Goal: Information Seeking & Learning: Find specific fact

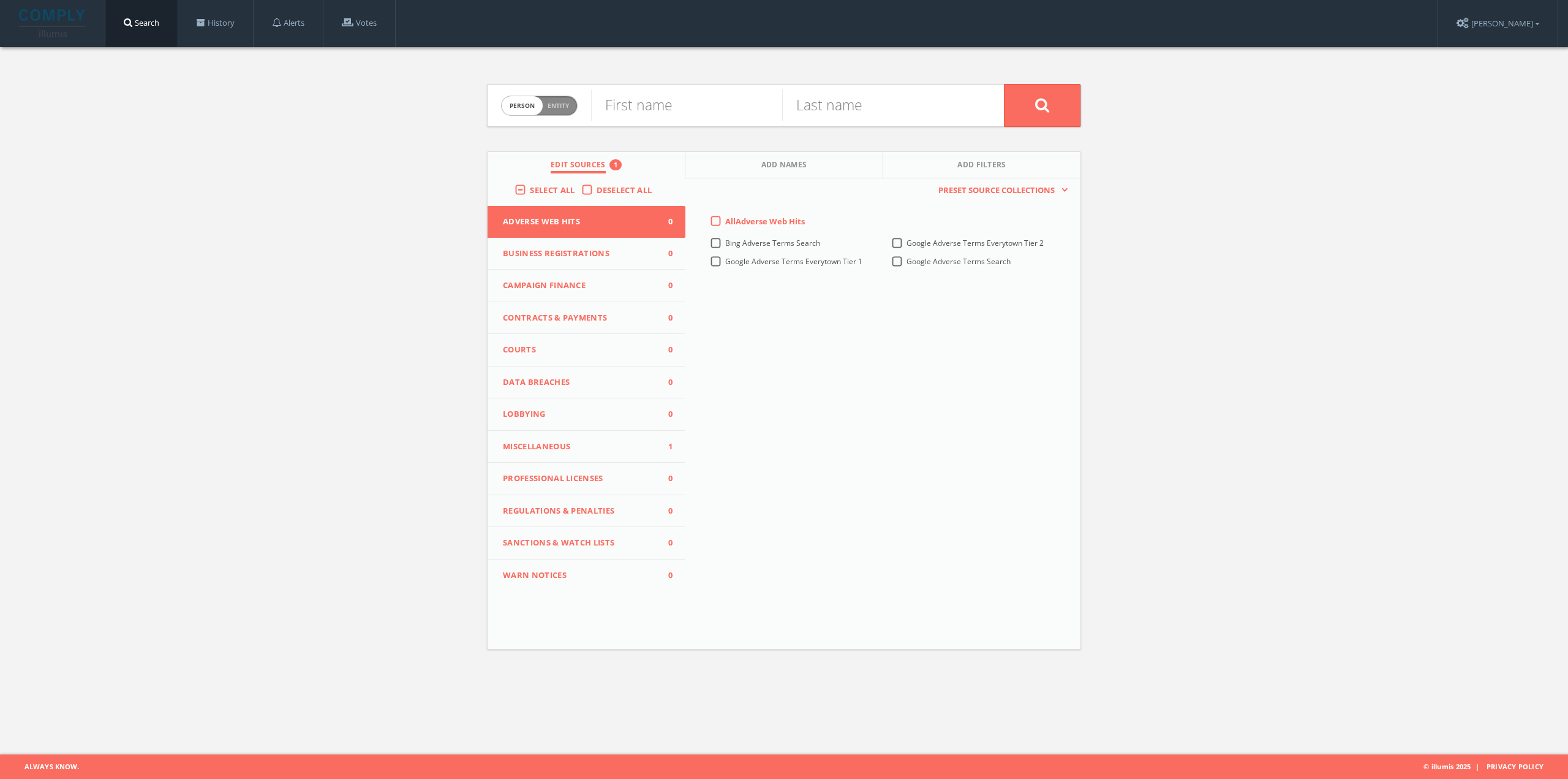
click at [576, 446] on span "Miscellaneous" at bounding box center [579, 446] width 152 height 13
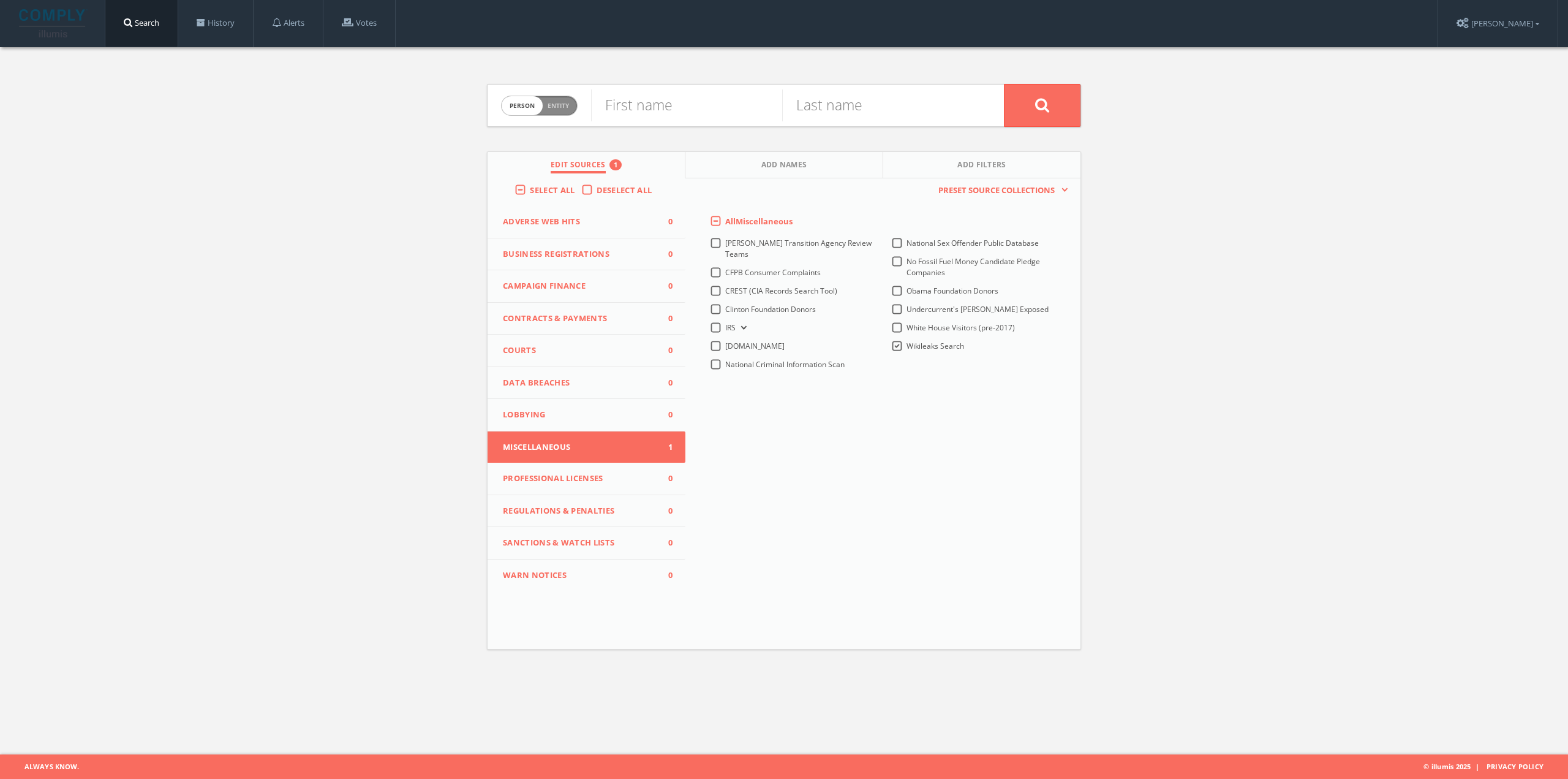
click at [530, 190] on label "Select All" at bounding box center [555, 191] width 51 height 13
click at [0, 0] on input "Select All" at bounding box center [0, 0] width 0 height 0
click at [611, 350] on span "Courts" at bounding box center [579, 350] width 152 height 13
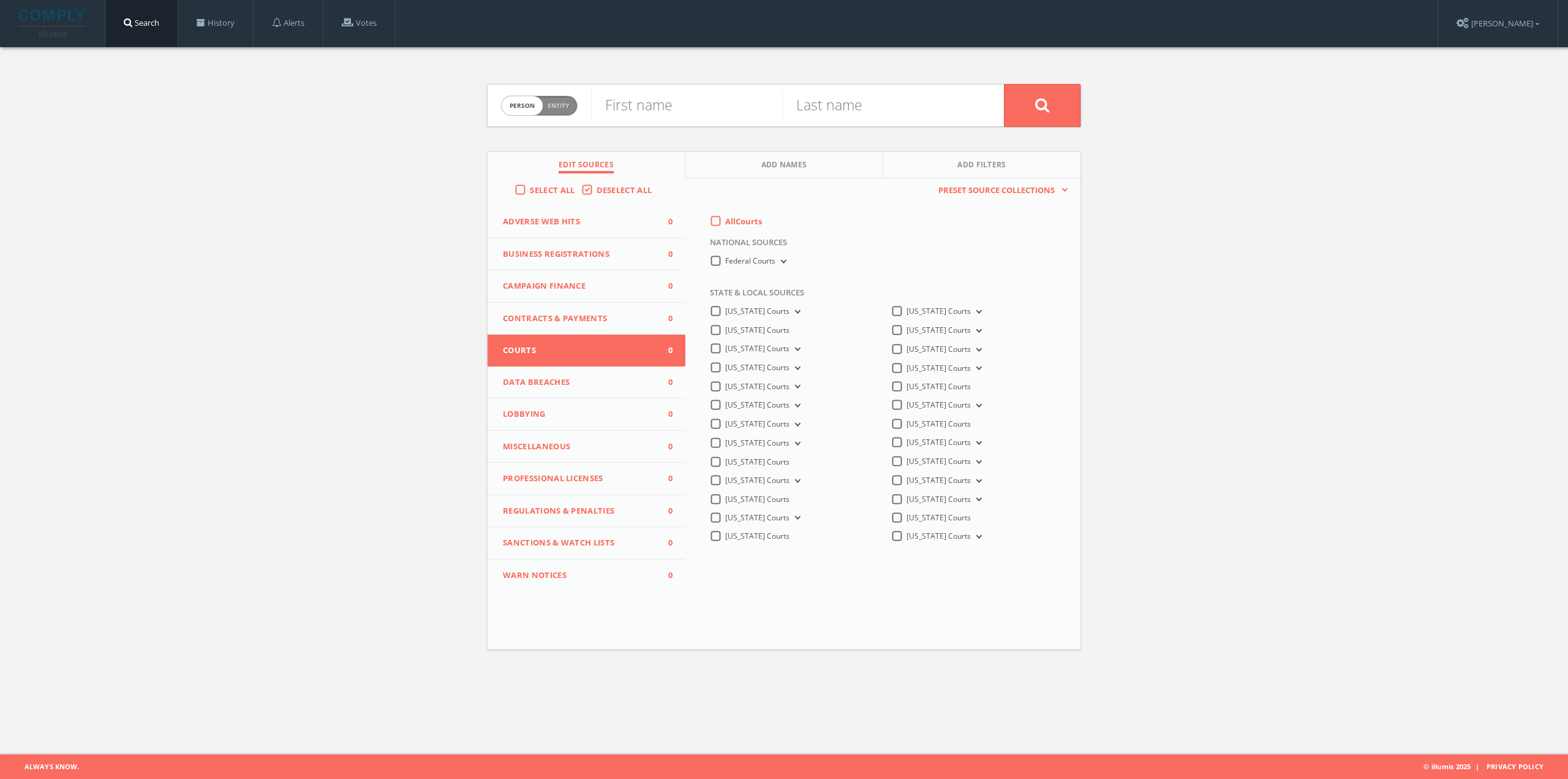
click at [794, 366] on icon at bounding box center [796, 368] width 5 height 3
click at [801, 399] on span "San Mateo County Courts Search" at bounding box center [795, 403] width 113 height 10
click at [0, 0] on input "San Mateo County Courts Search" at bounding box center [0, 0] width 0 height 0
click at [574, 99] on span "Person Entity" at bounding box center [539, 106] width 76 height 19
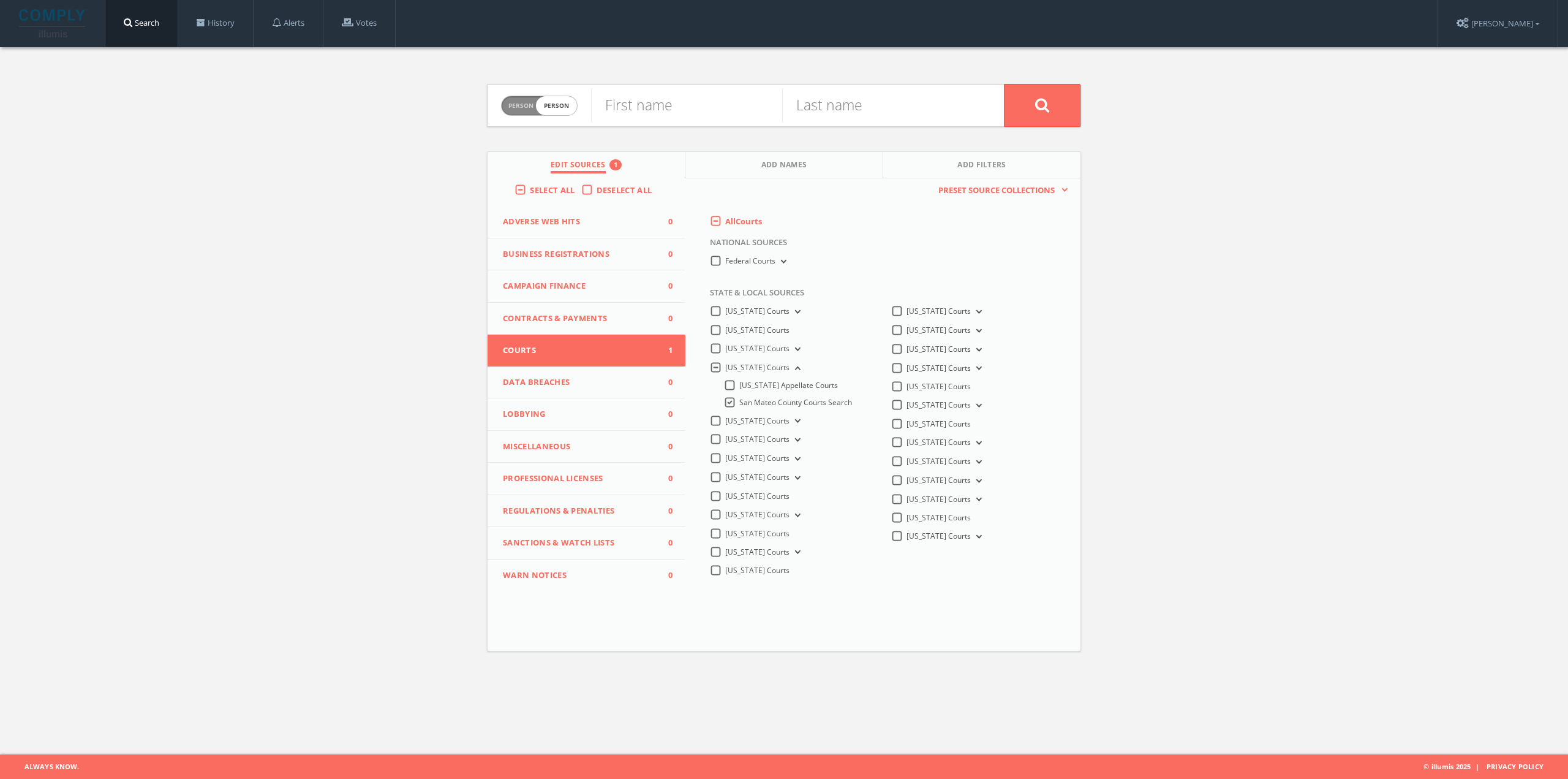
checkbox input "true"
click at [623, 112] on input "text" at bounding box center [798, 106] width 413 height 32
paste input "4-PRO-01539"
type input "4-PRO-01539"
click at [1040, 112] on icon at bounding box center [1043, 105] width 15 height 15
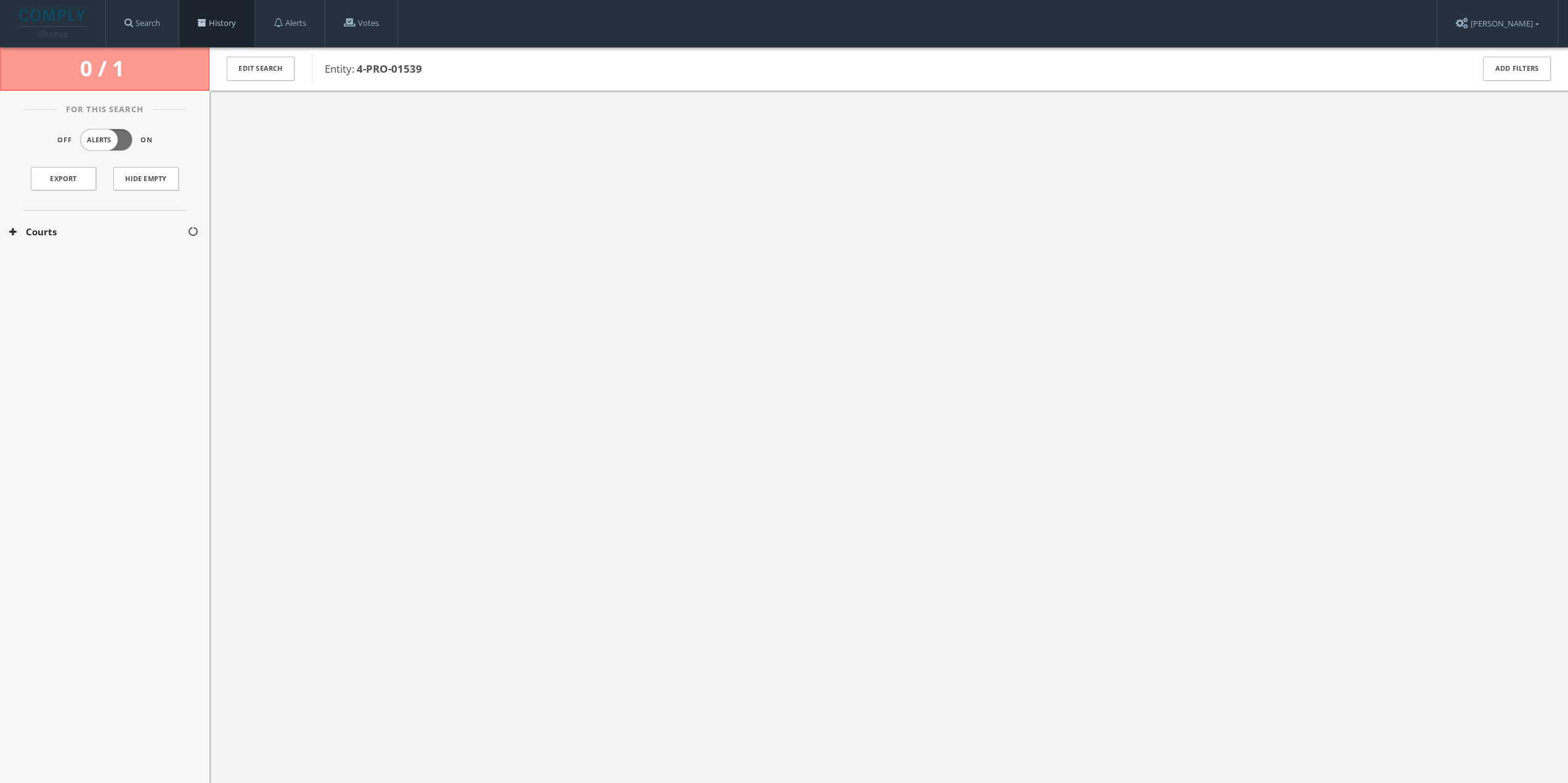
click at [209, 15] on link "History" at bounding box center [216, 23] width 75 height 46
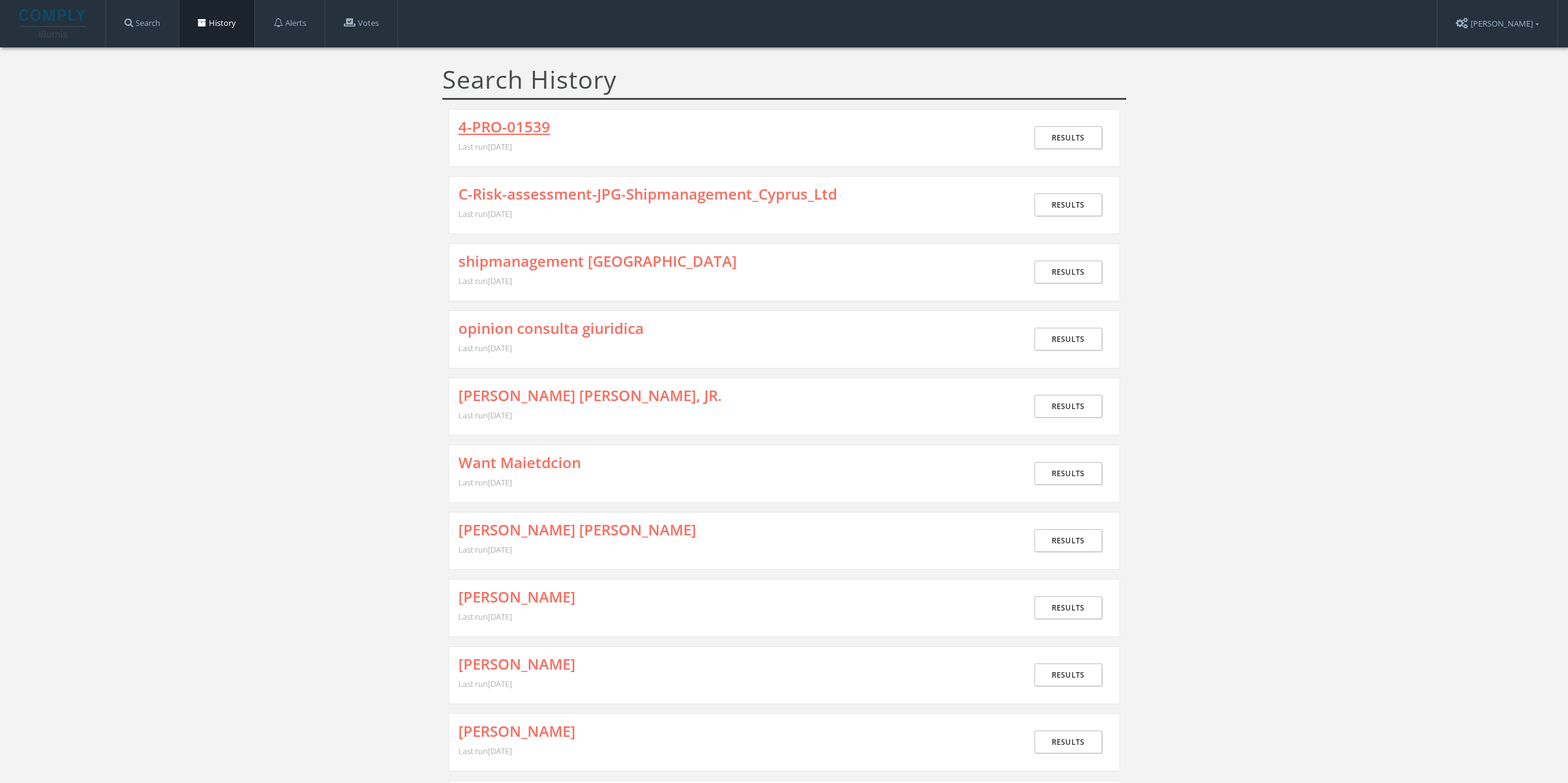
click at [511, 125] on link "4-PRO-01539" at bounding box center [504, 127] width 92 height 16
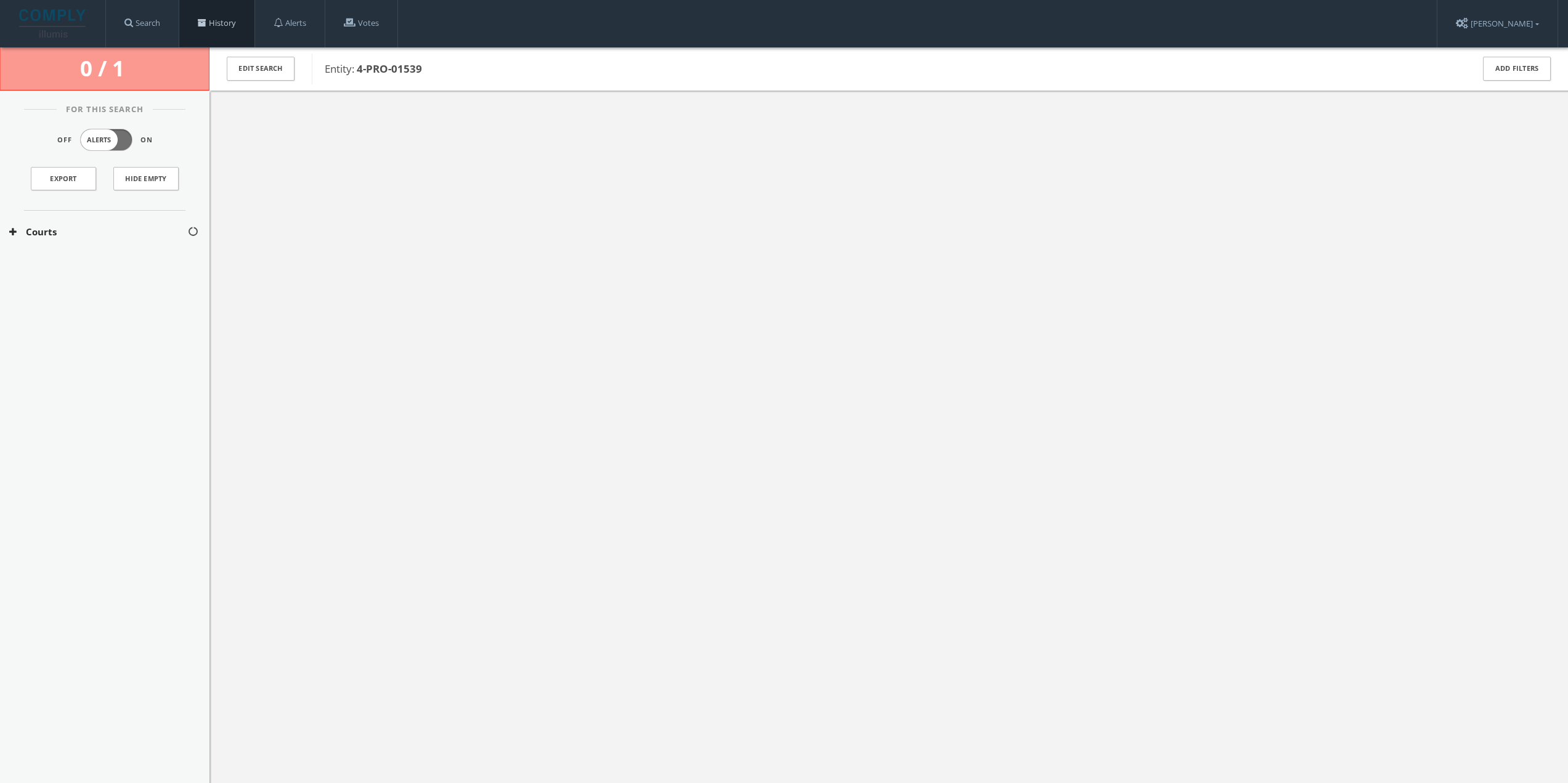
click at [235, 28] on link "History" at bounding box center [216, 23] width 75 height 46
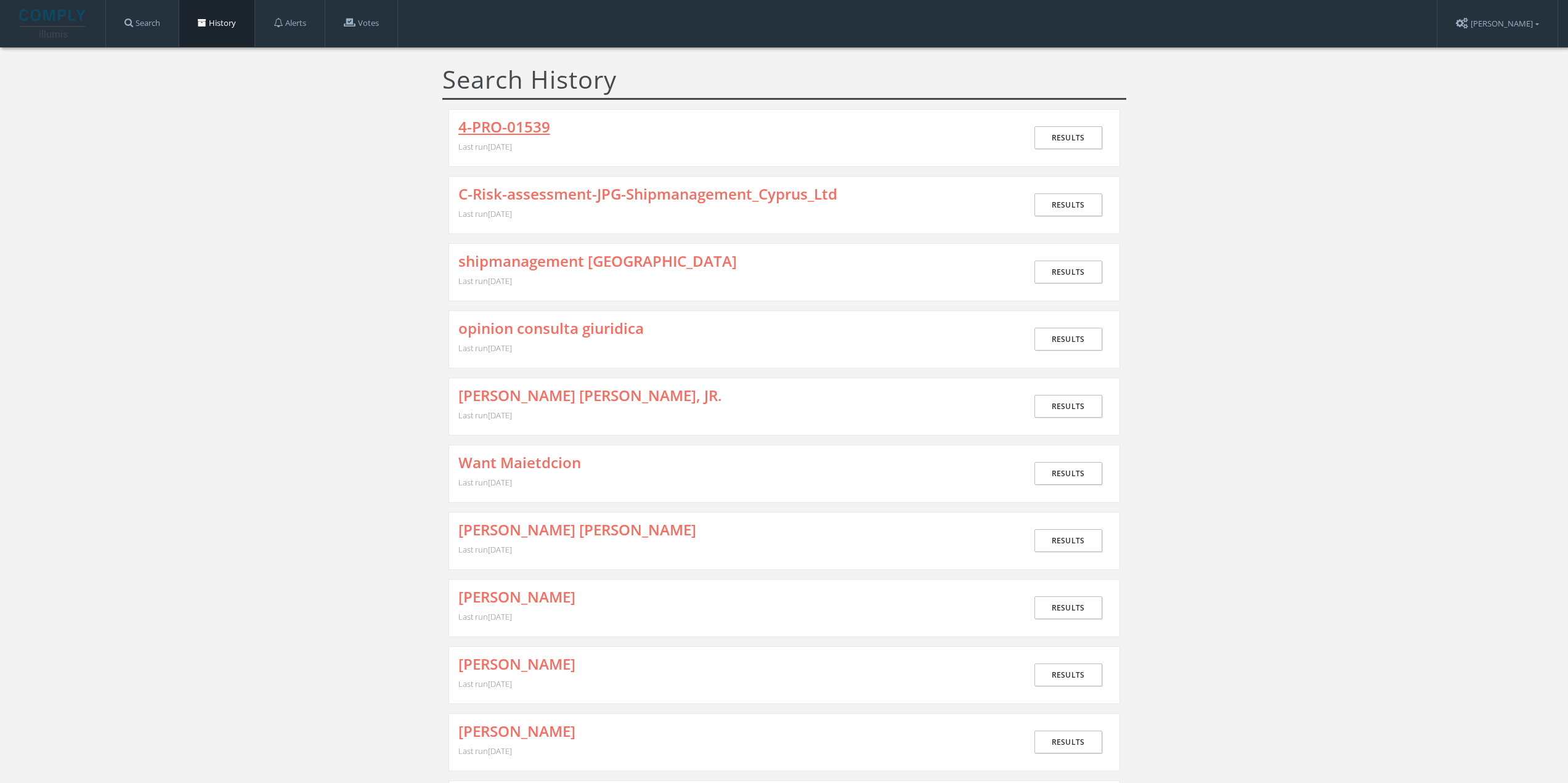
click at [524, 128] on link "4-PRO-01539" at bounding box center [504, 127] width 92 height 16
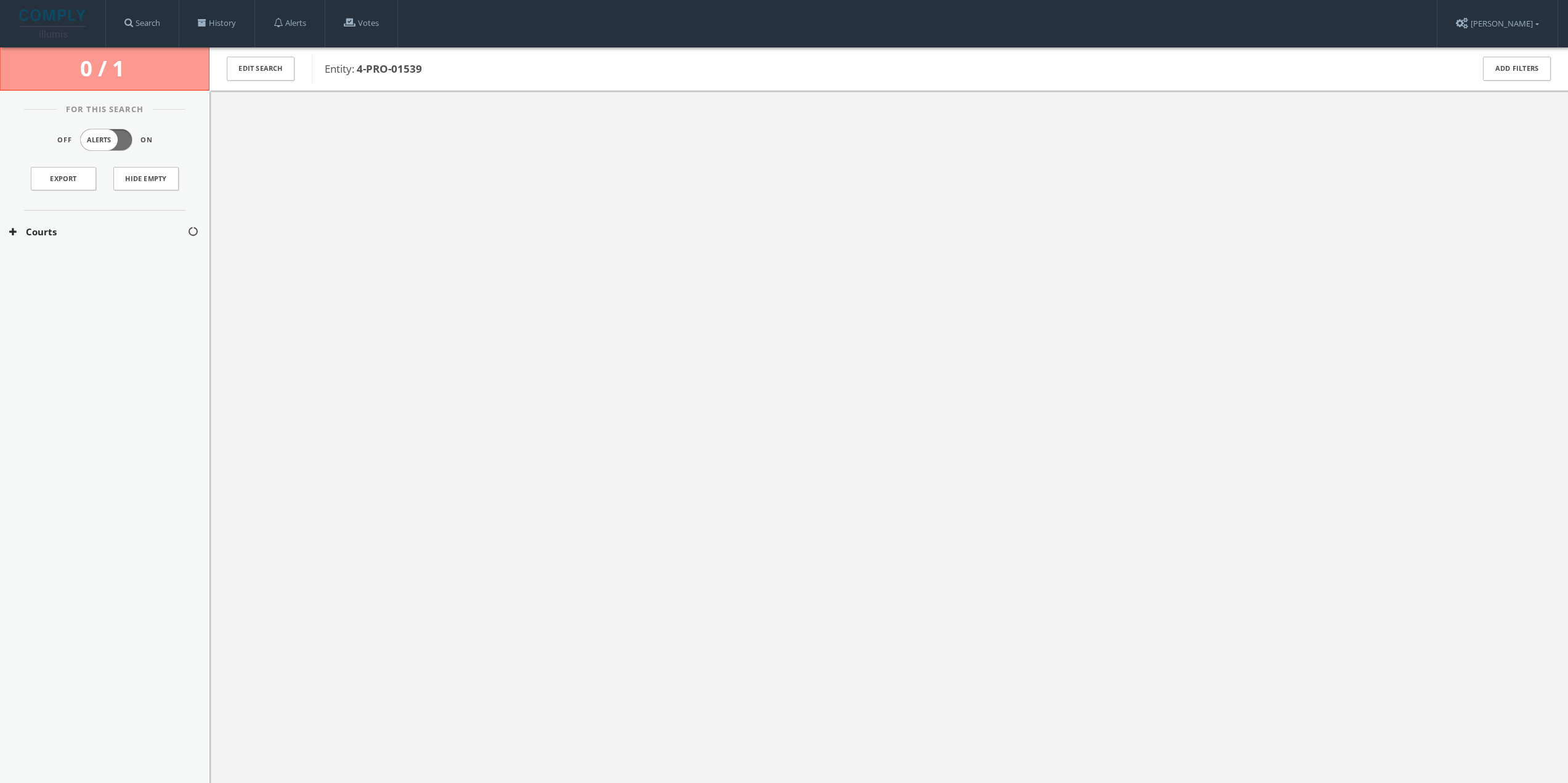
click at [98, 228] on button "Courts" at bounding box center [98, 231] width 178 height 14
click at [84, 271] on button "[US_STATE] Courts" at bounding box center [99, 269] width 179 height 13
click at [214, 13] on link "History" at bounding box center [216, 23] width 75 height 46
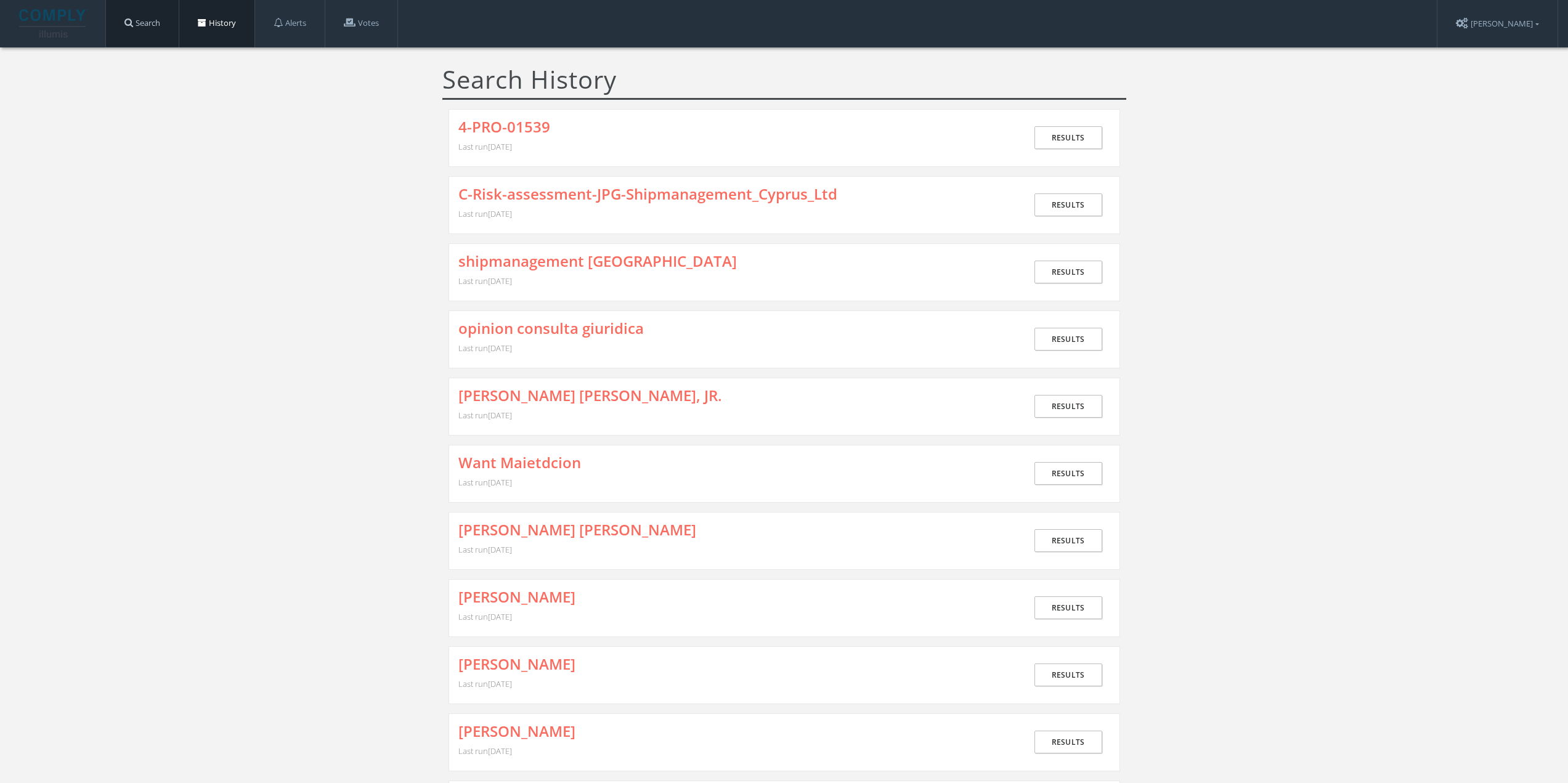
click at [160, 24] on link "Search" at bounding box center [142, 23] width 73 height 46
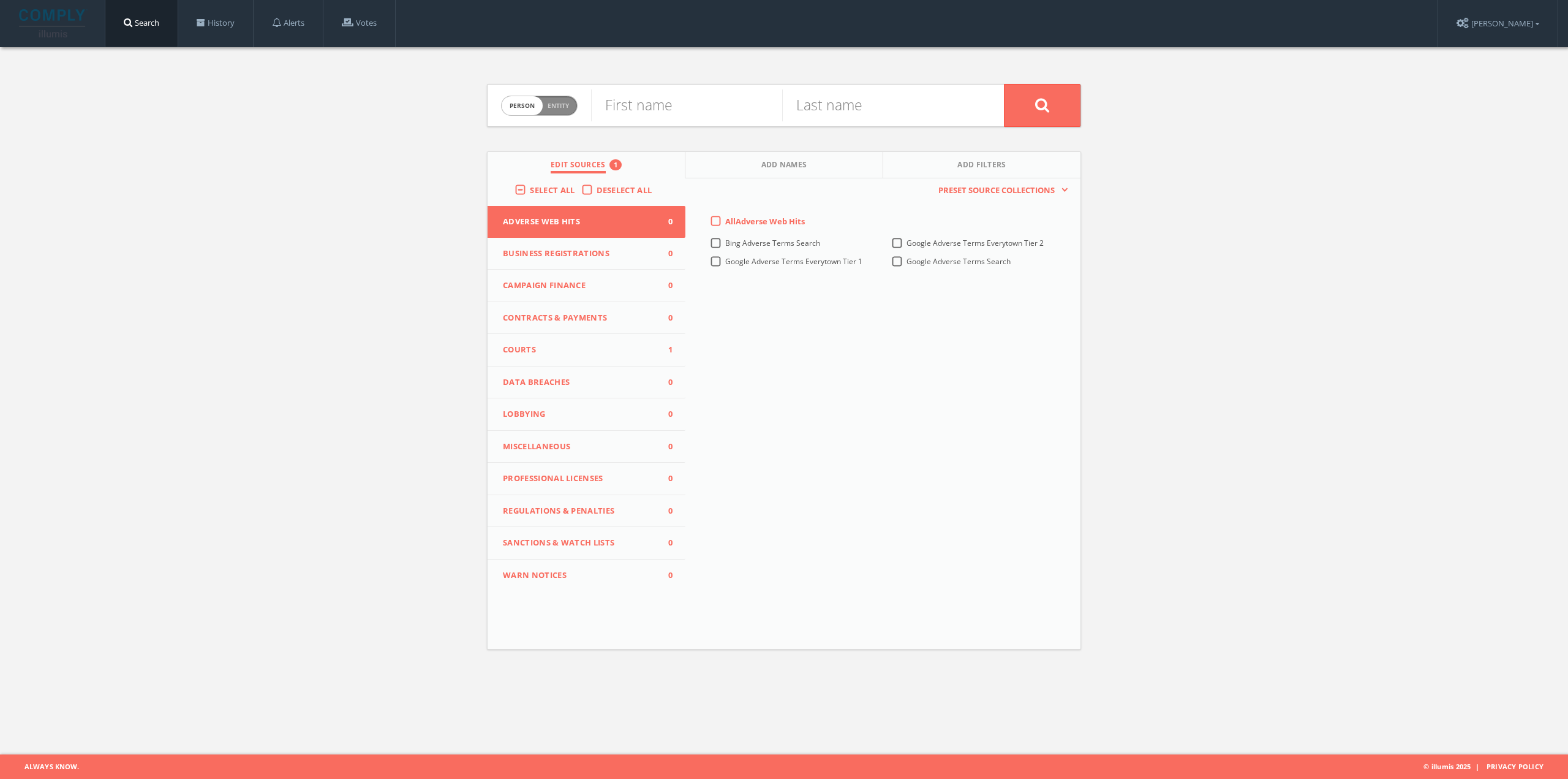
click at [576, 350] on span "Courts" at bounding box center [579, 350] width 152 height 13
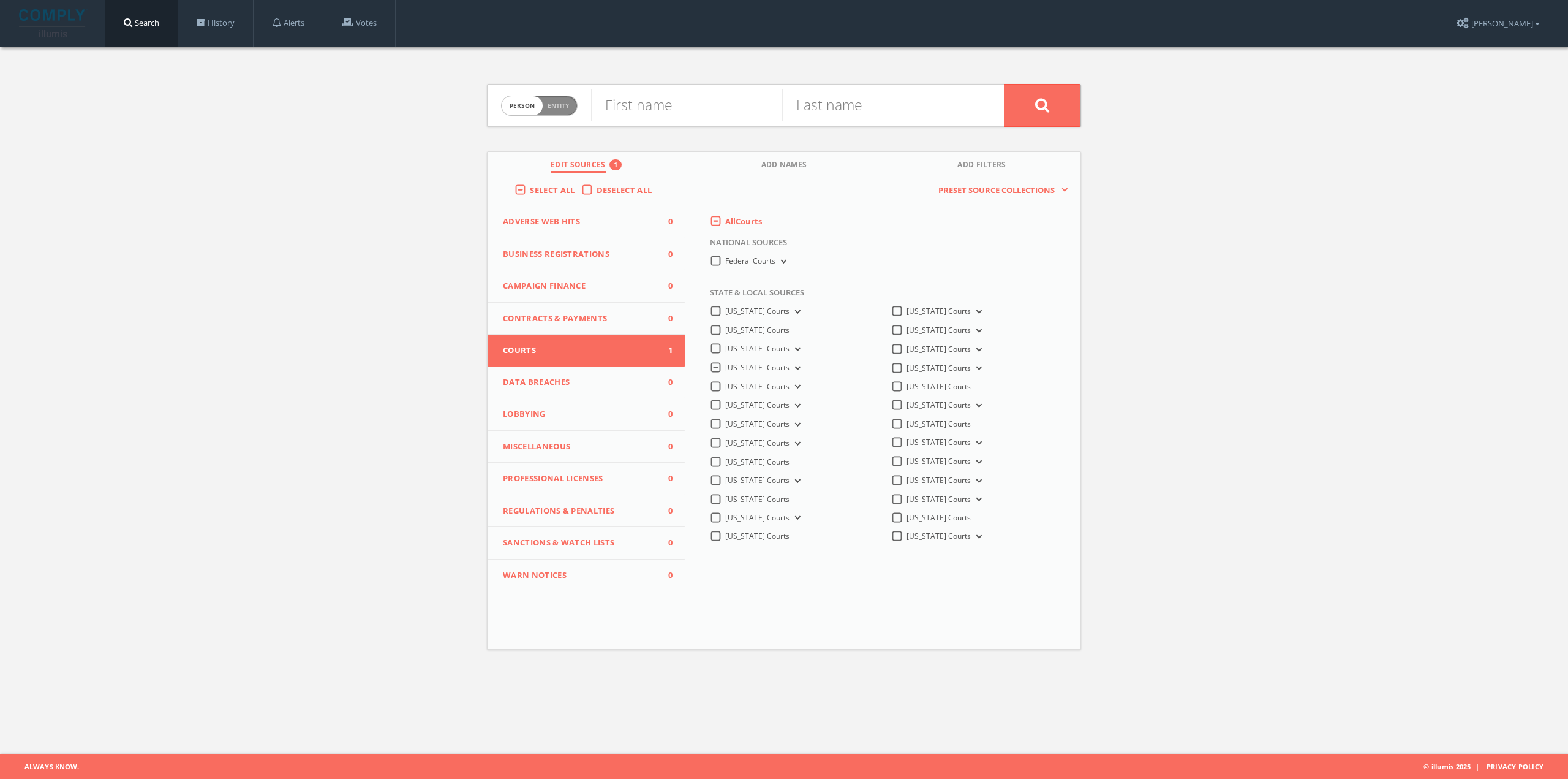
click at [793, 366] on button "[US_STATE] Courts" at bounding box center [796, 368] width 13 height 11
click at [563, 106] on span "Entity" at bounding box center [559, 105] width 22 height 9
checkbox input "true"
click at [676, 104] on input "text" at bounding box center [798, 106] width 413 height 32
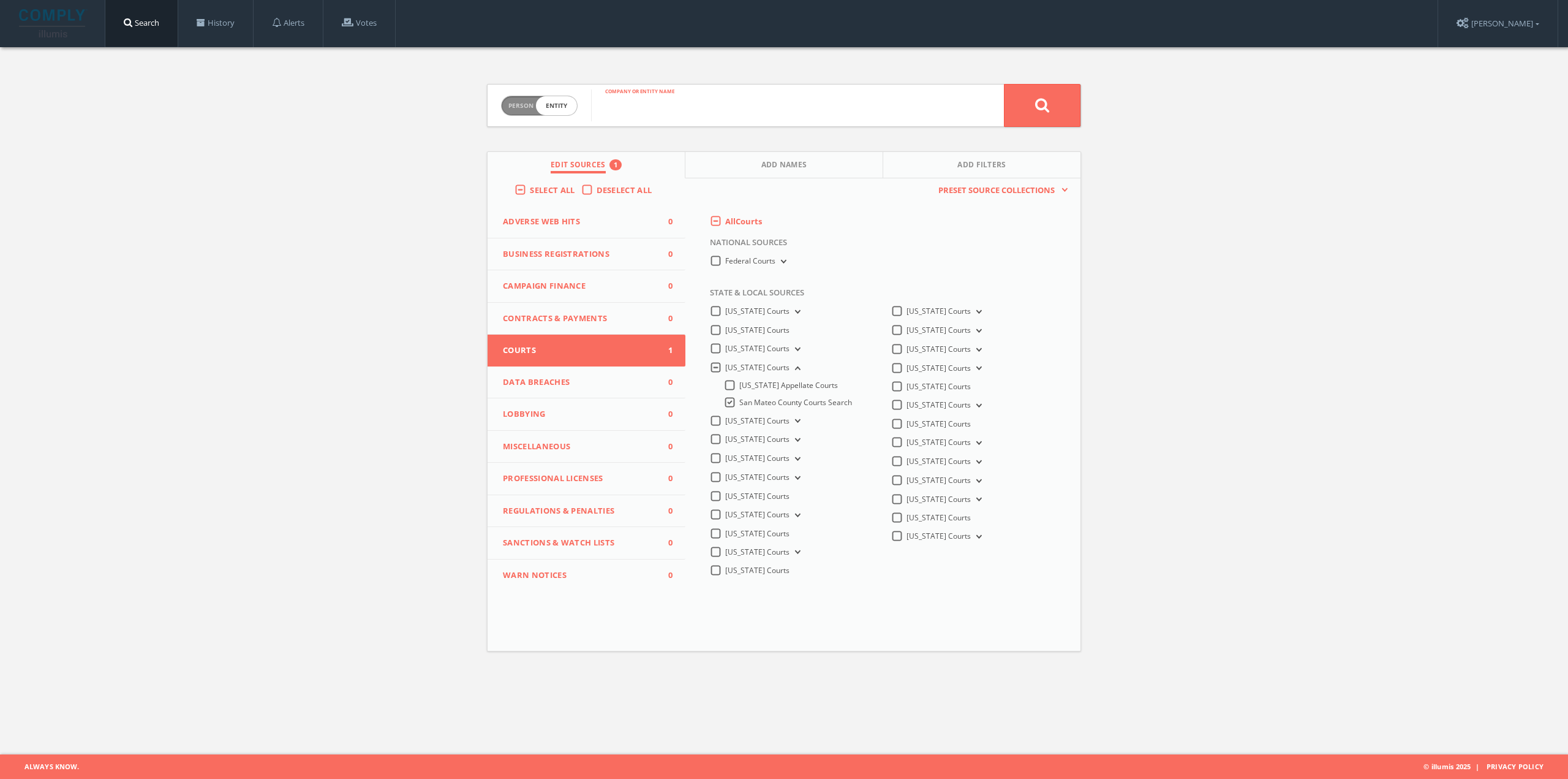
paste input "C012158"
click at [992, 117] on input "C012158" at bounding box center [798, 106] width 413 height 32
type input "C012158"
click at [1025, 103] on button at bounding box center [1042, 105] width 76 height 43
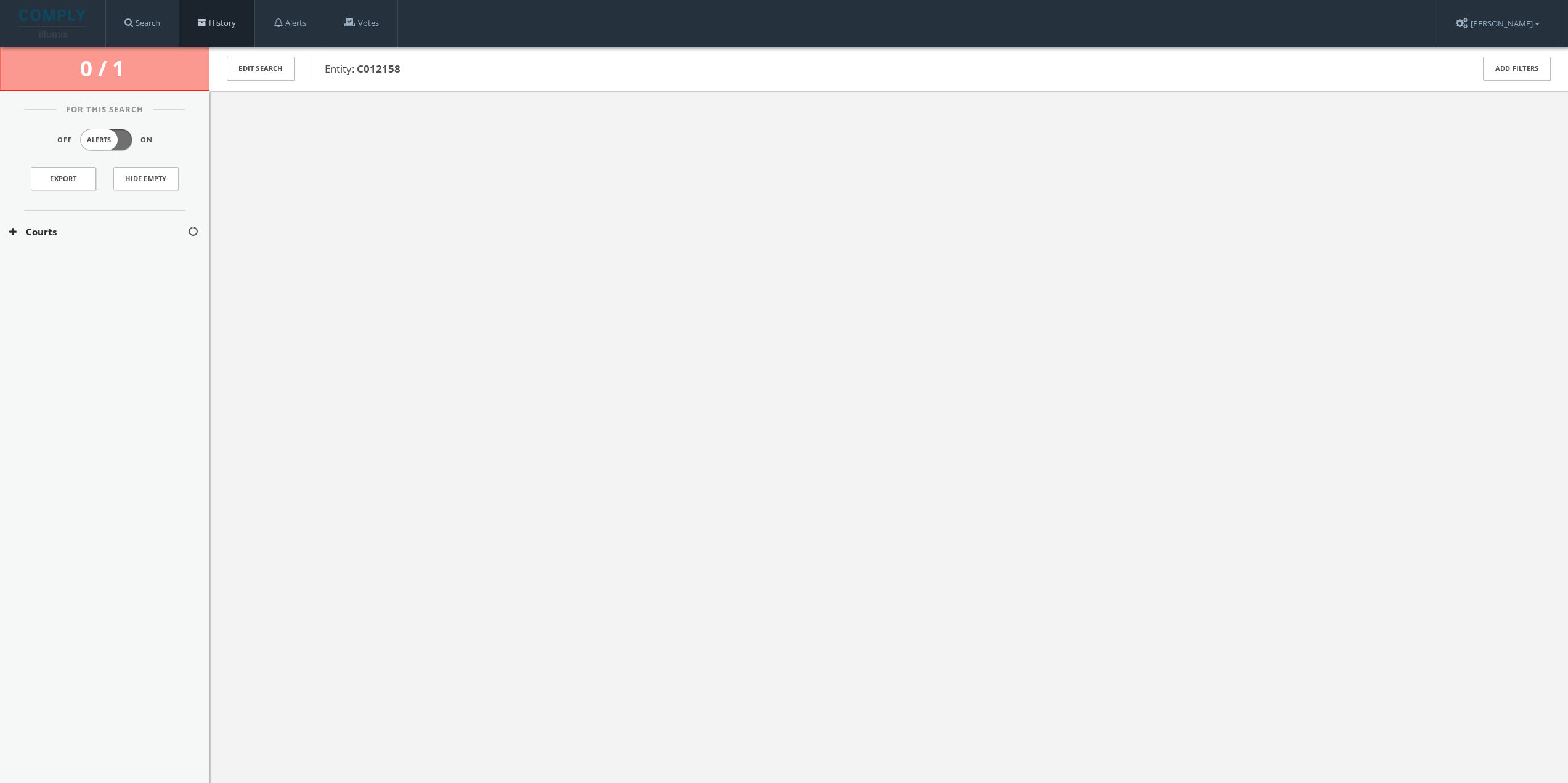
click at [202, 28] on link "History" at bounding box center [216, 23] width 75 height 46
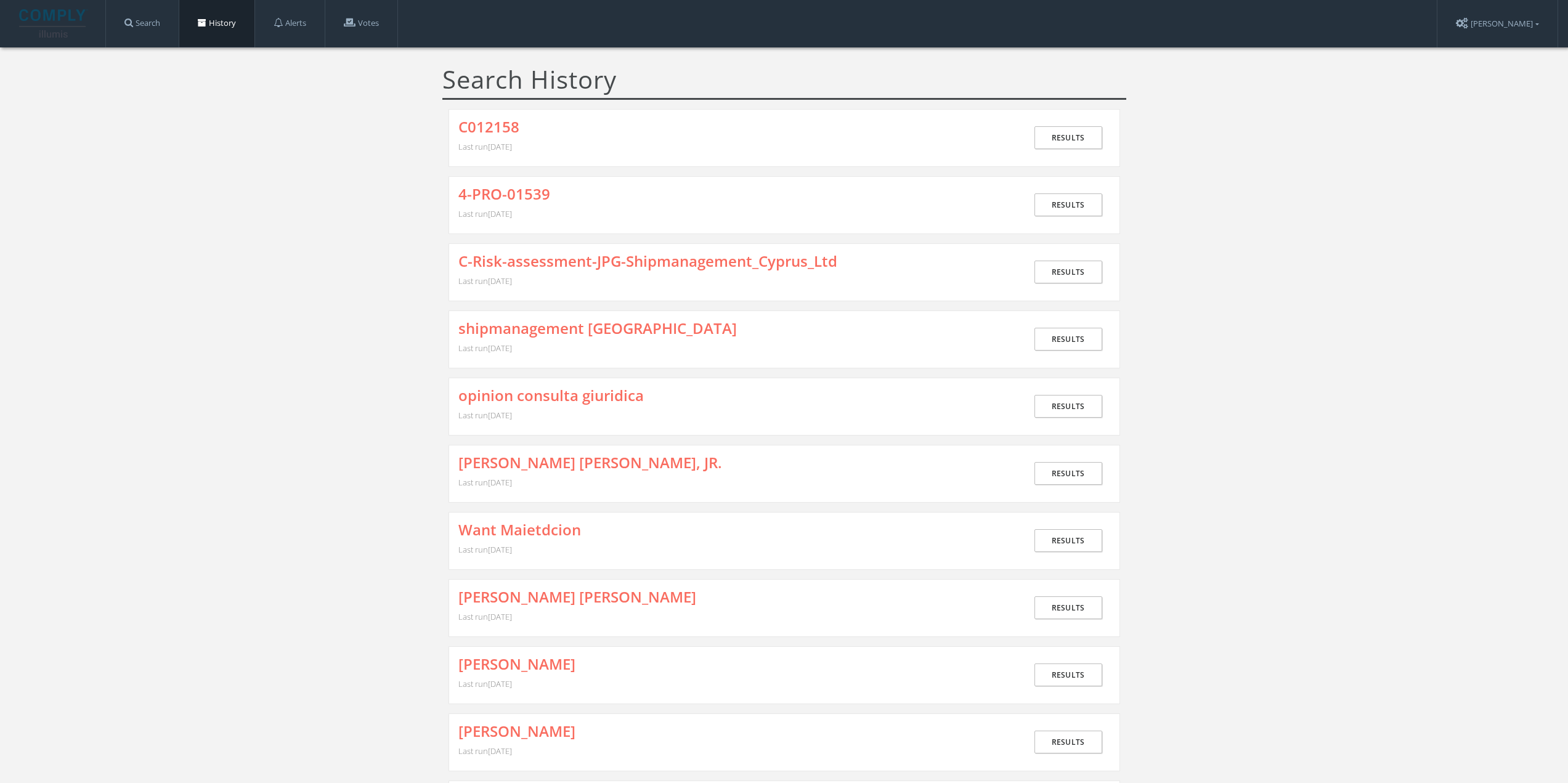
click at [516, 204] on div "4-PRO-01539 Last run [DATE]" at bounding box center [743, 204] width 569 height 38
click at [514, 193] on link "4-PRO-01539" at bounding box center [504, 193] width 92 height 16
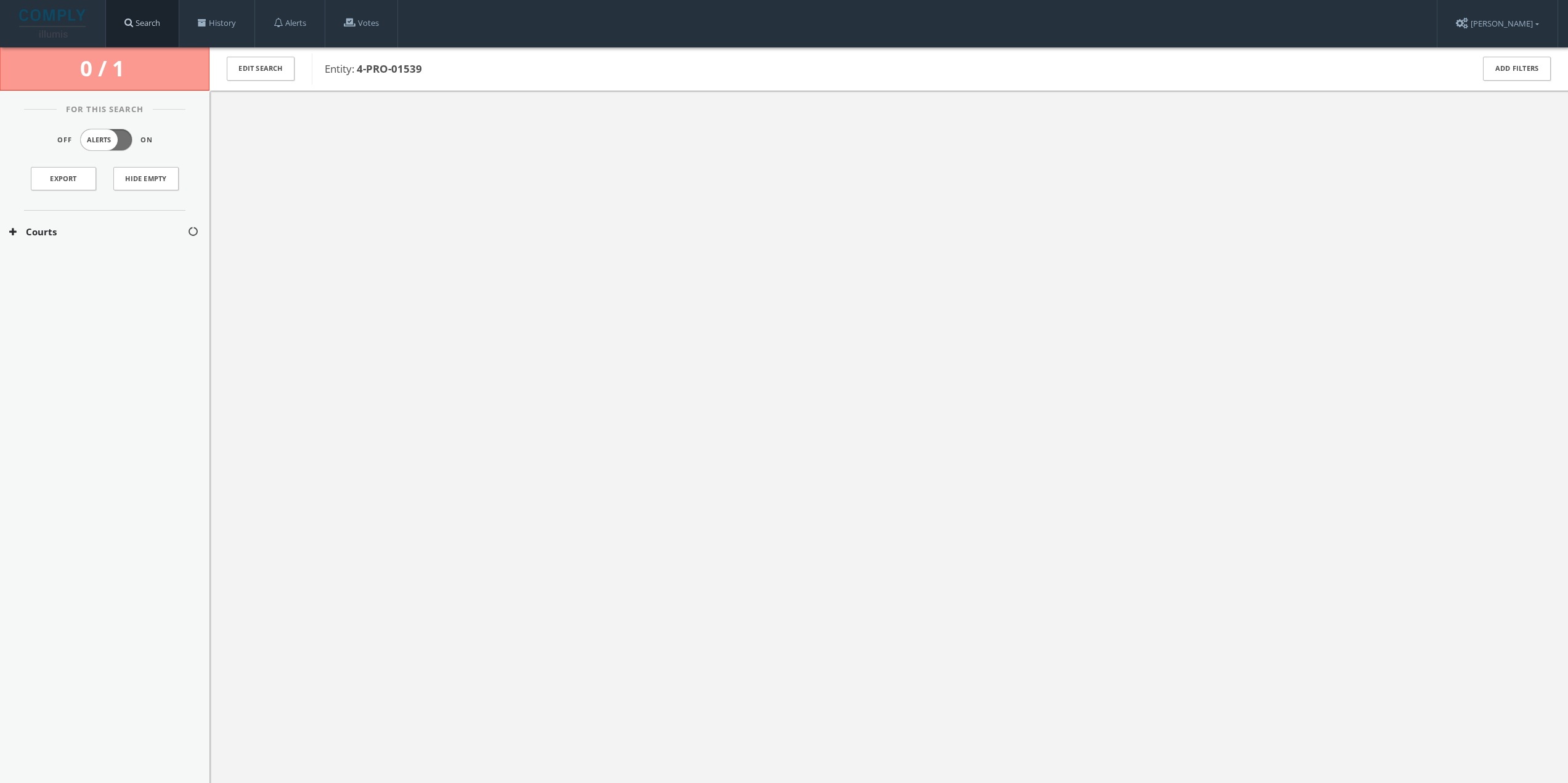
click at [158, 23] on link "Search" at bounding box center [142, 23] width 73 height 46
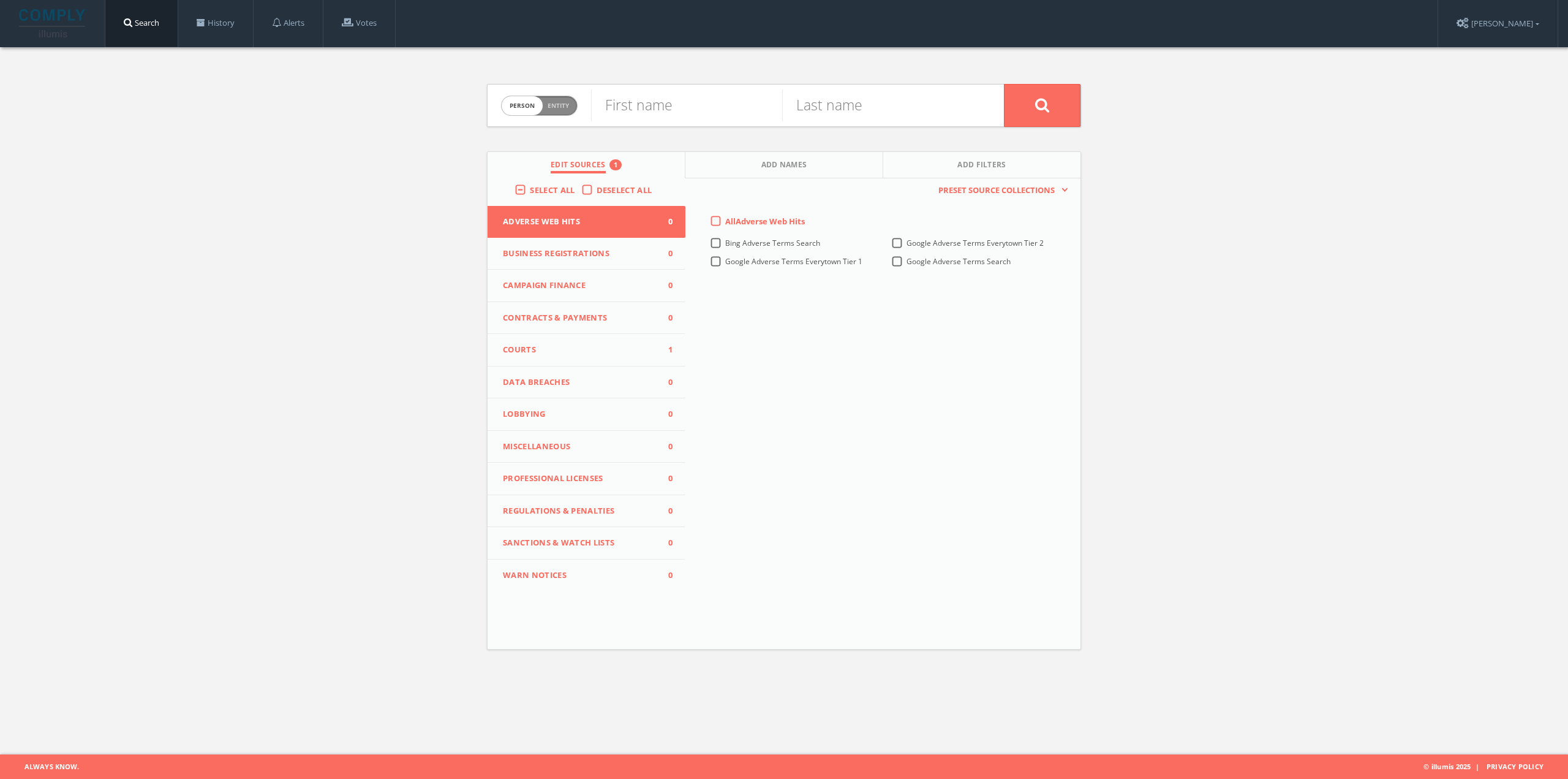
click at [548, 109] on span "Entity" at bounding box center [559, 105] width 22 height 9
checkbox input "true"
click at [660, 118] on input "text" at bounding box center [798, 106] width 413 height 32
paste input "CLJ204829"
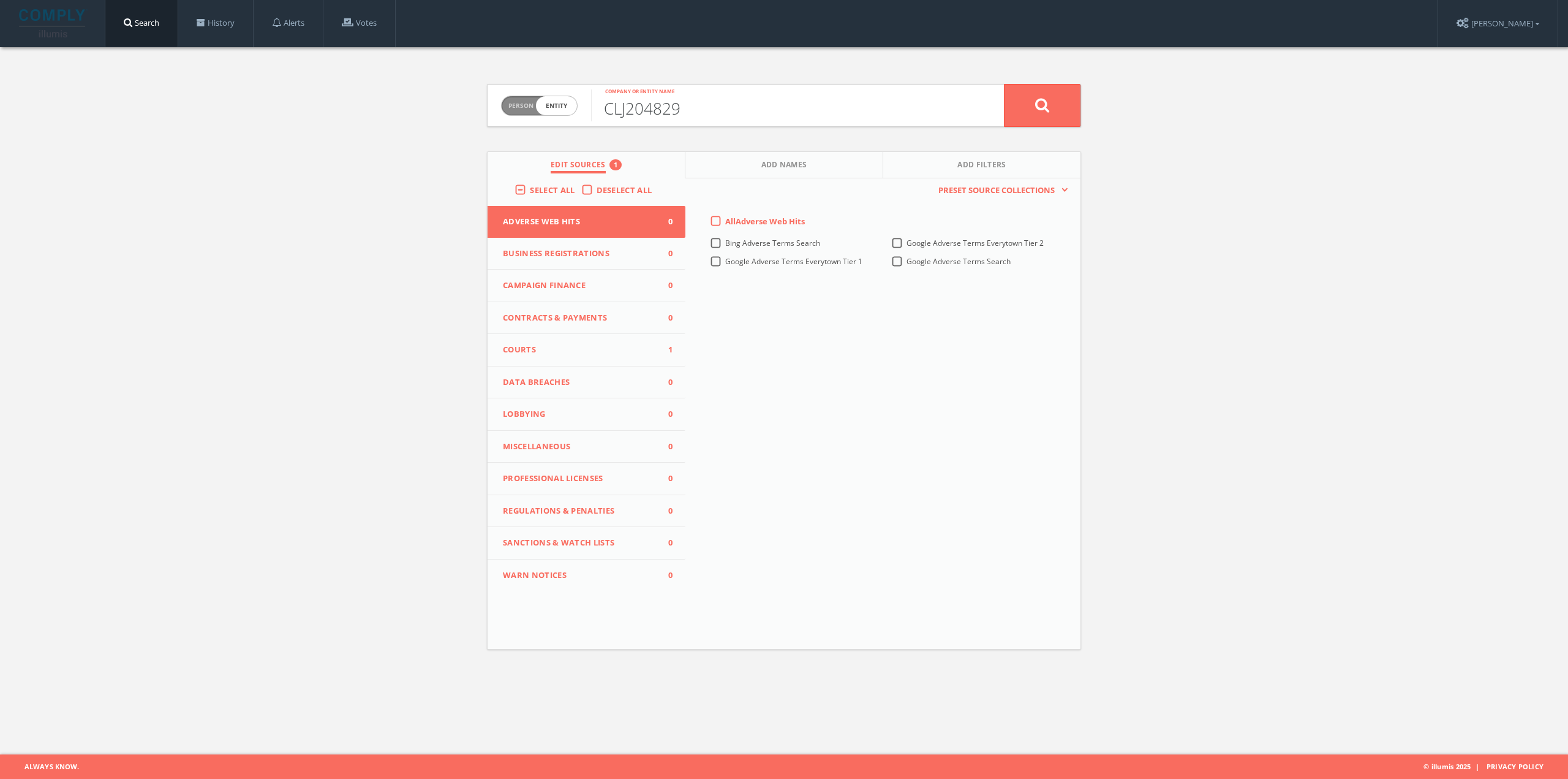
type input "CLJ204829"
click at [583, 350] on span "Courts" at bounding box center [579, 350] width 152 height 13
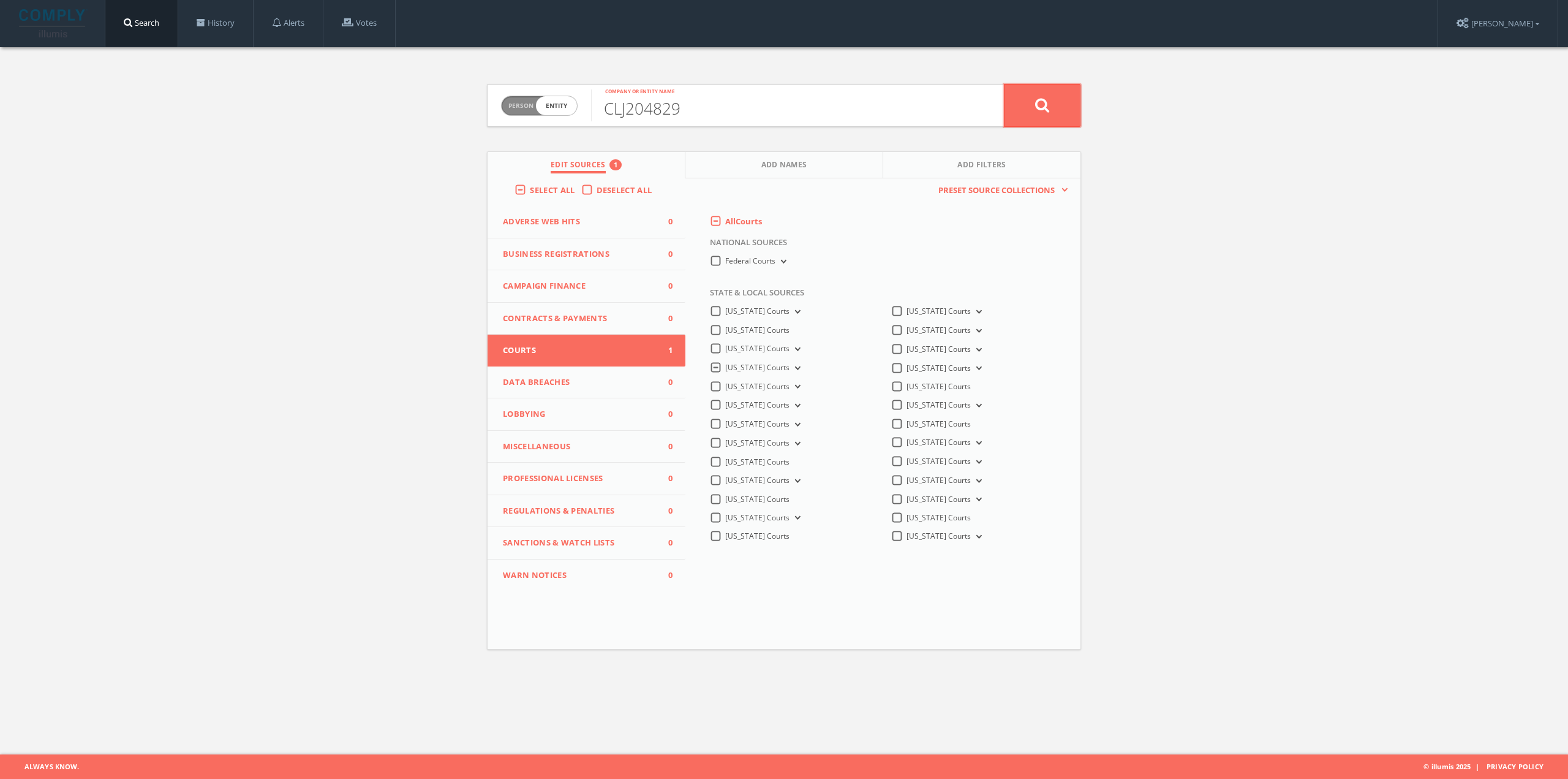
click at [1038, 90] on button at bounding box center [1042, 105] width 76 height 43
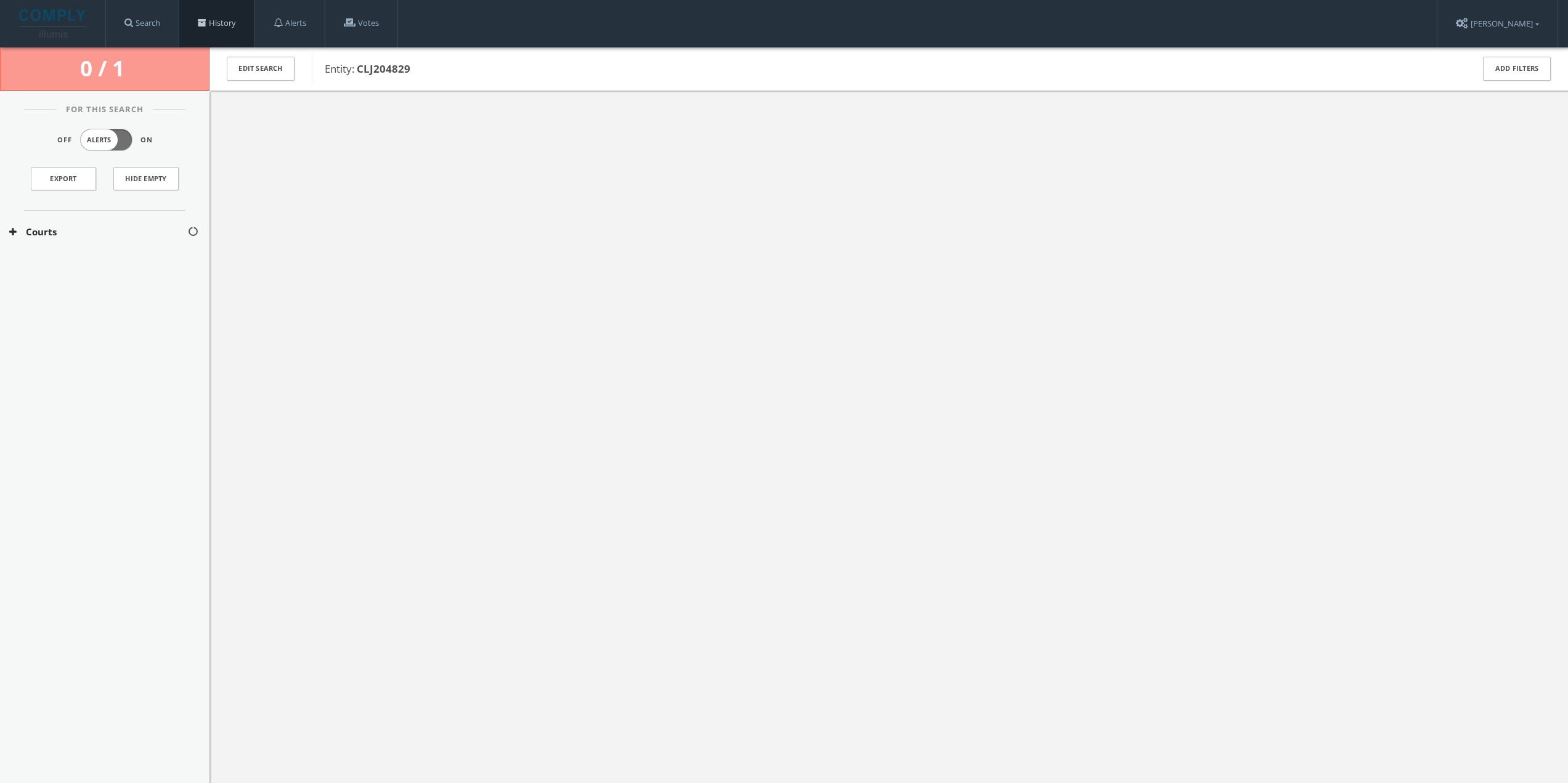
click at [210, 22] on link "History" at bounding box center [216, 23] width 75 height 46
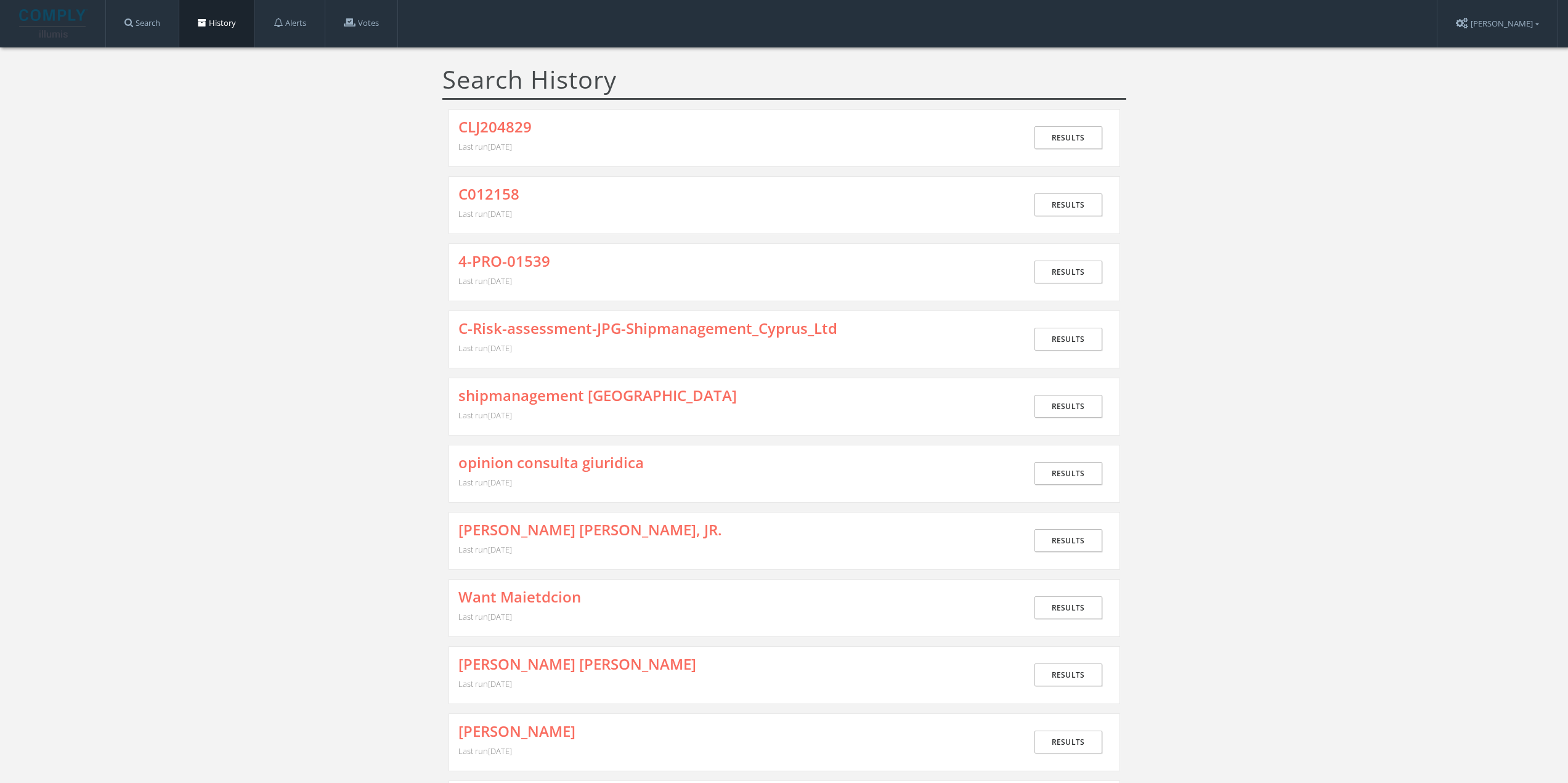
click at [510, 248] on div "4-PRO-01539 Last run [DATE] Results" at bounding box center [784, 272] width 672 height 58
click at [505, 258] on link "4-PRO-01539" at bounding box center [504, 261] width 92 height 16
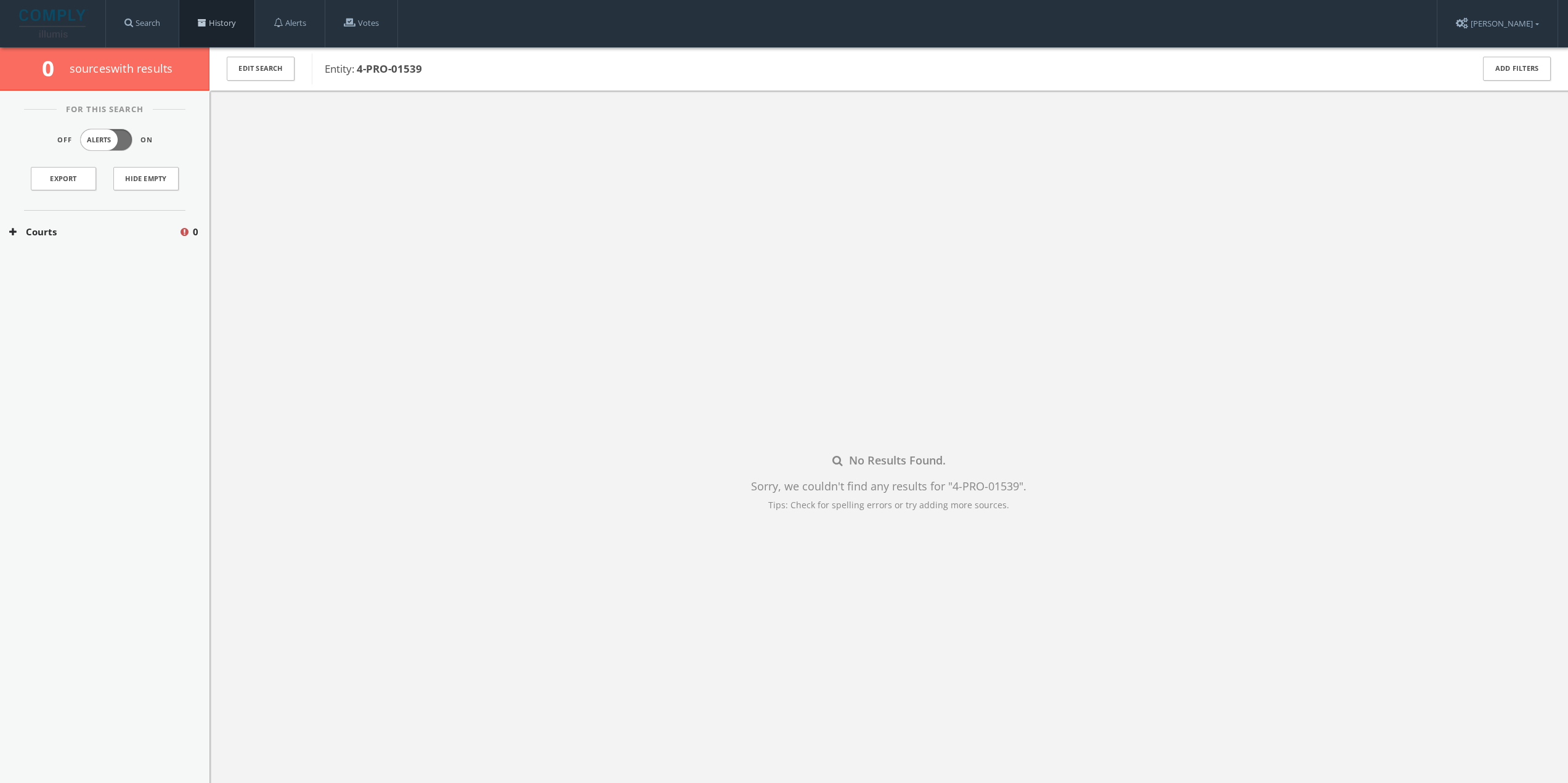
click at [203, 20] on span at bounding box center [202, 23] width 8 height 8
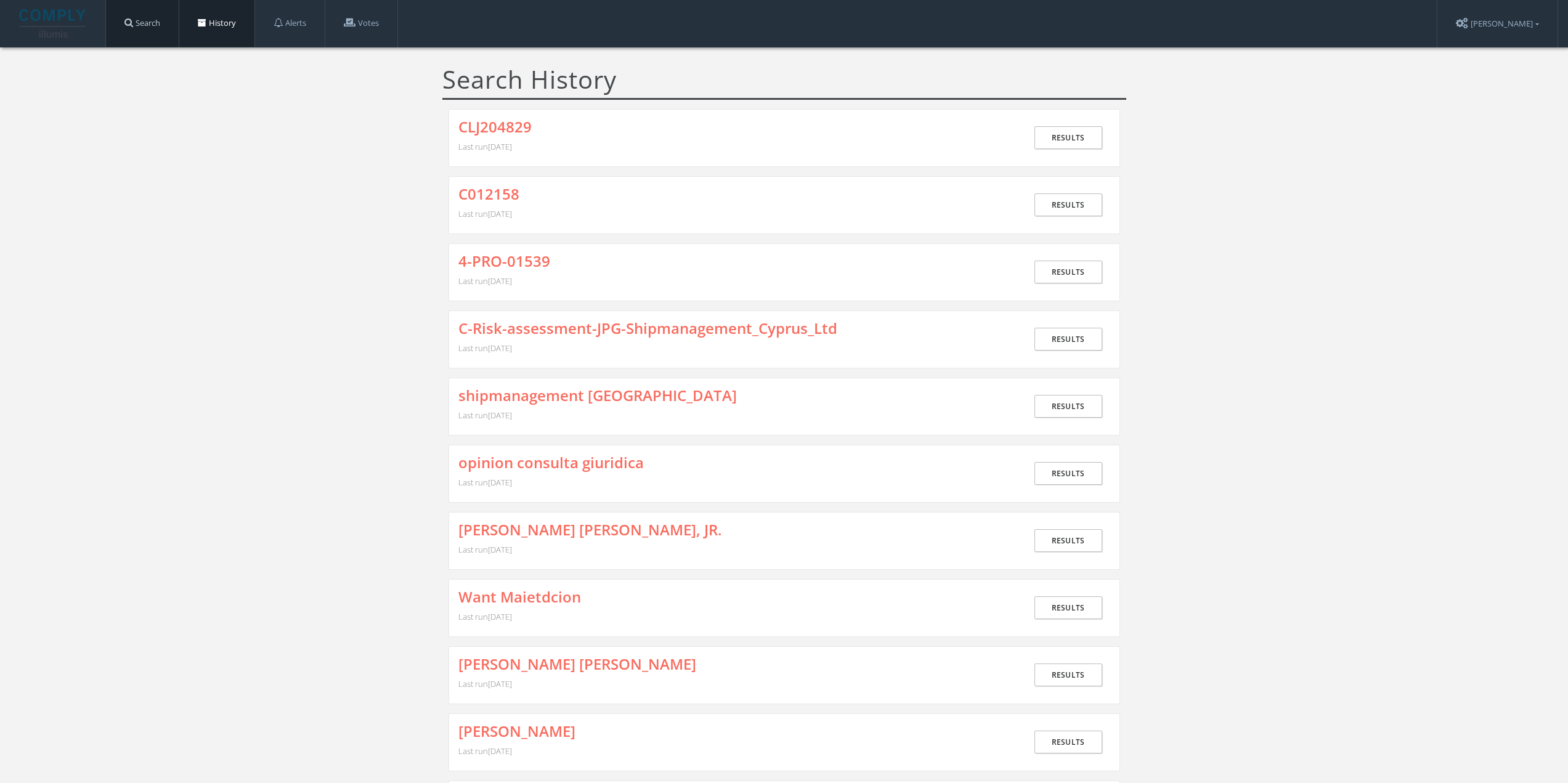
click at [162, 24] on link "Search" at bounding box center [142, 23] width 73 height 46
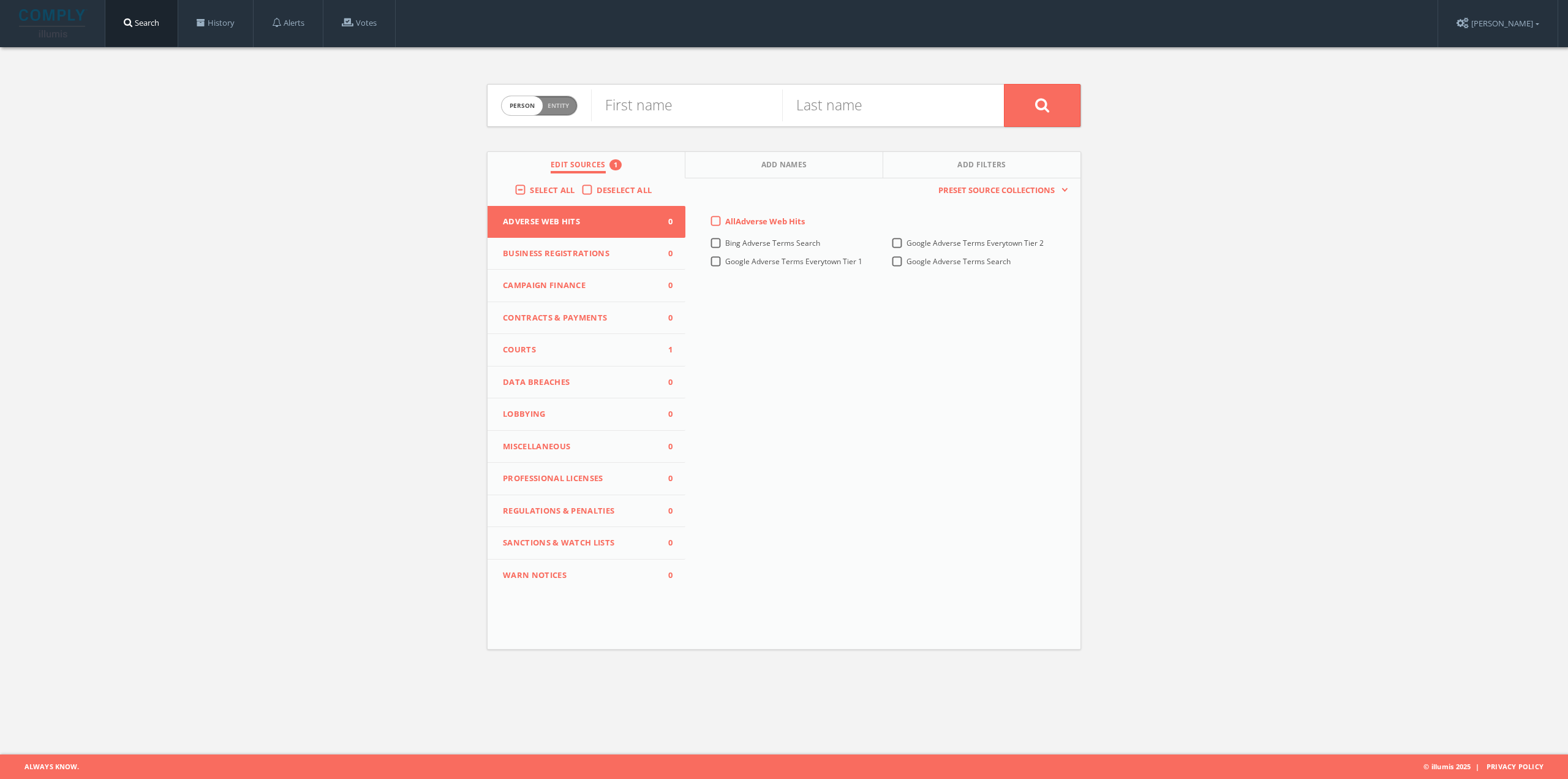
click at [600, 317] on span "Contracts & Payments" at bounding box center [579, 318] width 152 height 13
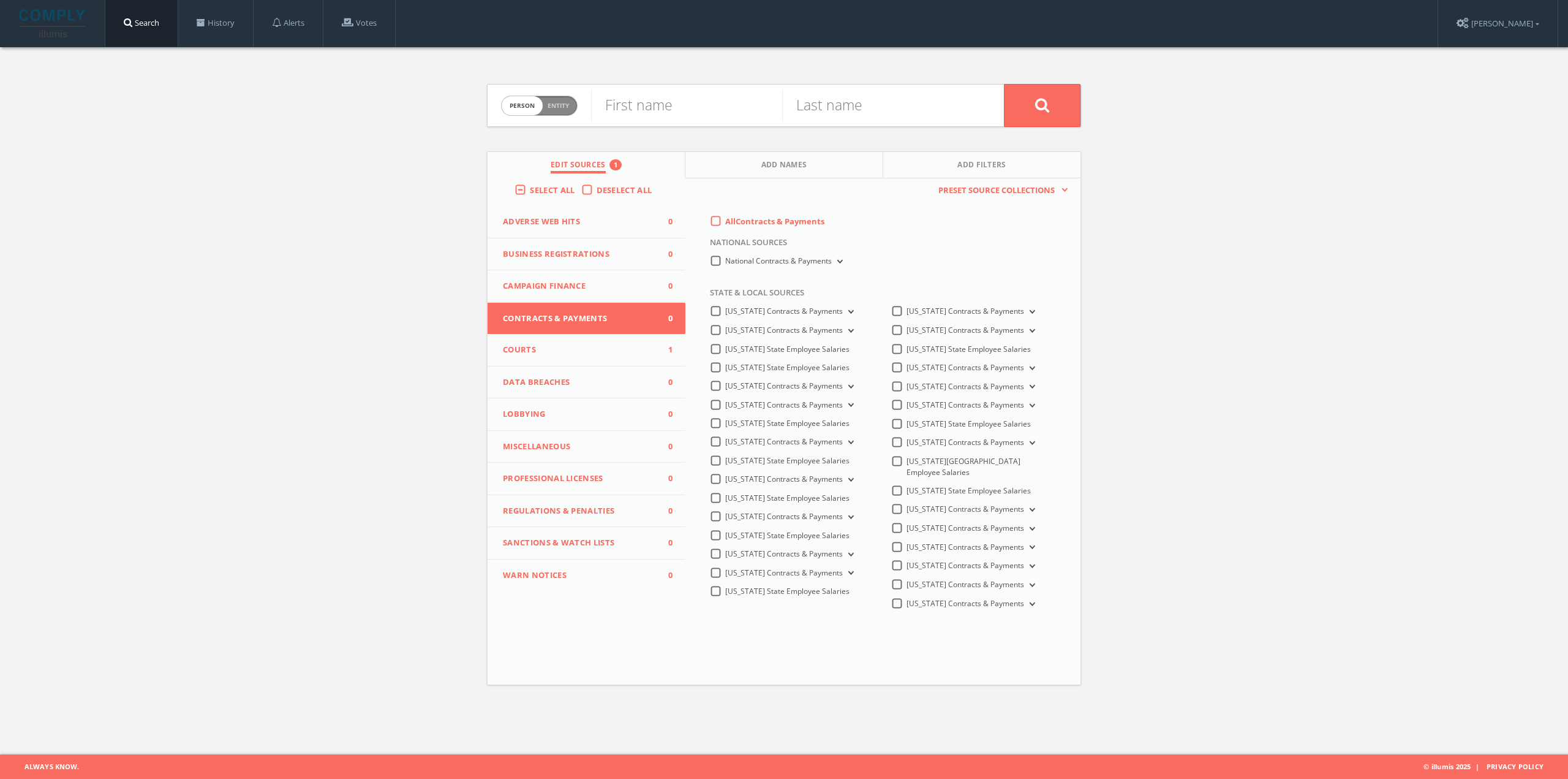
click at [585, 355] on span "Courts" at bounding box center [579, 350] width 152 height 13
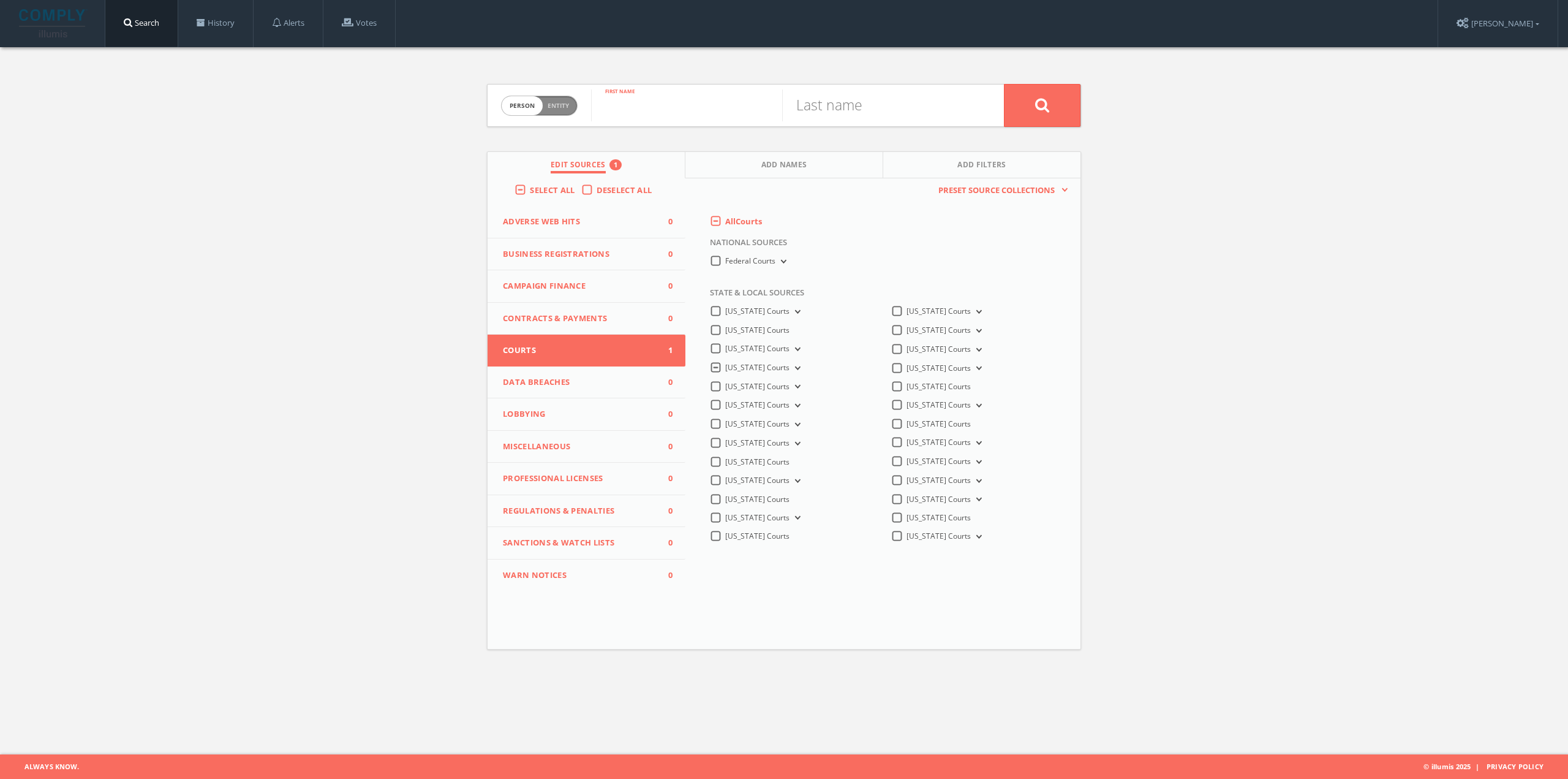
click at [643, 105] on input "text" at bounding box center [687, 106] width 191 height 32
type input "[PERSON_NAME]"
click at [871, 93] on input "text" at bounding box center [878, 106] width 191 height 32
type input "[PERSON_NAME]"
click at [1004, 84] on button at bounding box center [1042, 105] width 76 height 43
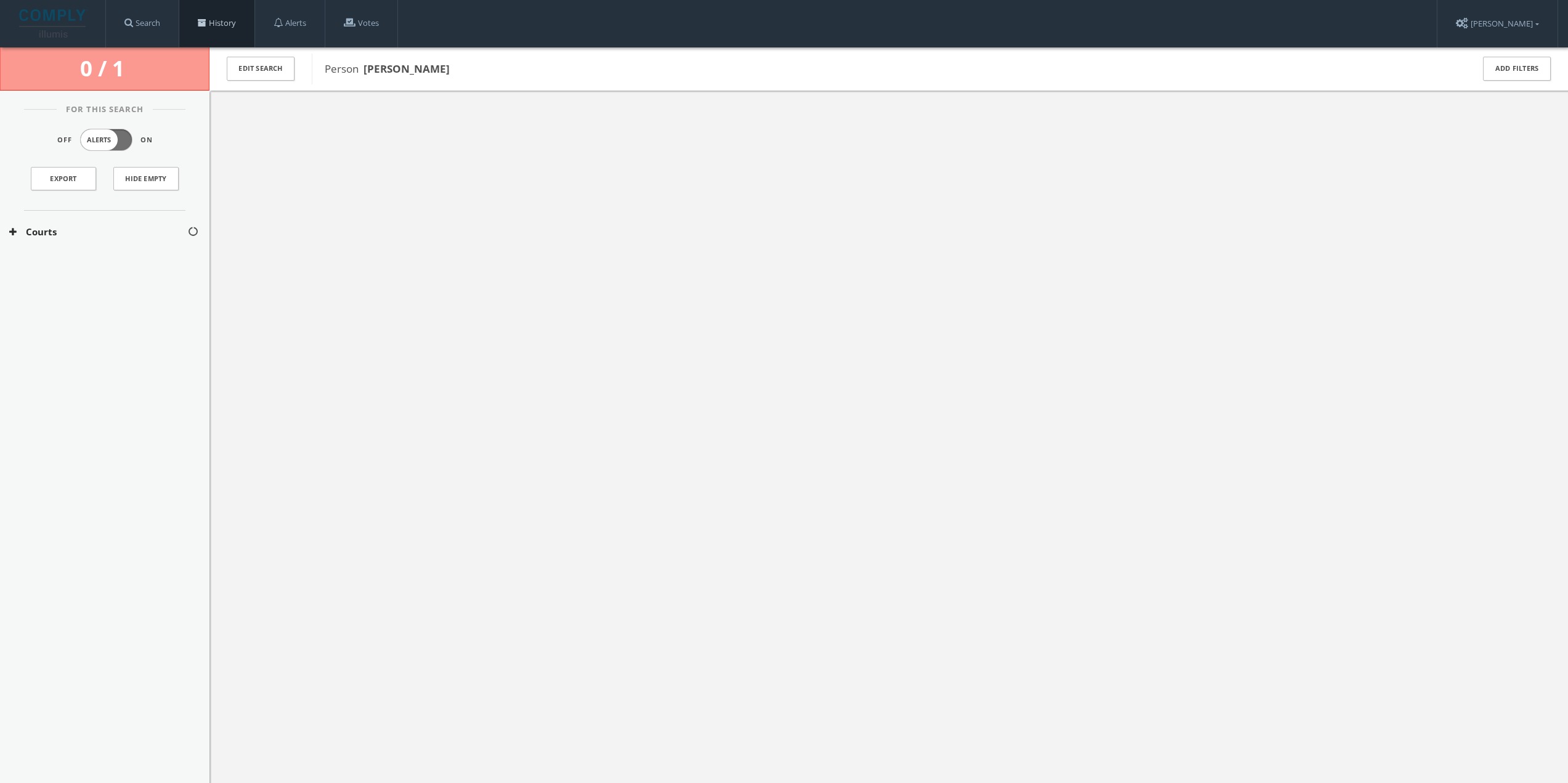
click at [206, 22] on span at bounding box center [202, 23] width 8 height 8
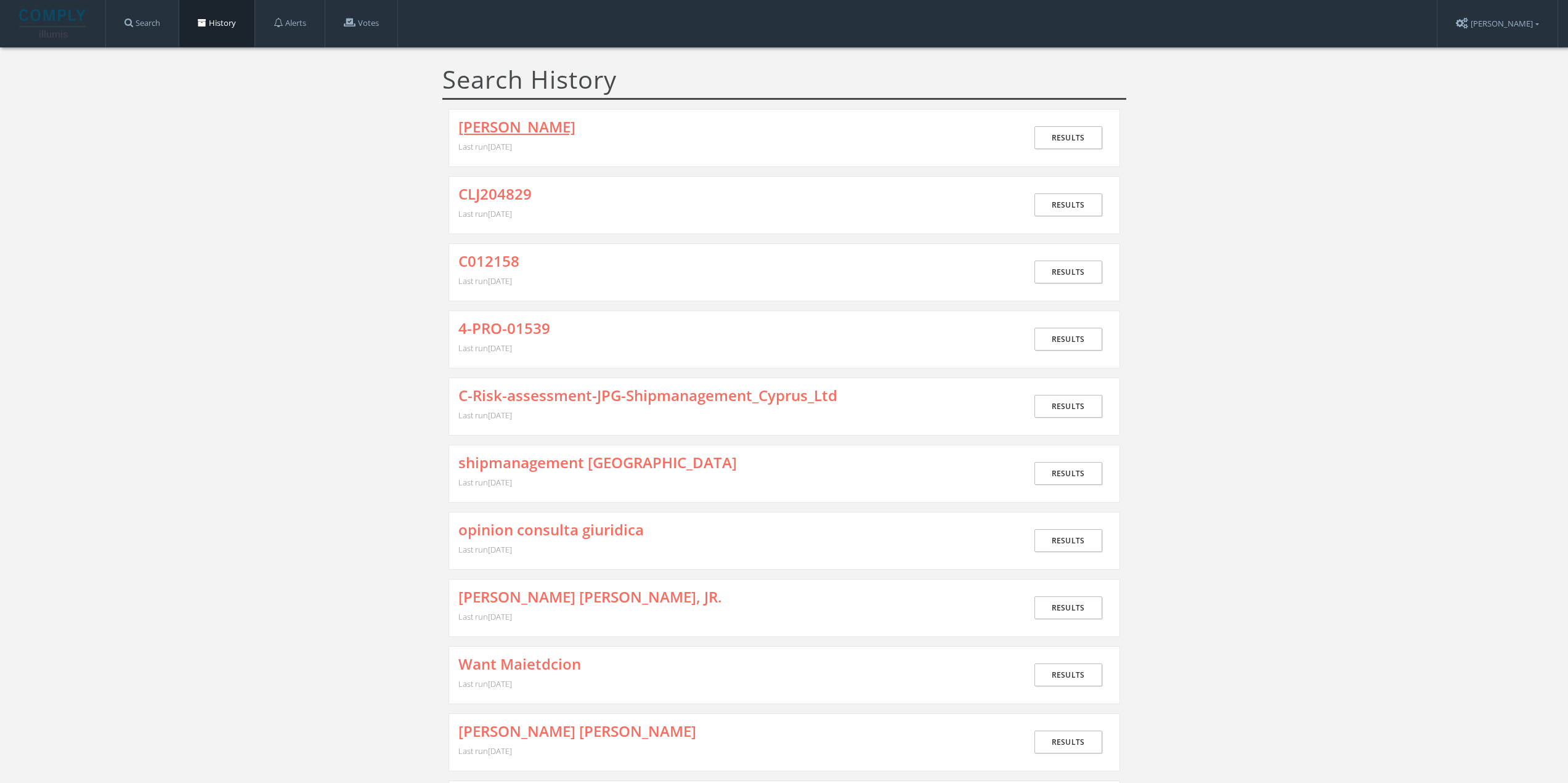
click at [509, 131] on link "[PERSON_NAME]" at bounding box center [517, 127] width 117 height 16
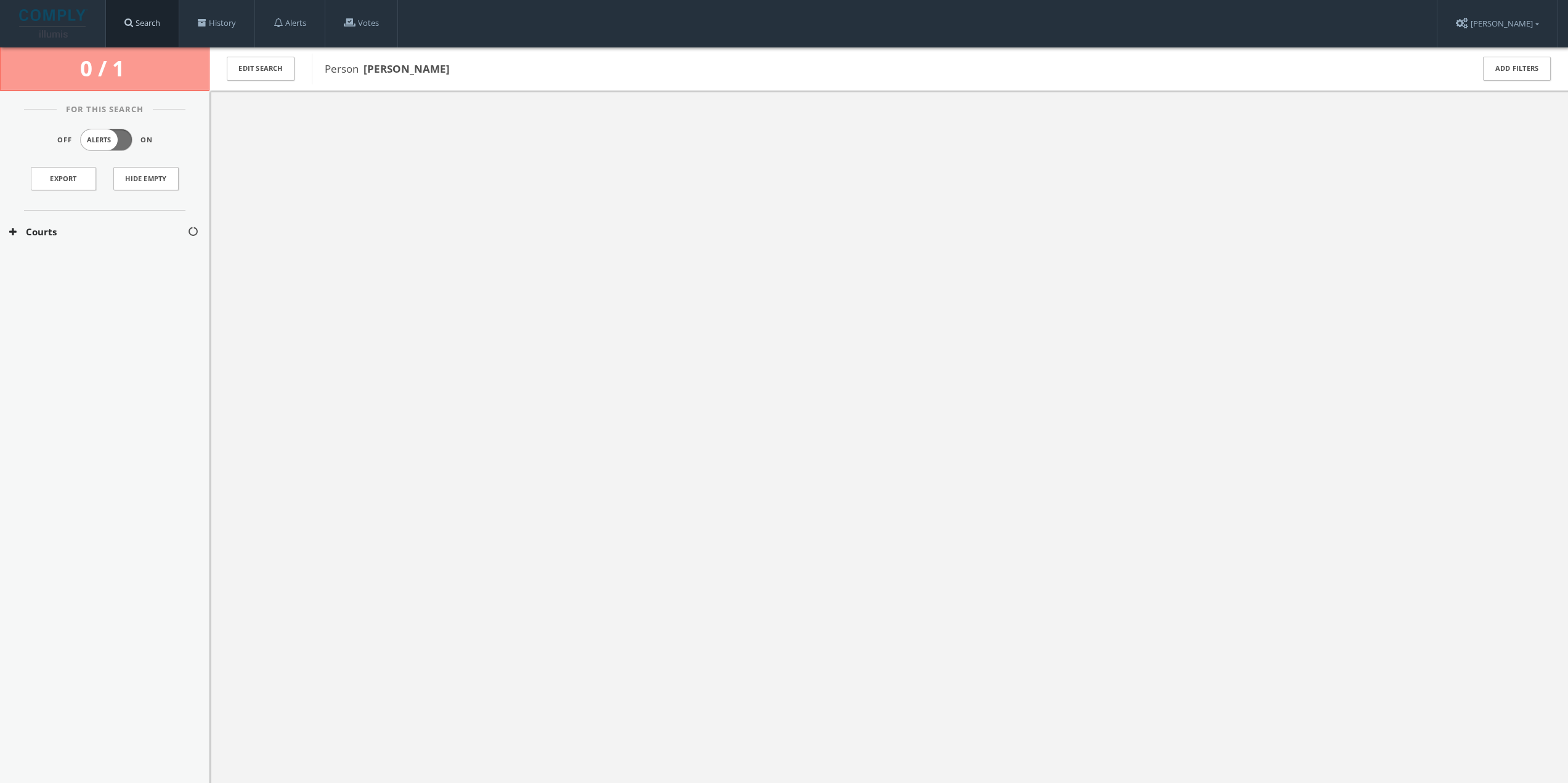
click at [163, 17] on link "Search" at bounding box center [142, 23] width 73 height 46
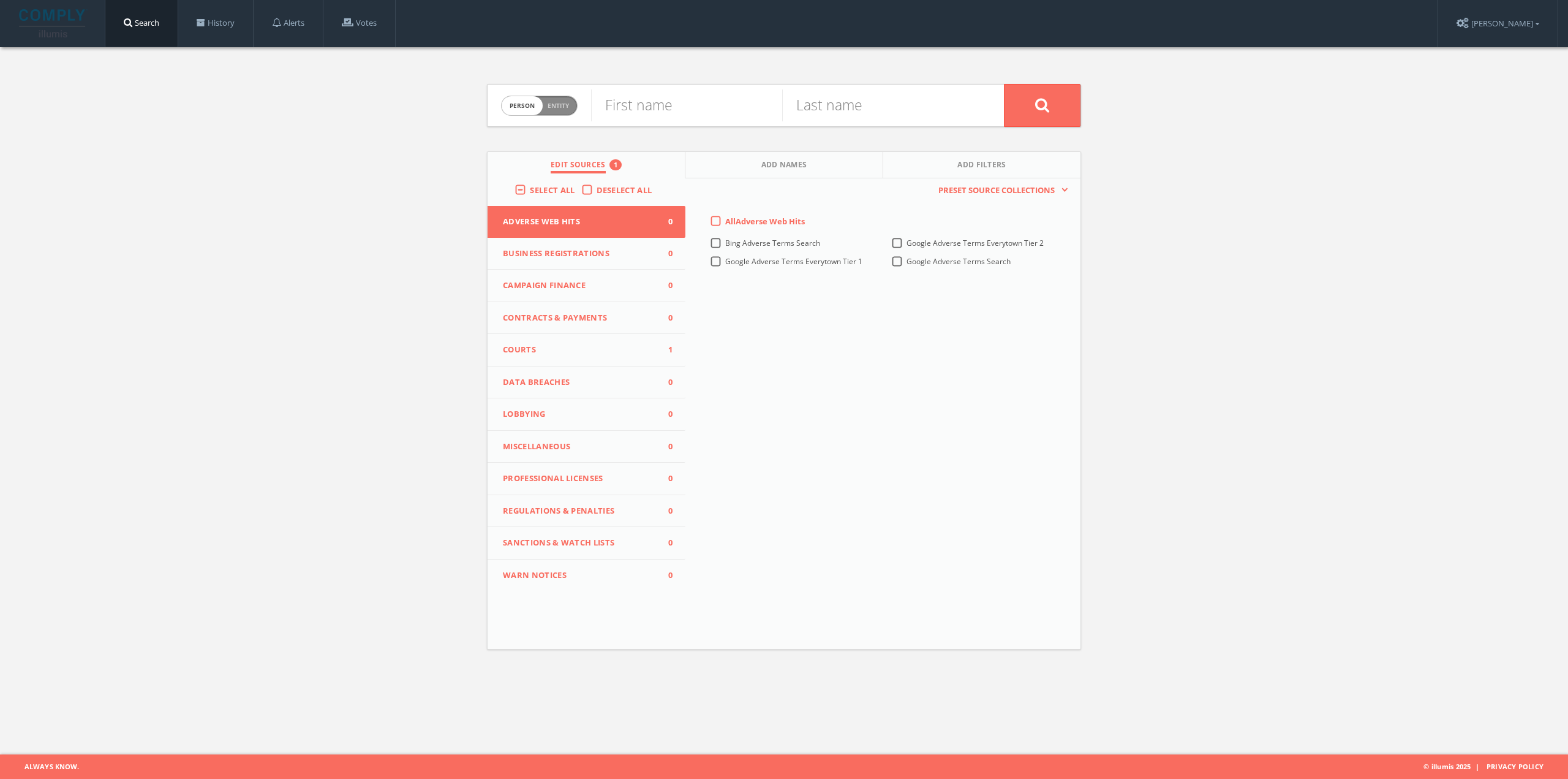
click at [553, 103] on span "Entity" at bounding box center [559, 105] width 22 height 9
click at [516, 103] on span "Person" at bounding box center [521, 105] width 25 height 9
checkbox input "false"
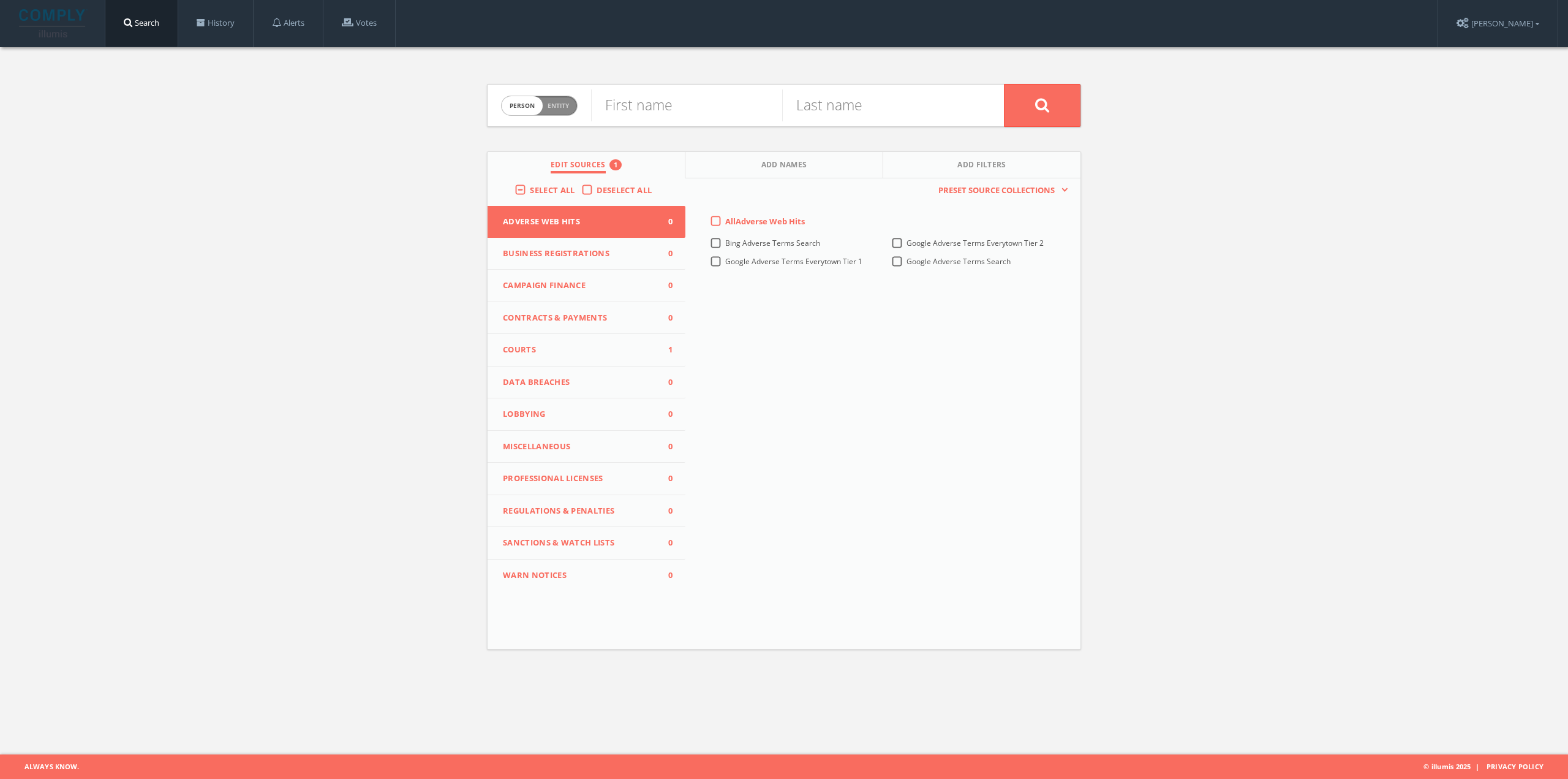
click at [579, 352] on span "Courts" at bounding box center [579, 350] width 152 height 13
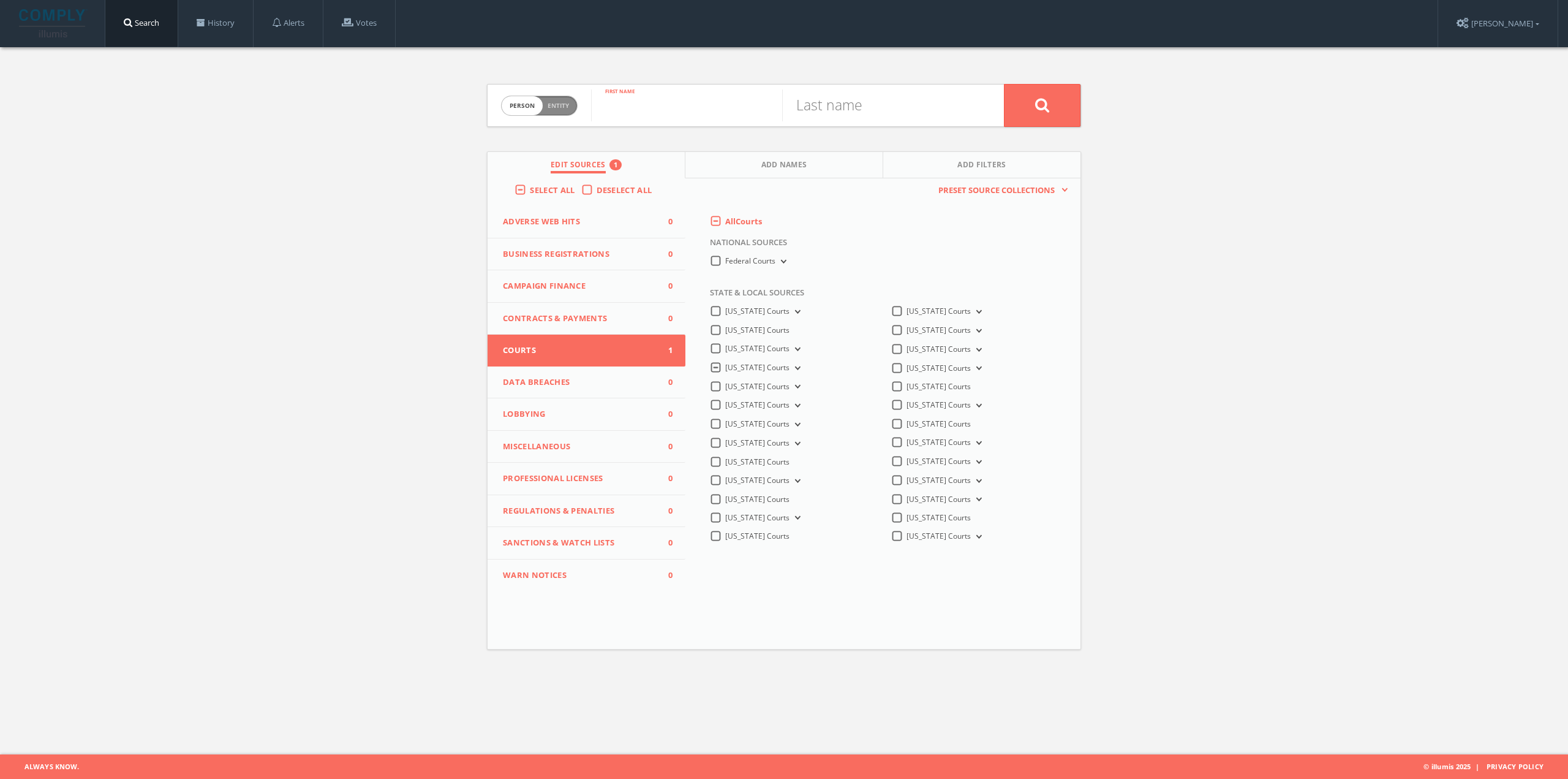
click at [685, 108] on input "text" at bounding box center [687, 106] width 191 height 32
type input "[PERSON_NAME]"
click at [855, 115] on input "text" at bounding box center [878, 106] width 191 height 32
type input "[PERSON_NAME]"
click at [1004, 84] on button at bounding box center [1042, 105] width 76 height 43
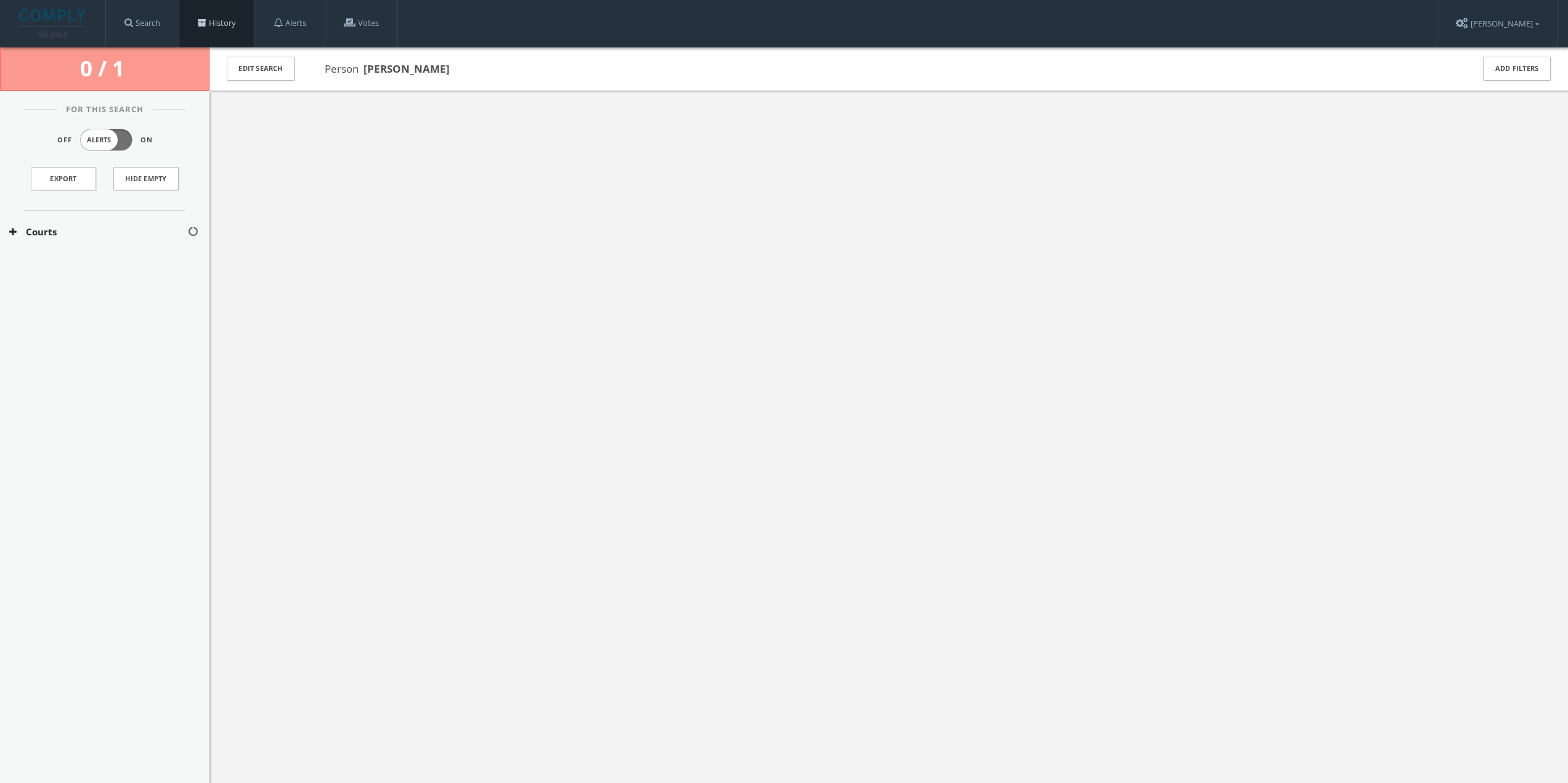
click at [232, 20] on link "History" at bounding box center [216, 23] width 75 height 46
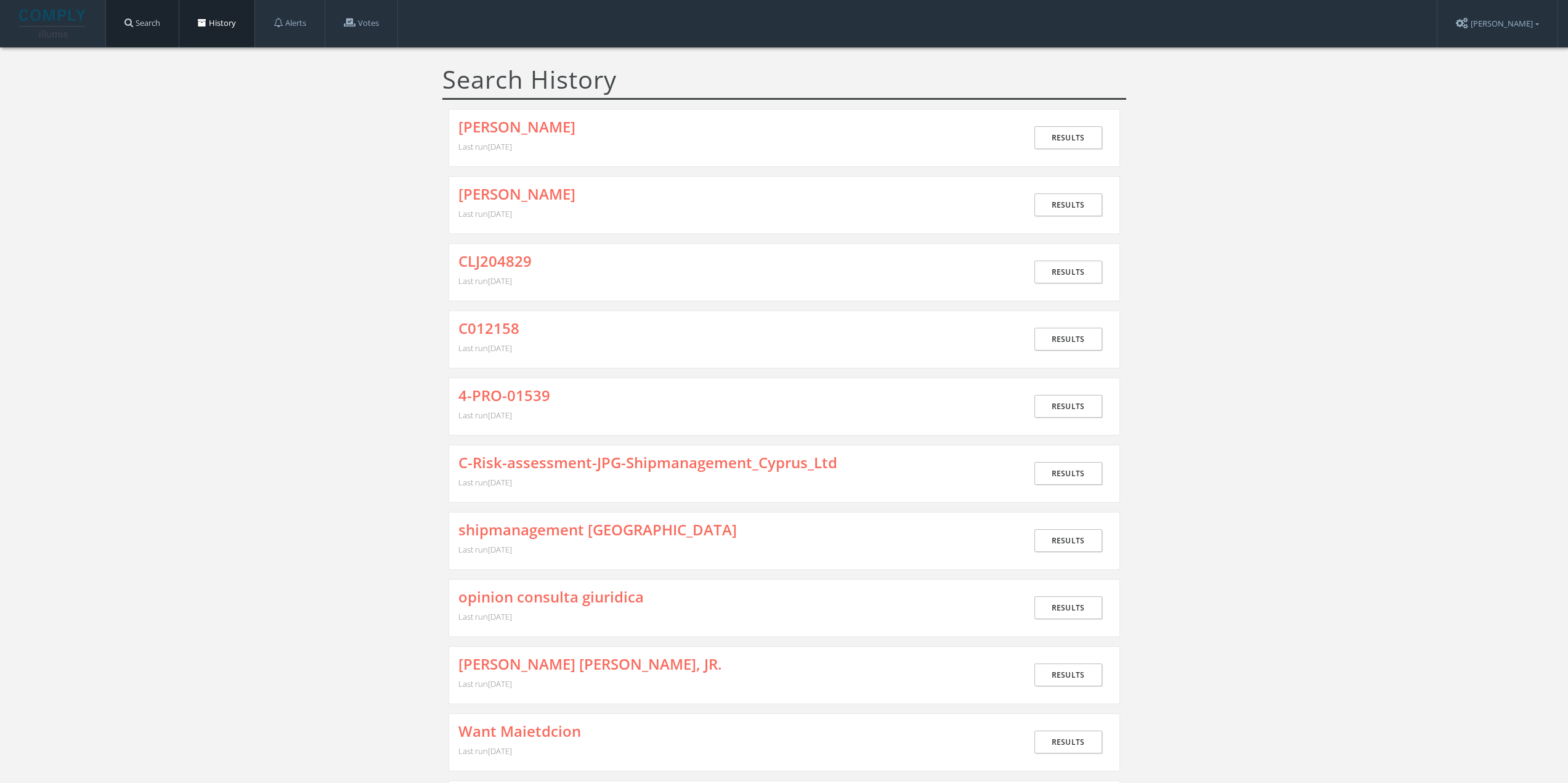
click at [163, 27] on link "Search" at bounding box center [142, 23] width 73 height 46
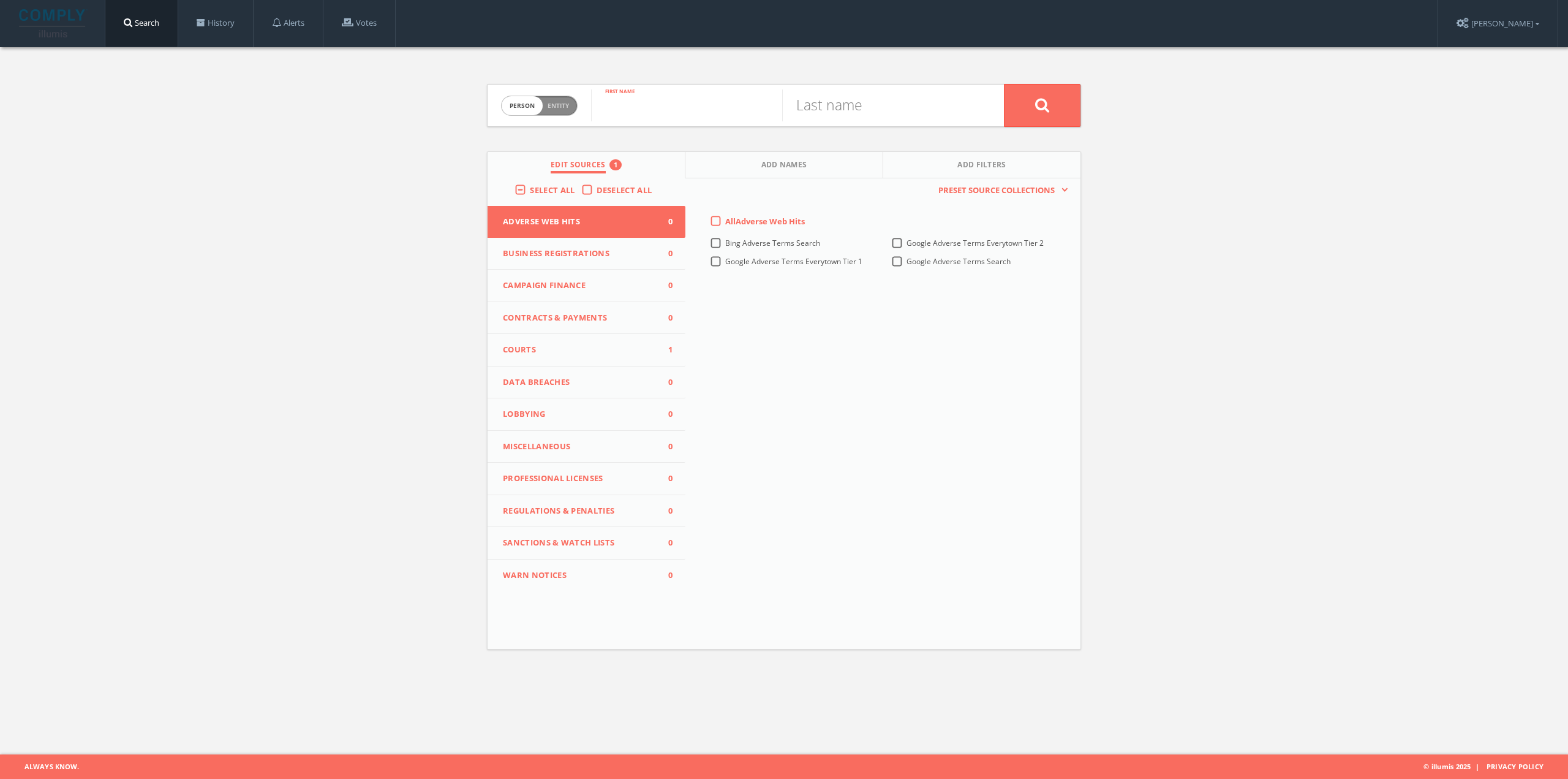
click at [637, 108] on input "text" at bounding box center [687, 106] width 191 height 32
type input "g"
type input "[PERSON_NAME]"
click at [852, 96] on input "text" at bounding box center [878, 106] width 191 height 32
paste input "VOLIKAKIS"
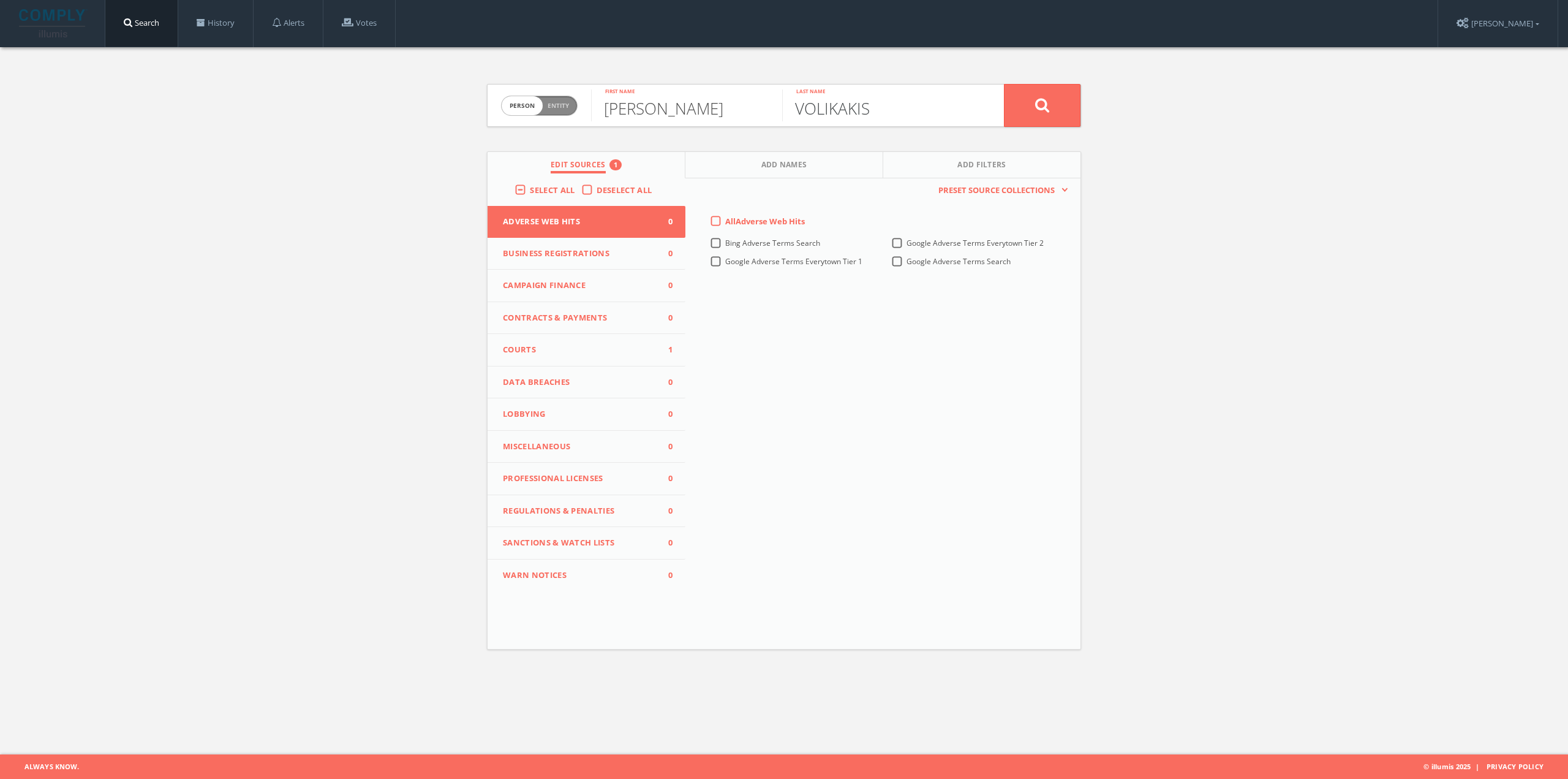
type input "VOLIKAKIS"
click at [1030, 111] on button at bounding box center [1042, 105] width 76 height 43
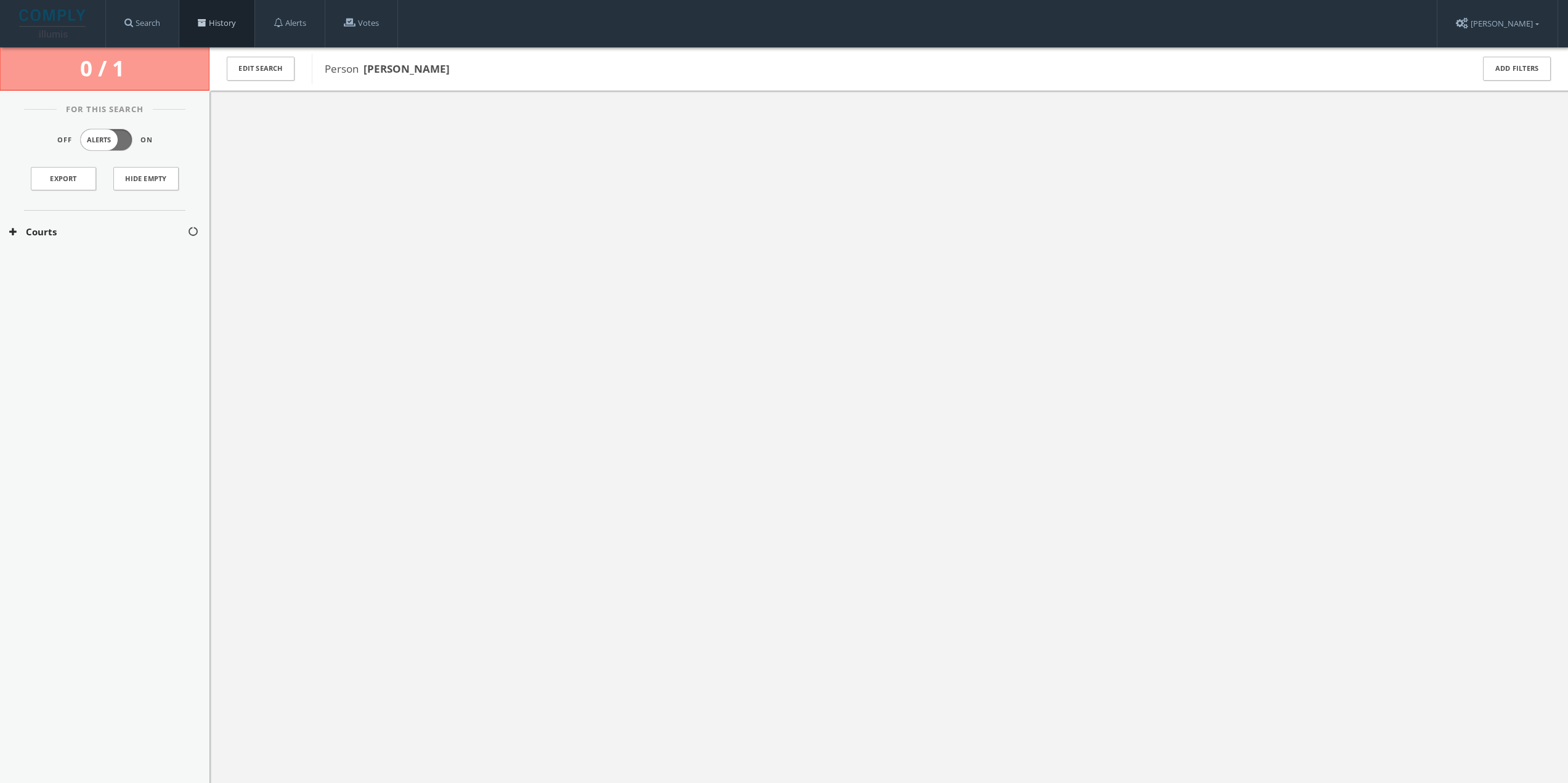
click at [220, 26] on link "History" at bounding box center [216, 23] width 75 height 46
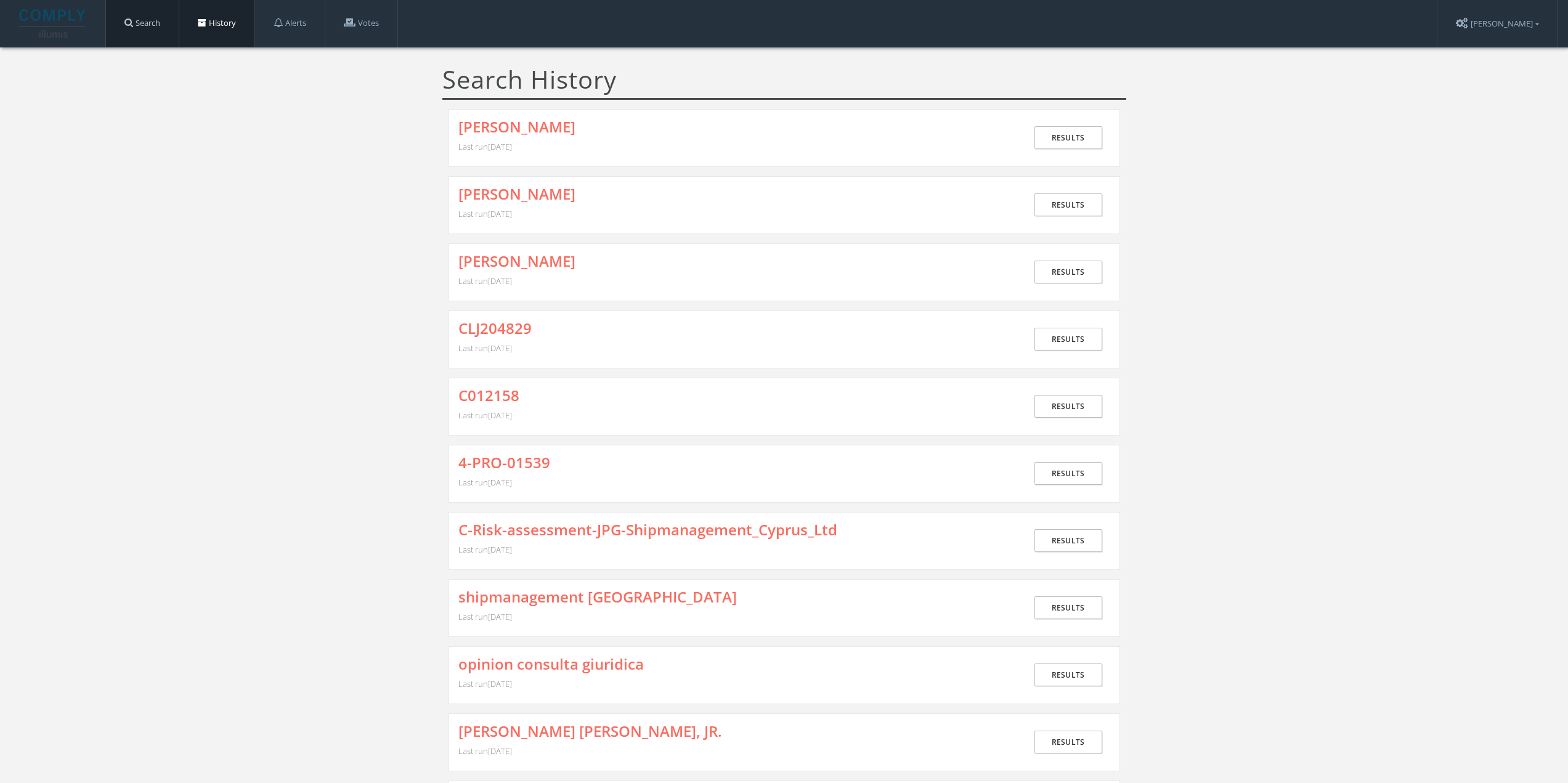
click at [154, 26] on link "Search" at bounding box center [142, 23] width 73 height 46
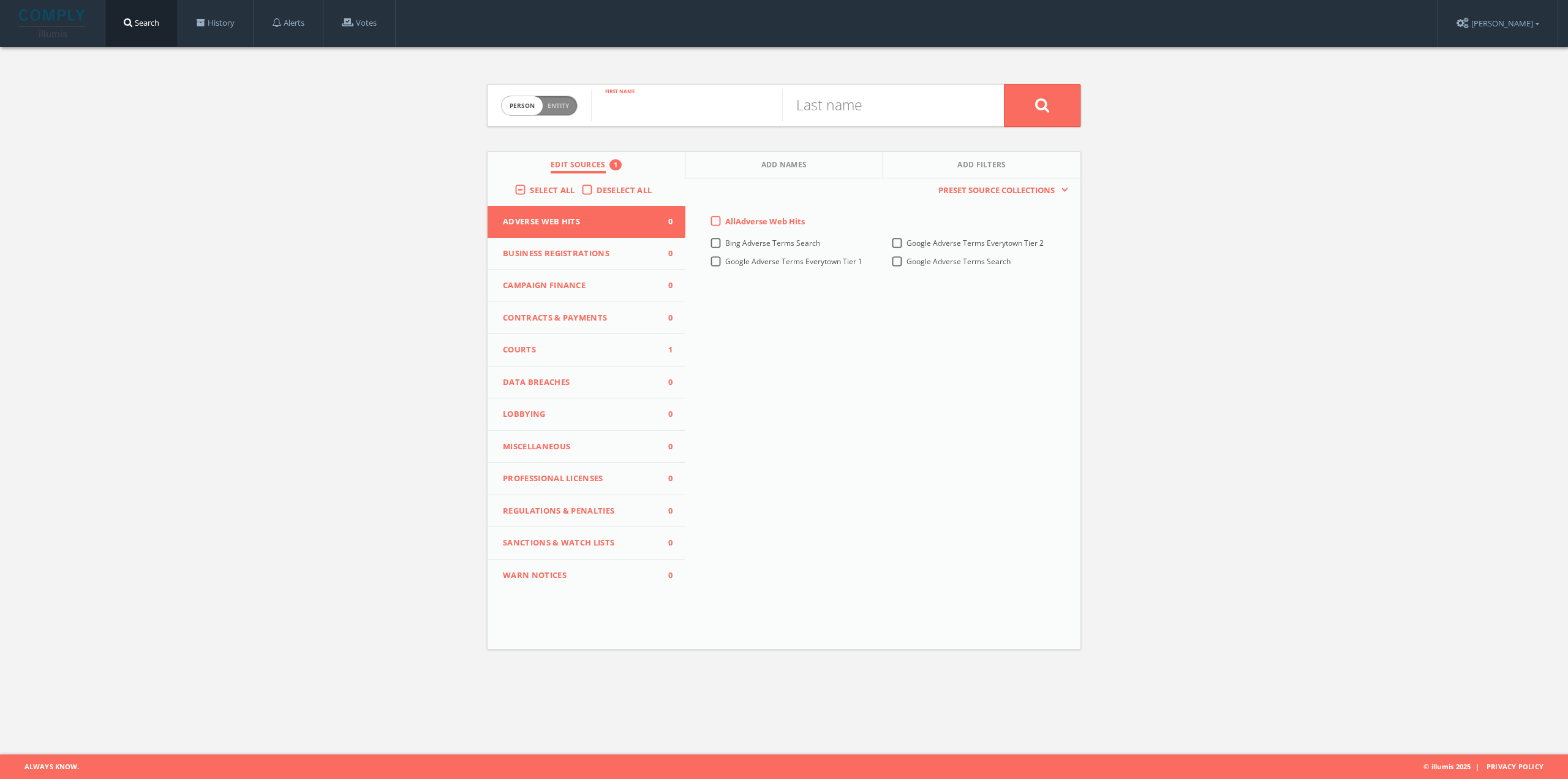
click at [632, 111] on input "text" at bounding box center [687, 106] width 191 height 32
click at [566, 357] on button "Courts 1" at bounding box center [587, 350] width 198 height 33
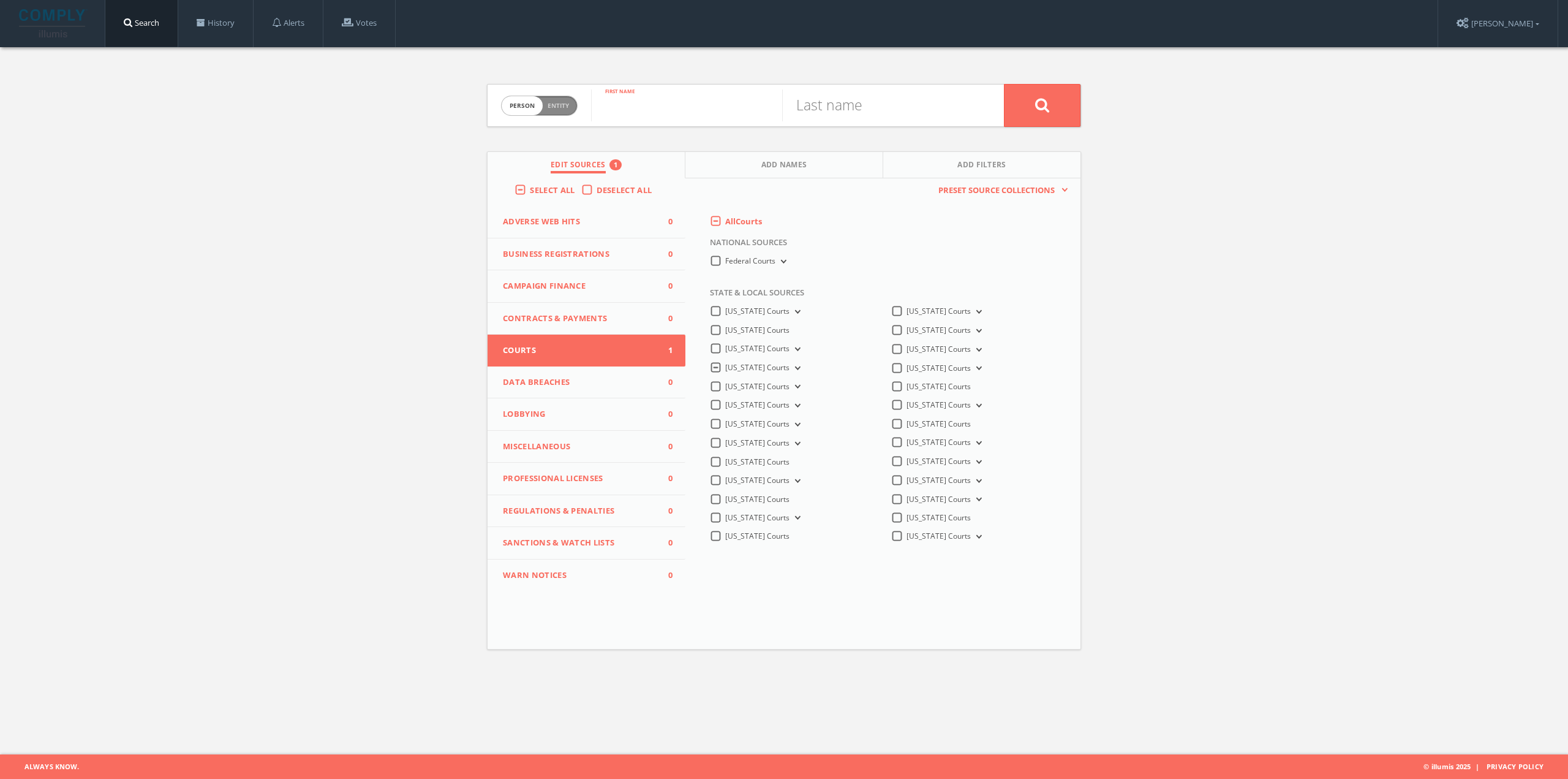
click at [679, 114] on input "text" at bounding box center [687, 106] width 191 height 32
type input "p"
type input "[PERSON_NAME]"
click at [866, 101] on input "text" at bounding box center [878, 106] width 191 height 32
type input "[PERSON_NAME]"
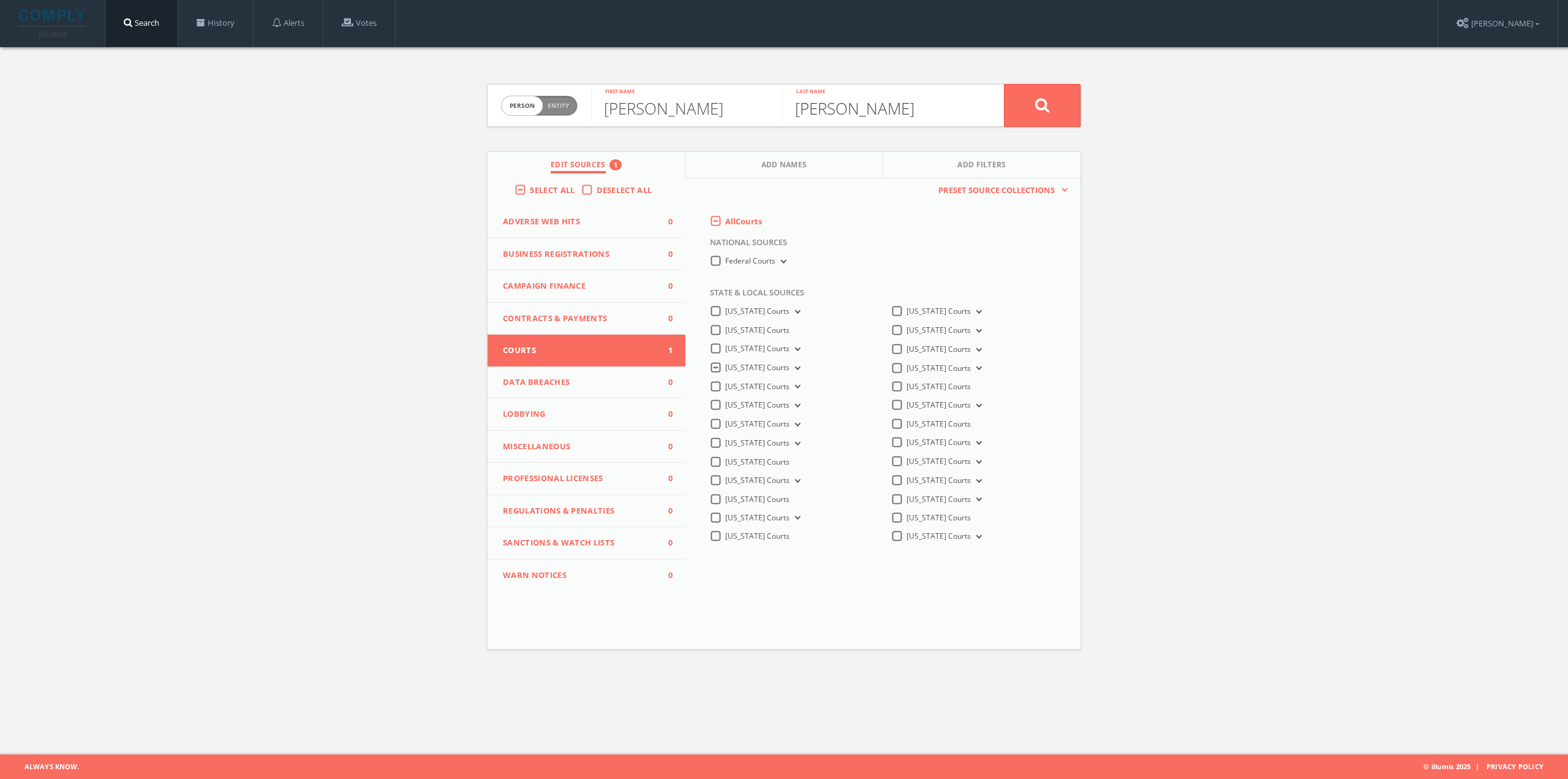
click at [1004, 84] on button at bounding box center [1042, 105] width 76 height 43
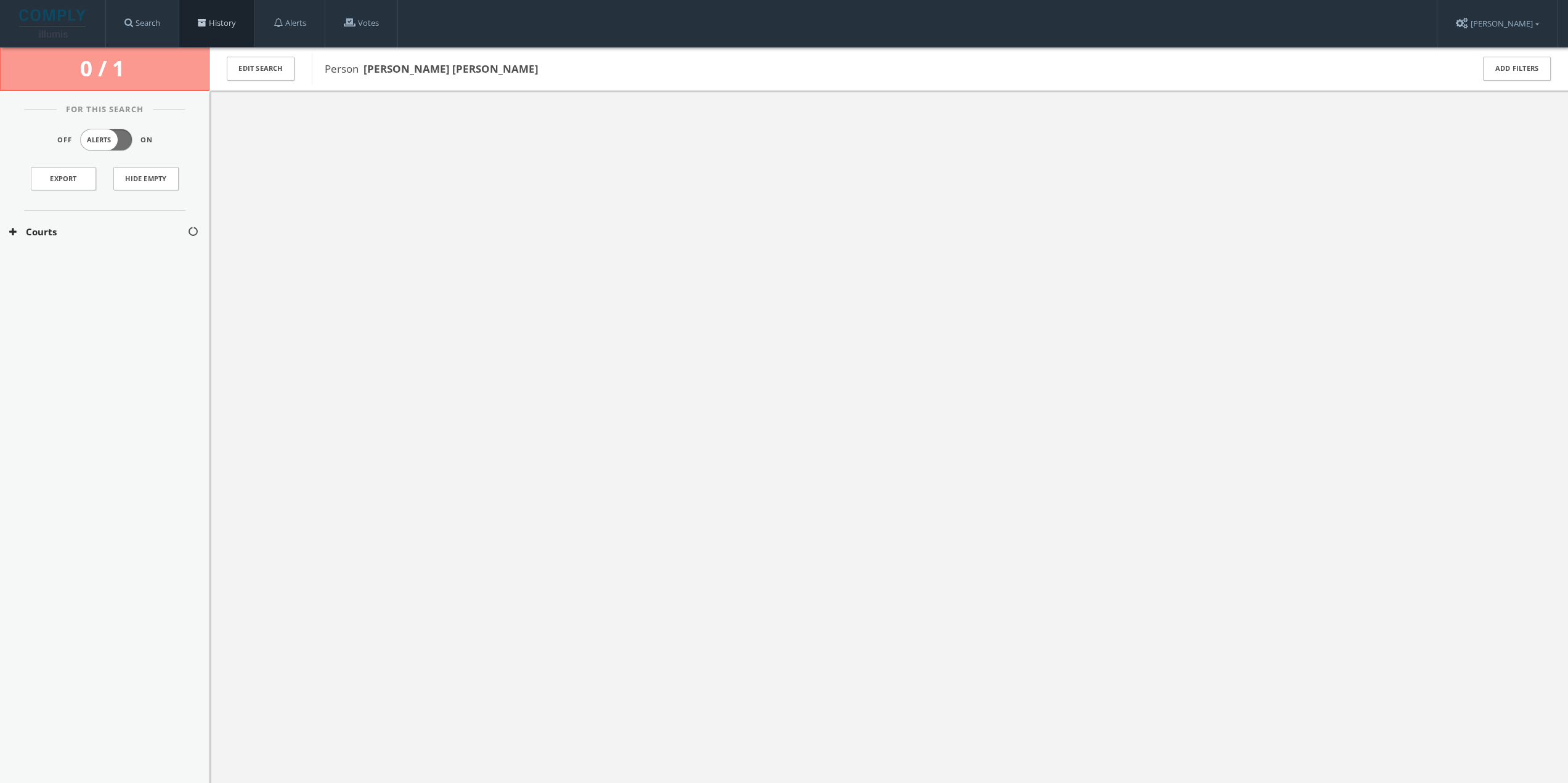
click at [235, 23] on link "History" at bounding box center [216, 23] width 75 height 46
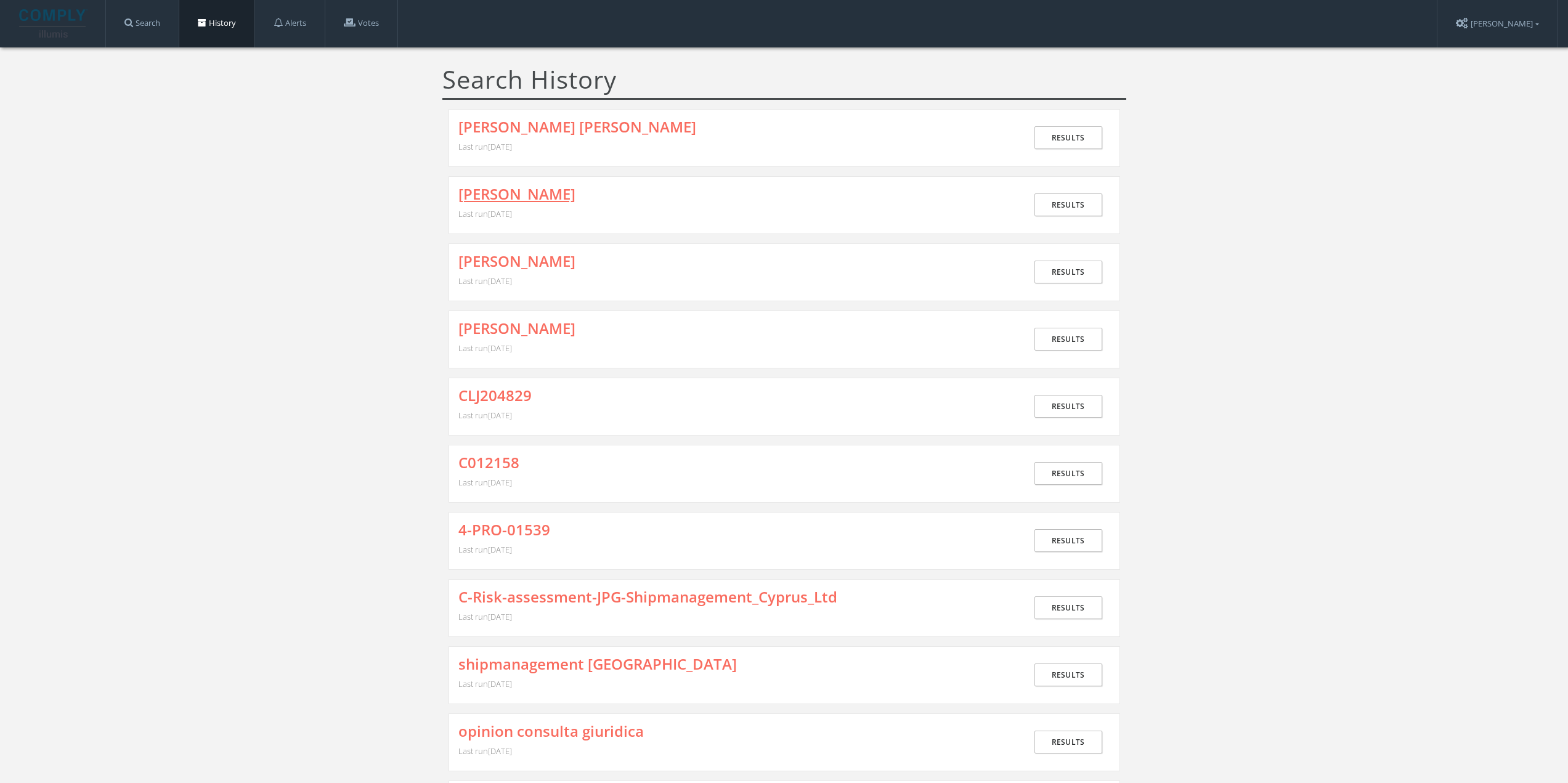
click at [514, 193] on link "[PERSON_NAME]" at bounding box center [517, 193] width 117 height 16
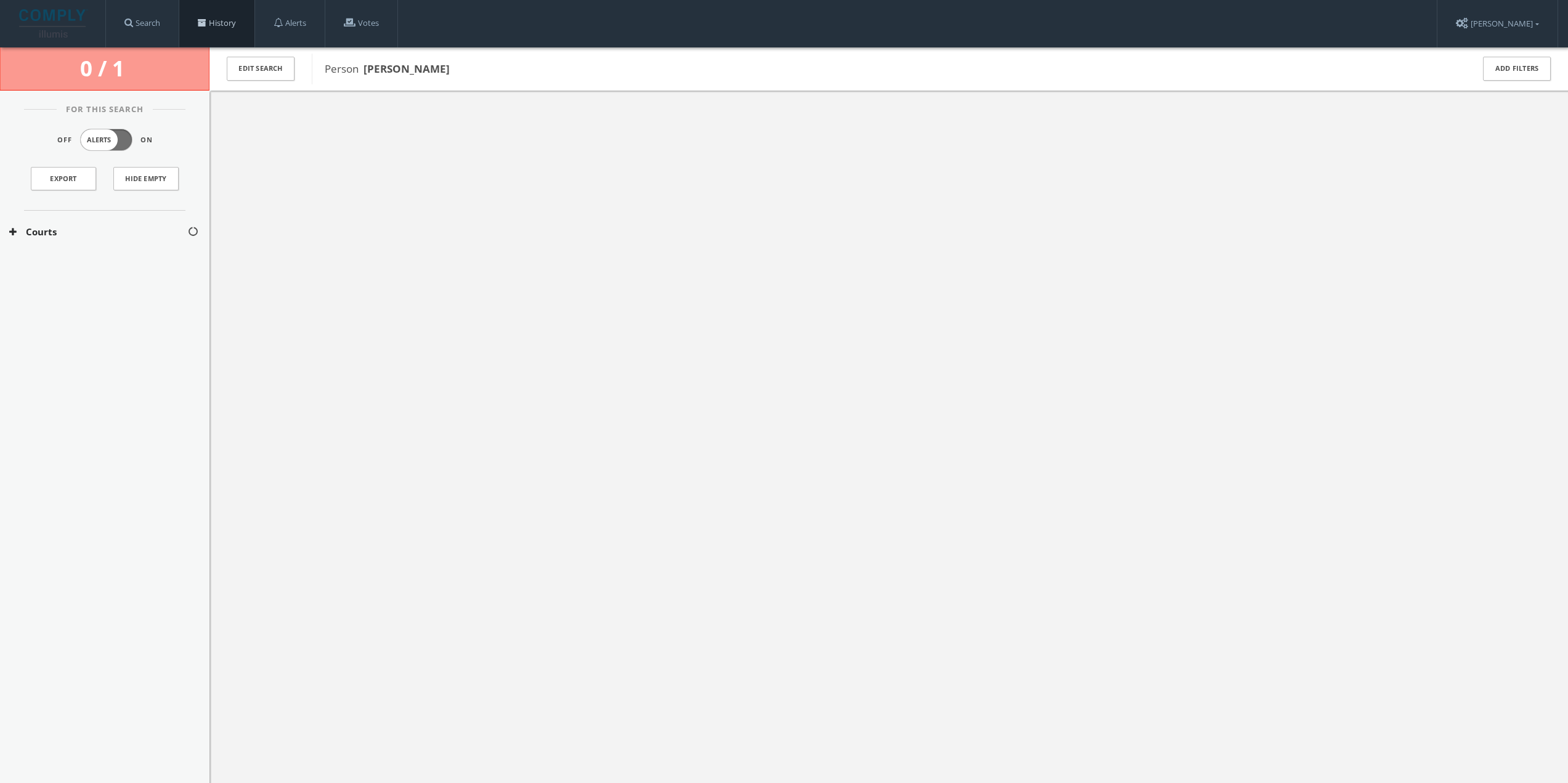
click at [247, 17] on link "History" at bounding box center [216, 23] width 75 height 46
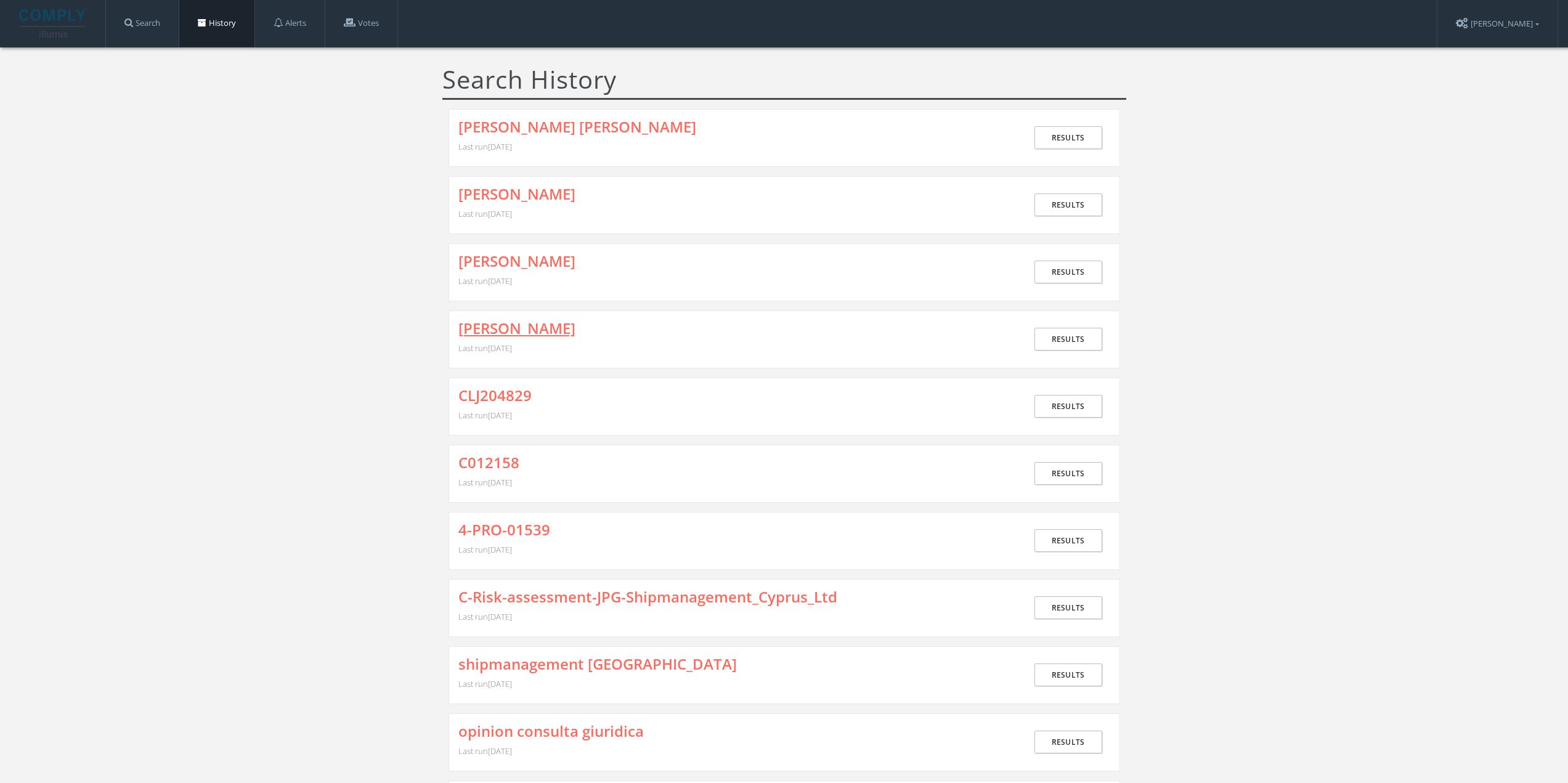
click at [498, 329] on link "[PERSON_NAME]" at bounding box center [517, 328] width 117 height 16
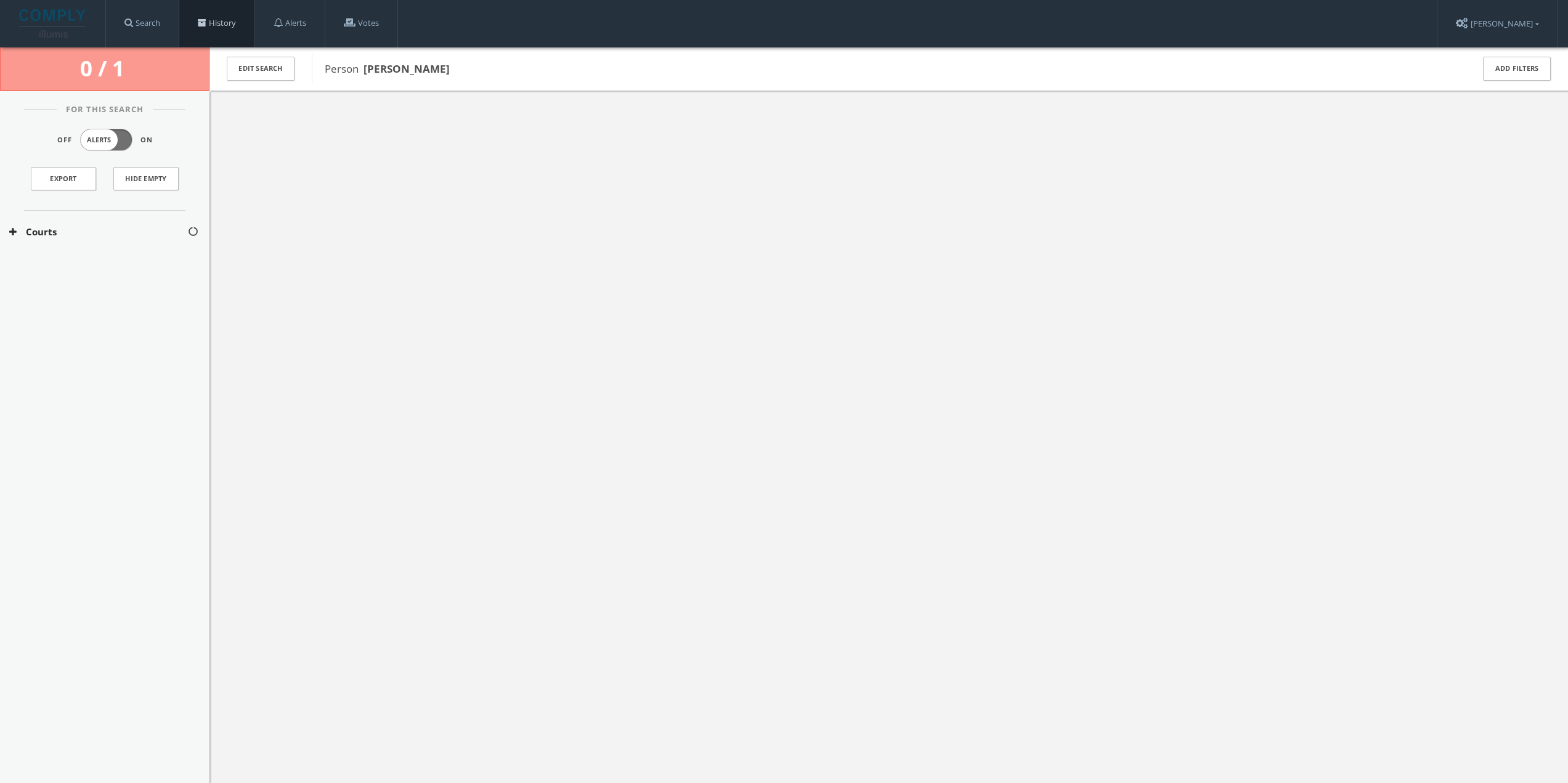
click at [233, 24] on link "History" at bounding box center [216, 23] width 75 height 46
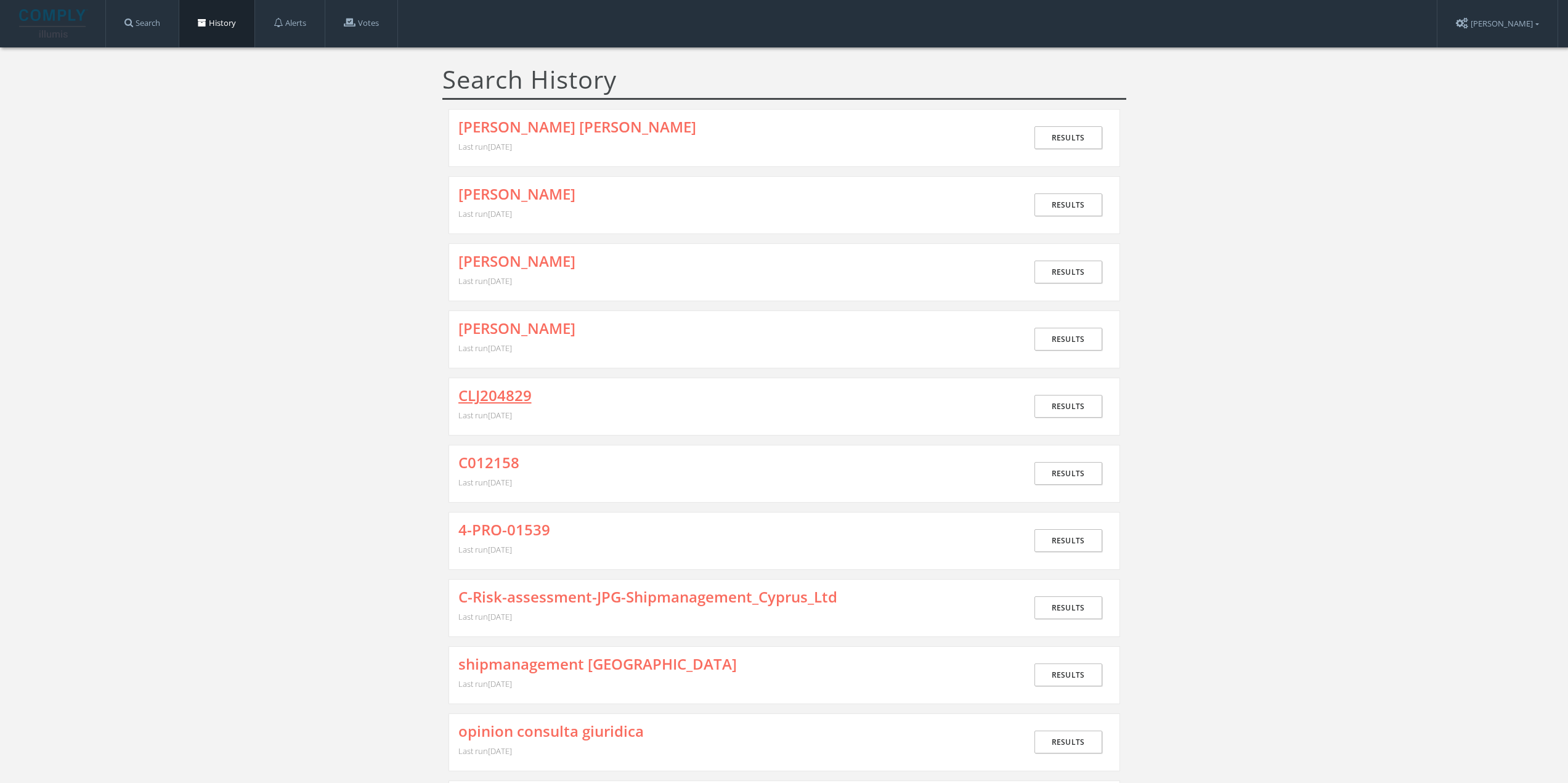
click at [491, 394] on link "CLJ204829" at bounding box center [495, 395] width 74 height 16
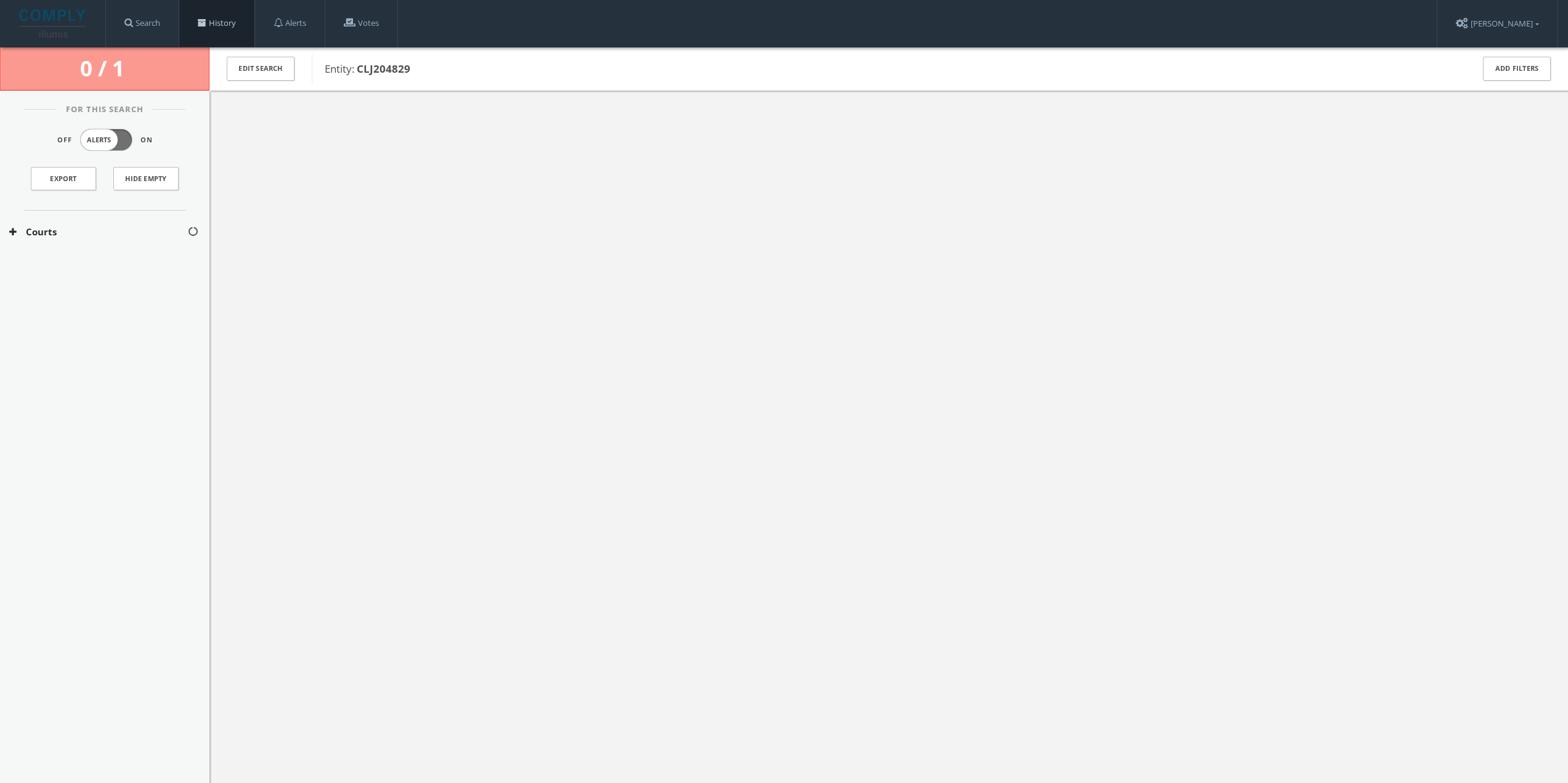
click at [225, 14] on link "History" at bounding box center [216, 23] width 75 height 46
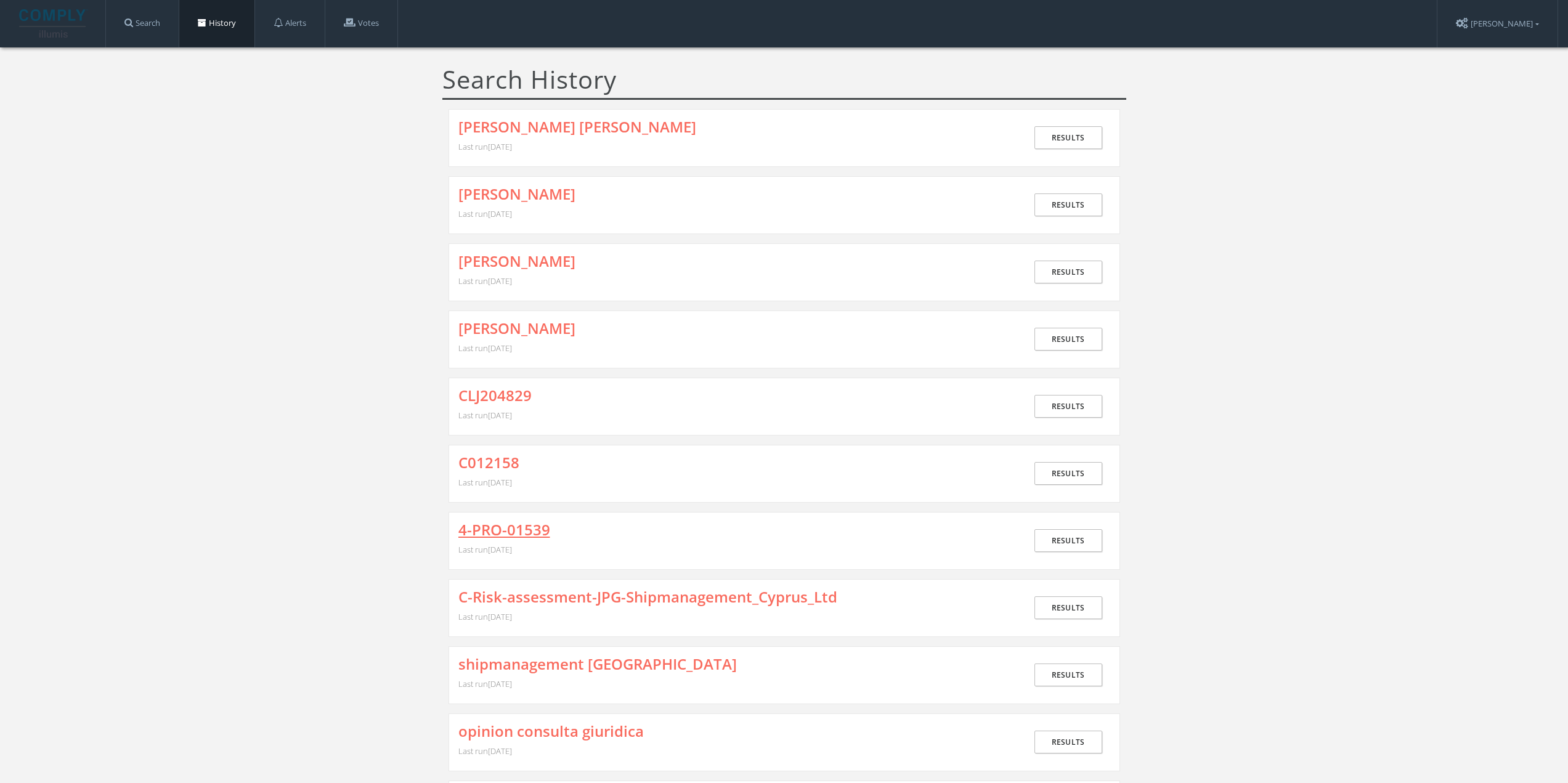
click at [518, 523] on link "4-PRO-01539" at bounding box center [504, 530] width 92 height 16
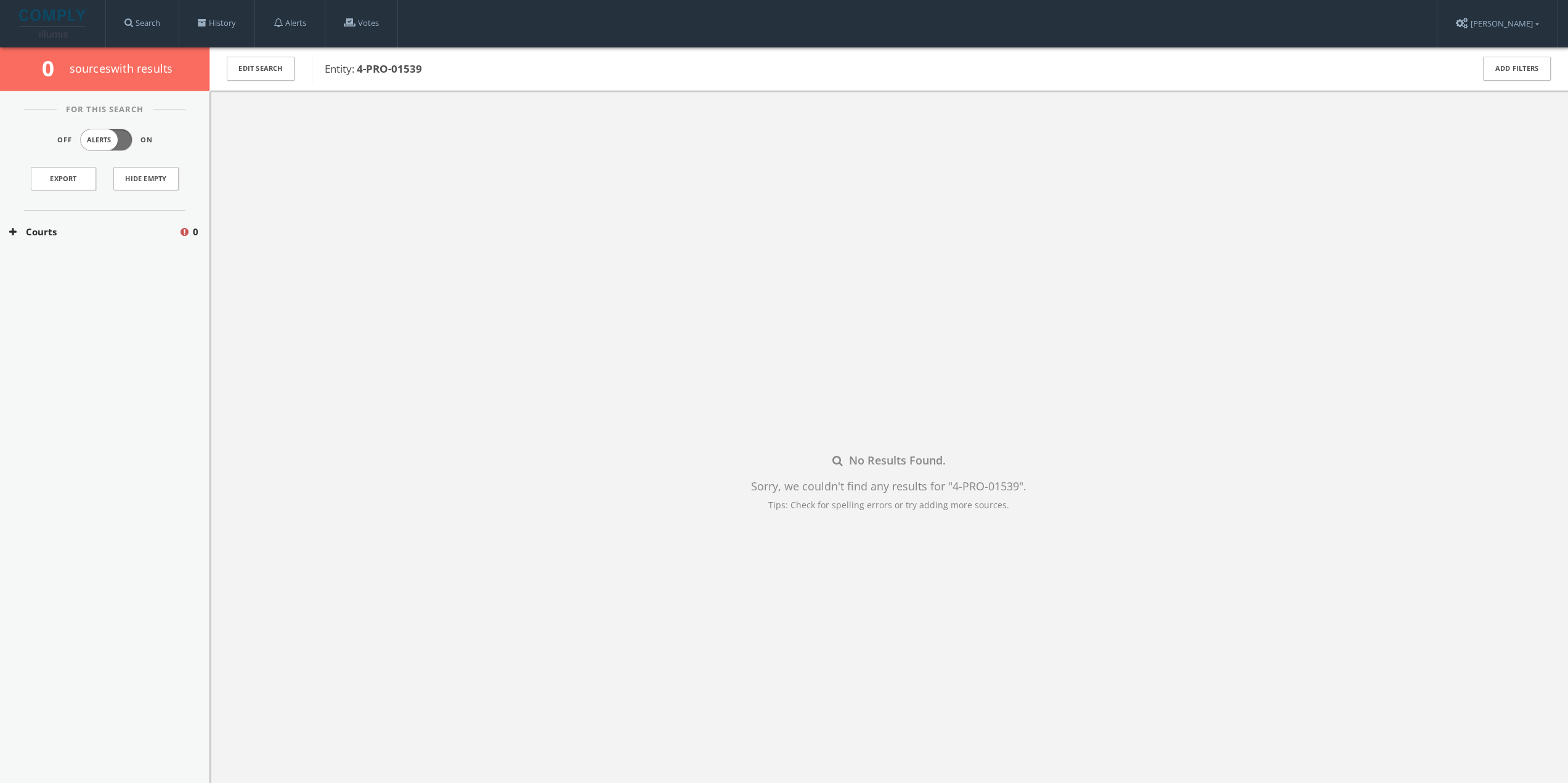
click at [58, 231] on button "Courts" at bounding box center [94, 231] width 170 height 14
click at [58, 270] on button "[US_STATE] Courts" at bounding box center [95, 269] width 172 height 13
drag, startPoint x: 81, startPoint y: 307, endPoint x: 74, endPoint y: 302, distance: 8.6
click at [81, 306] on div "San Mateo County Courts Search 0" at bounding box center [105, 297] width 210 height 27
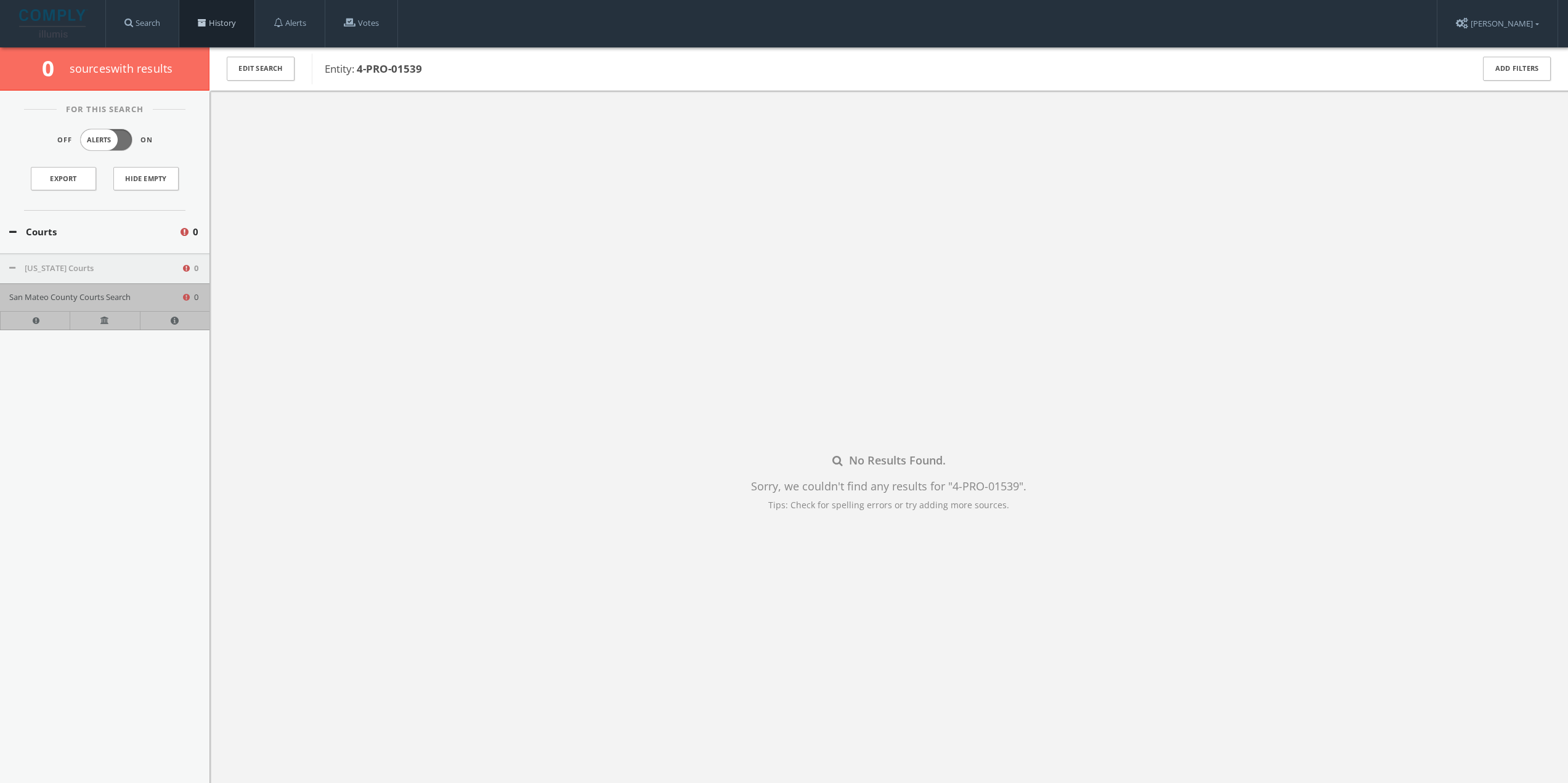
click at [210, 16] on link "History" at bounding box center [216, 23] width 75 height 46
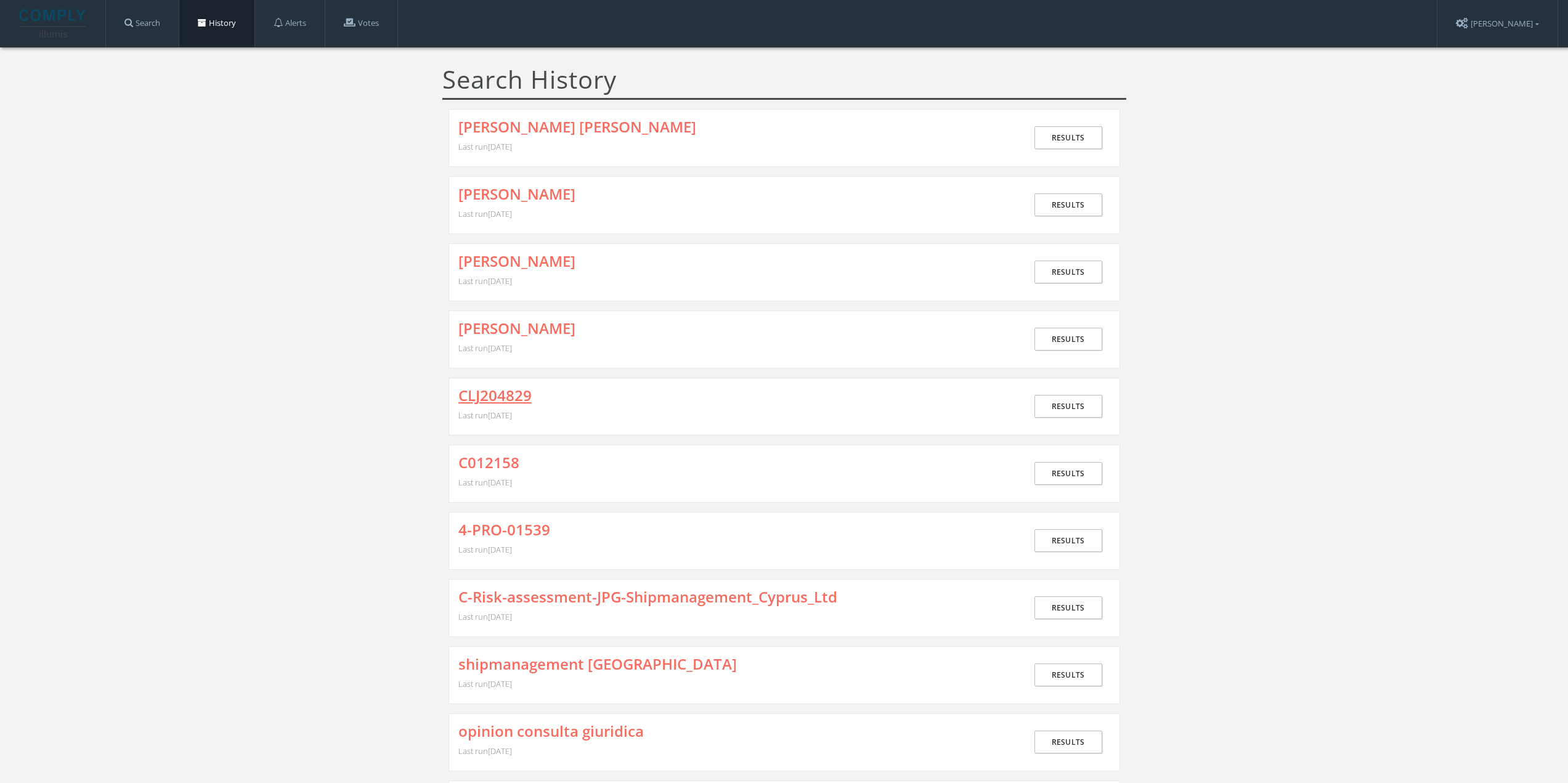
click at [480, 401] on link "CLJ204829" at bounding box center [495, 395] width 74 height 16
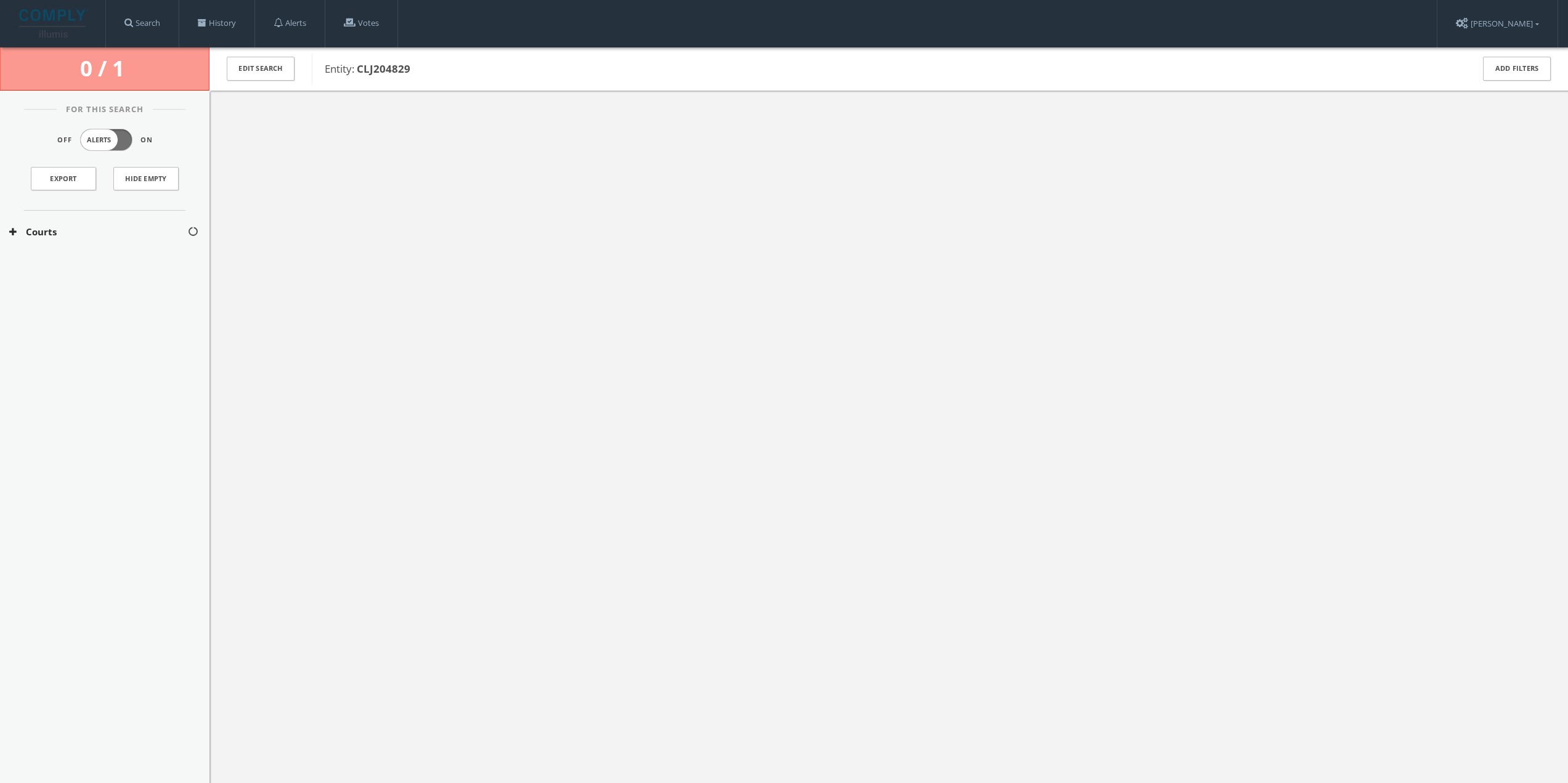
click at [130, 229] on button "Courts" at bounding box center [98, 231] width 178 height 14
click at [106, 263] on button "[US_STATE] Courts" at bounding box center [99, 269] width 179 height 13
click at [217, 19] on link "History" at bounding box center [216, 23] width 75 height 46
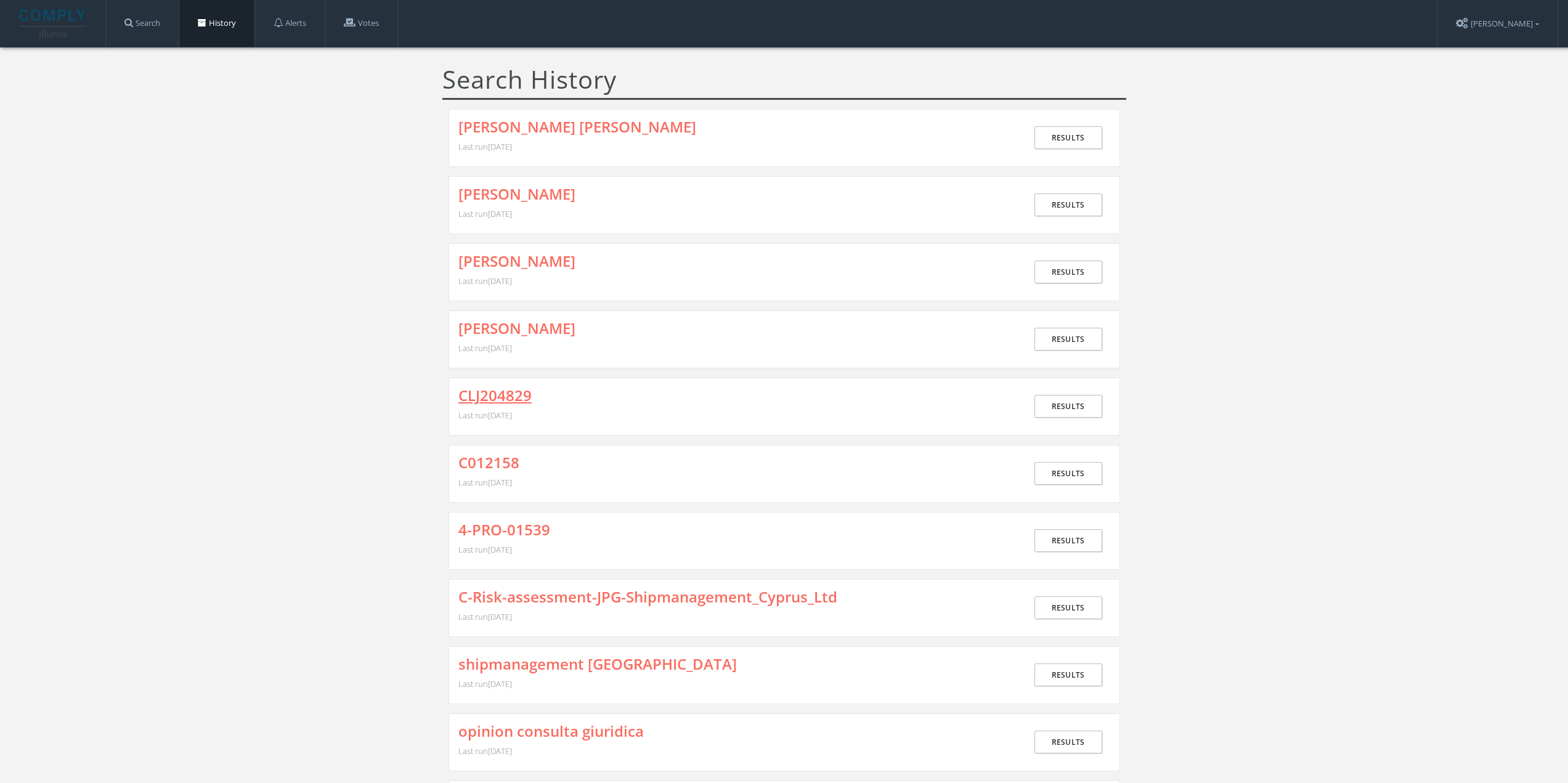
click at [489, 395] on link "CLJ204829" at bounding box center [495, 395] width 74 height 16
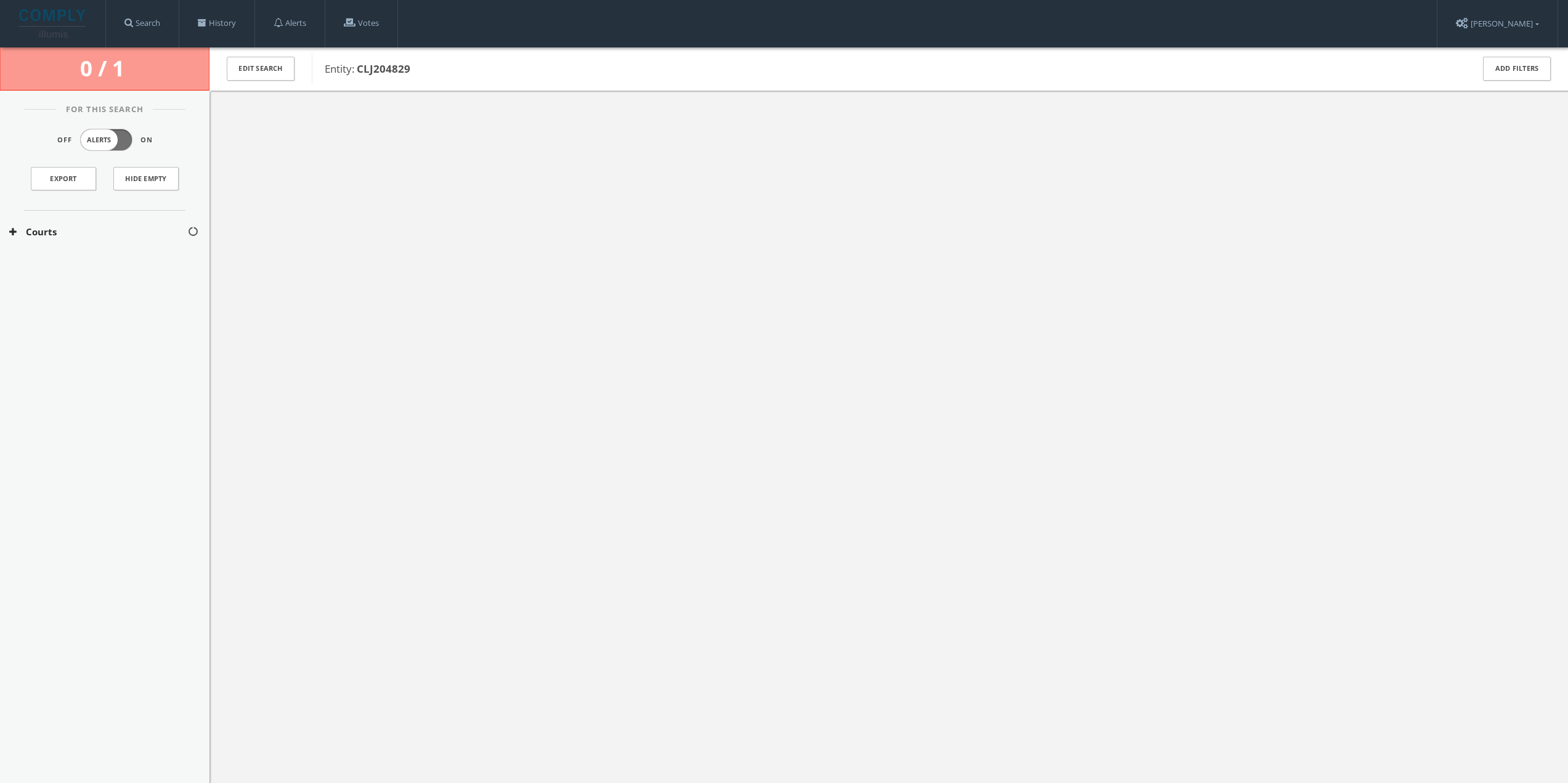
click at [149, 227] on button "Courts" at bounding box center [98, 231] width 178 height 14
click at [133, 270] on button "[US_STATE] Courts" at bounding box center [99, 269] width 179 height 13
click at [170, 297] on button "San Mateo County Courts Search" at bounding box center [99, 296] width 179 height 13
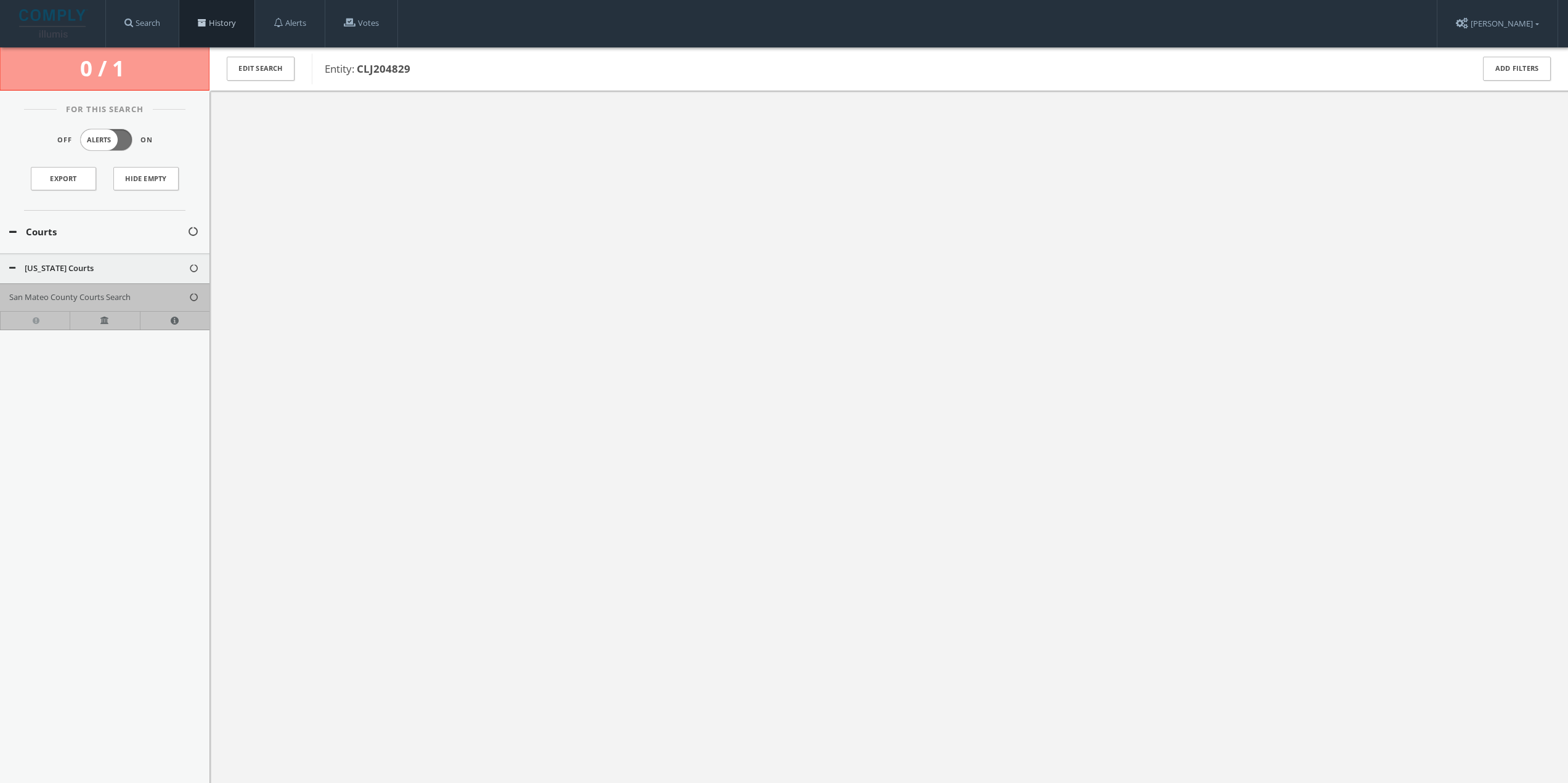
click at [240, 22] on link "History" at bounding box center [216, 23] width 75 height 46
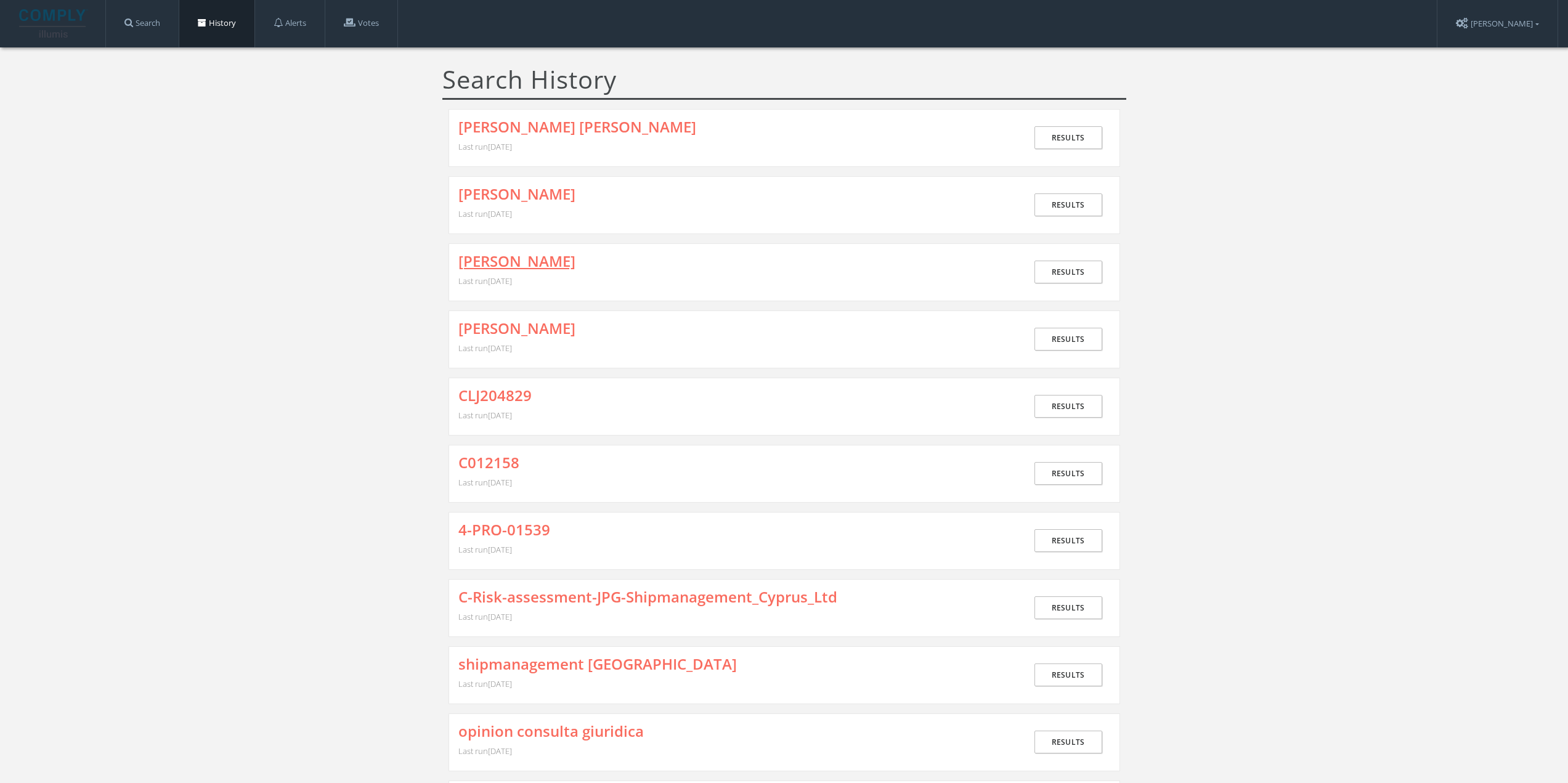
click at [493, 265] on link "[PERSON_NAME]" at bounding box center [517, 261] width 117 height 16
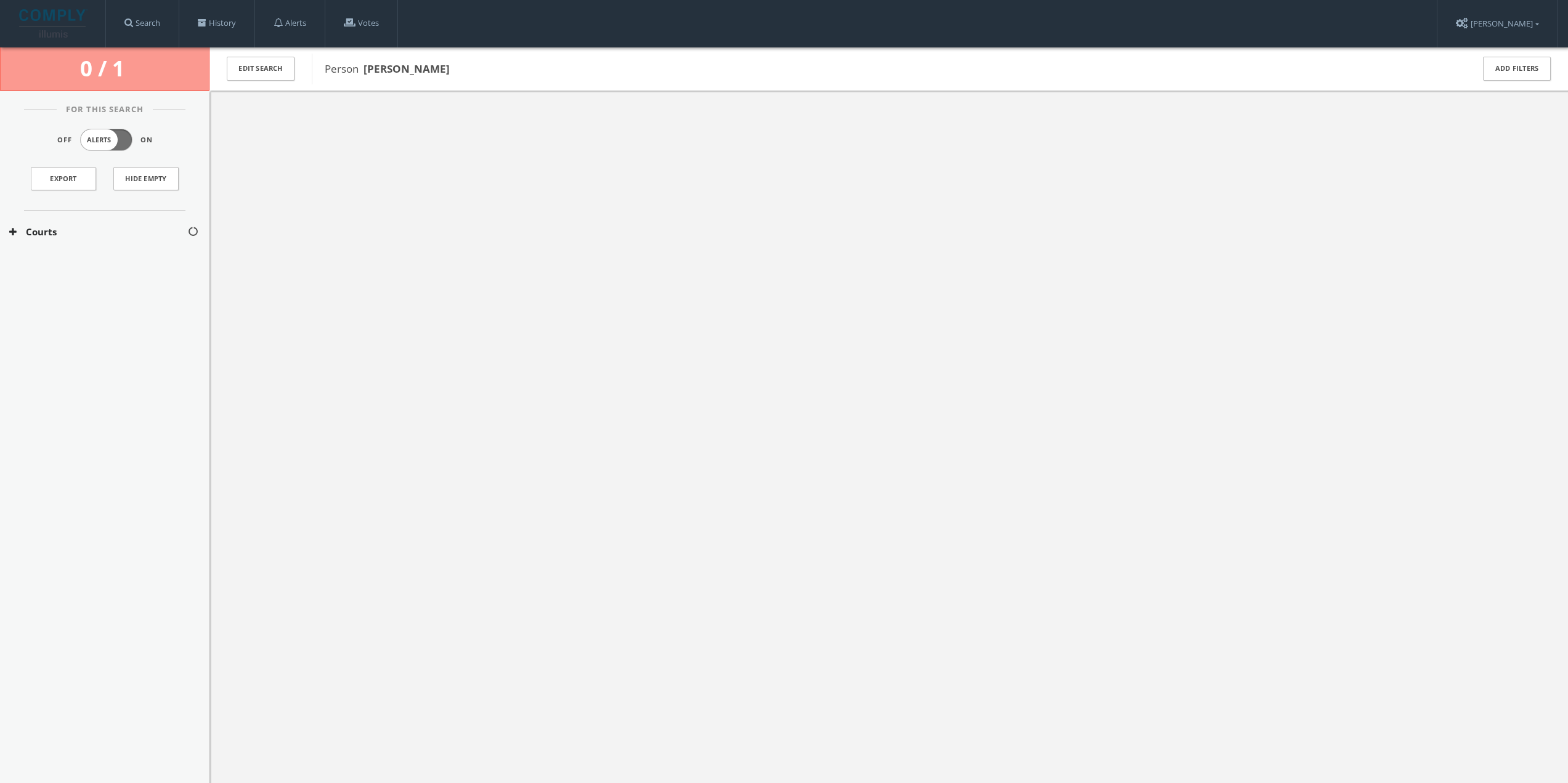
click at [117, 232] on button "Courts" at bounding box center [98, 231] width 178 height 14
click at [115, 264] on button "[US_STATE] Courts" at bounding box center [99, 269] width 179 height 13
click at [110, 295] on button "San Mateo County Courts Search" at bounding box center [99, 296] width 179 height 13
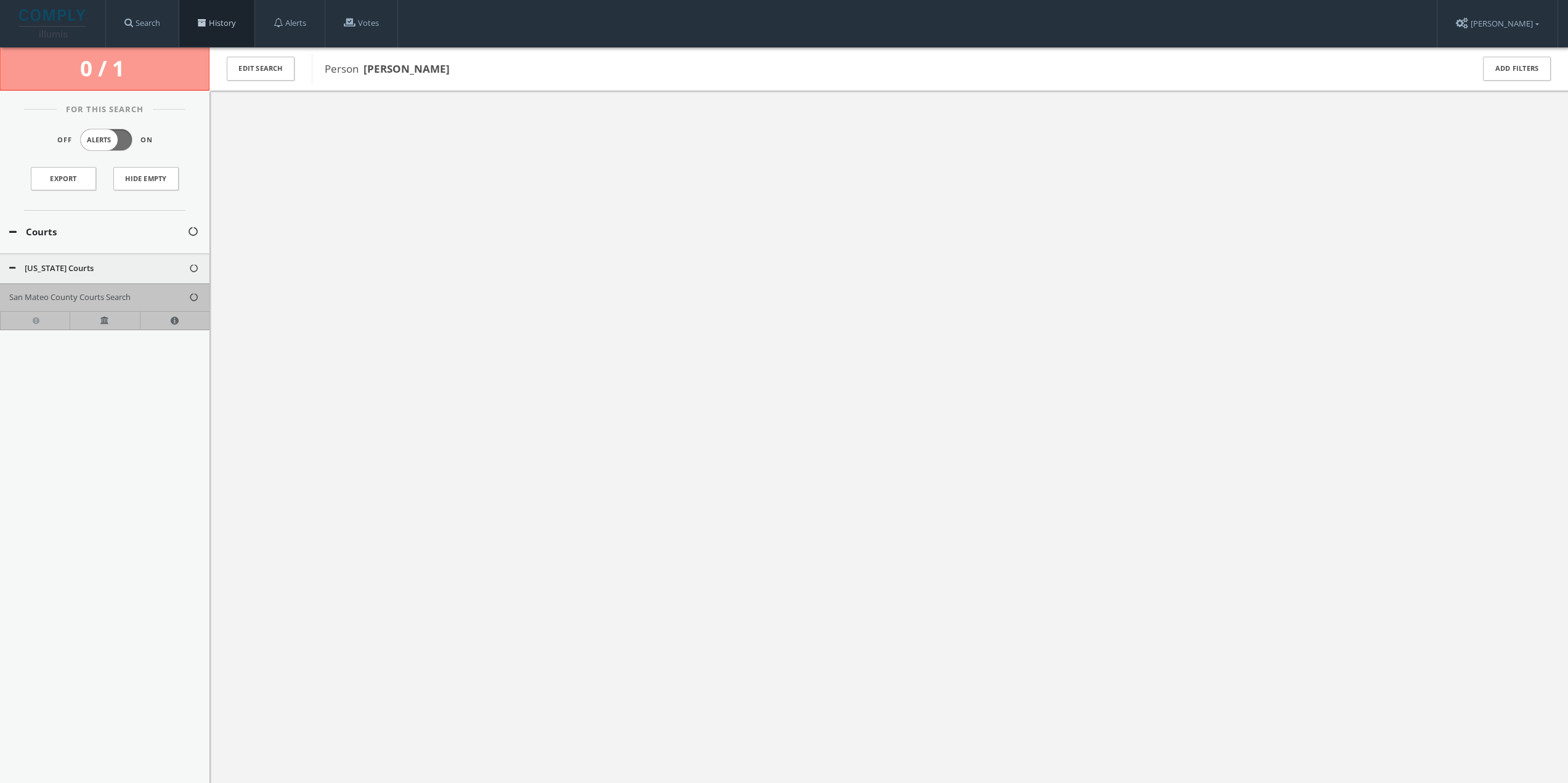
click at [229, 19] on link "History" at bounding box center [216, 23] width 75 height 46
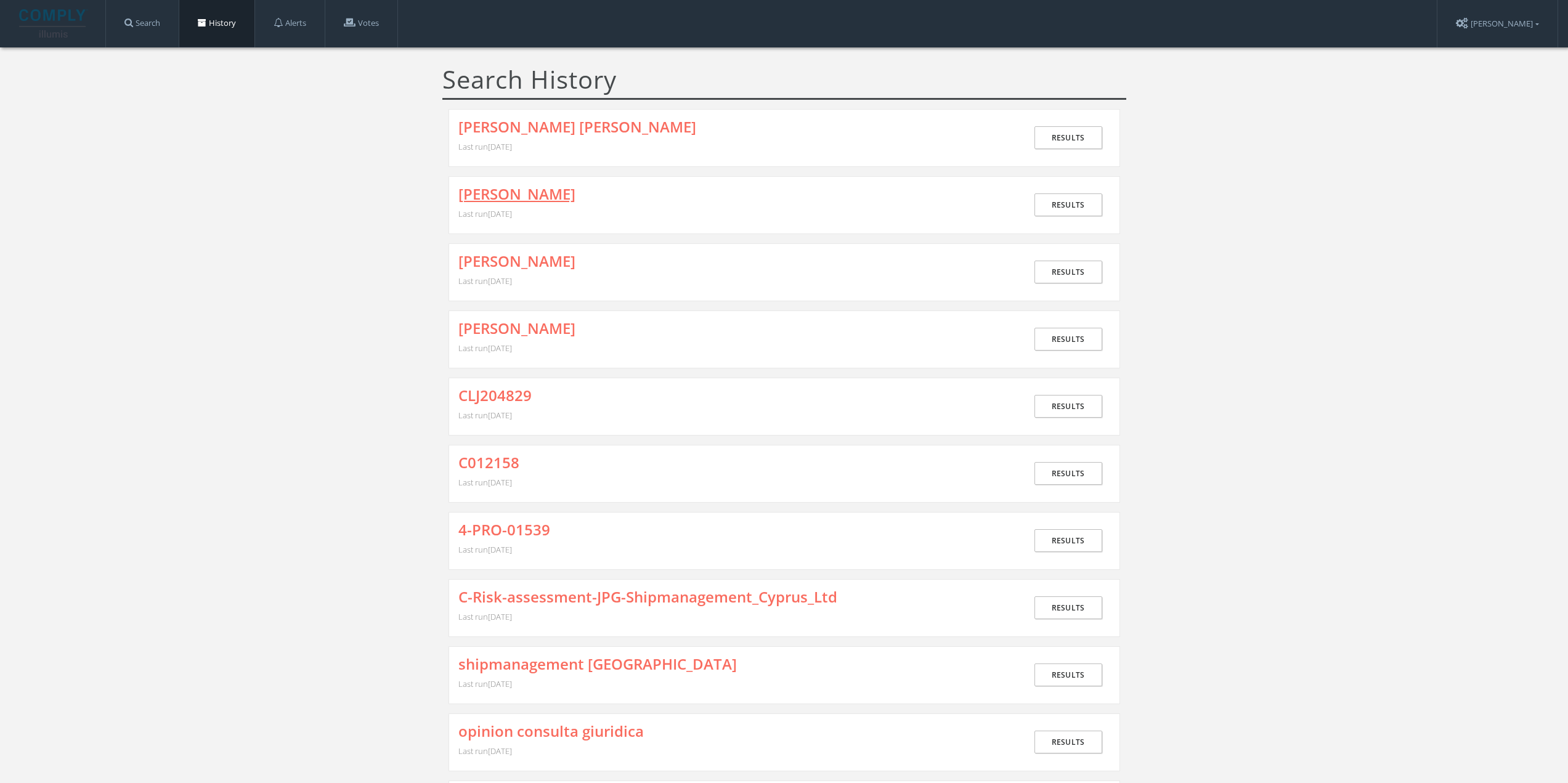
click at [504, 192] on link "[PERSON_NAME]" at bounding box center [517, 193] width 117 height 16
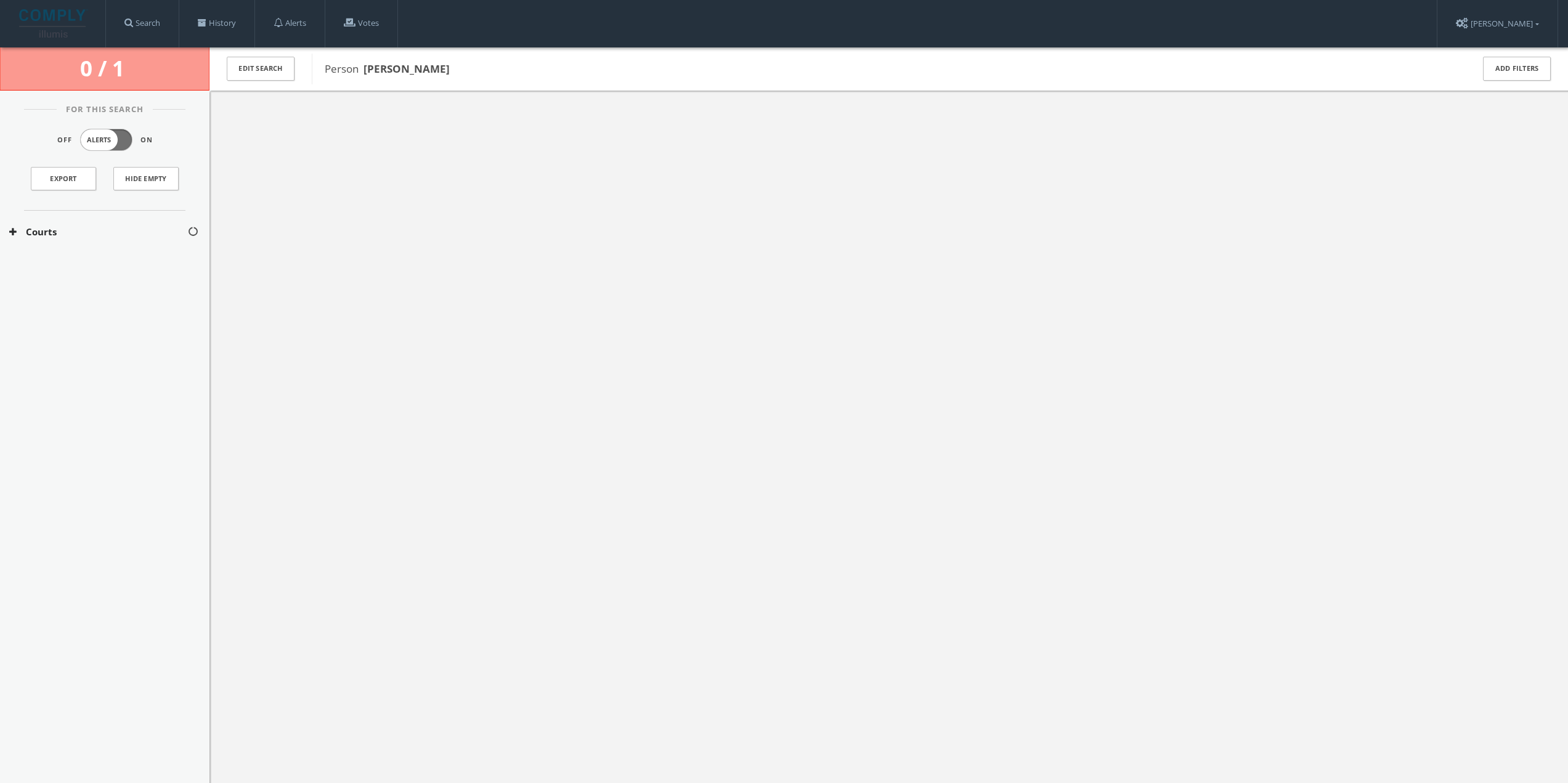
click at [144, 233] on button "Courts" at bounding box center [98, 231] width 178 height 14
click at [141, 257] on div "[US_STATE] Courts" at bounding box center [105, 269] width 210 height 30
click at [143, 293] on button "San Mateo County Courts Search" at bounding box center [99, 296] width 179 height 13
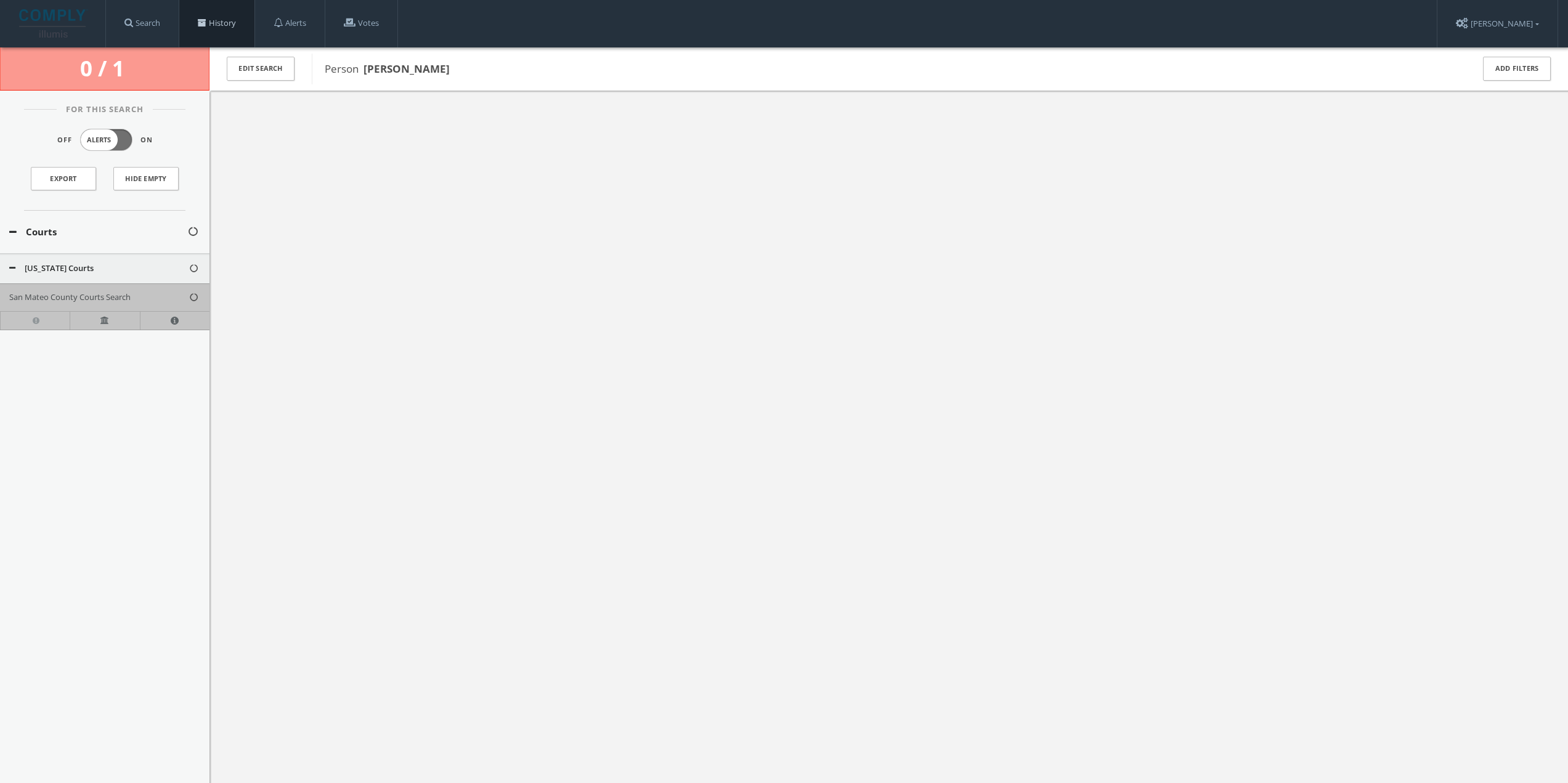
click at [232, 19] on link "History" at bounding box center [216, 23] width 75 height 46
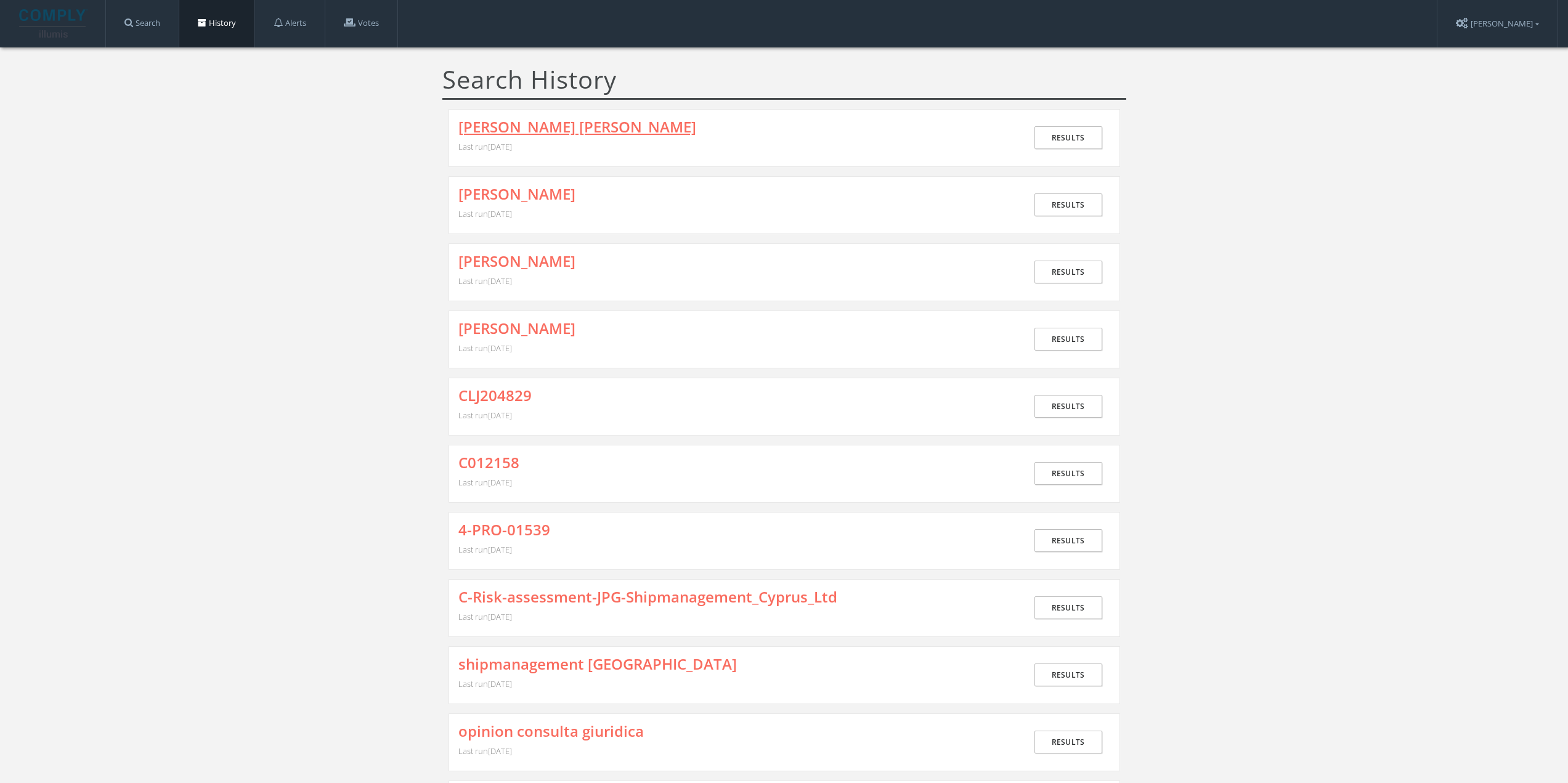
click at [487, 126] on link "[PERSON_NAME] [PERSON_NAME]" at bounding box center [578, 127] width 238 height 16
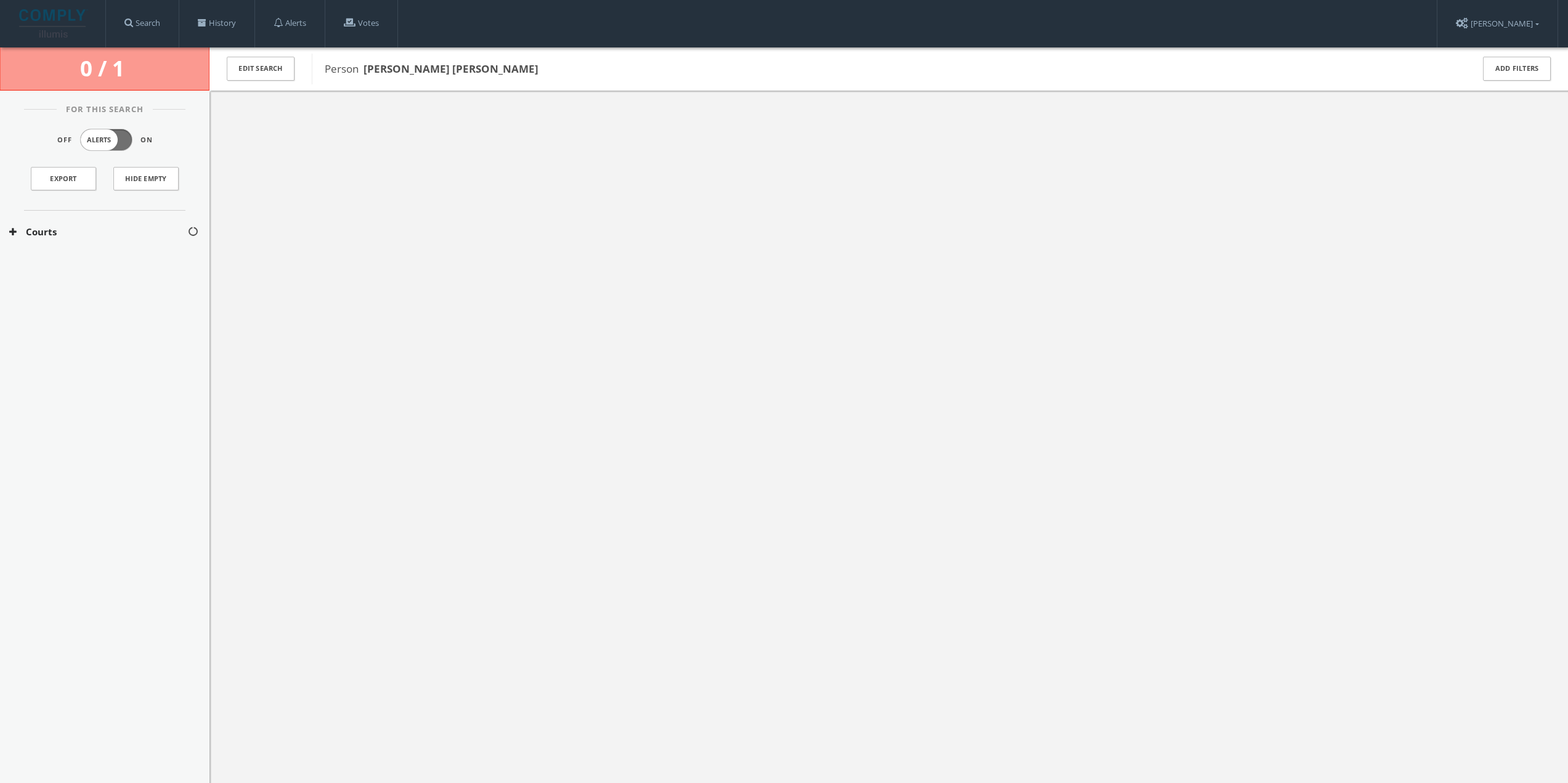
click at [133, 235] on button "Courts" at bounding box center [98, 231] width 178 height 14
click at [115, 264] on button "[US_STATE] Courts" at bounding box center [99, 269] width 179 height 13
click at [113, 299] on button "San Mateo County Courts Search" at bounding box center [99, 296] width 179 height 13
click at [518, 291] on div at bounding box center [889, 481] width 1358 height 783
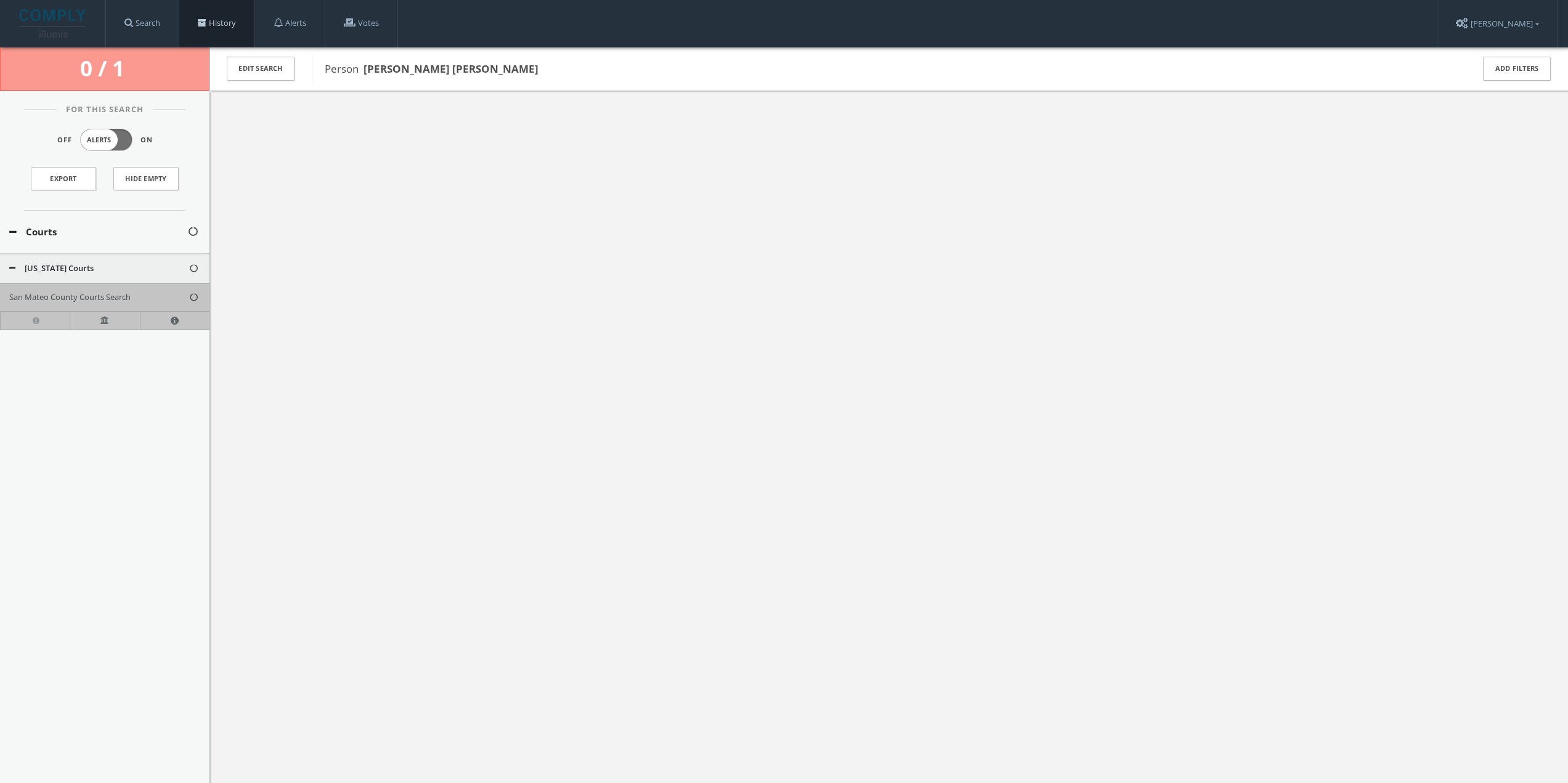
click at [240, 18] on link "History" at bounding box center [216, 23] width 75 height 46
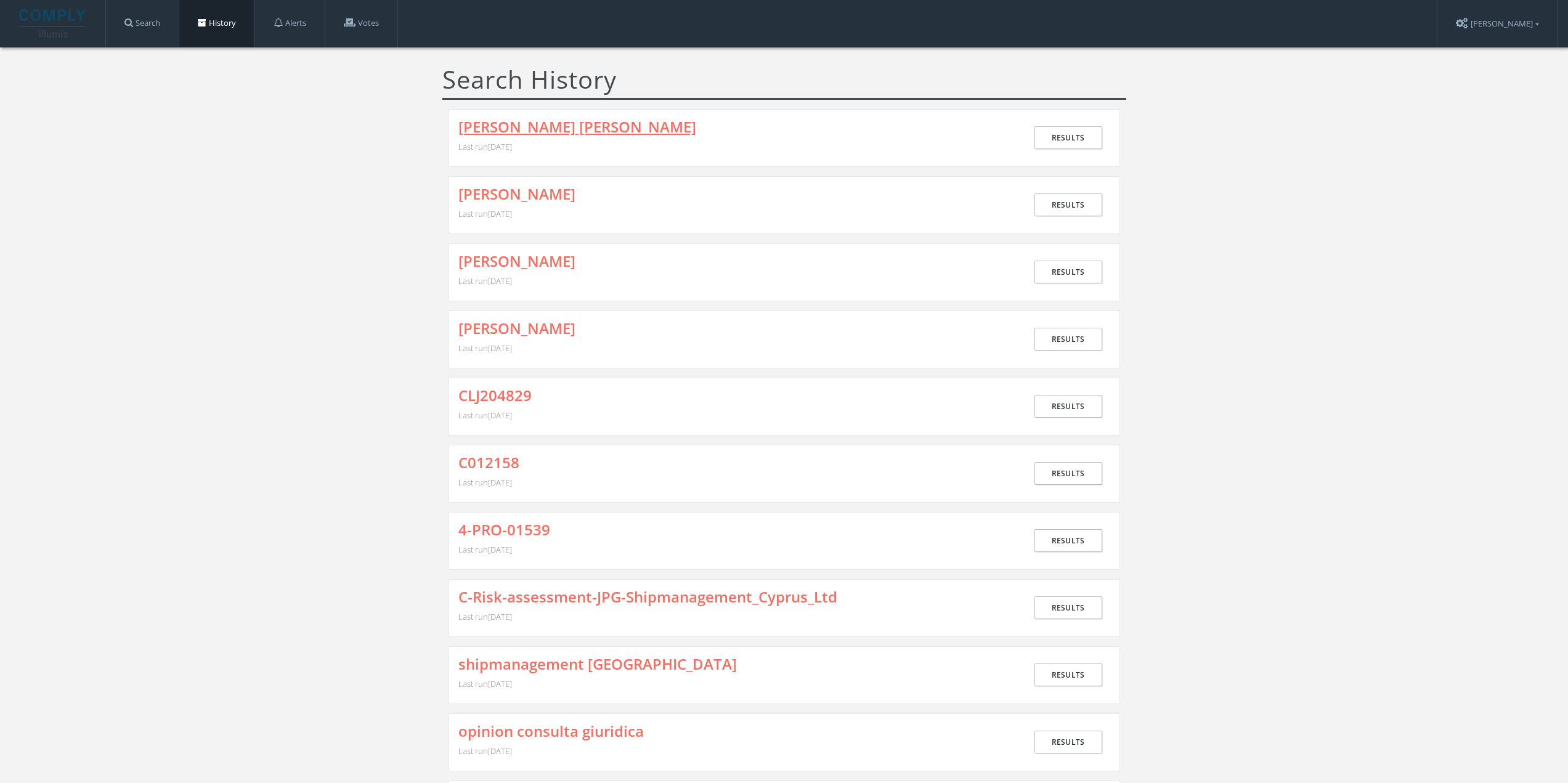
click at [598, 122] on link "[PERSON_NAME] [PERSON_NAME]" at bounding box center [578, 127] width 238 height 16
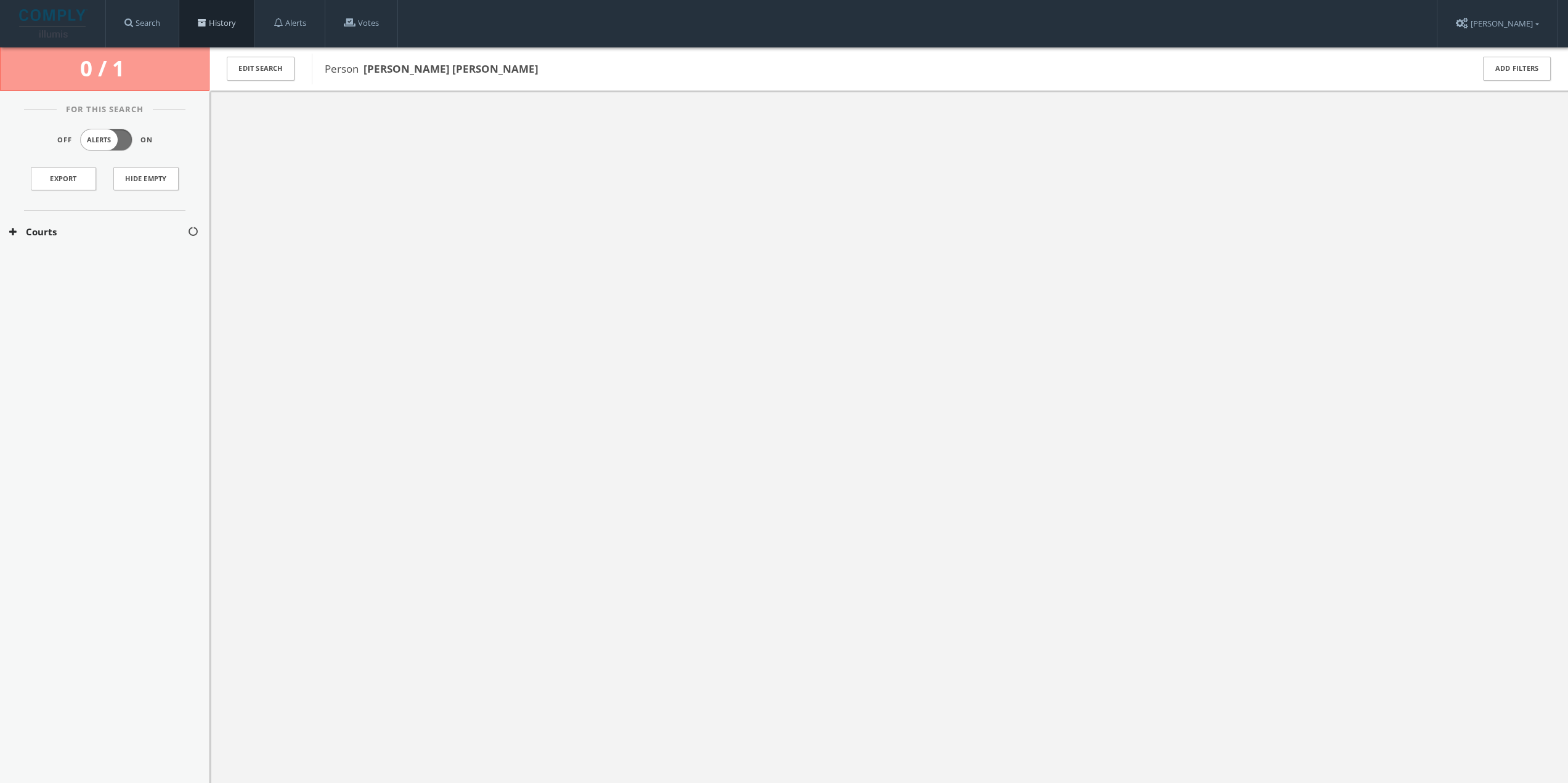
click at [231, 17] on link "History" at bounding box center [216, 23] width 75 height 46
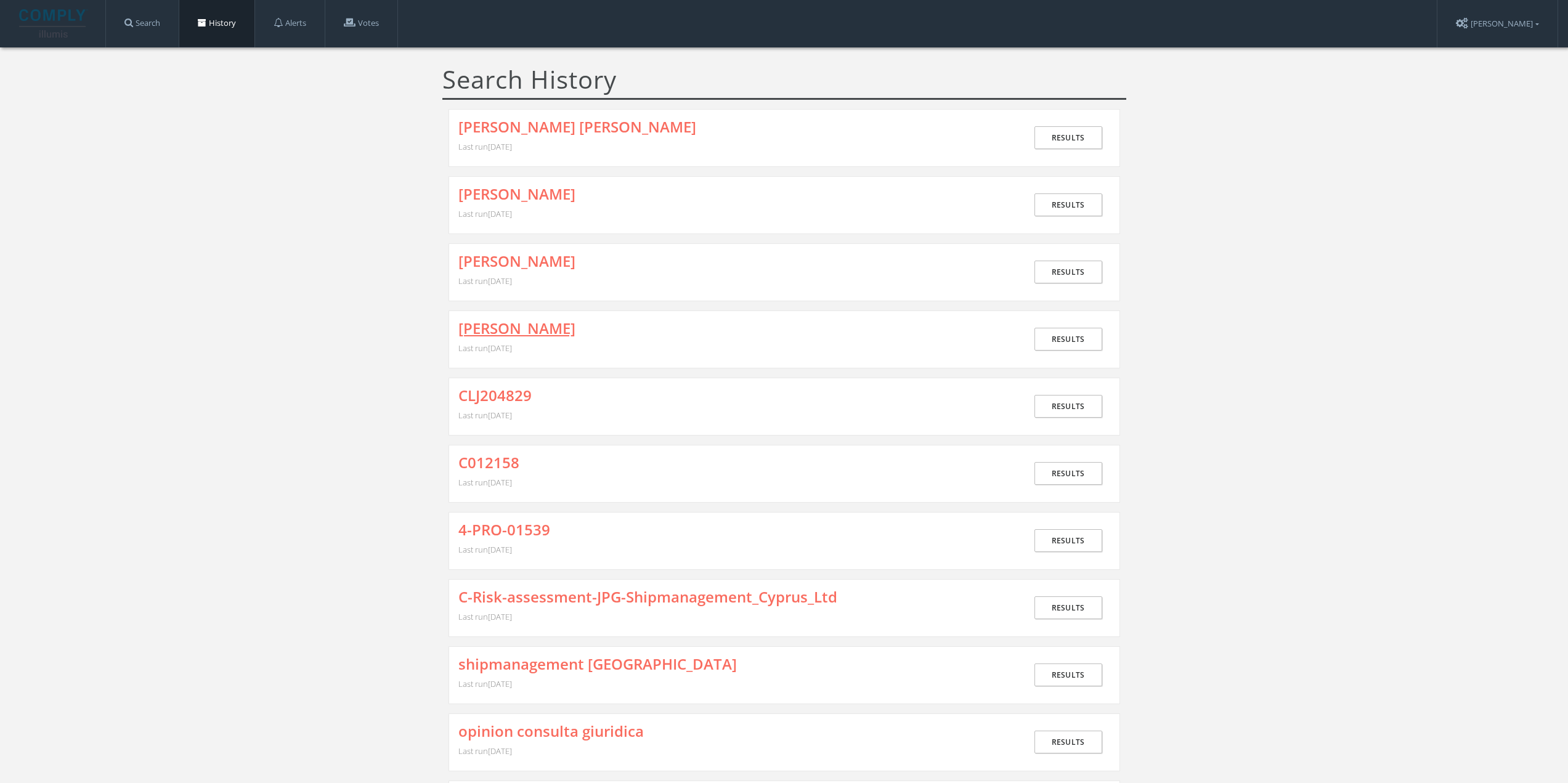
click at [512, 320] on link "[PERSON_NAME]" at bounding box center [517, 328] width 117 height 16
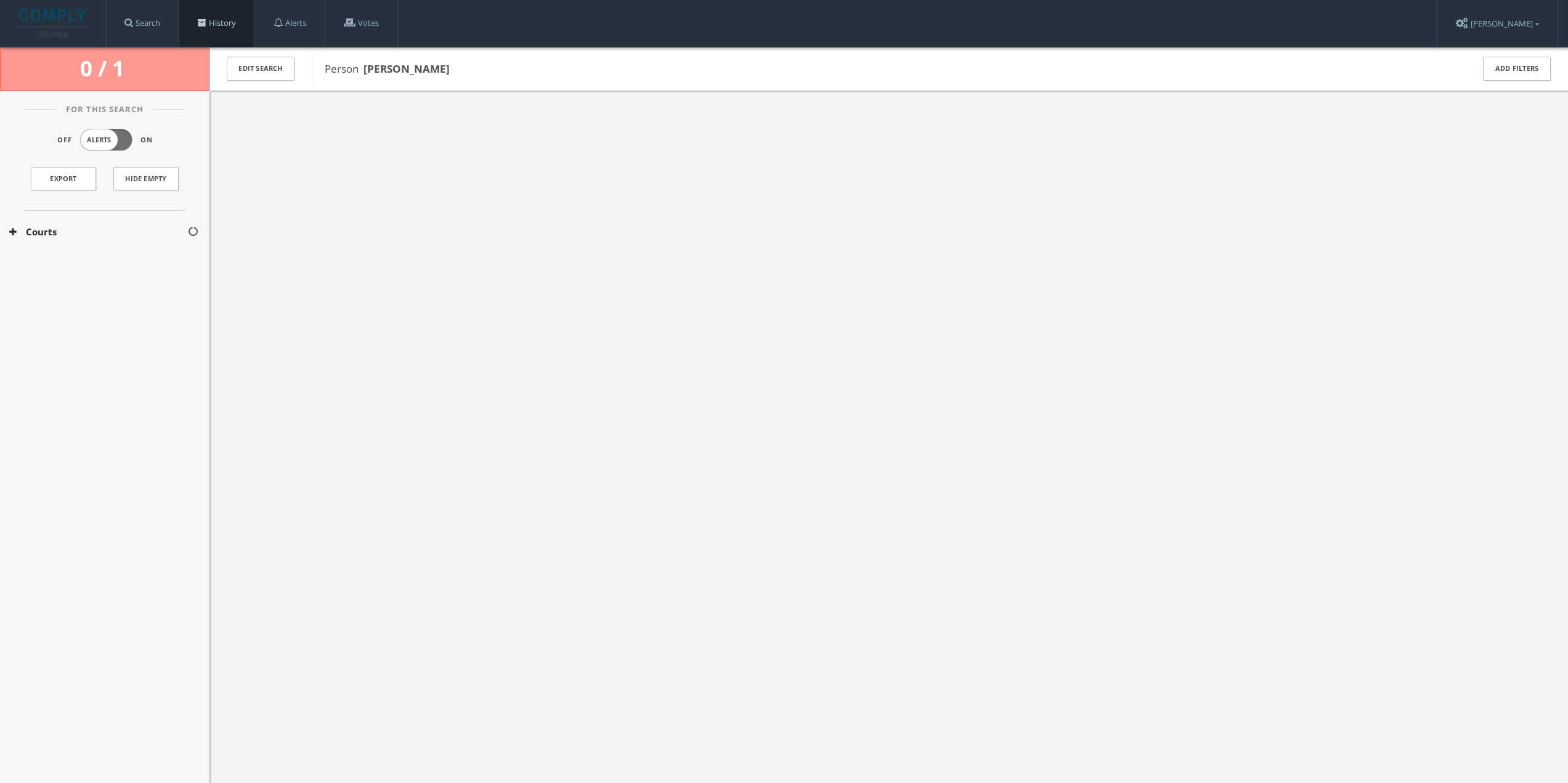
click at [237, 18] on link "History" at bounding box center [216, 23] width 75 height 46
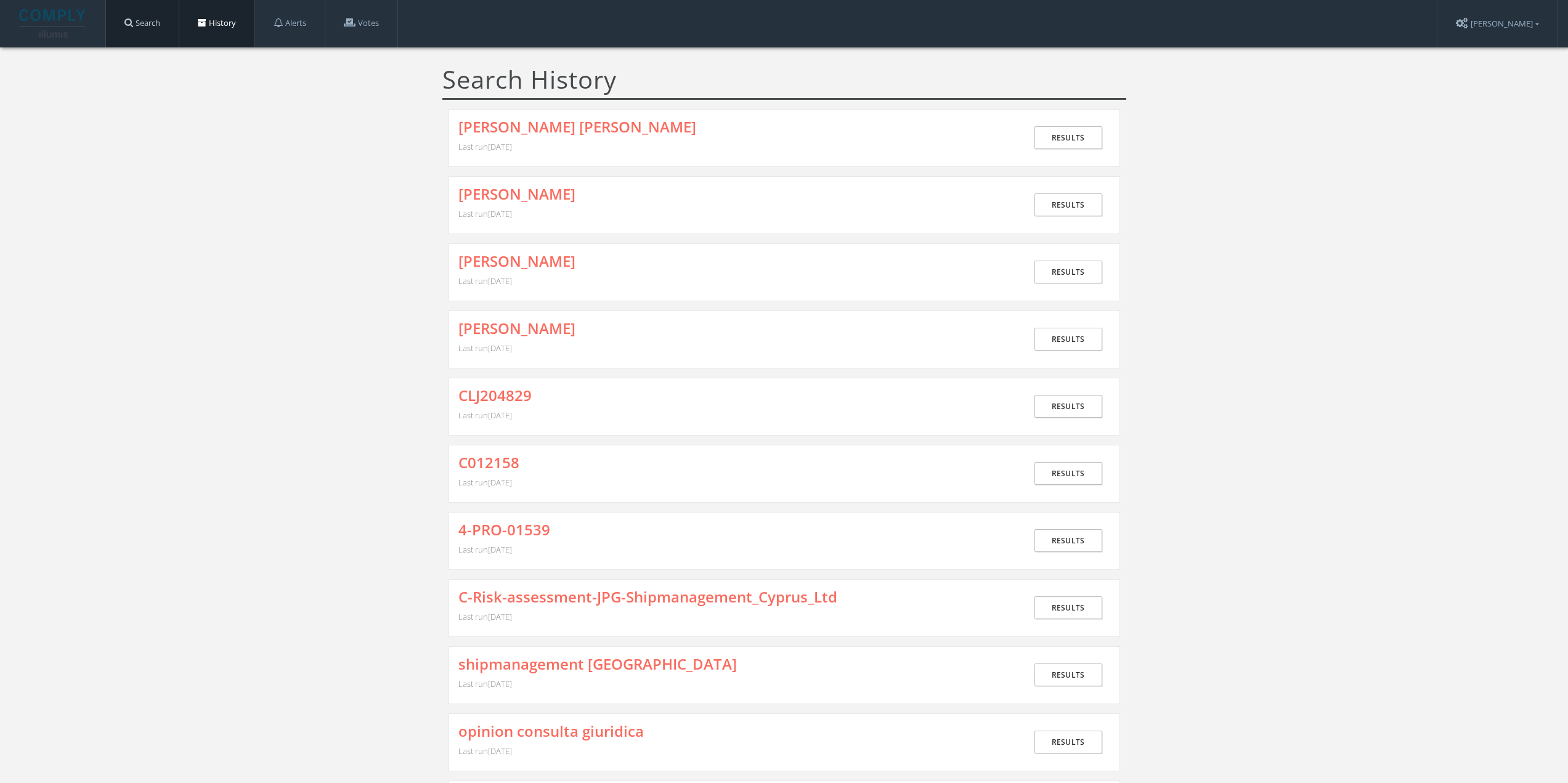
click at [157, 20] on link "Search" at bounding box center [142, 23] width 73 height 46
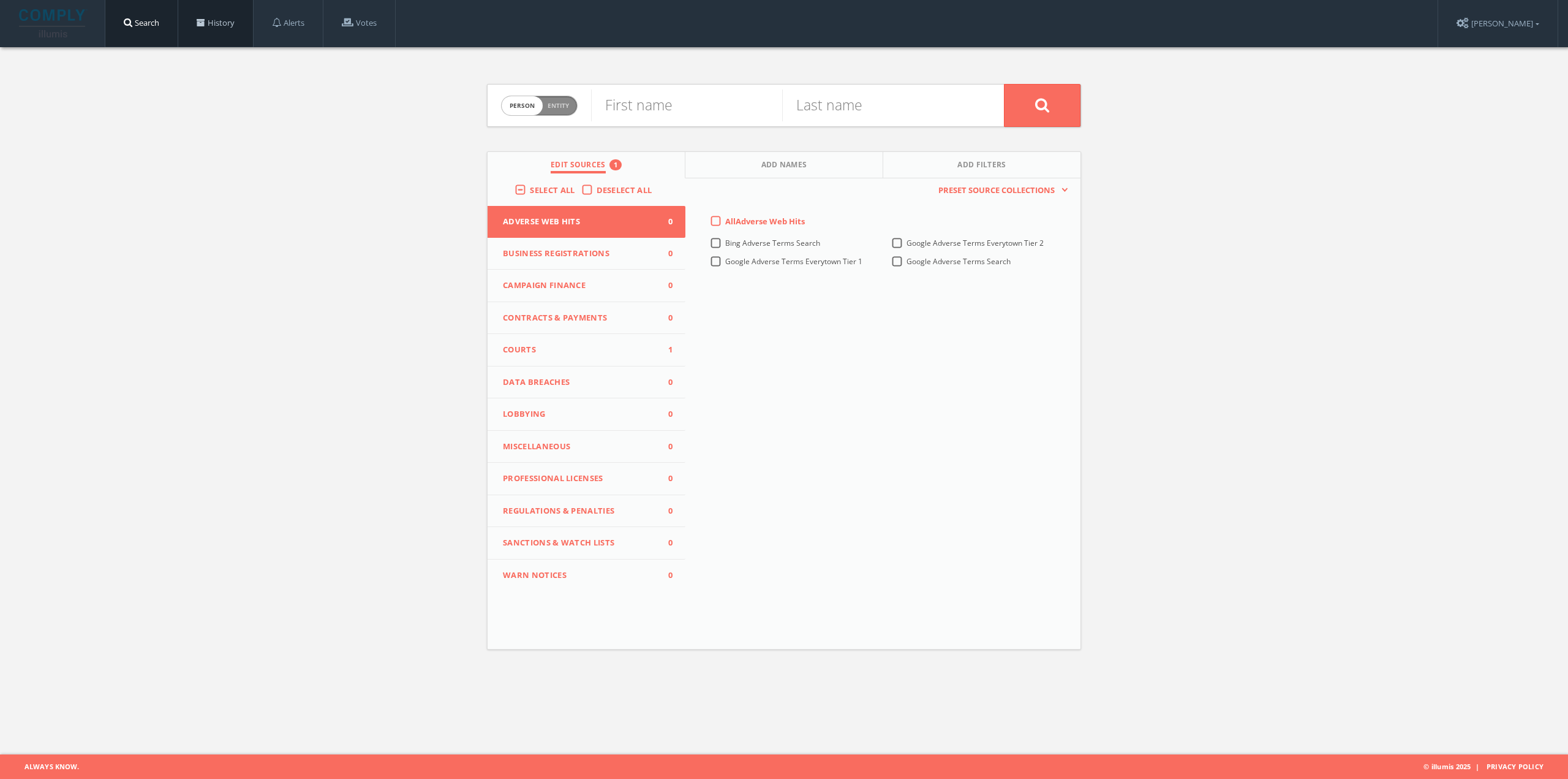
click at [215, 30] on link "History" at bounding box center [215, 23] width 75 height 46
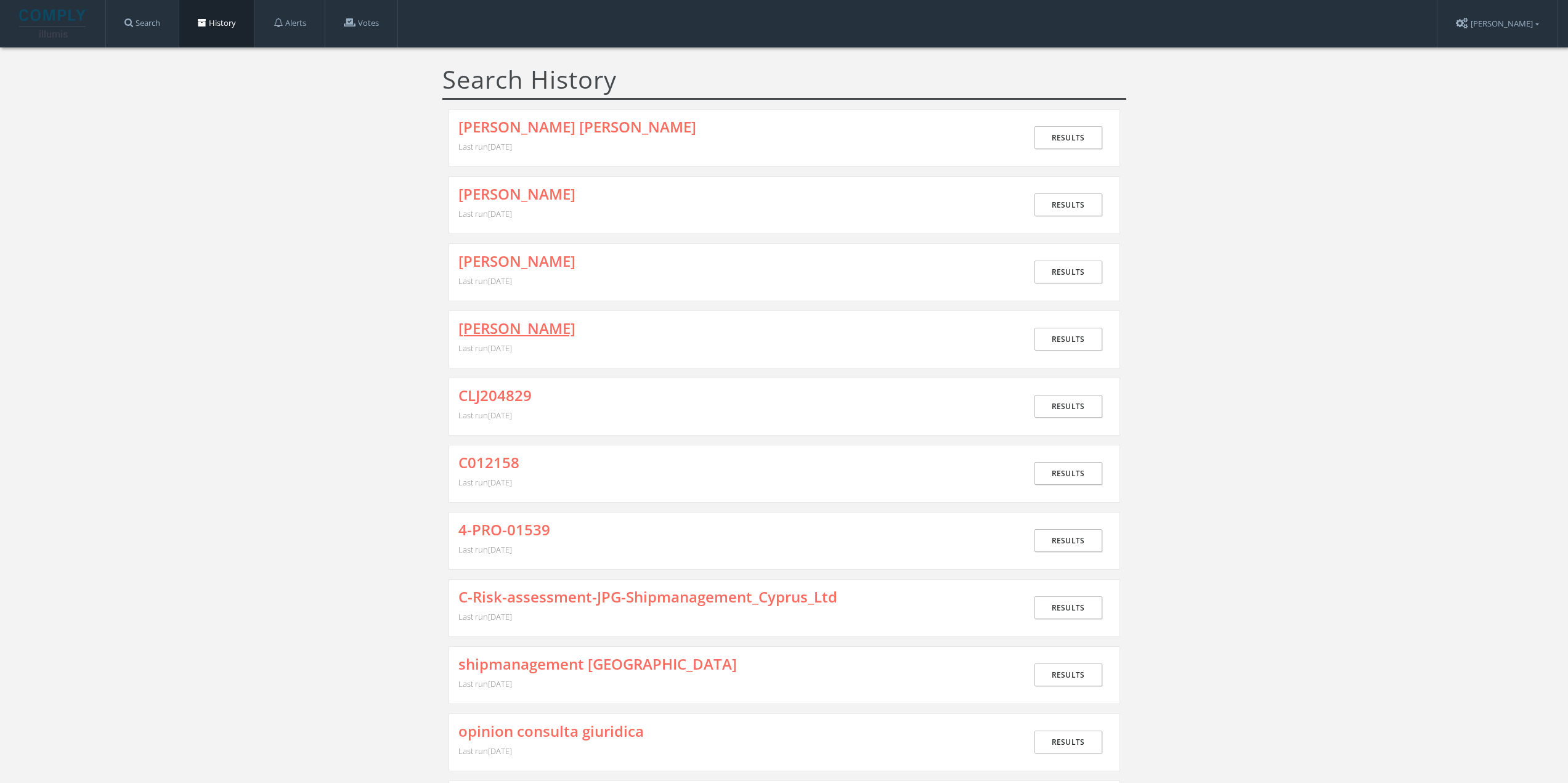
click at [500, 324] on link "[PERSON_NAME]" at bounding box center [517, 328] width 117 height 16
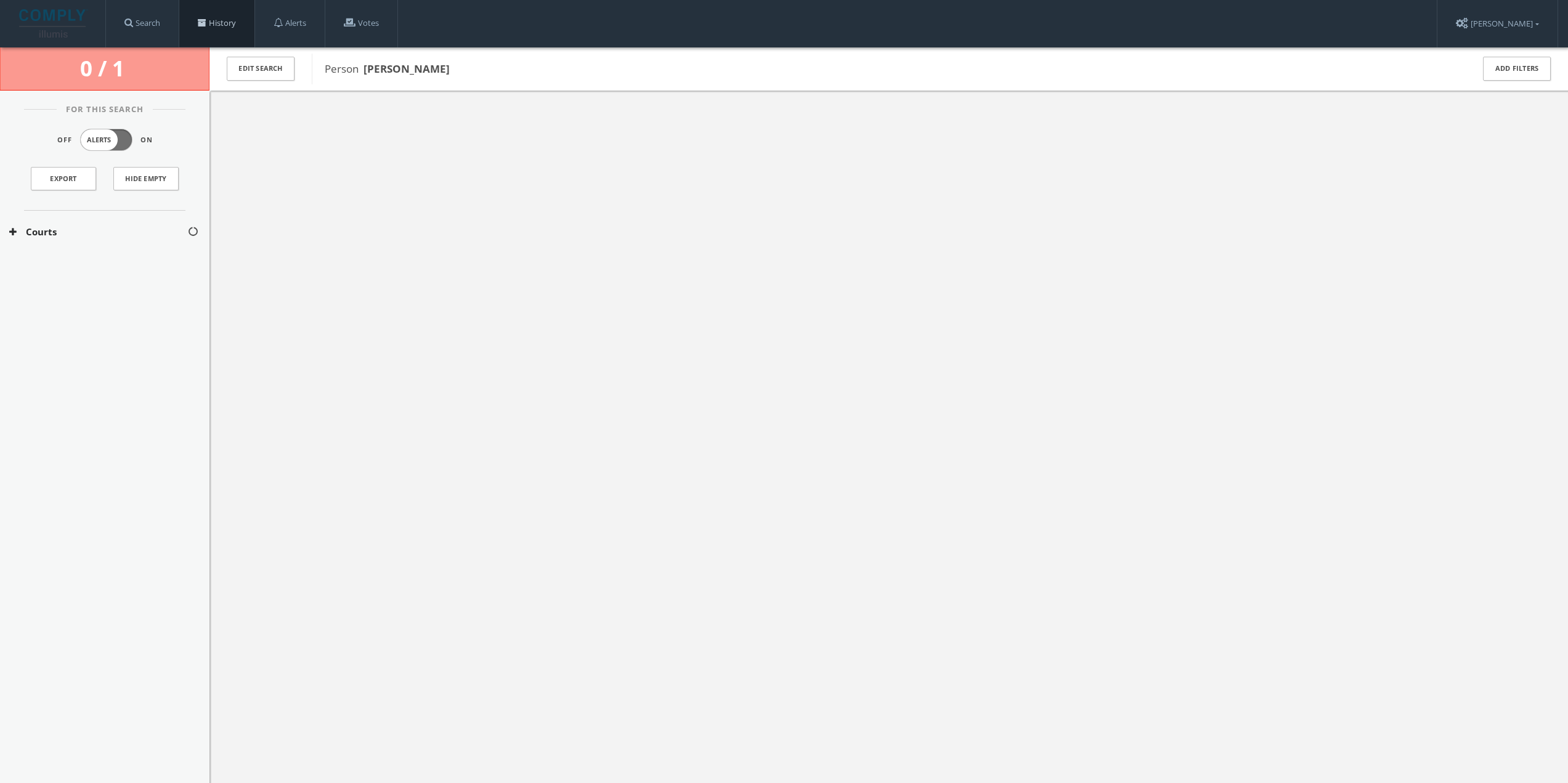
click at [219, 32] on link "History" at bounding box center [216, 23] width 75 height 46
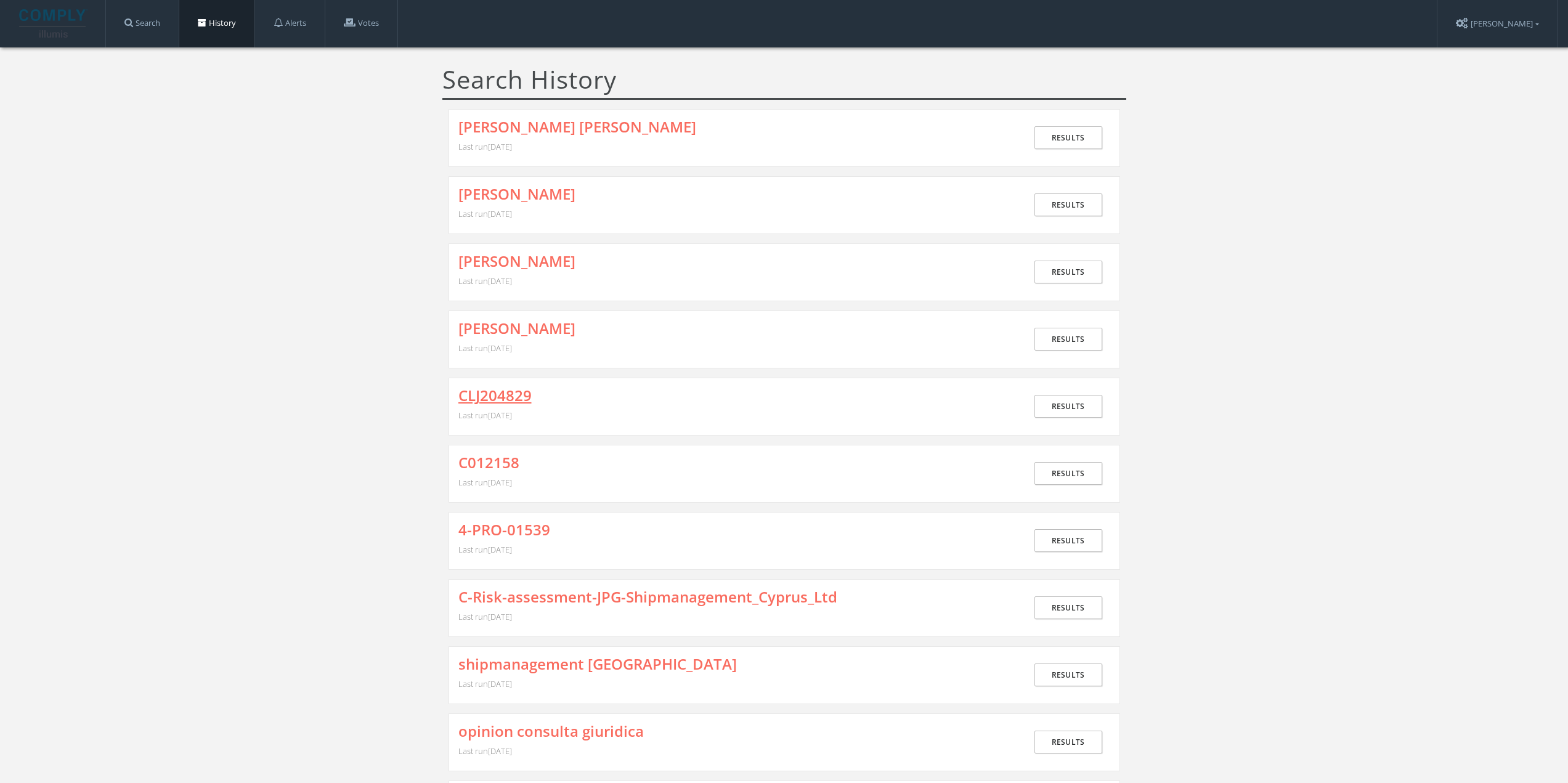
click at [487, 388] on link "CLJ204829" at bounding box center [495, 395] width 74 height 16
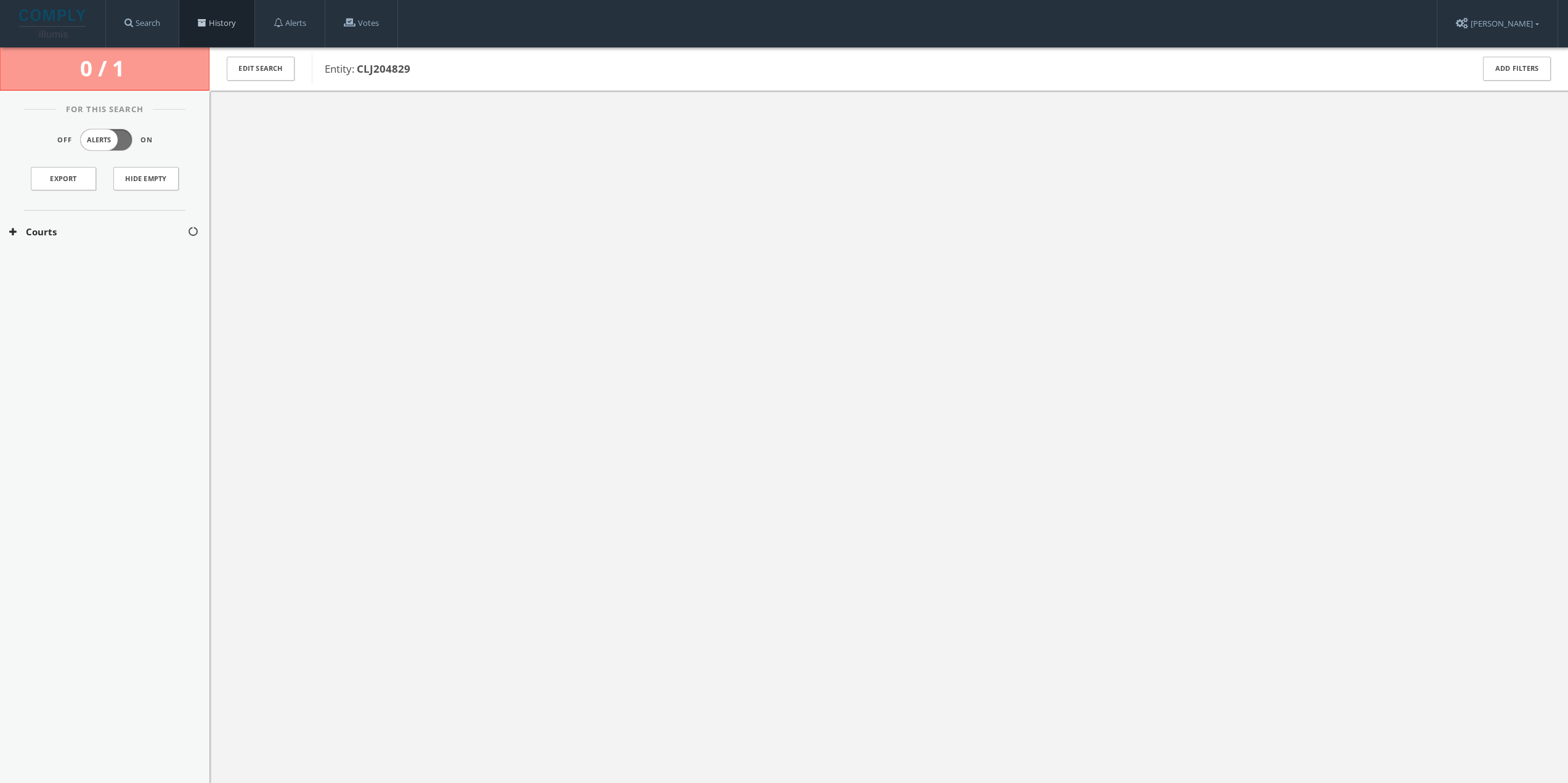
click at [212, 30] on link "History" at bounding box center [216, 23] width 75 height 46
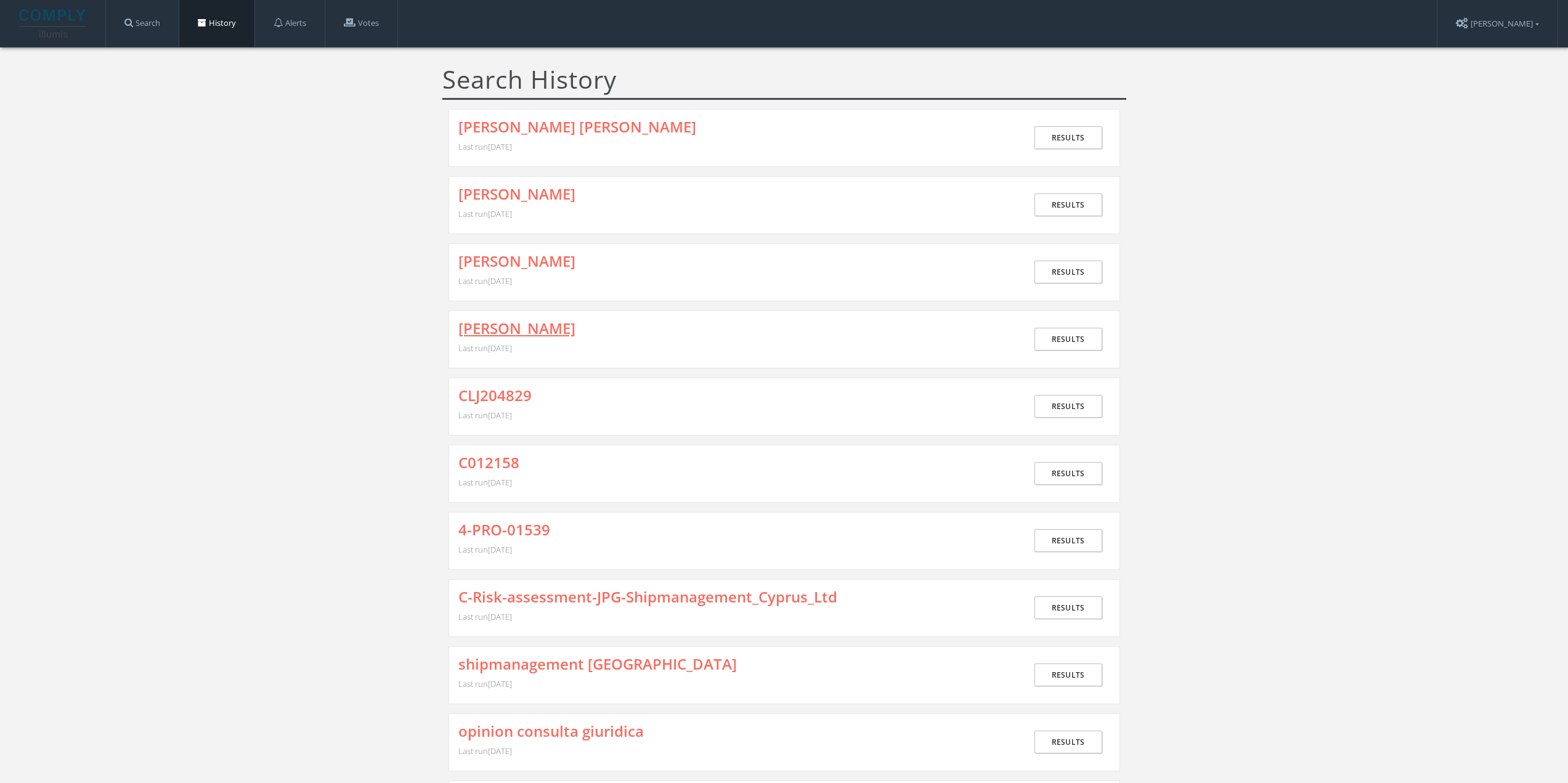
click at [502, 320] on link "[PERSON_NAME]" at bounding box center [517, 328] width 117 height 16
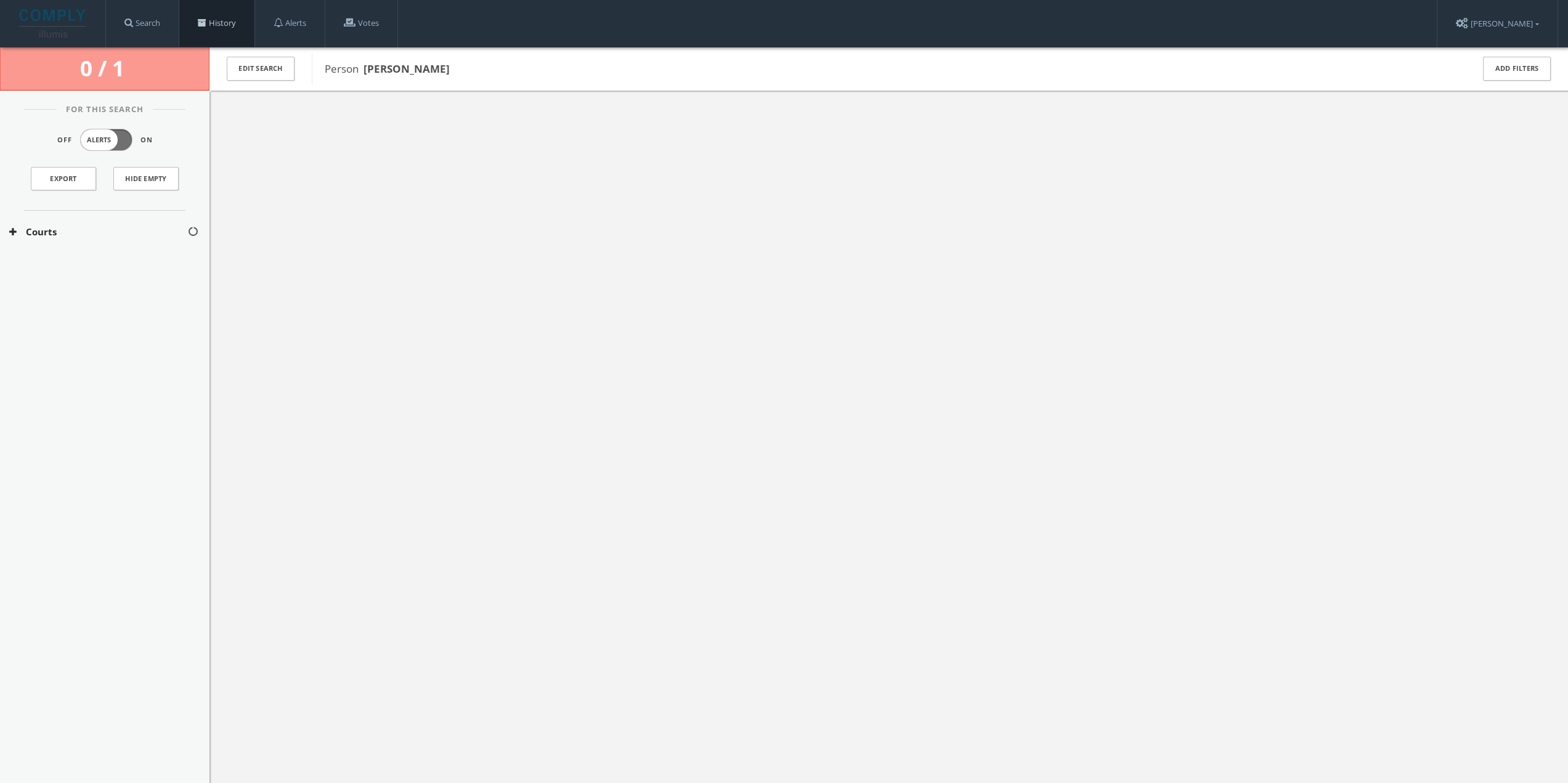
click at [215, 35] on link "History" at bounding box center [216, 23] width 75 height 46
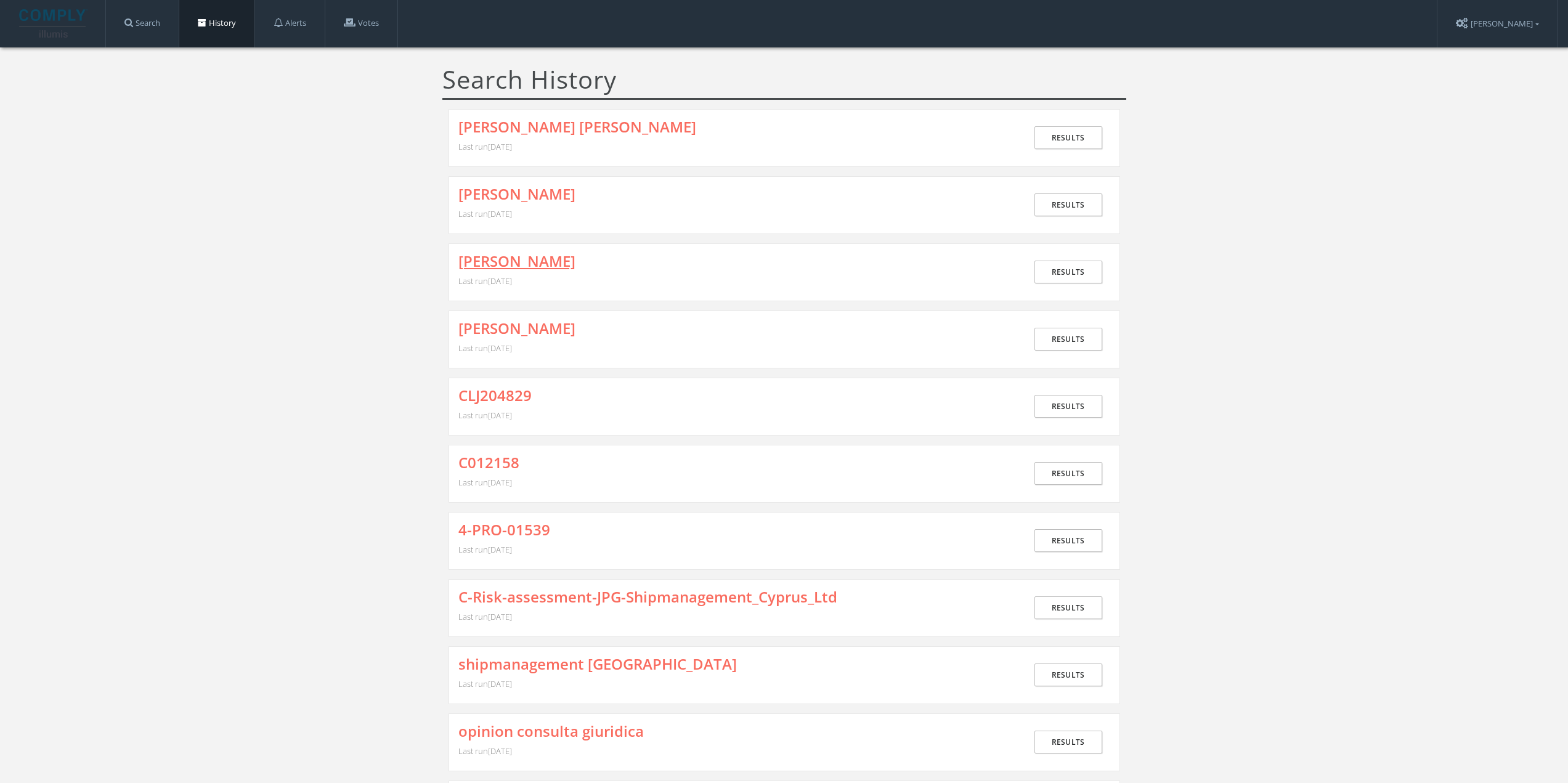
click at [520, 266] on link "[PERSON_NAME]" at bounding box center [517, 261] width 117 height 16
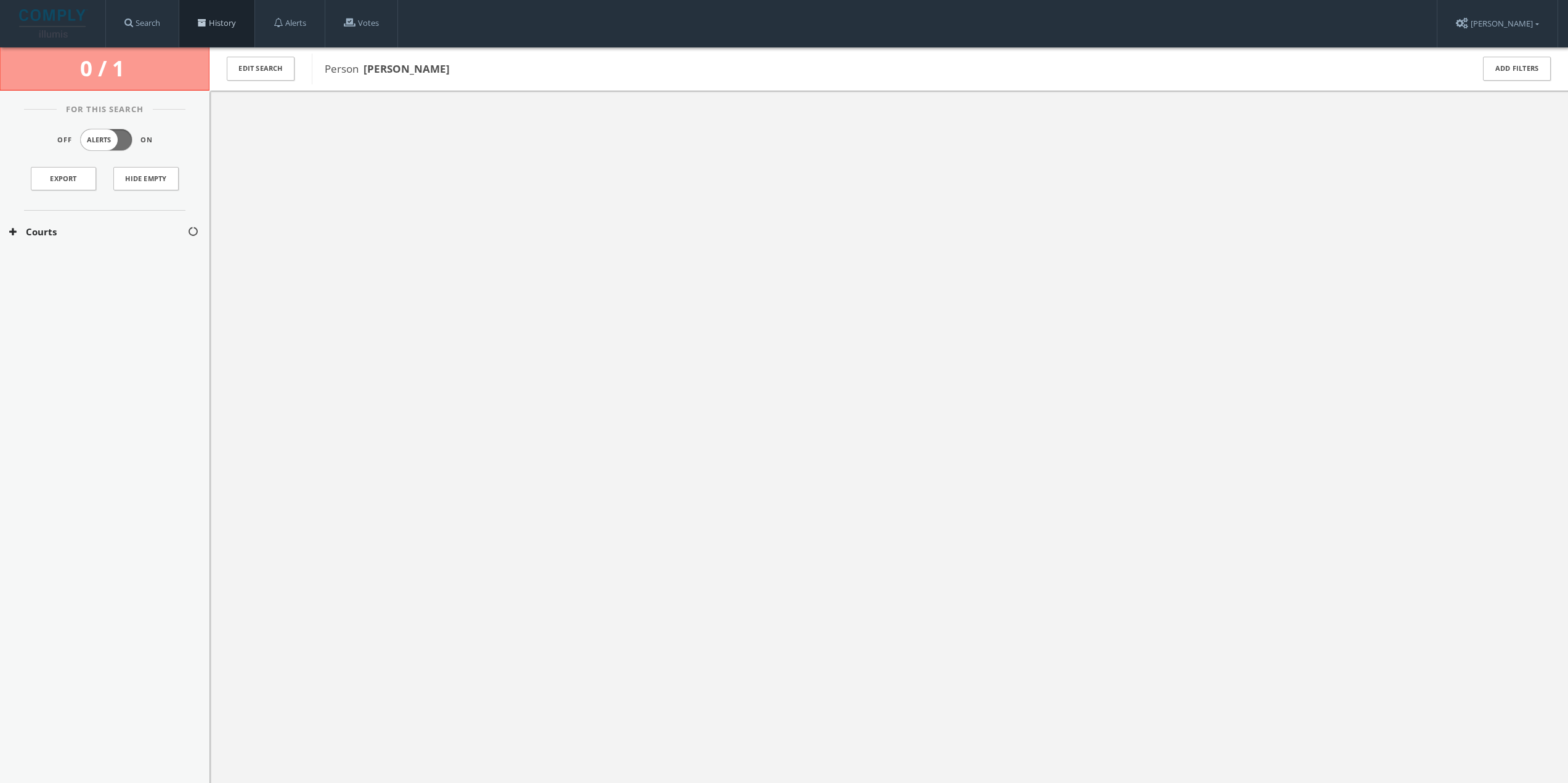
click at [214, 25] on link "History" at bounding box center [216, 23] width 75 height 46
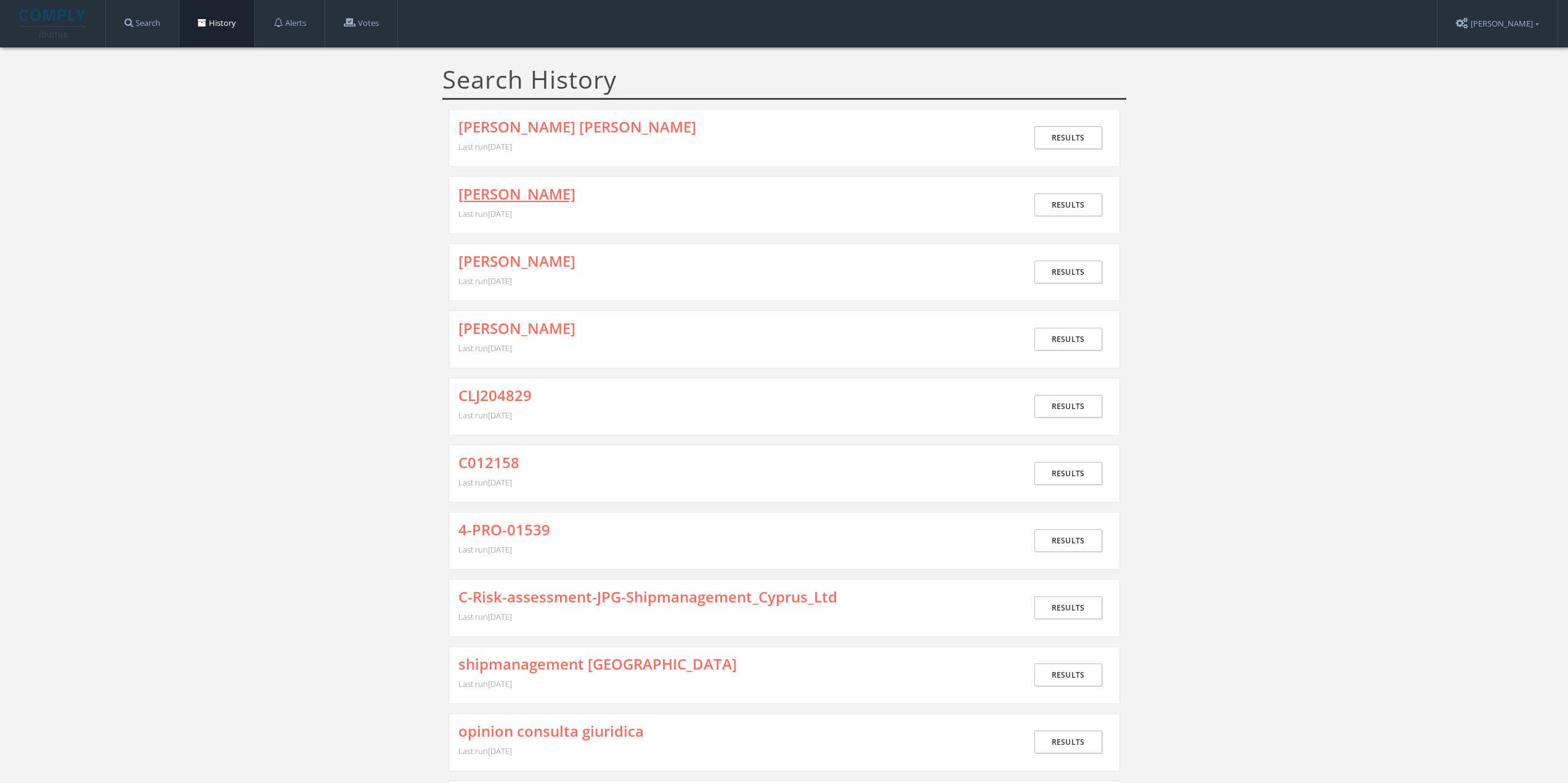
click at [515, 192] on link "[PERSON_NAME]" at bounding box center [517, 193] width 117 height 16
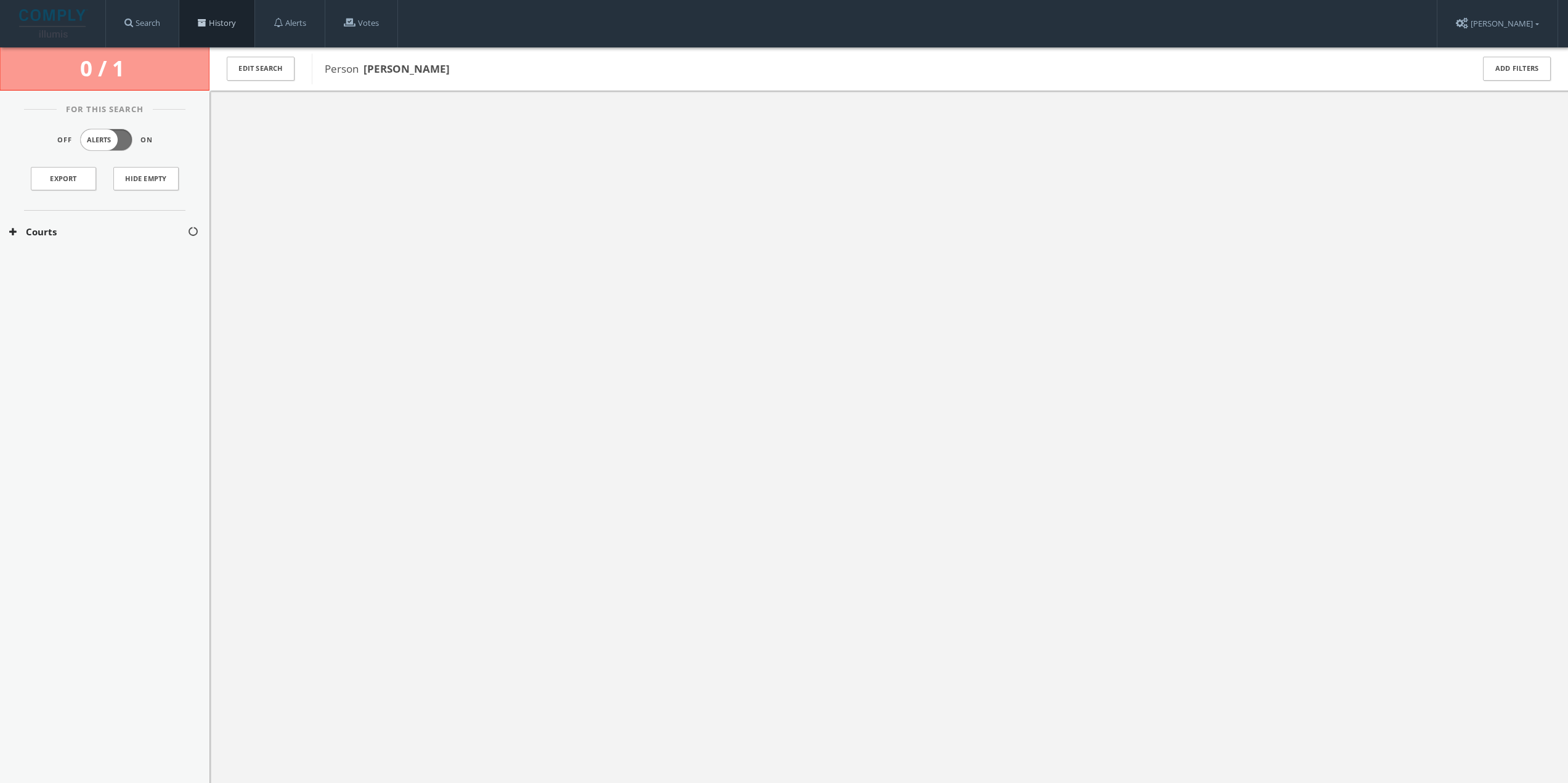
click at [238, 33] on link "History" at bounding box center [216, 23] width 75 height 46
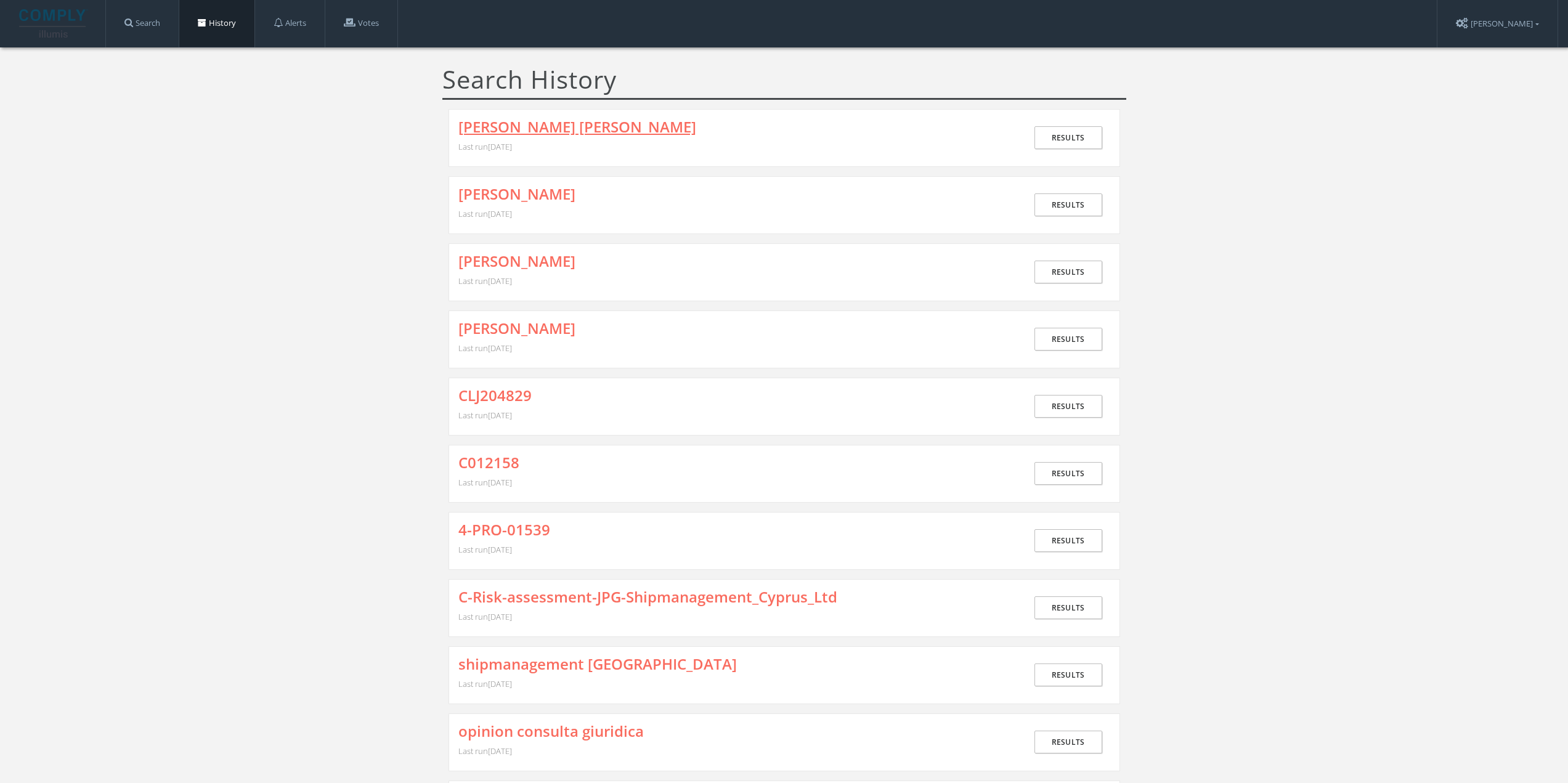
click at [561, 128] on link "[PERSON_NAME] [PERSON_NAME]" at bounding box center [578, 127] width 238 height 16
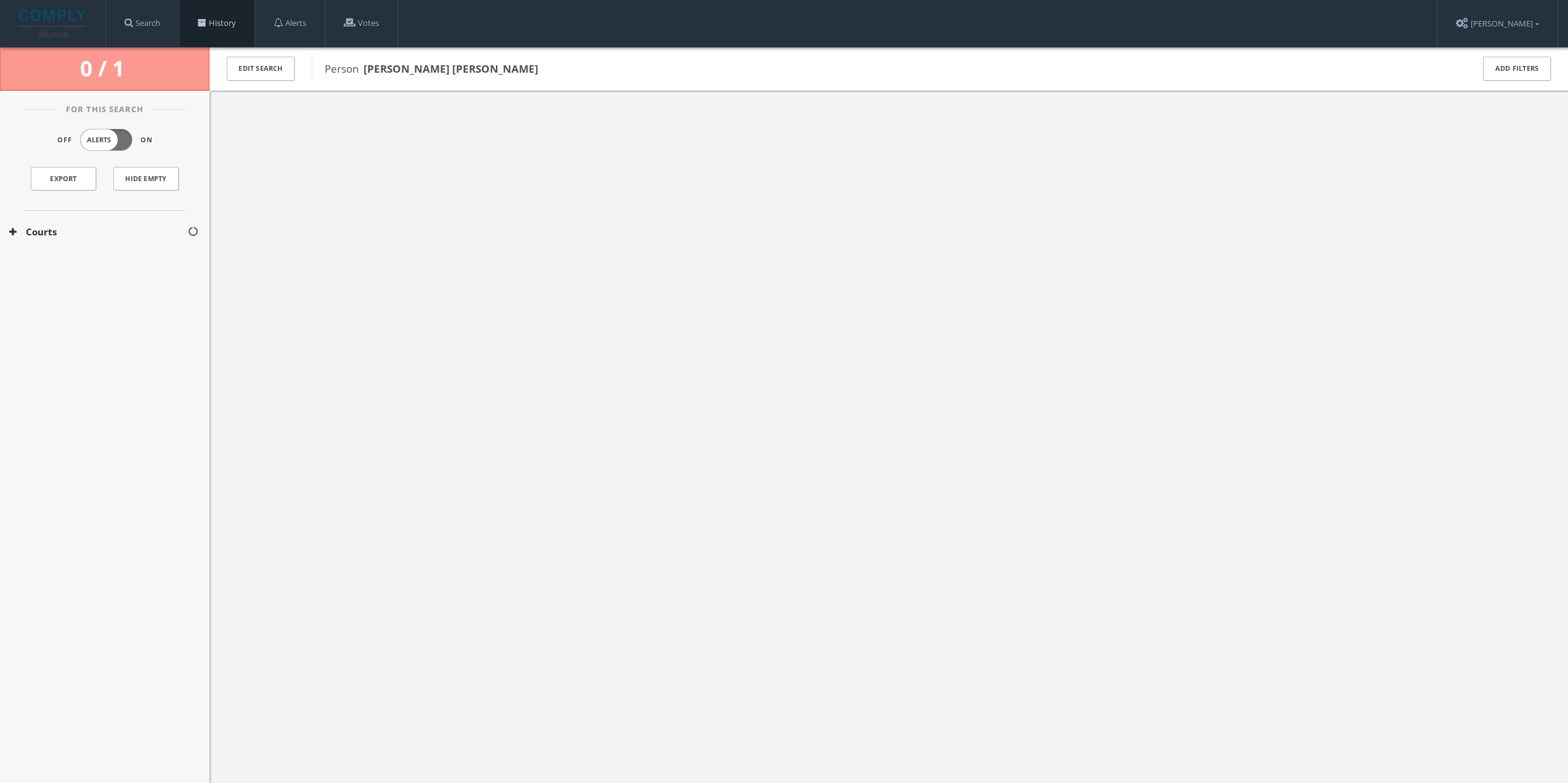
click at [229, 33] on link "History" at bounding box center [216, 23] width 75 height 46
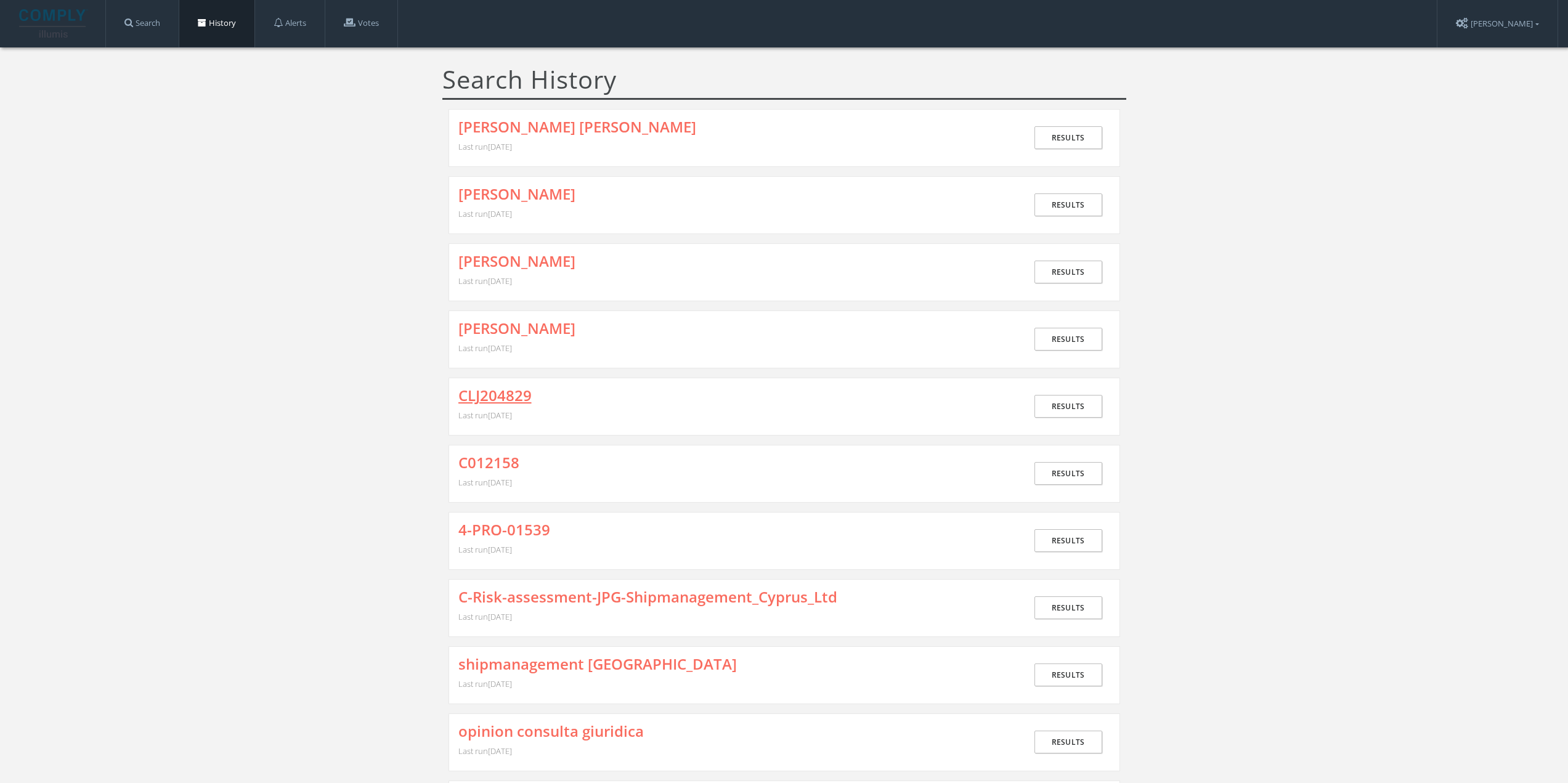
click at [526, 396] on link "CLJ204829" at bounding box center [495, 395] width 74 height 16
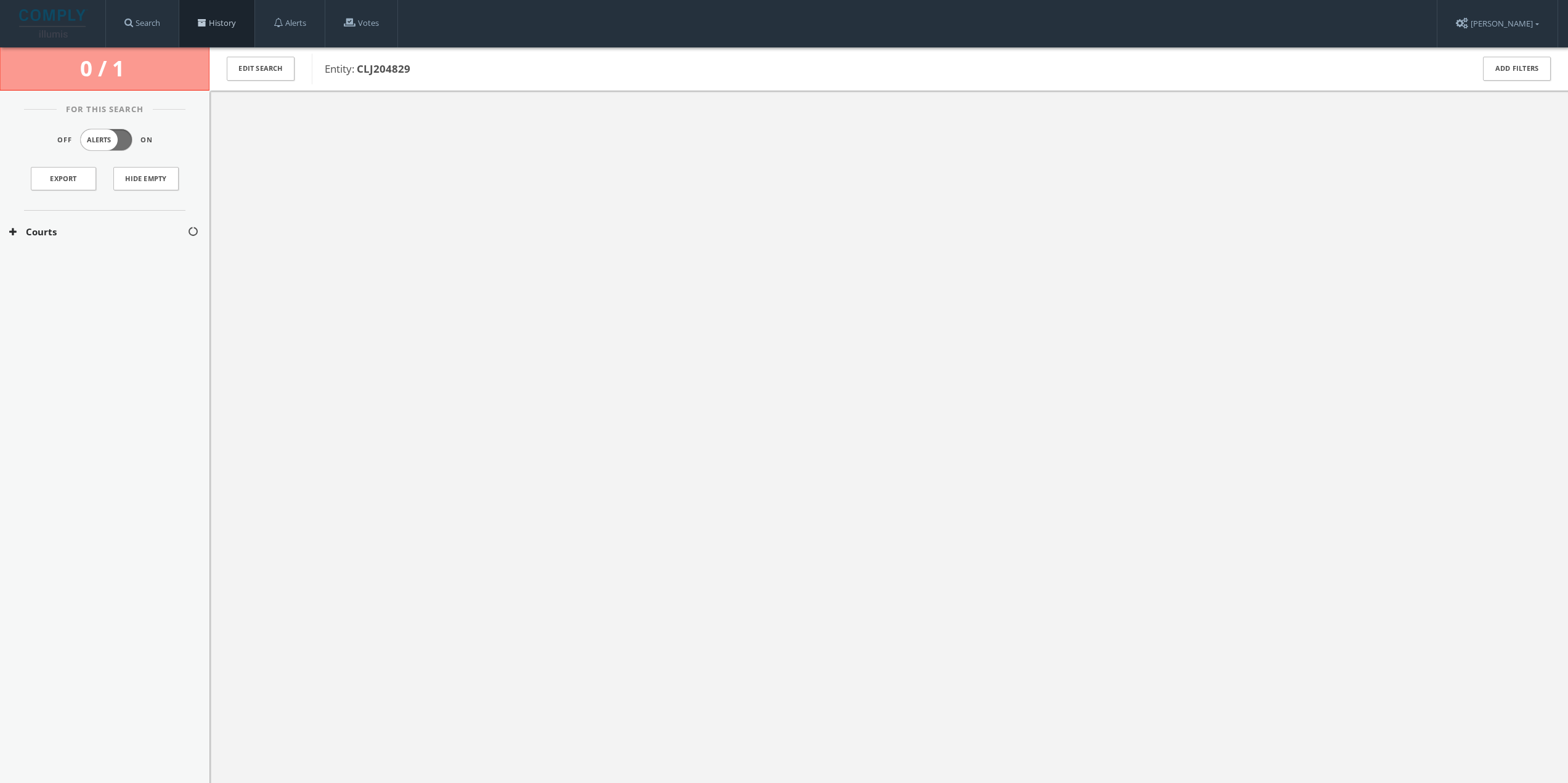
click at [215, 31] on link "History" at bounding box center [216, 23] width 75 height 46
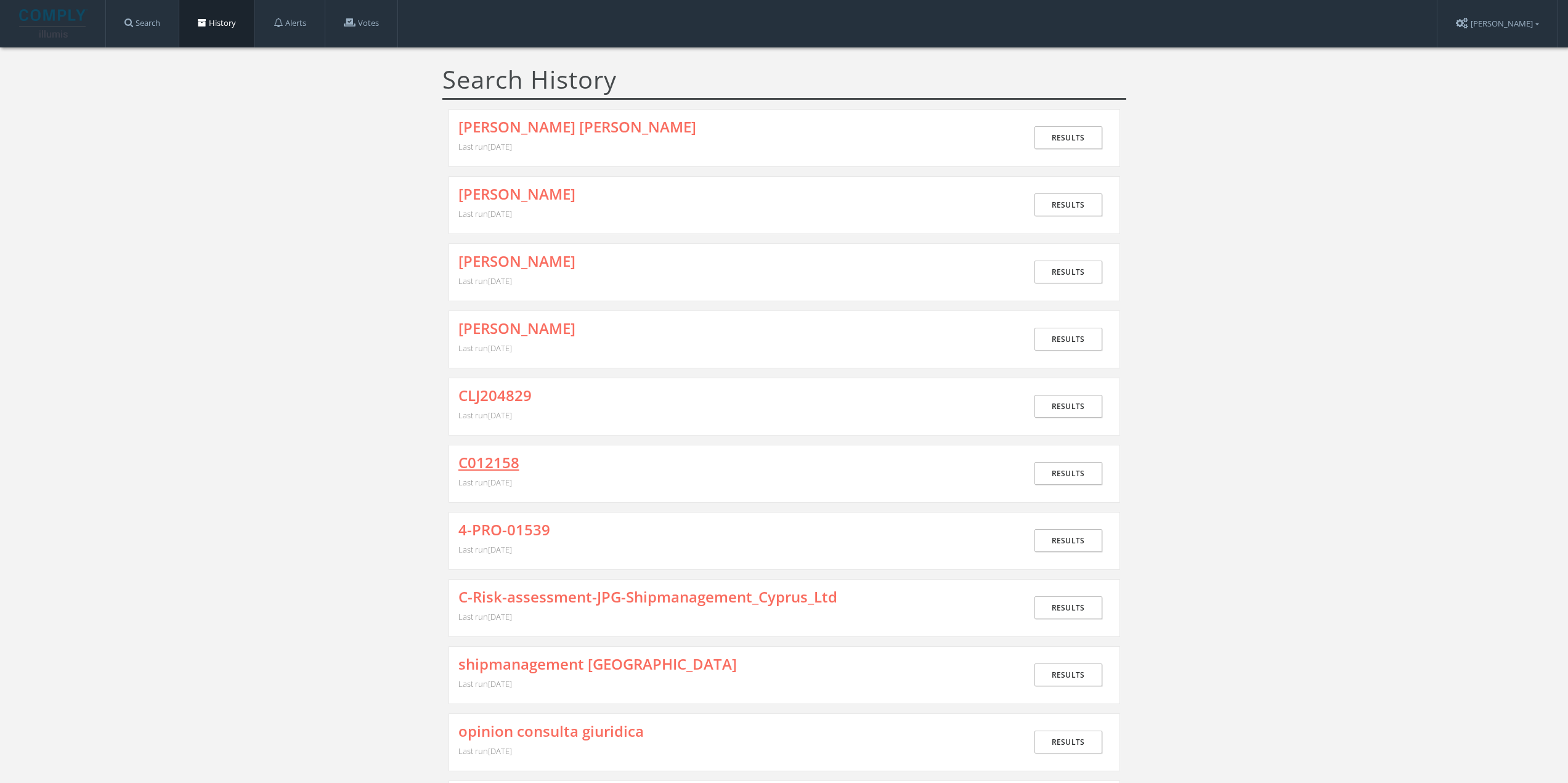
click at [499, 454] on link "C012158" at bounding box center [489, 462] width 61 height 16
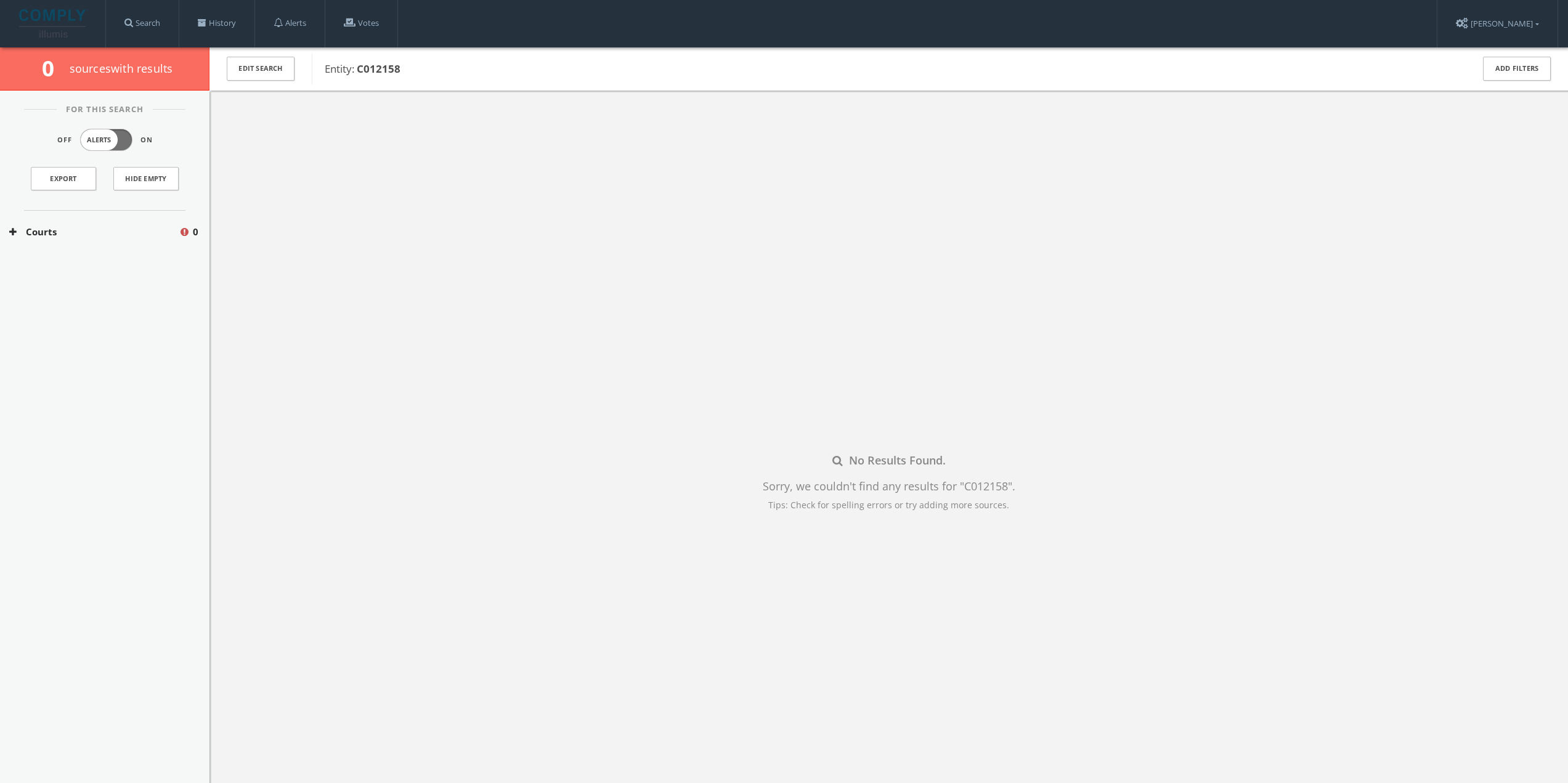
click at [73, 228] on button "Courts" at bounding box center [94, 231] width 170 height 14
click at [58, 266] on button "[US_STATE] Courts" at bounding box center [95, 269] width 172 height 13
click at [126, 294] on button "San Mateo County Courts Search" at bounding box center [95, 296] width 172 height 13
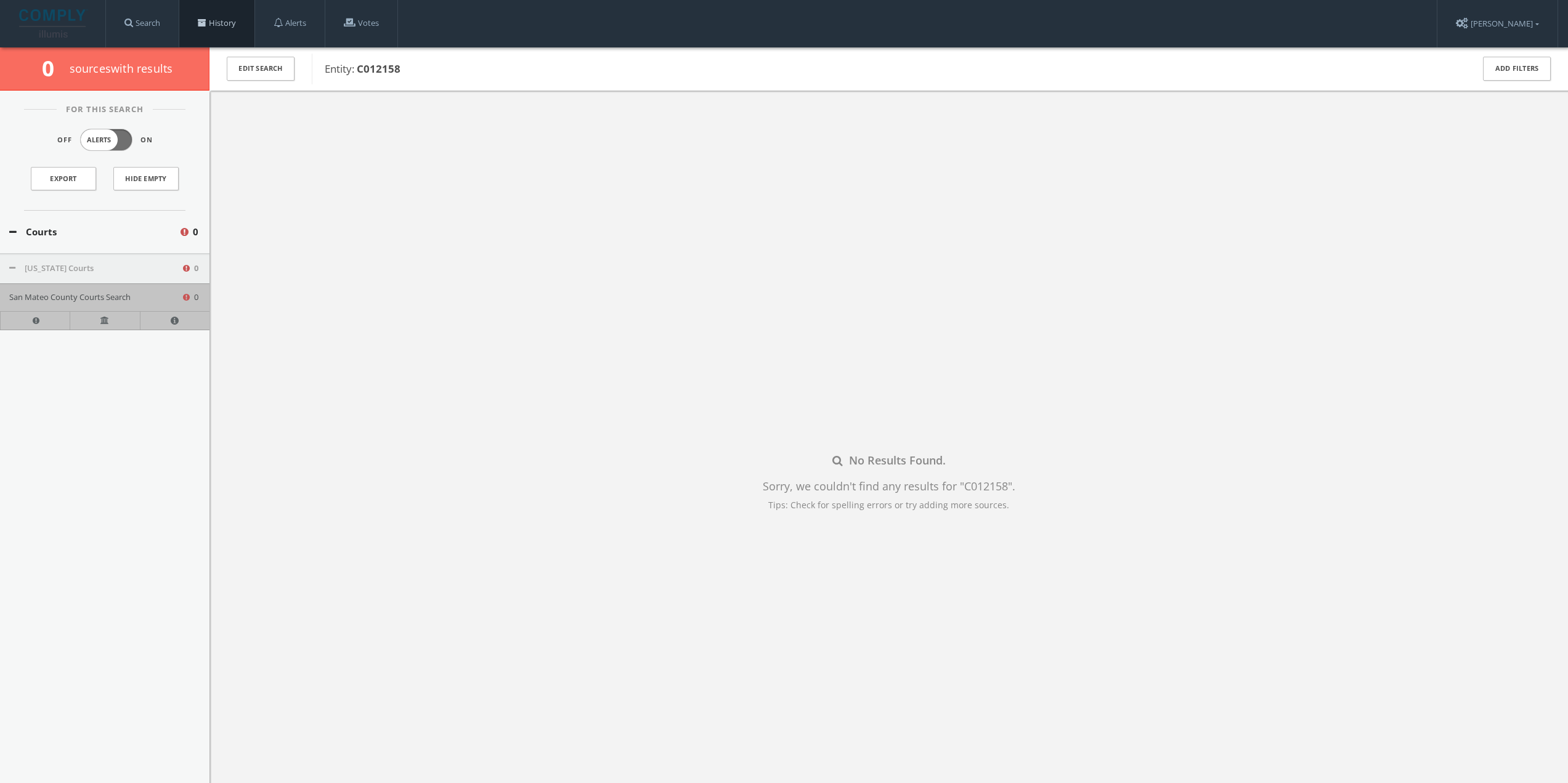
click at [220, 17] on link "History" at bounding box center [216, 23] width 75 height 46
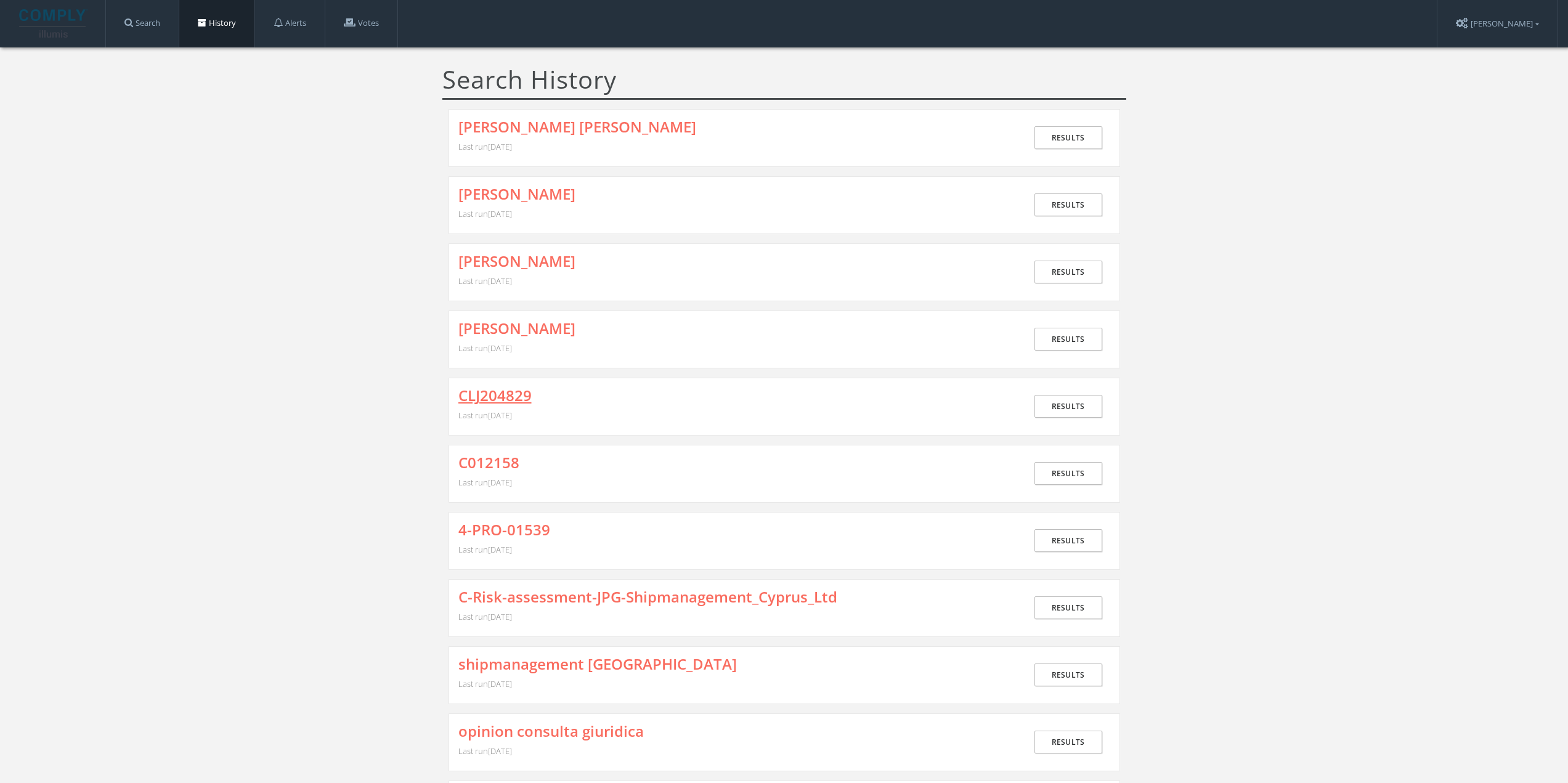
click at [511, 393] on link "CLJ204829" at bounding box center [495, 395] width 74 height 16
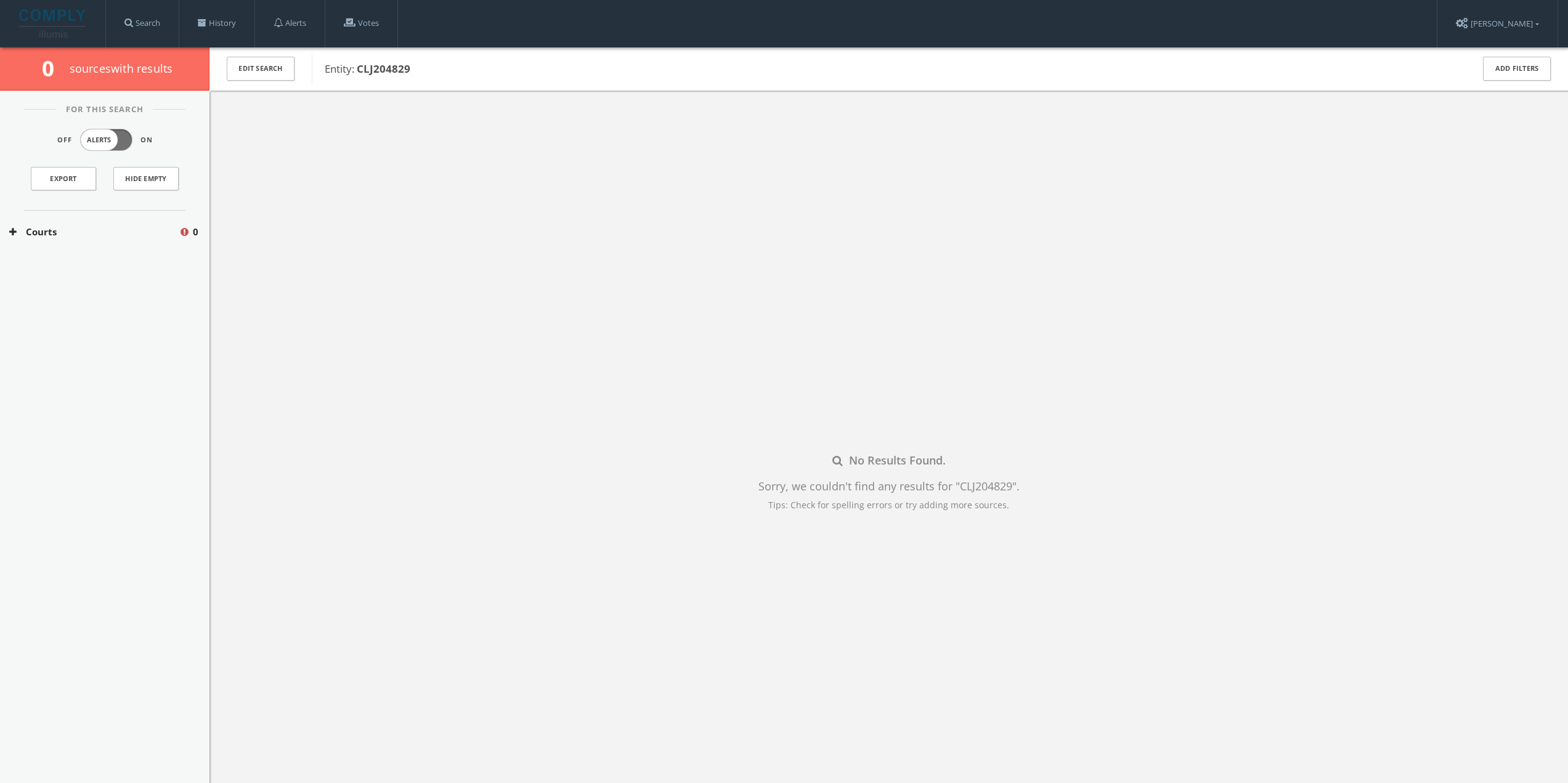
click at [100, 231] on button "Courts" at bounding box center [94, 231] width 170 height 14
click at [90, 255] on div "[US_STATE] Courts 0" at bounding box center [105, 269] width 210 height 30
click at [210, 15] on link "History" at bounding box center [216, 23] width 75 height 46
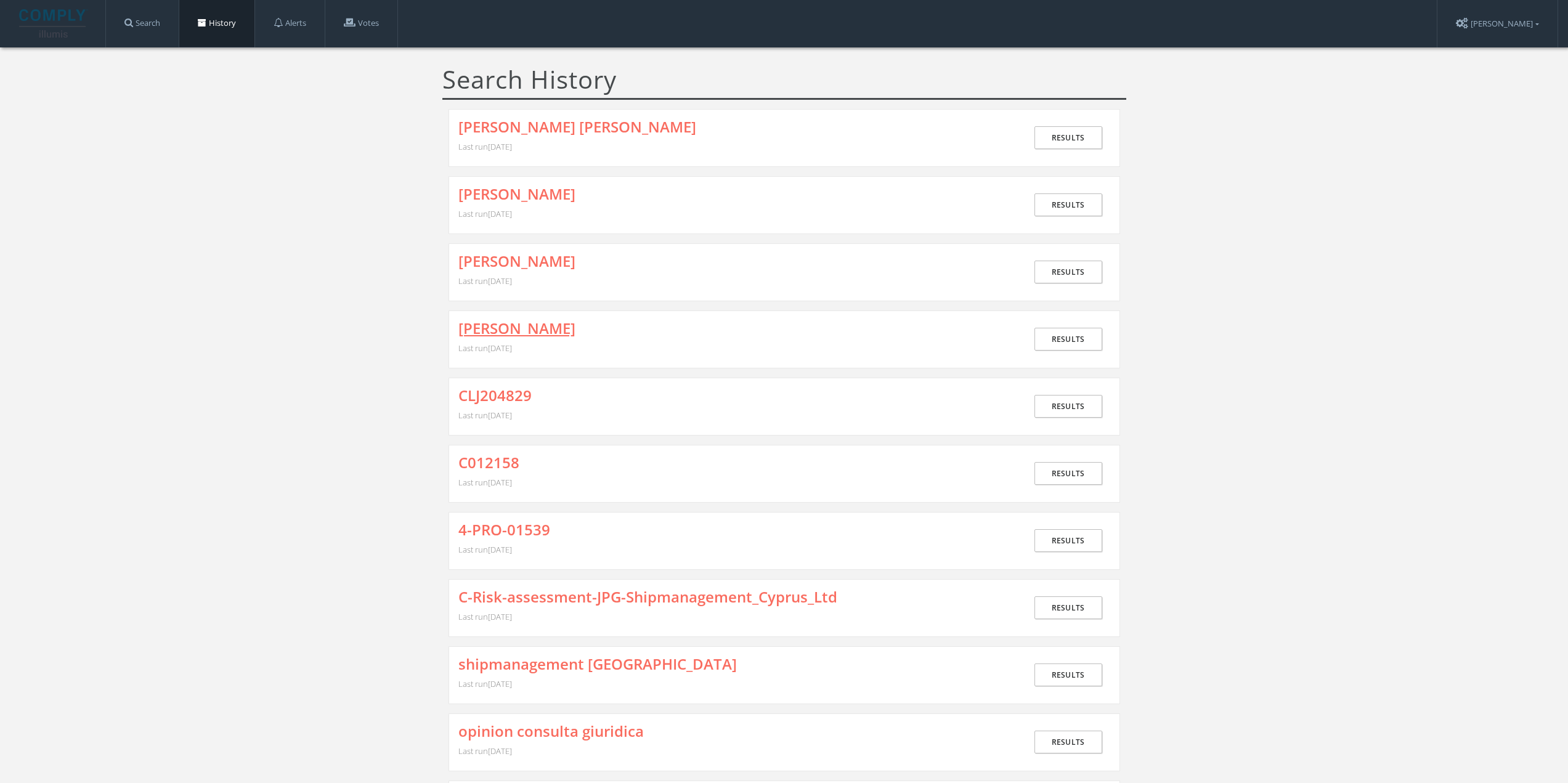
click at [470, 329] on link "[PERSON_NAME]" at bounding box center [517, 328] width 117 height 16
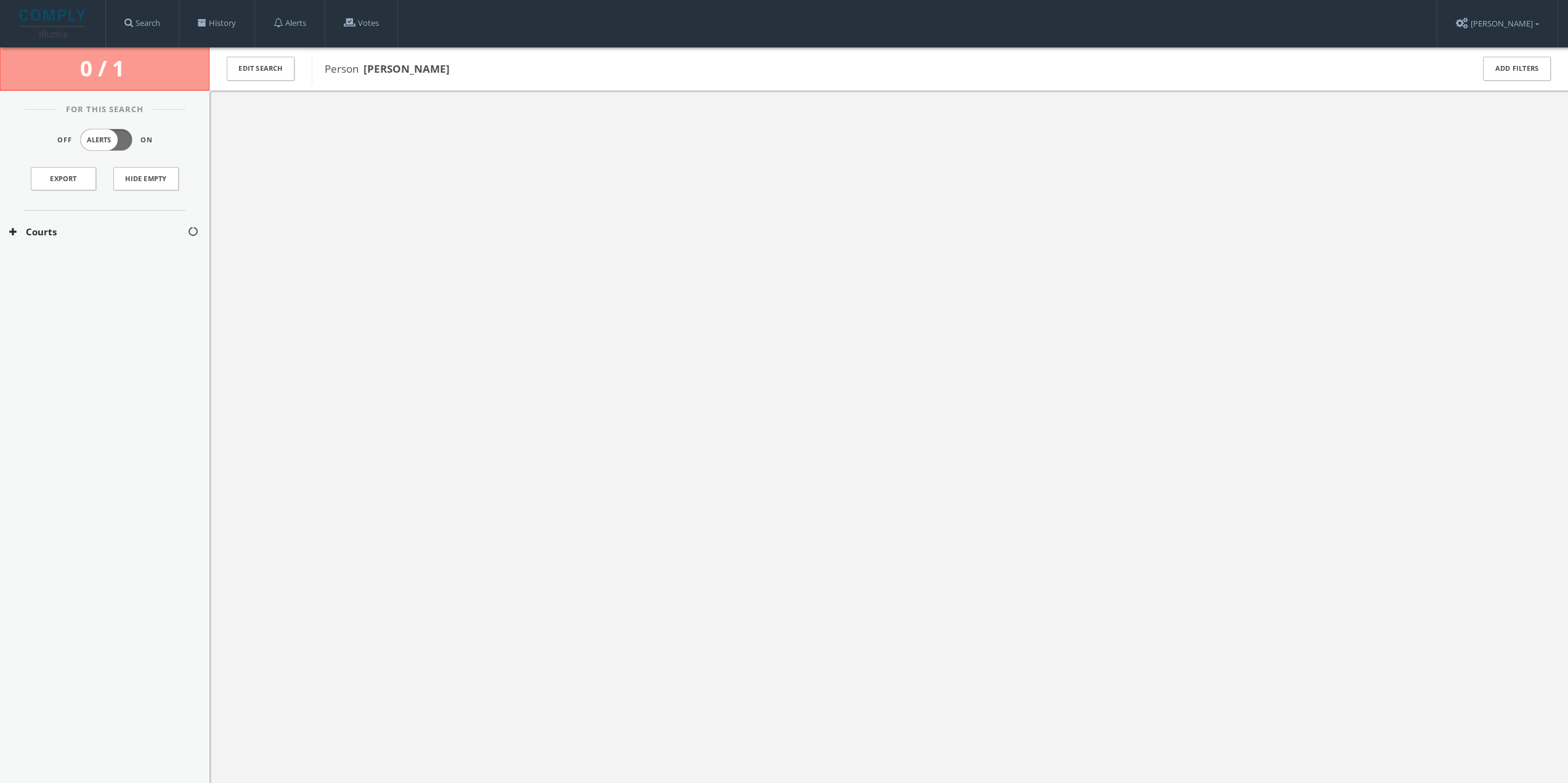
click at [83, 231] on button "Courts" at bounding box center [98, 231] width 178 height 14
click at [75, 258] on div "[US_STATE] Courts" at bounding box center [105, 269] width 210 height 30
click at [237, 24] on link "History" at bounding box center [216, 23] width 75 height 46
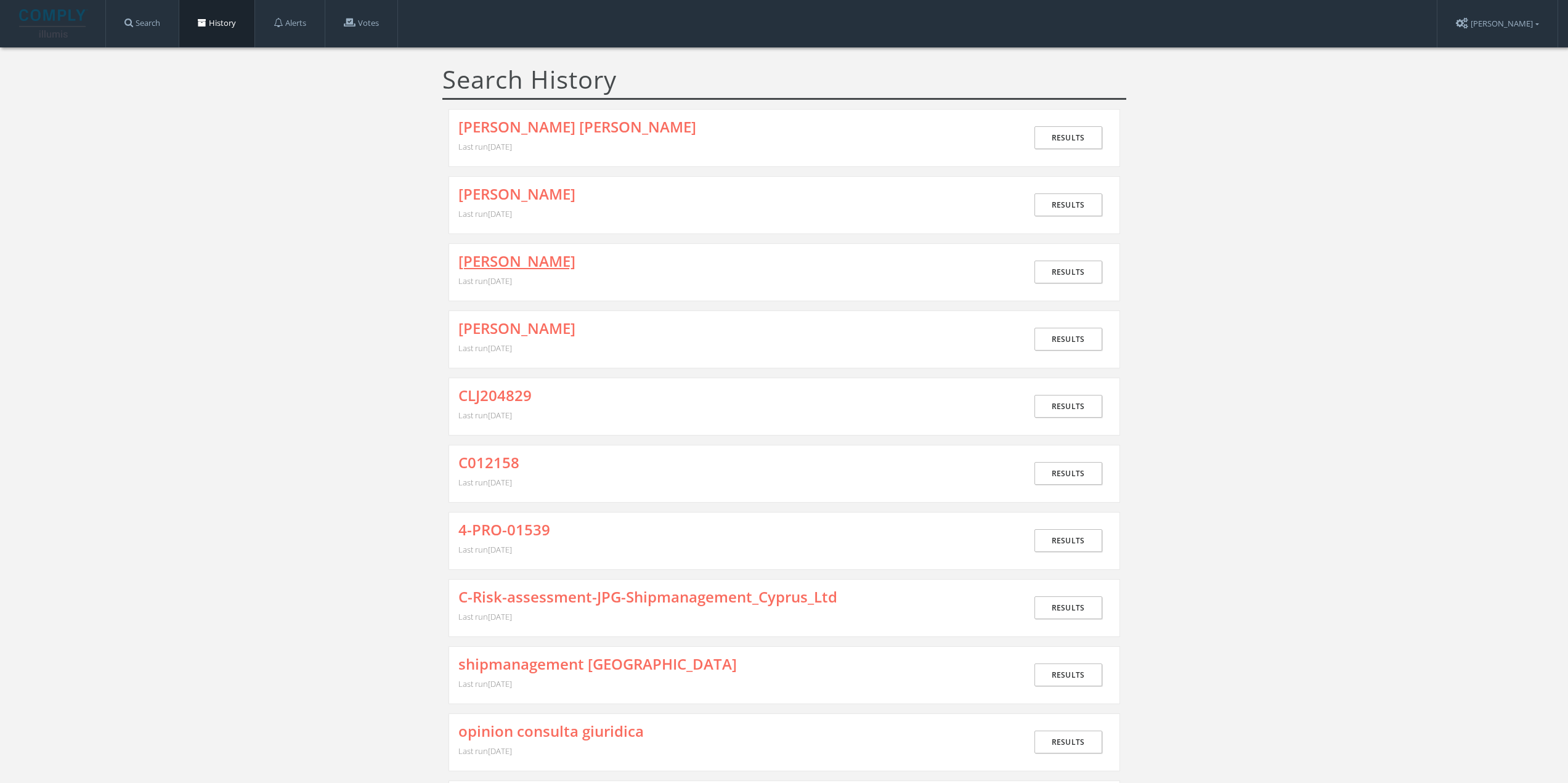
click at [479, 257] on link "[PERSON_NAME]" at bounding box center [517, 261] width 117 height 16
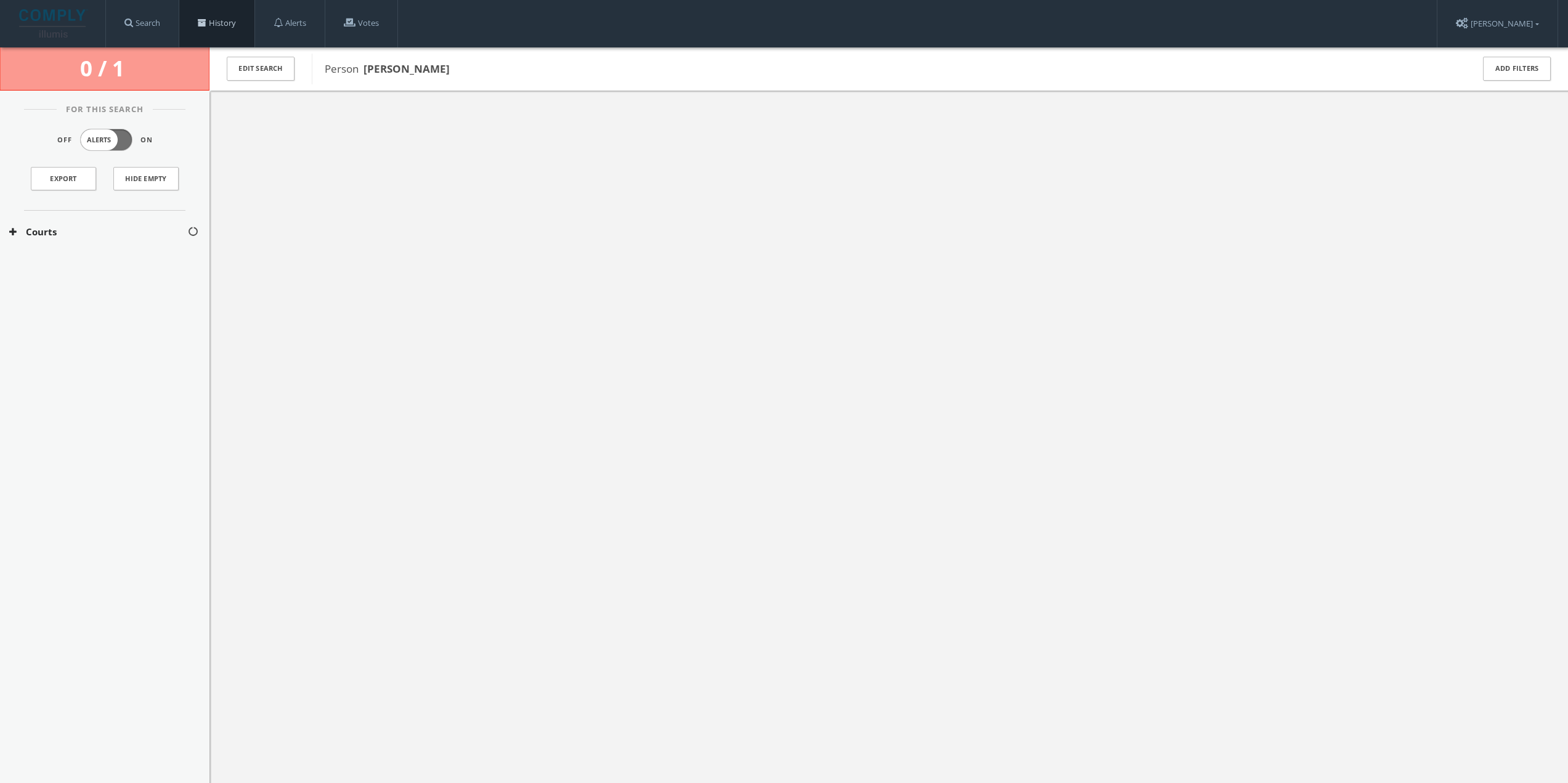
click at [231, 25] on link "History" at bounding box center [216, 23] width 75 height 46
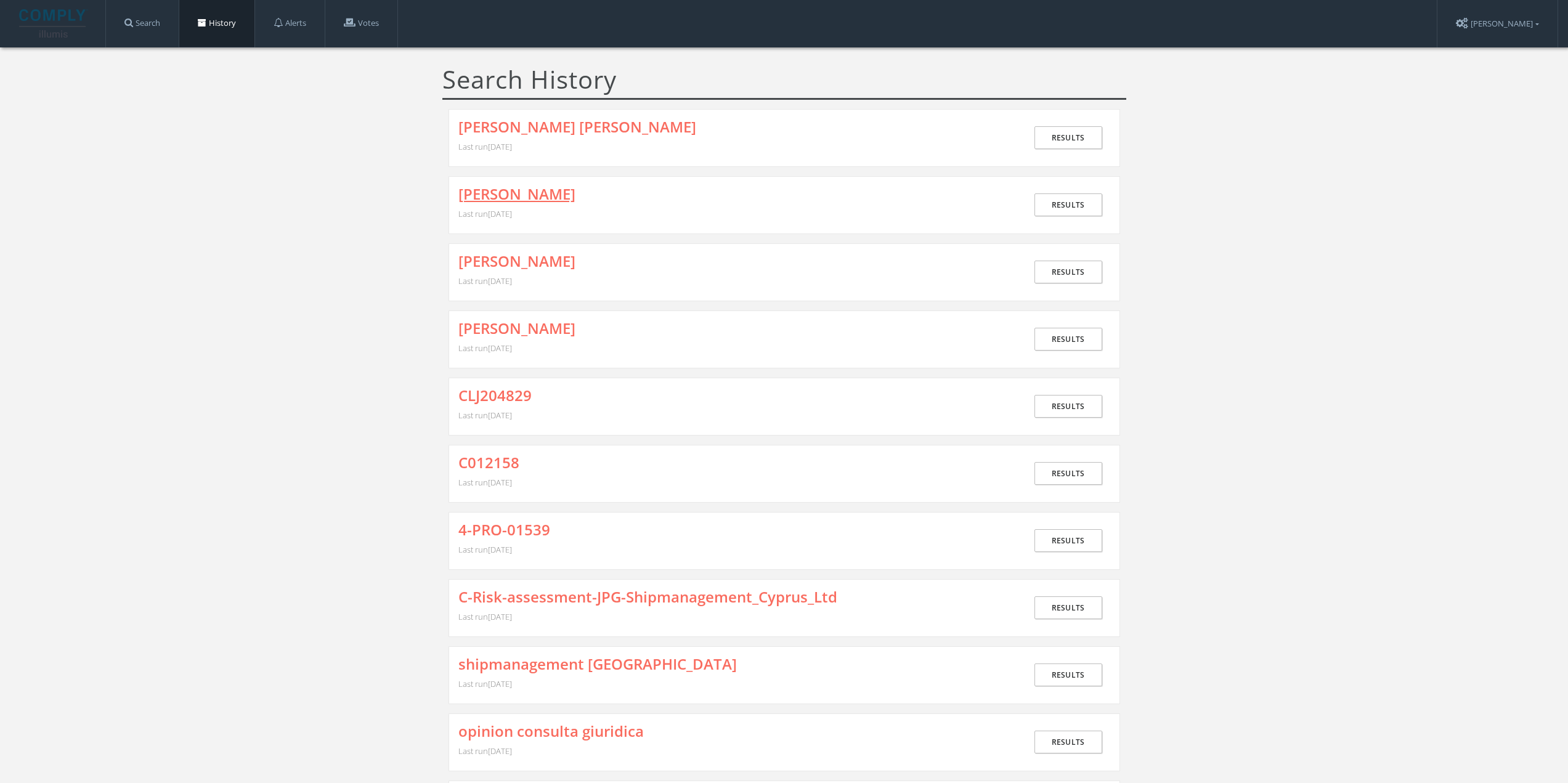
click at [466, 198] on link "[PERSON_NAME]" at bounding box center [517, 193] width 117 height 16
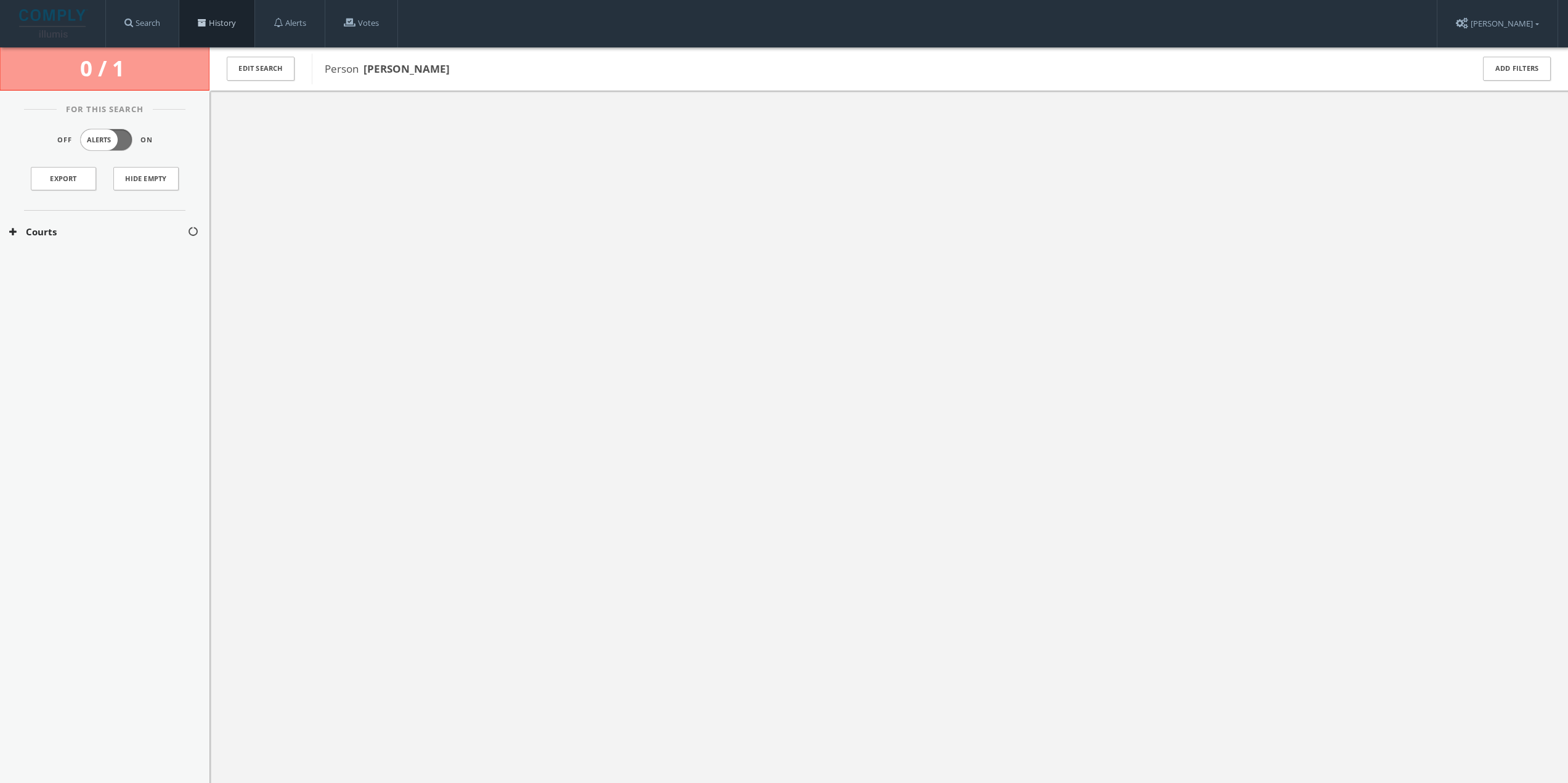
click at [217, 27] on link "History" at bounding box center [216, 23] width 75 height 46
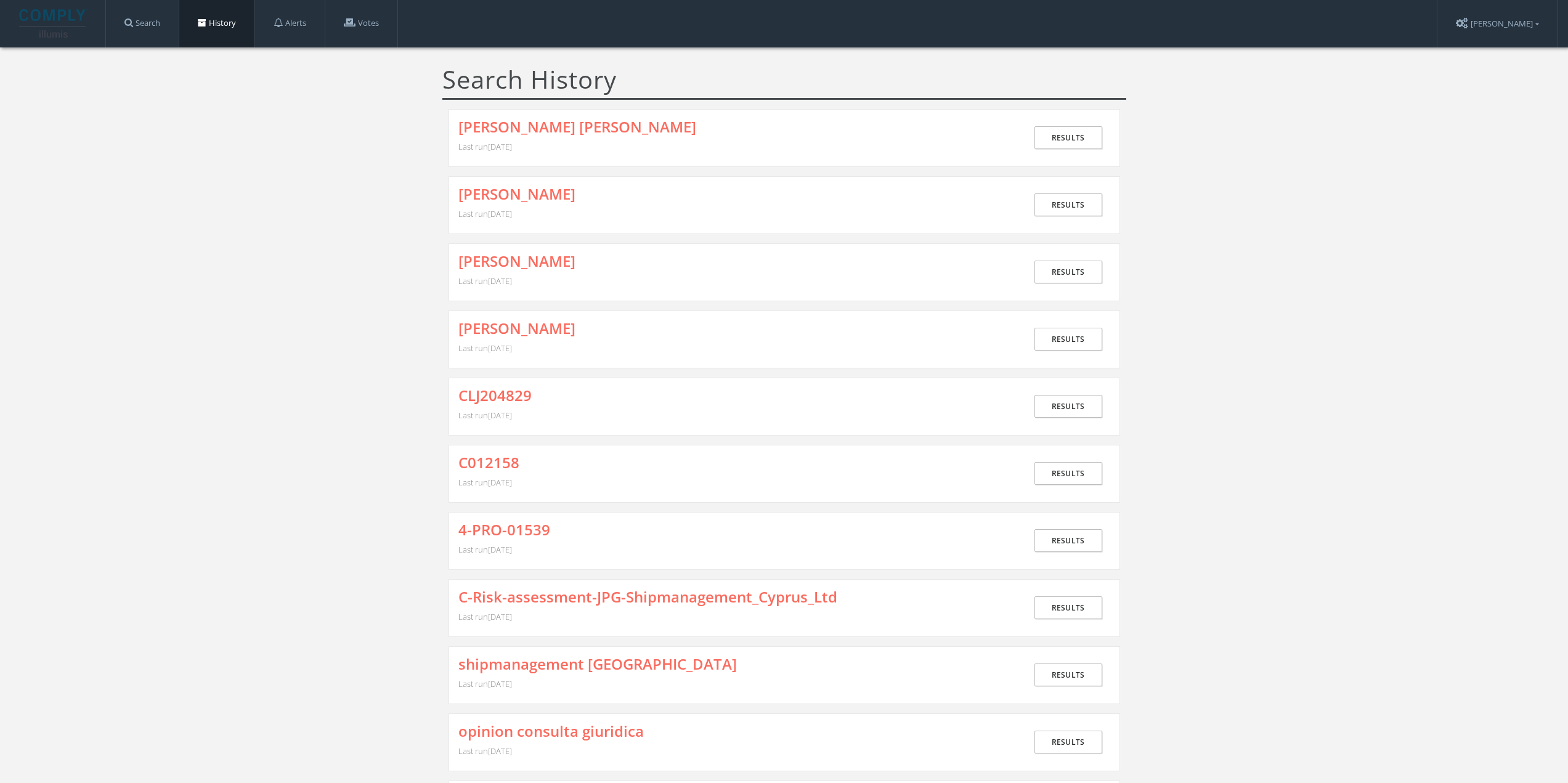
click at [500, 112] on div "[PERSON_NAME] [PERSON_NAME] Last run [DATE] Results" at bounding box center [784, 138] width 672 height 58
click at [503, 124] on link "[PERSON_NAME] [PERSON_NAME]" at bounding box center [578, 127] width 238 height 16
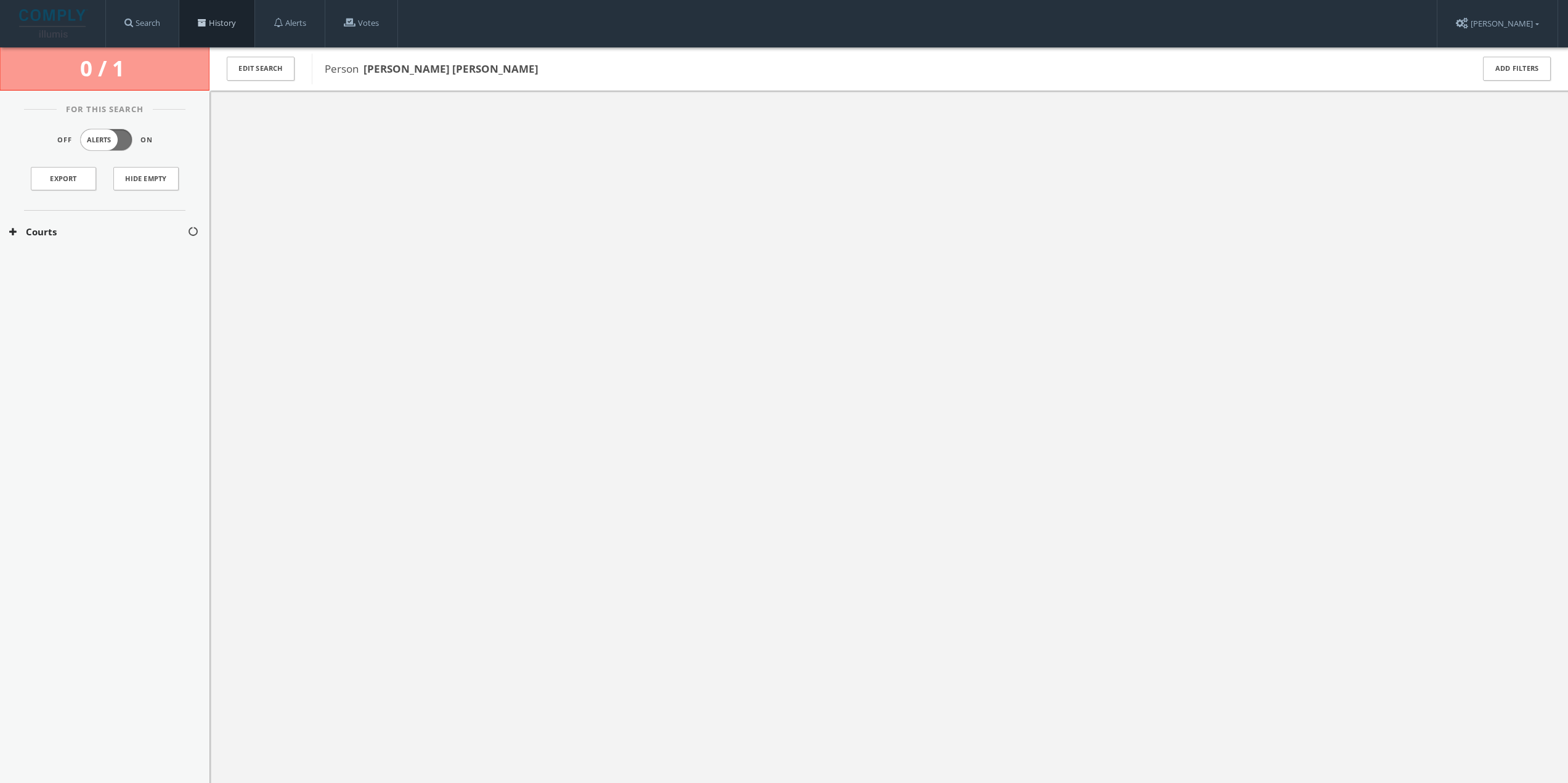
click at [204, 26] on span at bounding box center [202, 23] width 8 height 8
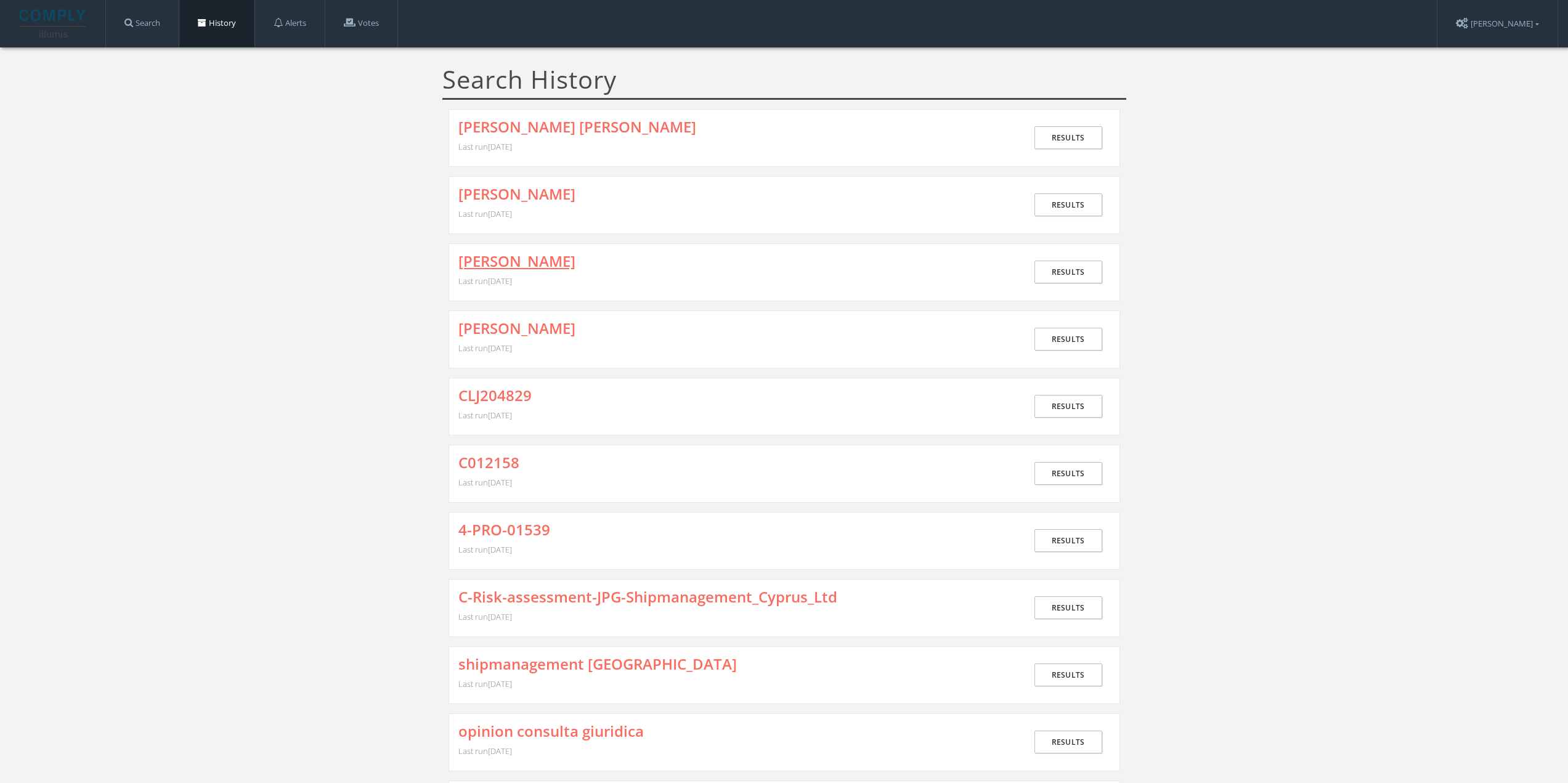
click at [523, 258] on link "[PERSON_NAME]" at bounding box center [517, 261] width 117 height 16
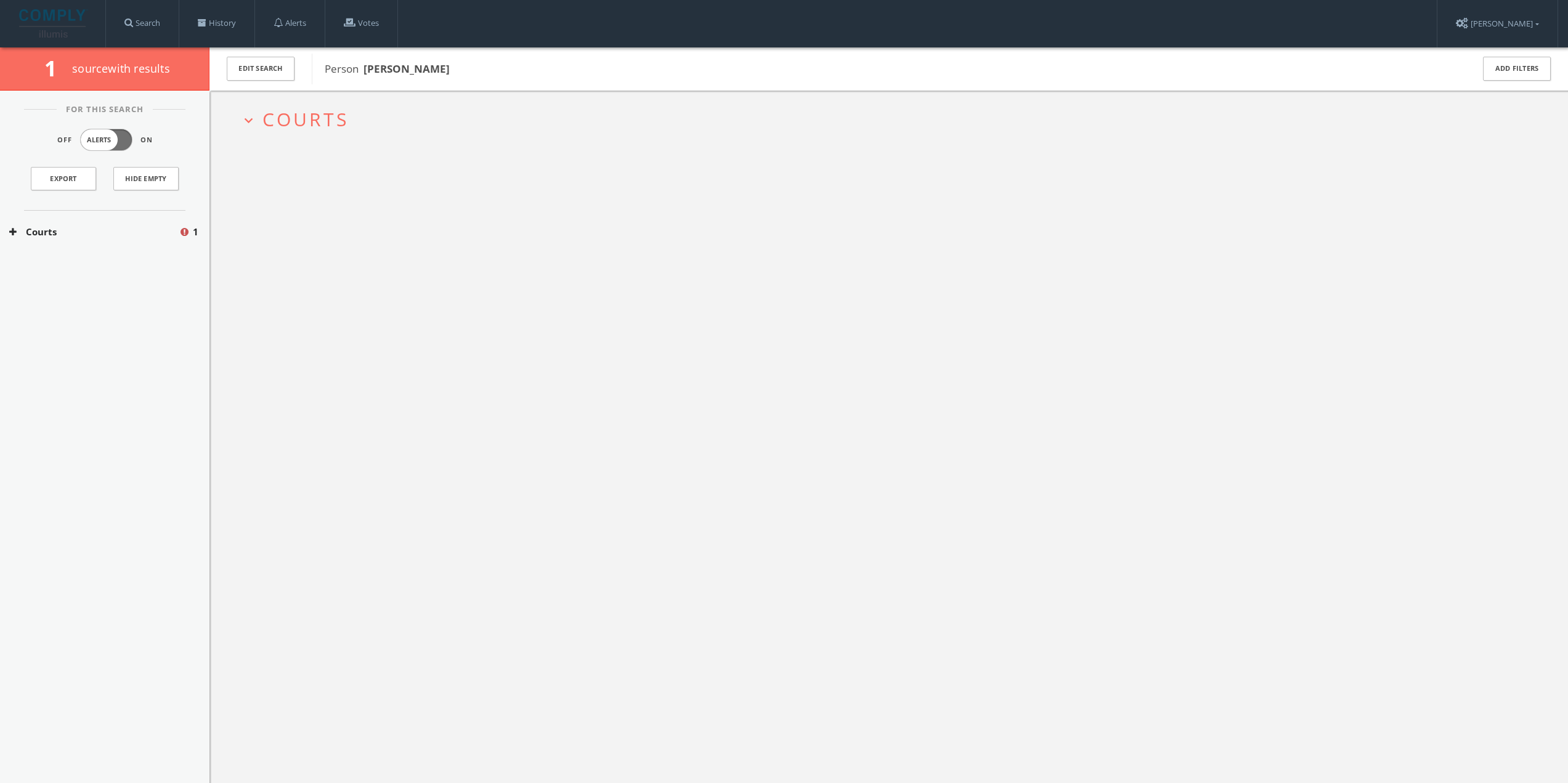
click at [286, 121] on span "Courts" at bounding box center [306, 119] width 86 height 25
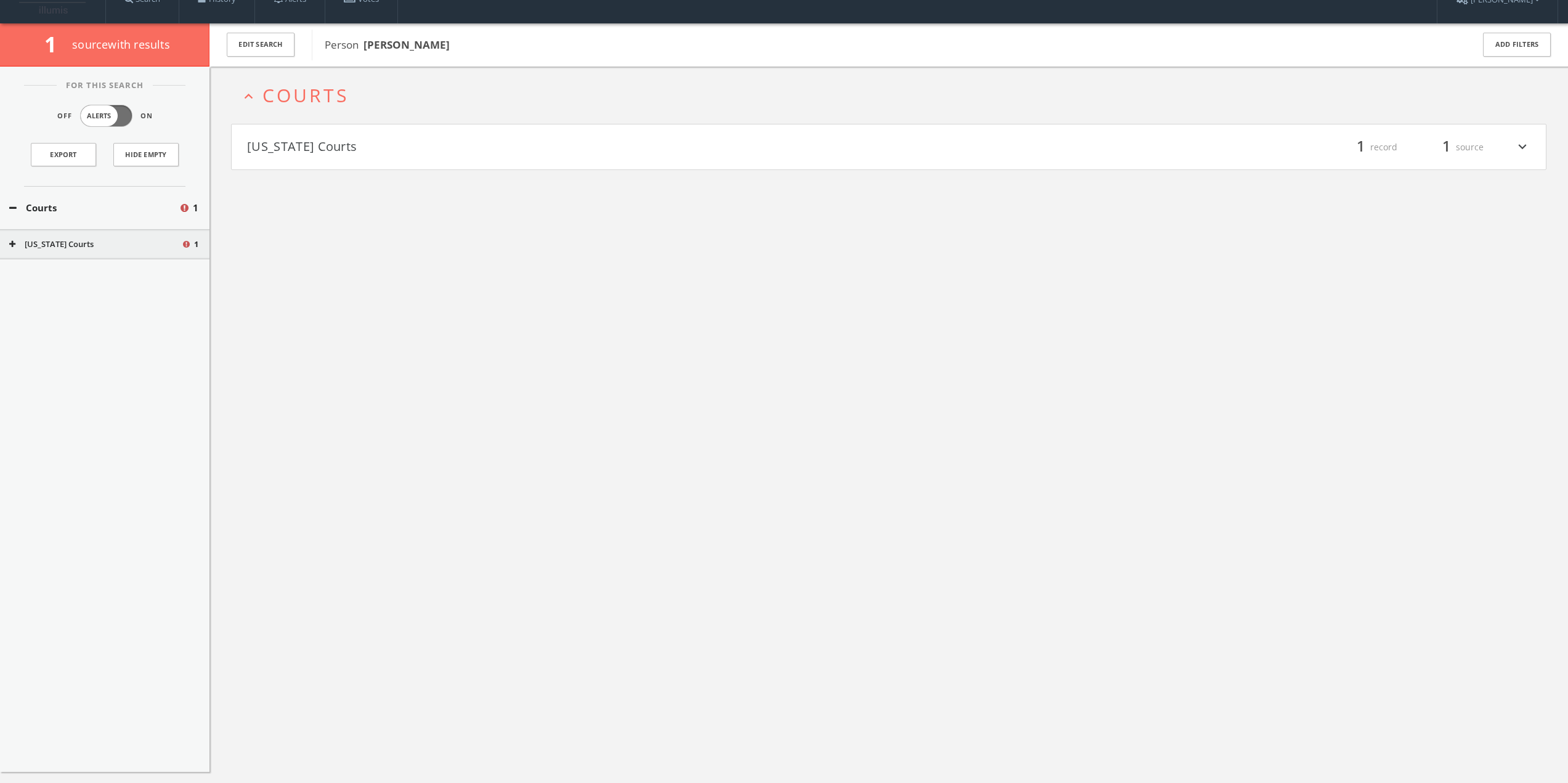
click at [302, 151] on button "[US_STATE] Courts" at bounding box center [569, 147] width 642 height 21
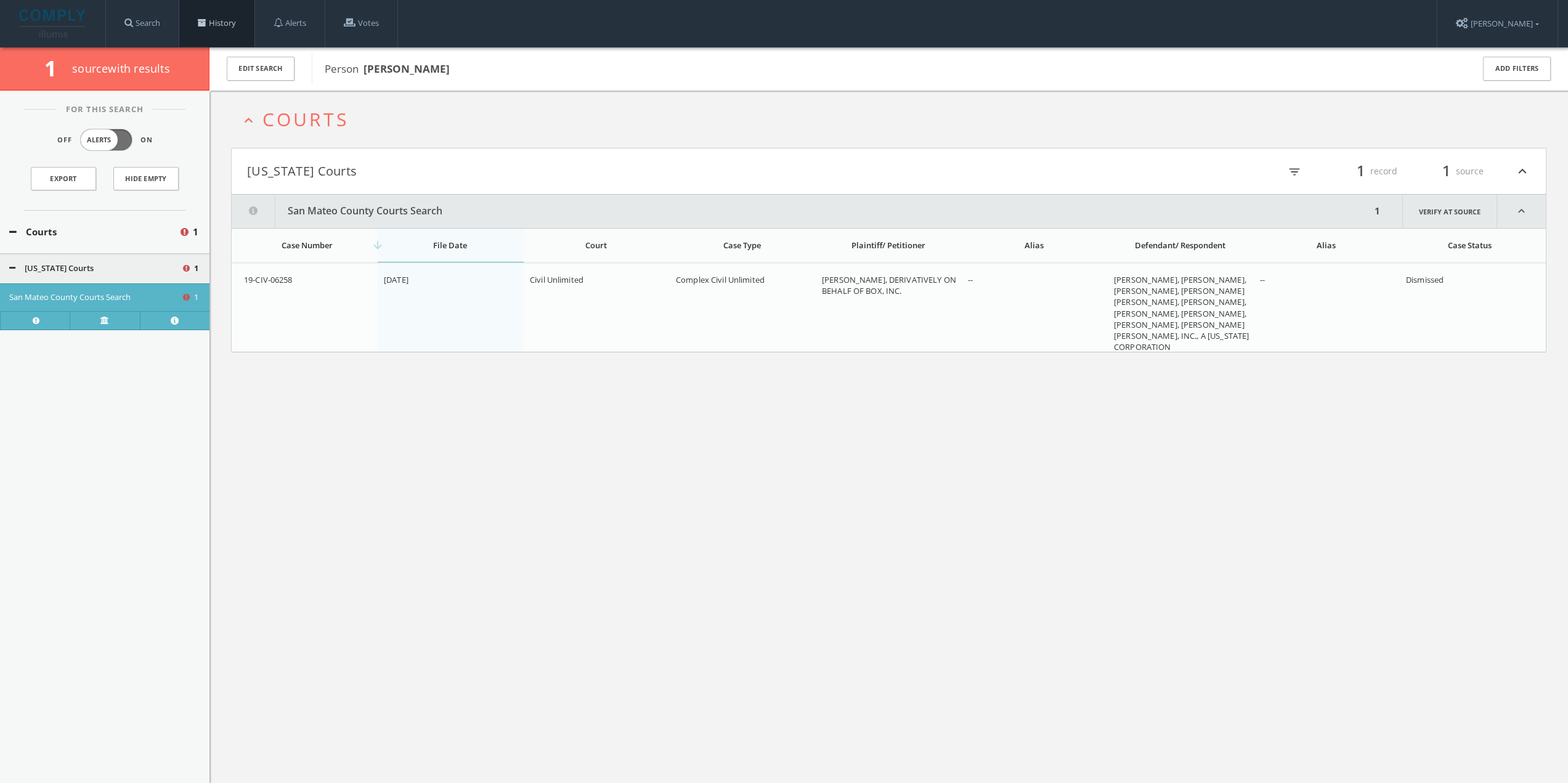
click at [222, 20] on link "History" at bounding box center [216, 23] width 75 height 46
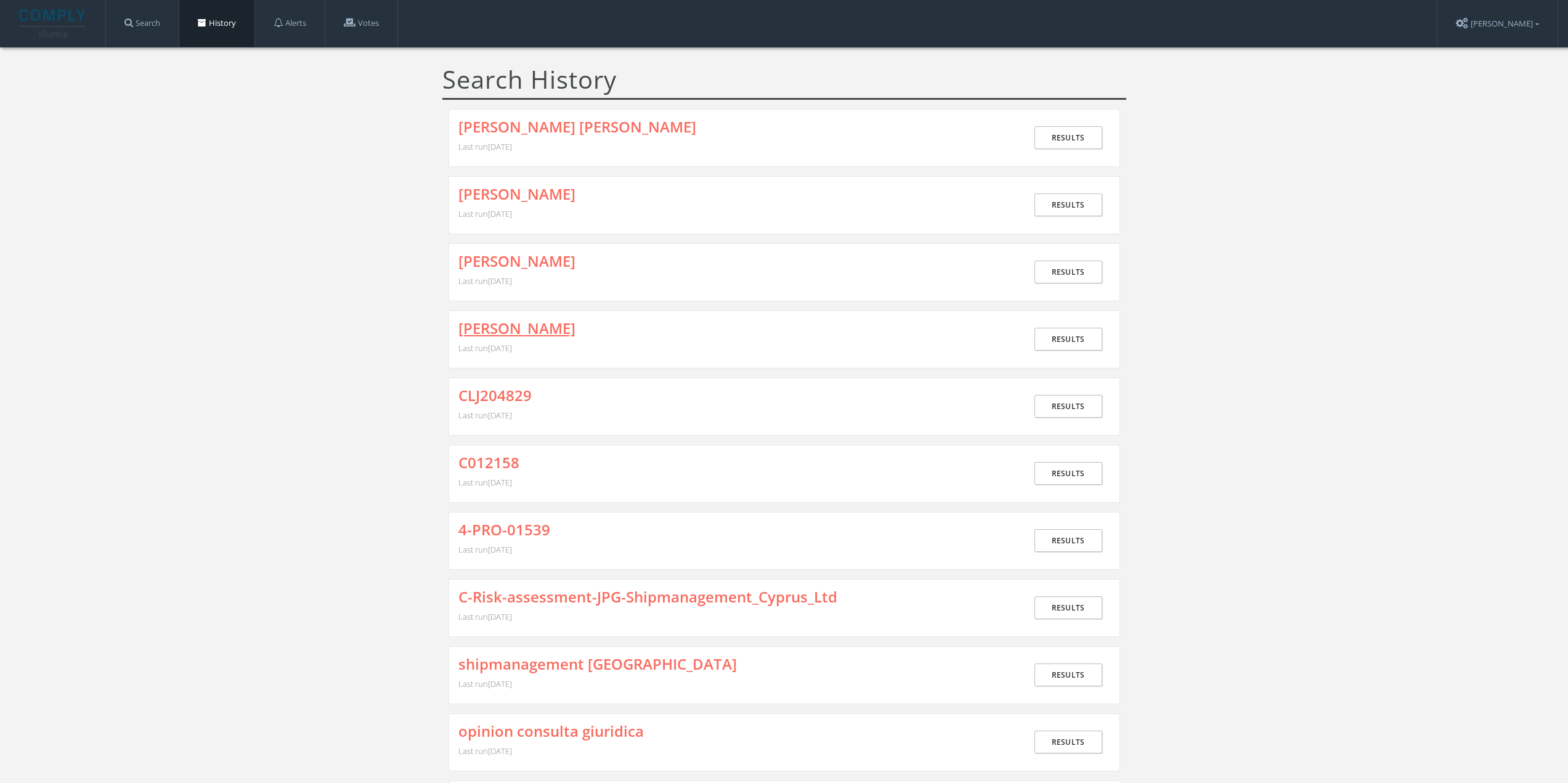
click at [501, 329] on link "[PERSON_NAME]" at bounding box center [517, 328] width 117 height 16
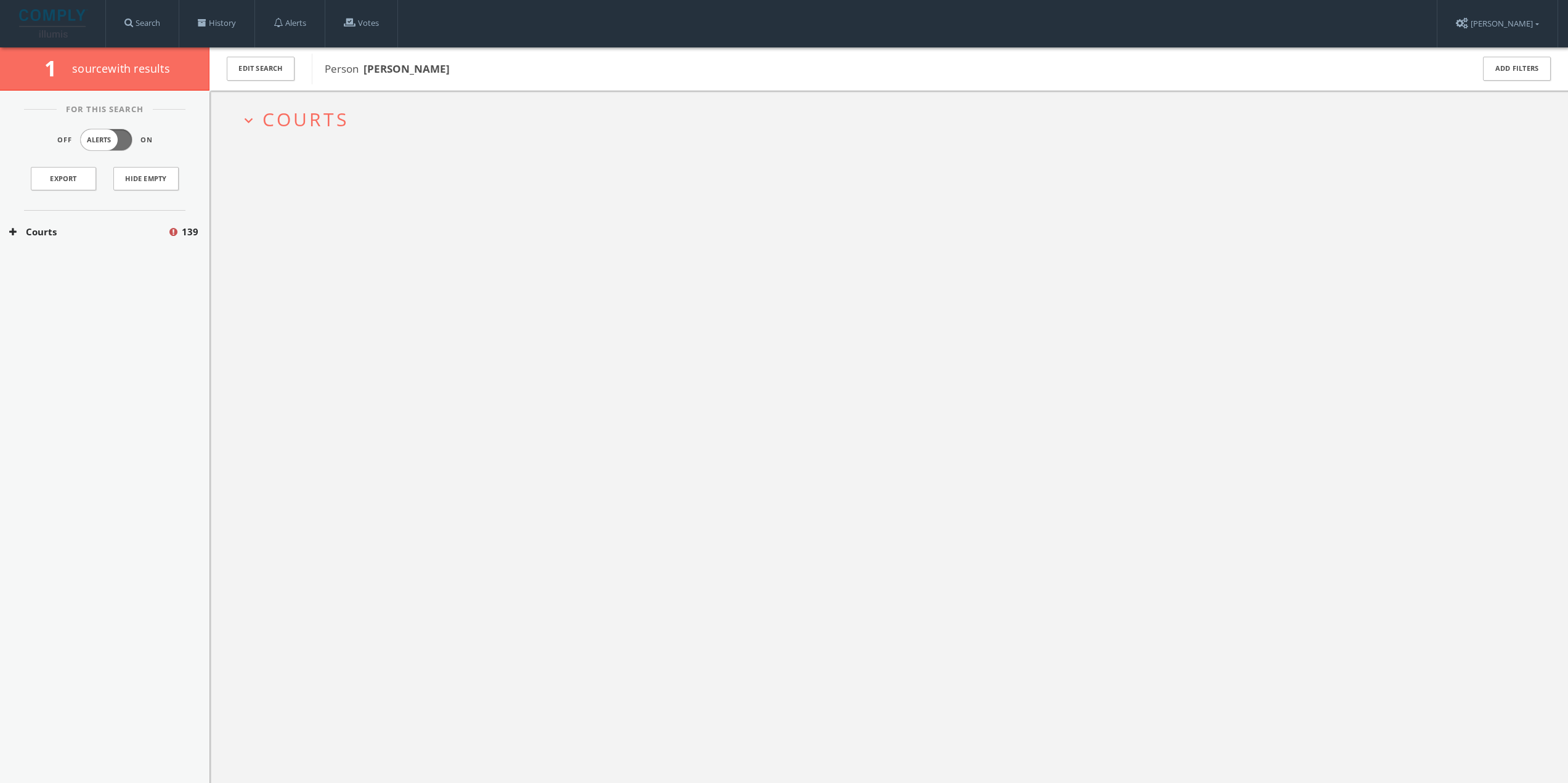
click at [289, 120] on span "Courts" at bounding box center [306, 119] width 86 height 25
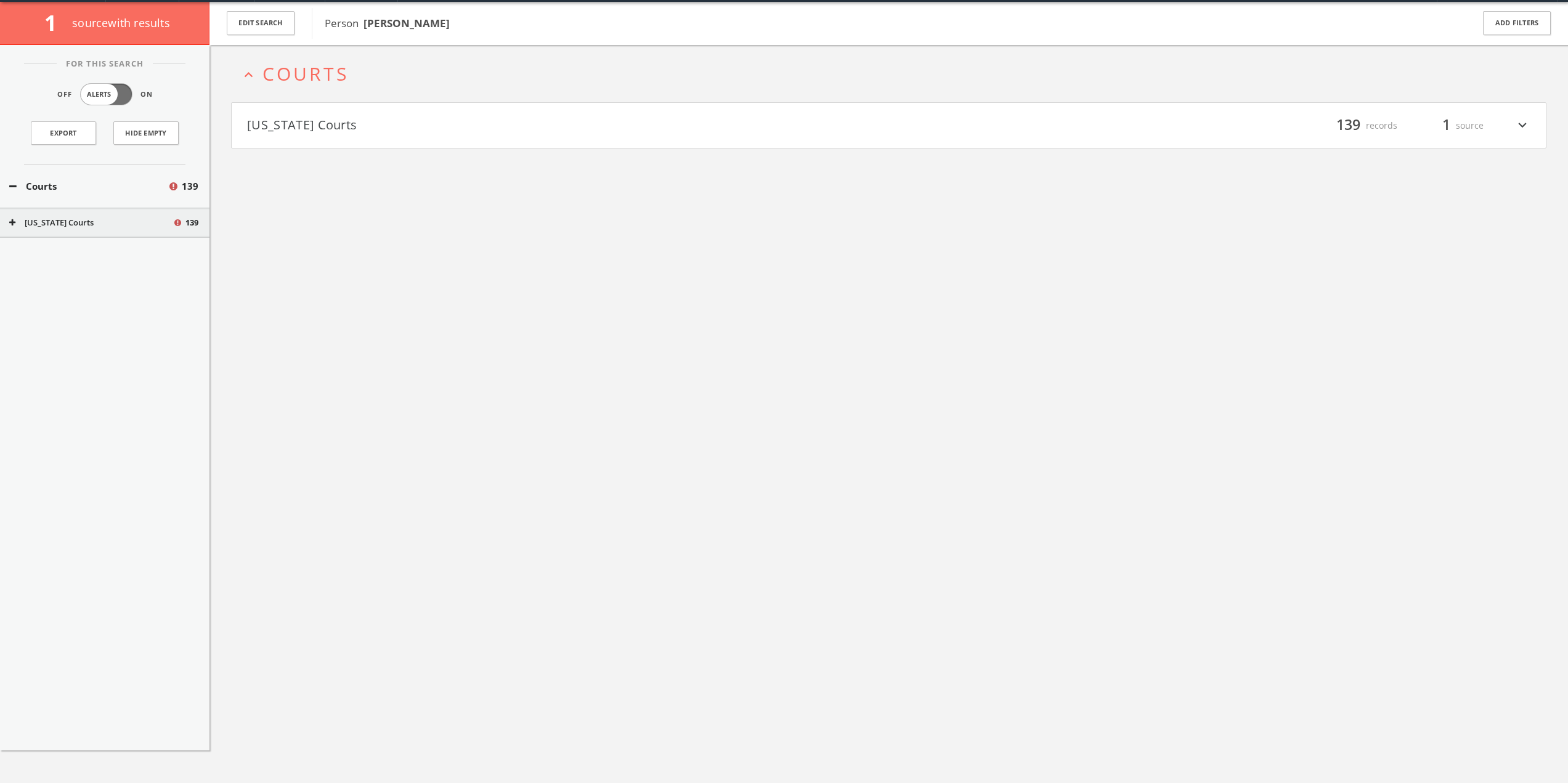
click at [292, 139] on h4 "[US_STATE] Courts filter_list 139 records 1 source expand_more" at bounding box center [889, 126] width 1315 height 46
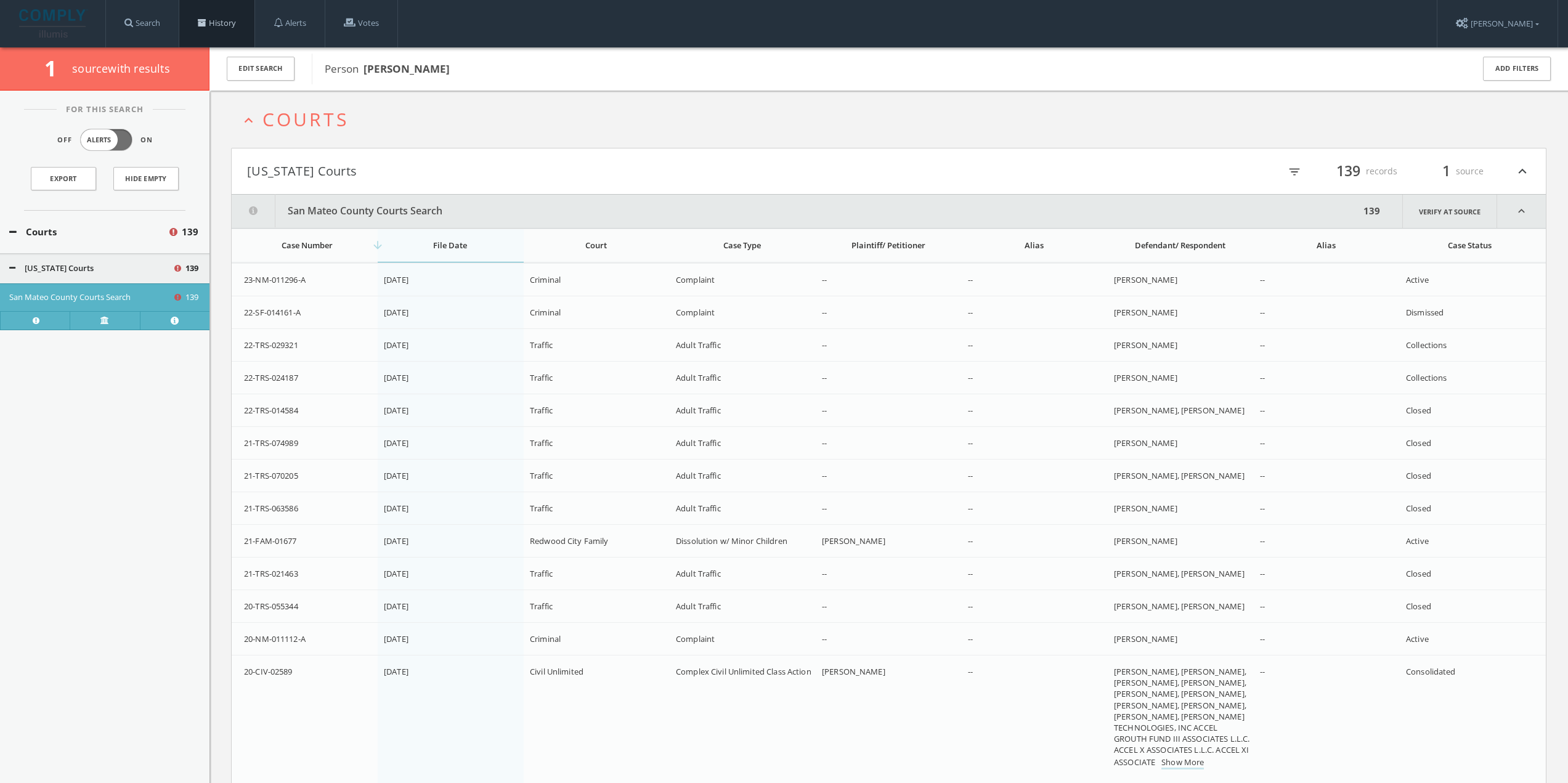
click at [206, 23] on span at bounding box center [202, 23] width 8 height 8
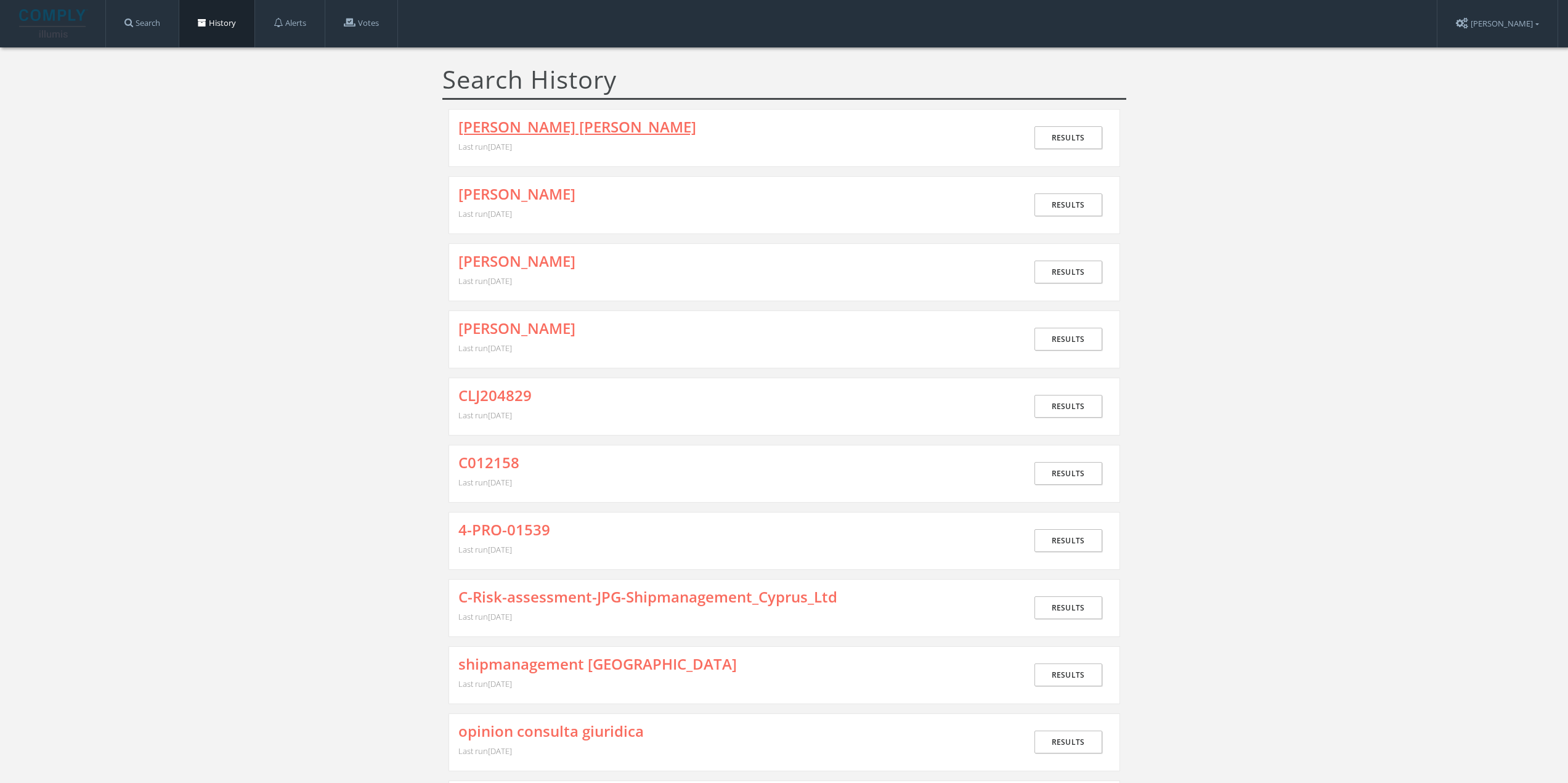
click at [515, 130] on link "[PERSON_NAME] [PERSON_NAME]" at bounding box center [578, 127] width 238 height 16
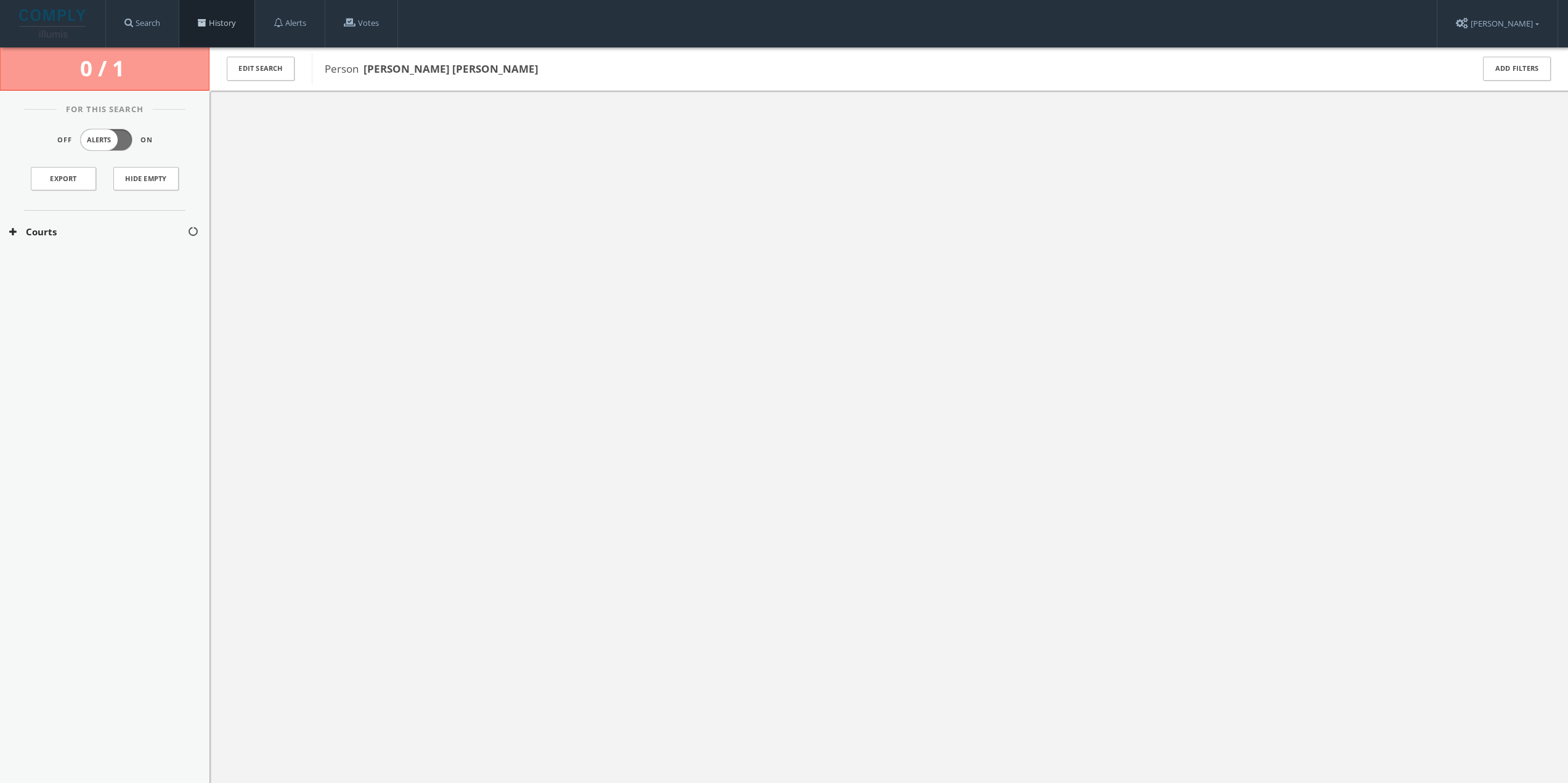
click at [229, 25] on link "History" at bounding box center [216, 23] width 75 height 46
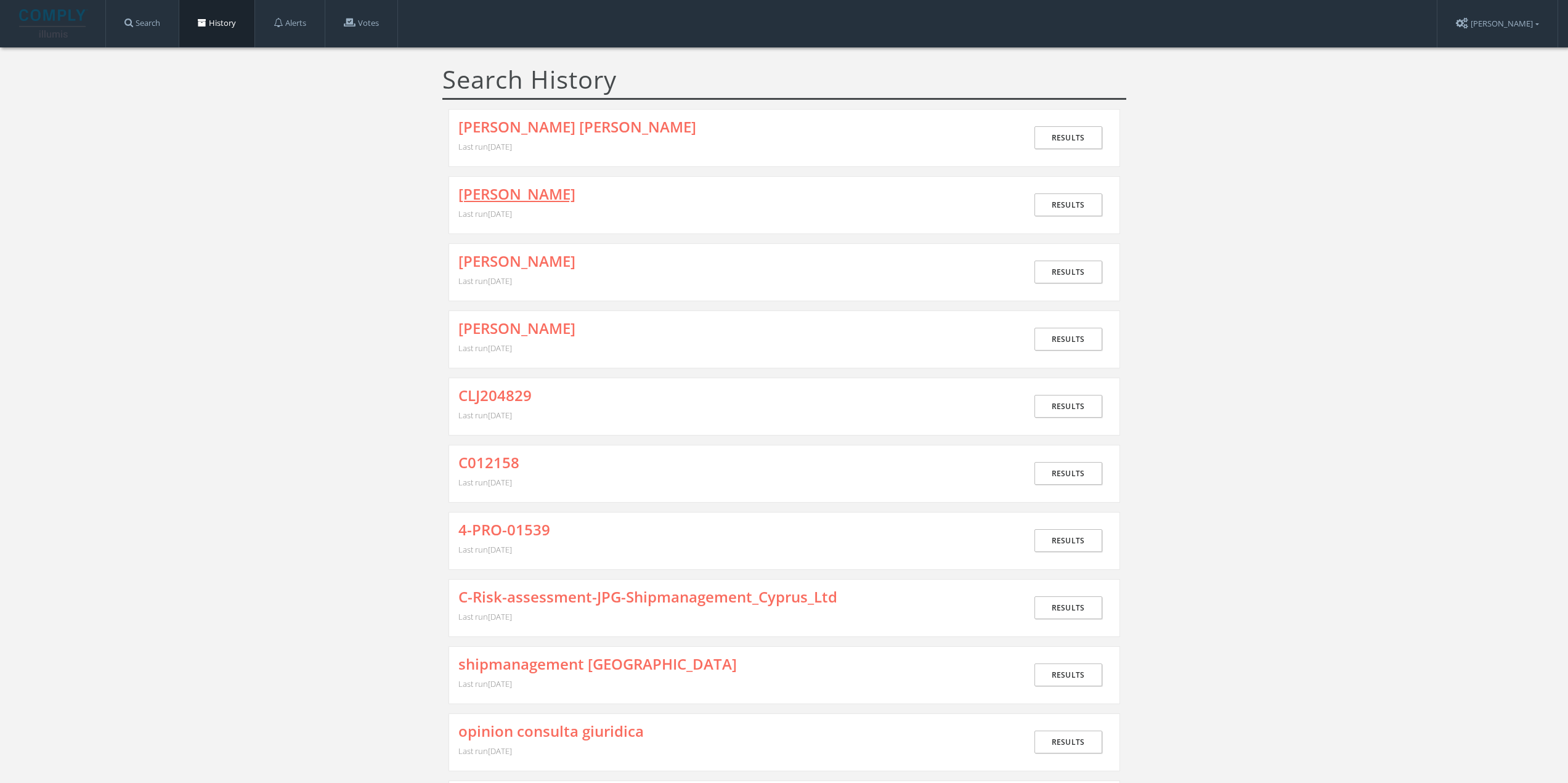
click at [499, 193] on link "[PERSON_NAME]" at bounding box center [517, 193] width 117 height 16
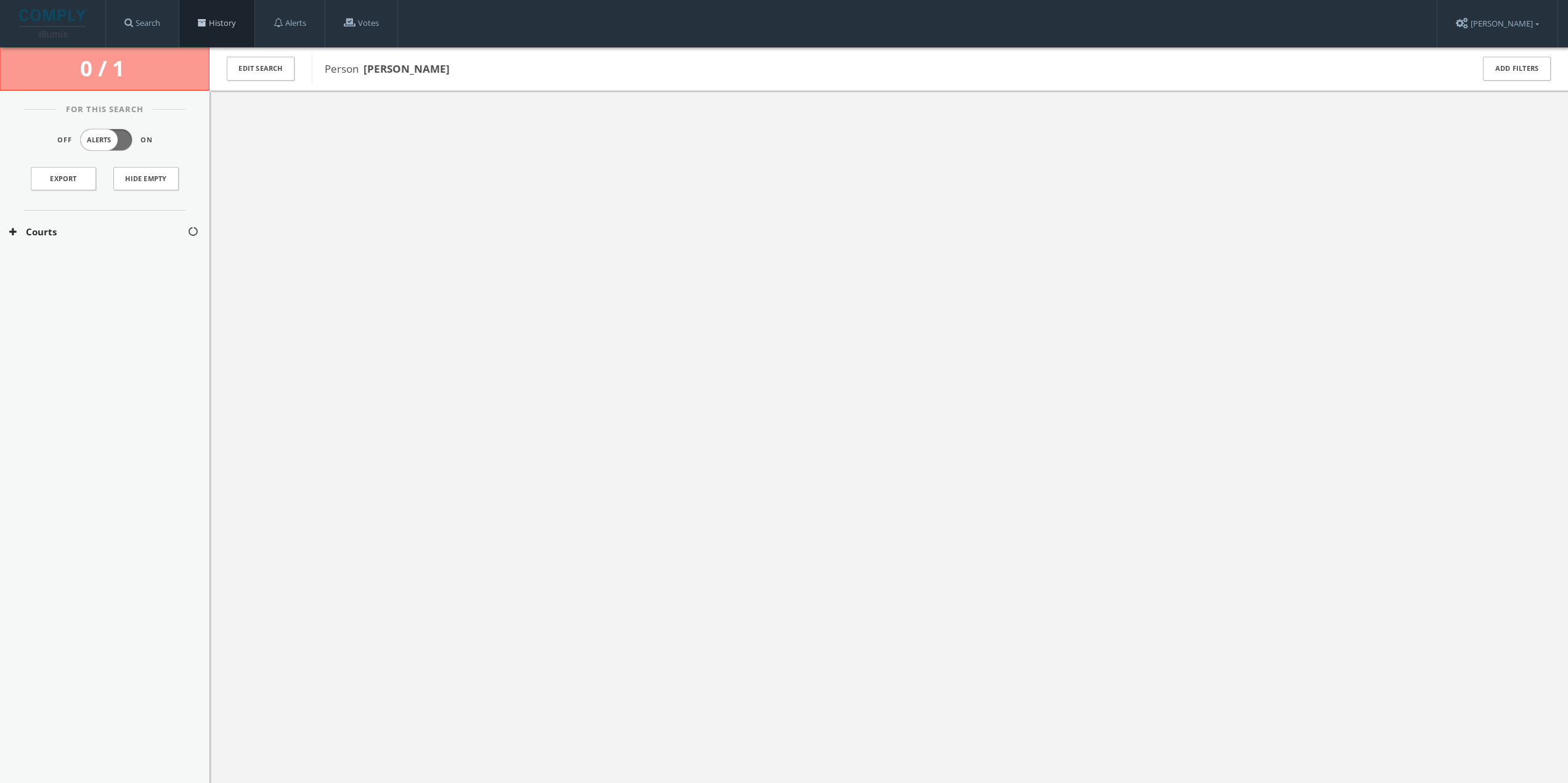
click at [213, 19] on link "History" at bounding box center [216, 23] width 75 height 46
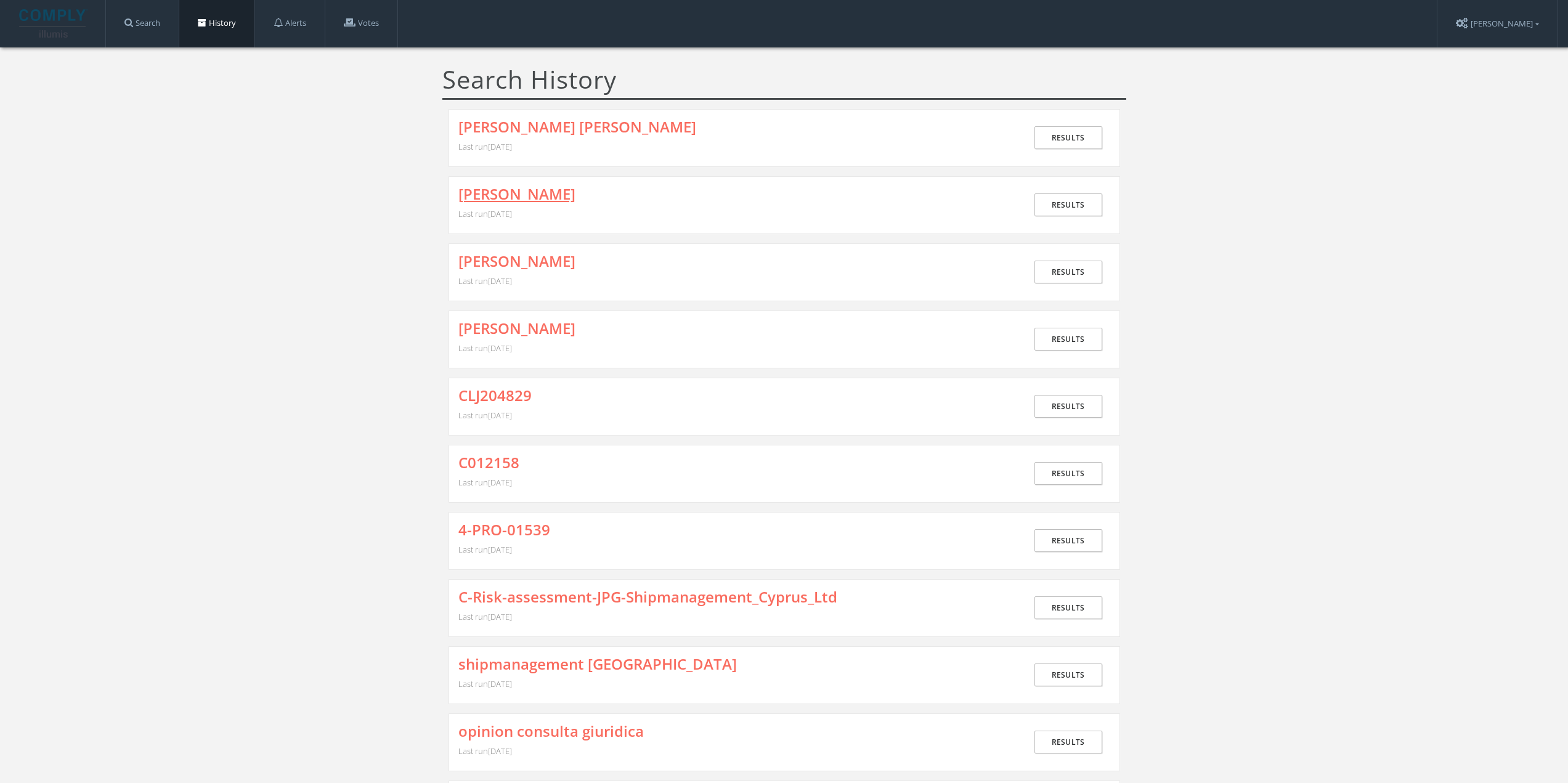
click at [535, 202] on link "[PERSON_NAME]" at bounding box center [517, 193] width 117 height 16
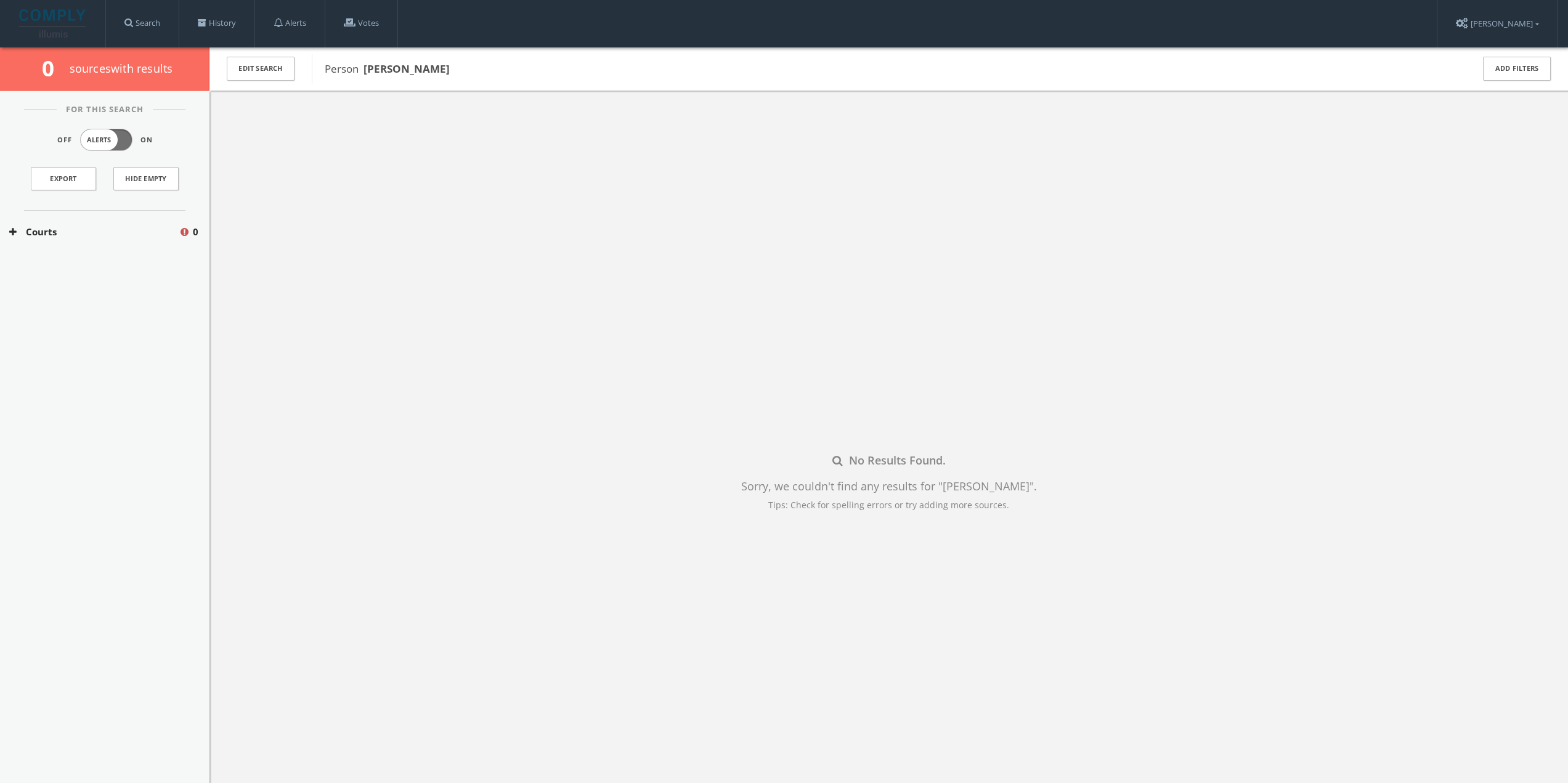
click at [84, 223] on div "Courts 0" at bounding box center [105, 231] width 210 height 42
click at [76, 267] on button "[US_STATE] Courts" at bounding box center [95, 269] width 172 height 13
click at [201, 28] on link "History" at bounding box center [216, 23] width 75 height 46
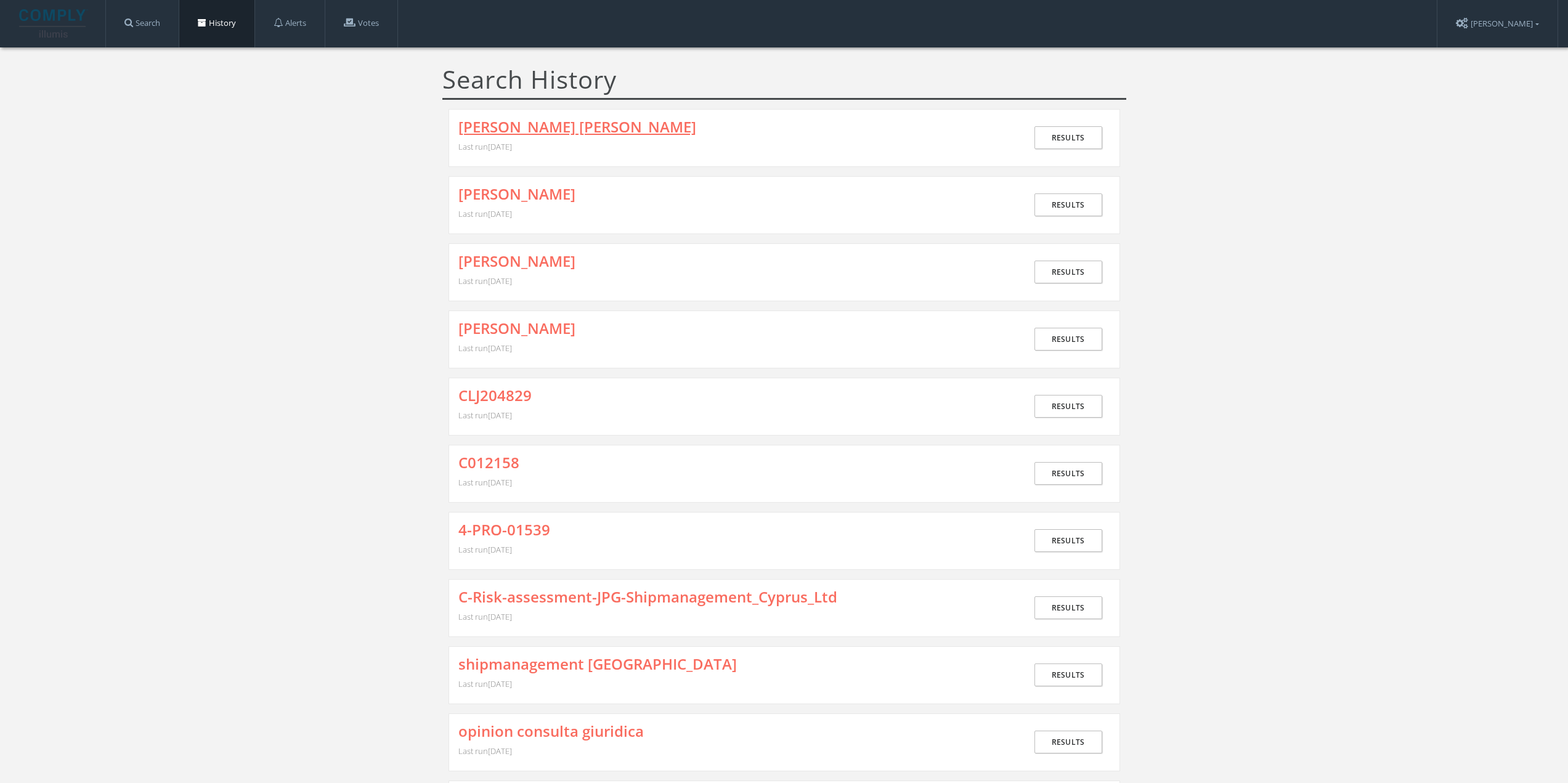
click at [518, 131] on link "[PERSON_NAME] [PERSON_NAME]" at bounding box center [578, 127] width 238 height 16
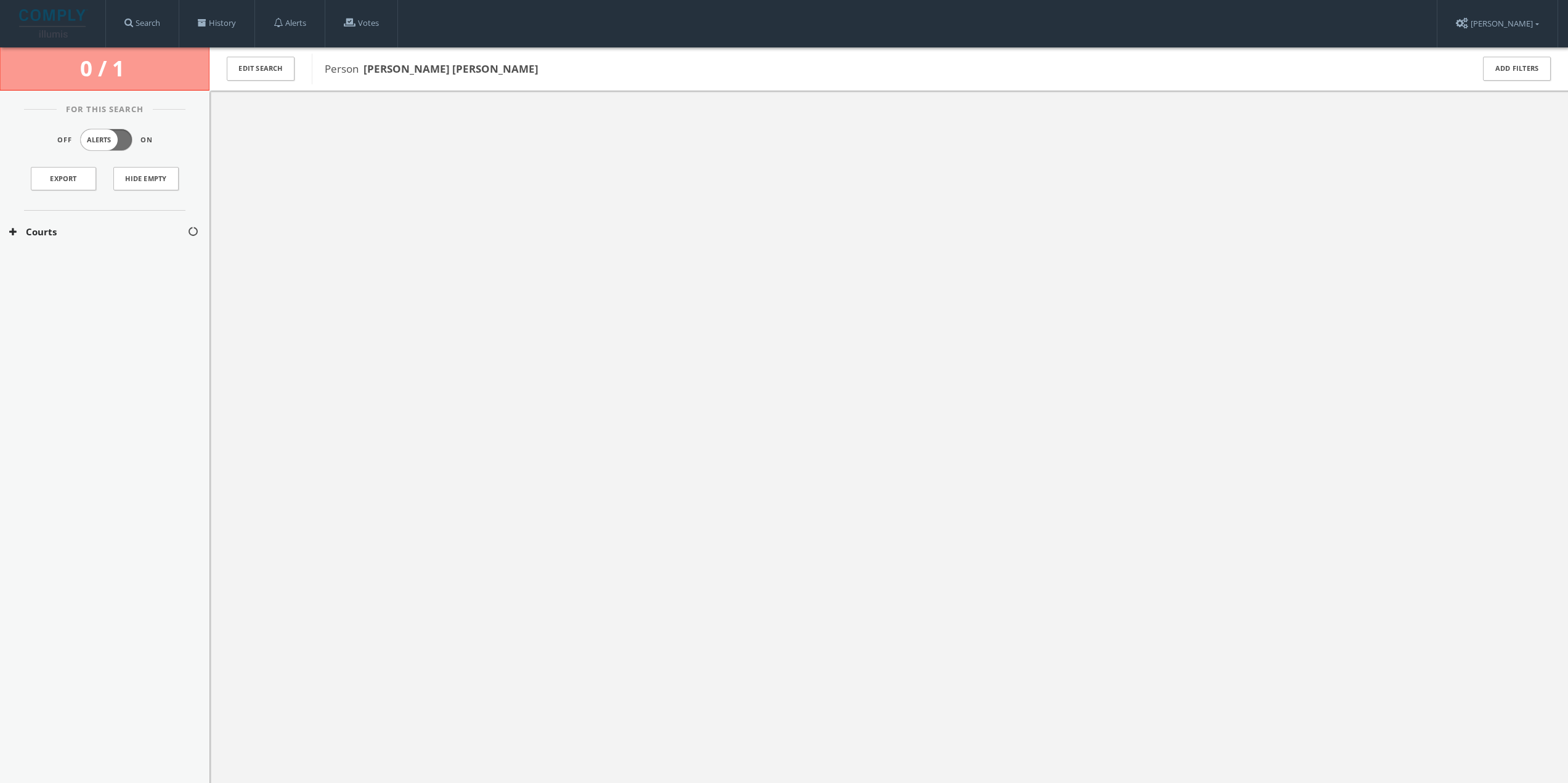
click at [90, 222] on div "Courts" at bounding box center [105, 231] width 210 height 42
click at [88, 263] on button "[US_STATE] Courts" at bounding box center [99, 269] width 179 height 13
click at [237, 25] on link "History" at bounding box center [216, 23] width 75 height 46
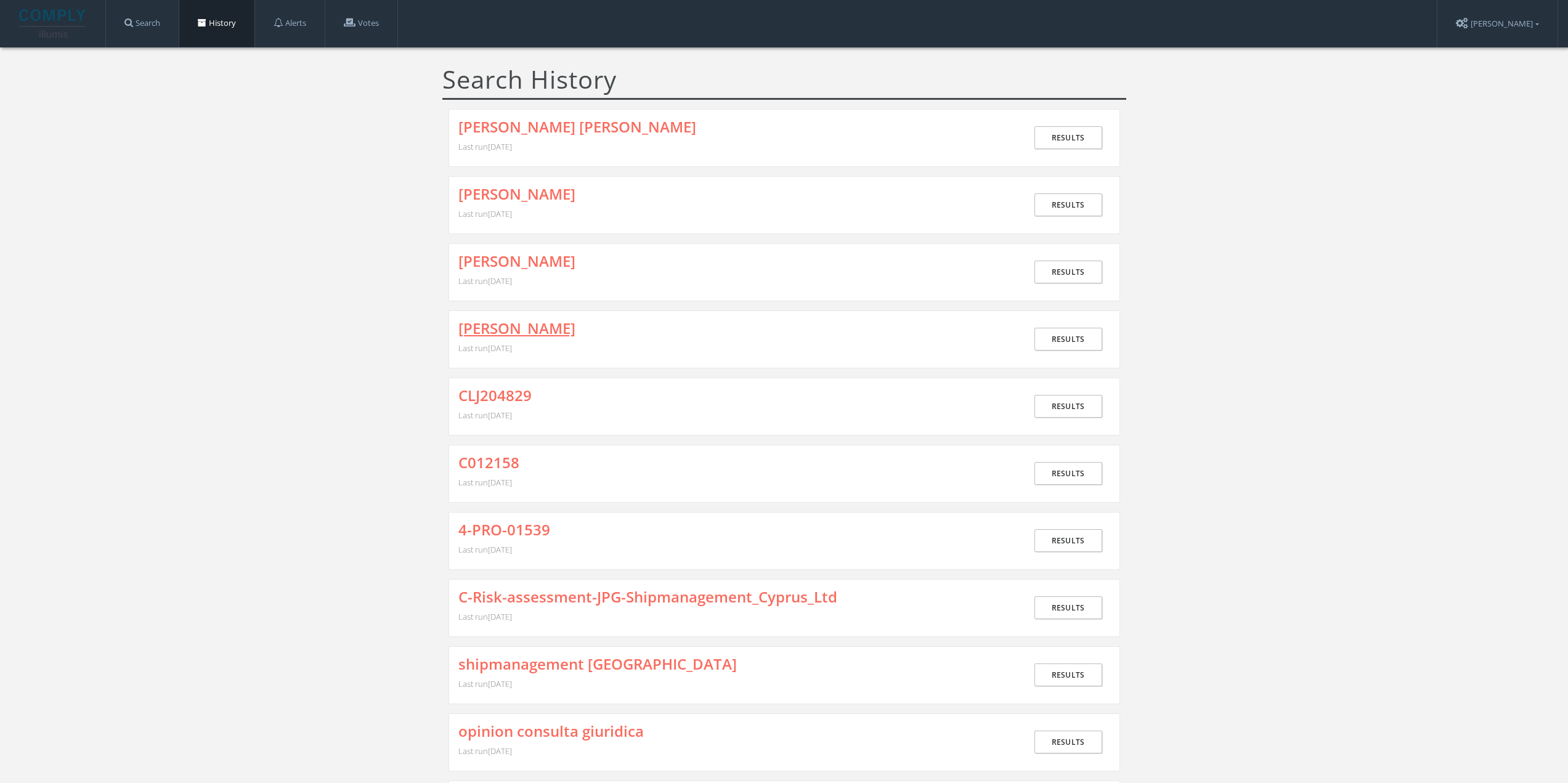
click at [531, 329] on link "[PERSON_NAME]" at bounding box center [517, 328] width 117 height 16
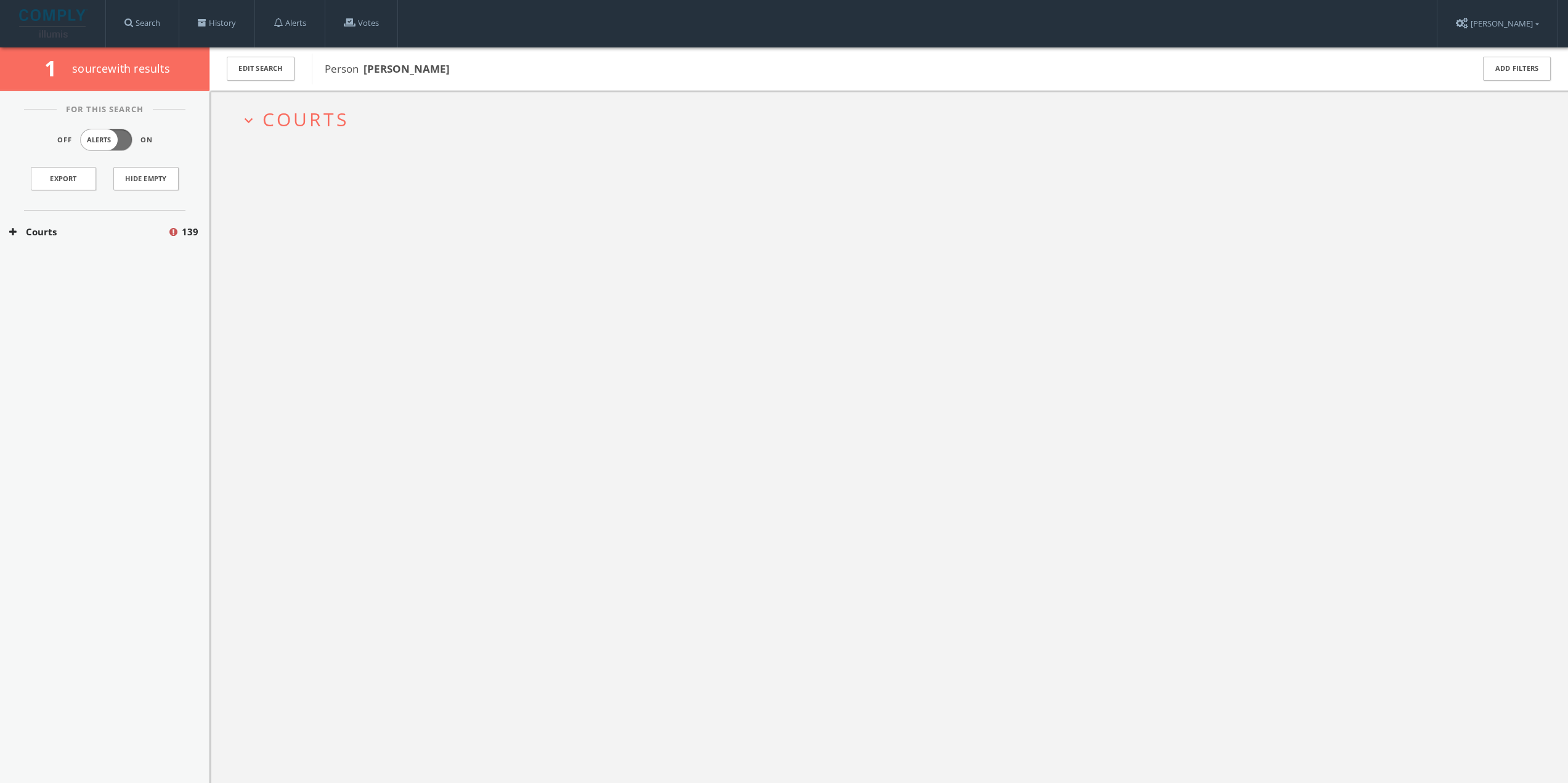
click at [307, 122] on span "Courts" at bounding box center [306, 119] width 86 height 25
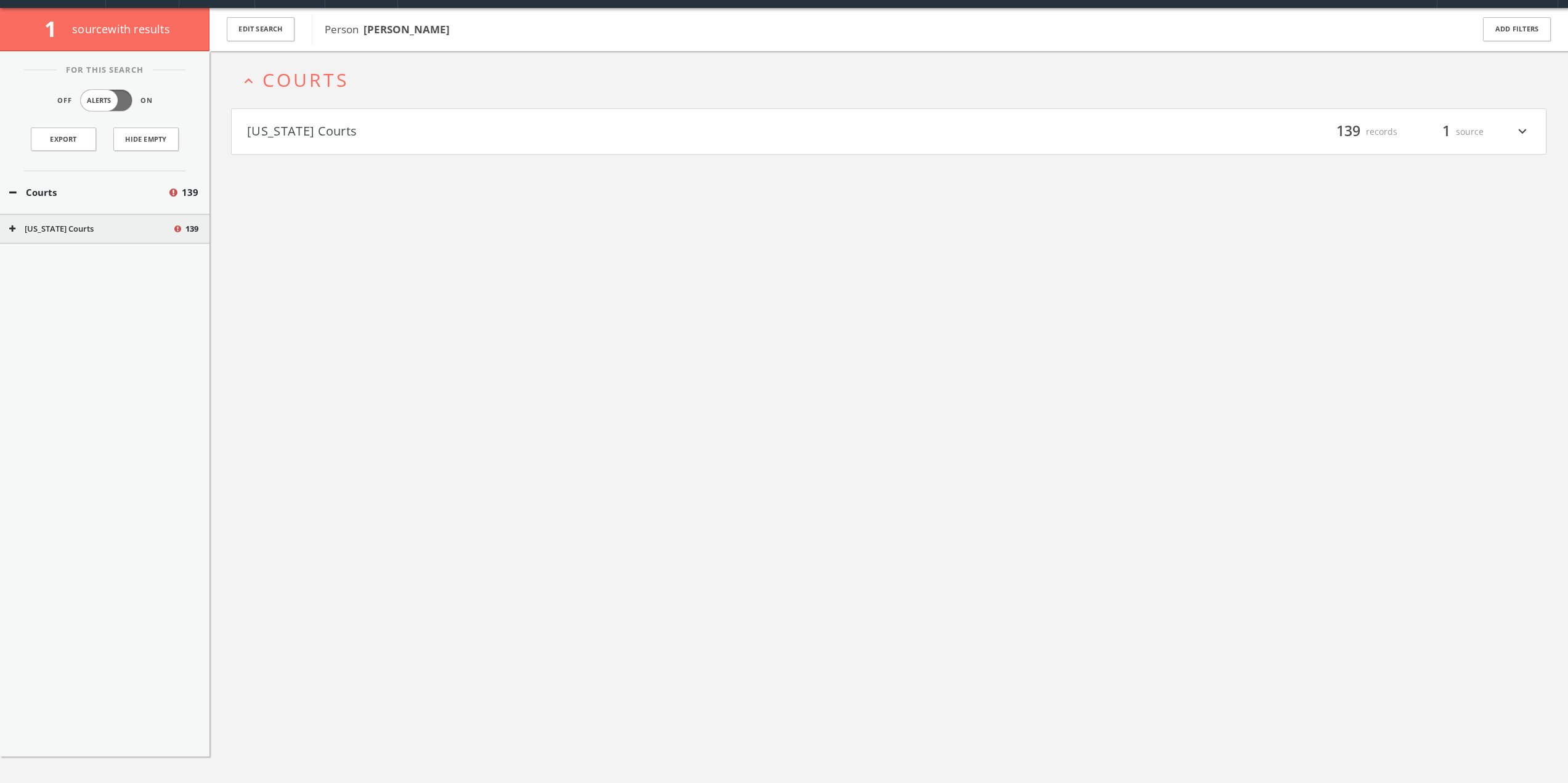
click at [323, 133] on button "[US_STATE] Courts" at bounding box center [569, 132] width 642 height 21
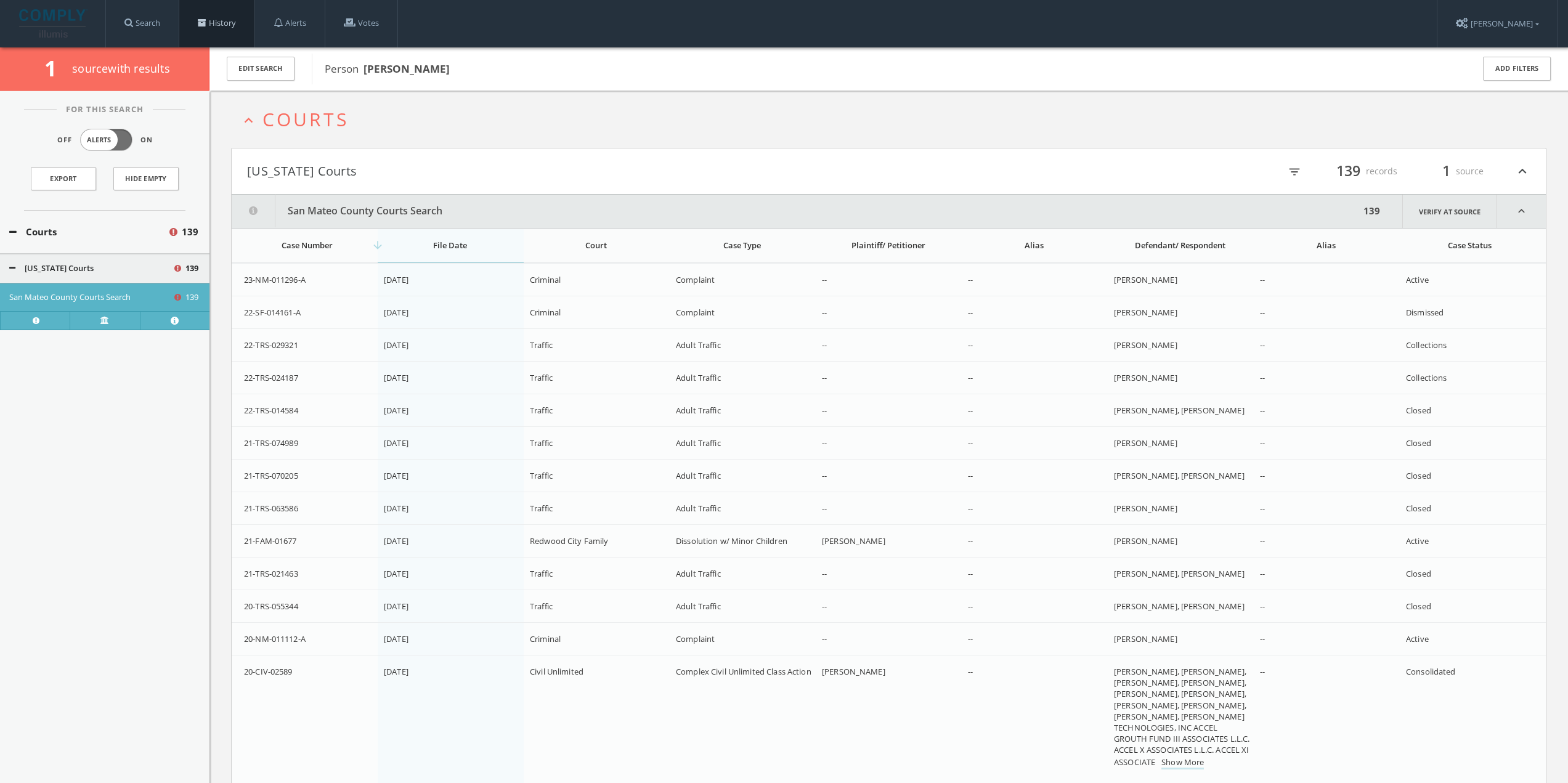
click at [236, 24] on link "History" at bounding box center [216, 23] width 75 height 46
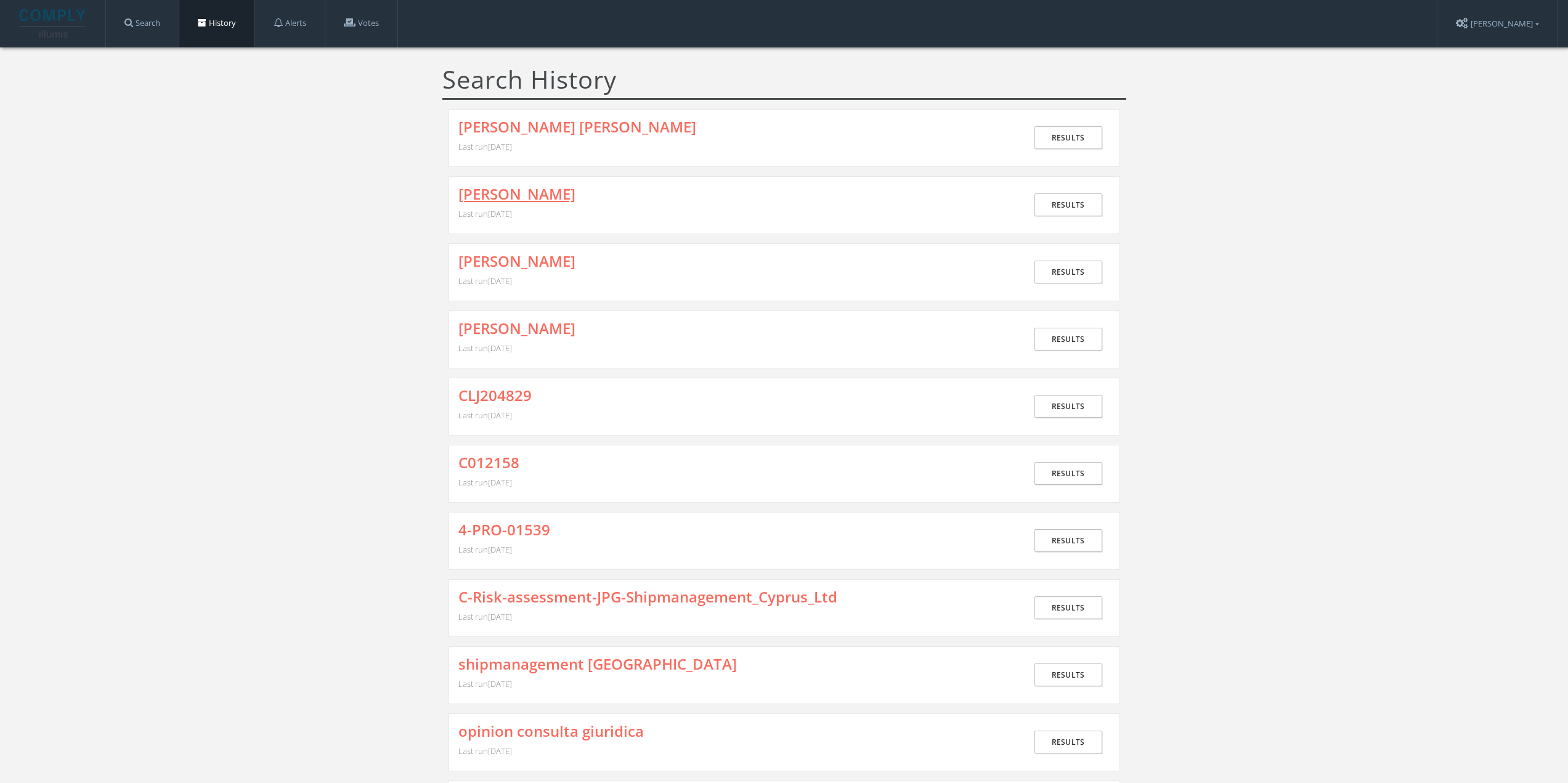
click at [525, 193] on link "[PERSON_NAME]" at bounding box center [517, 193] width 117 height 16
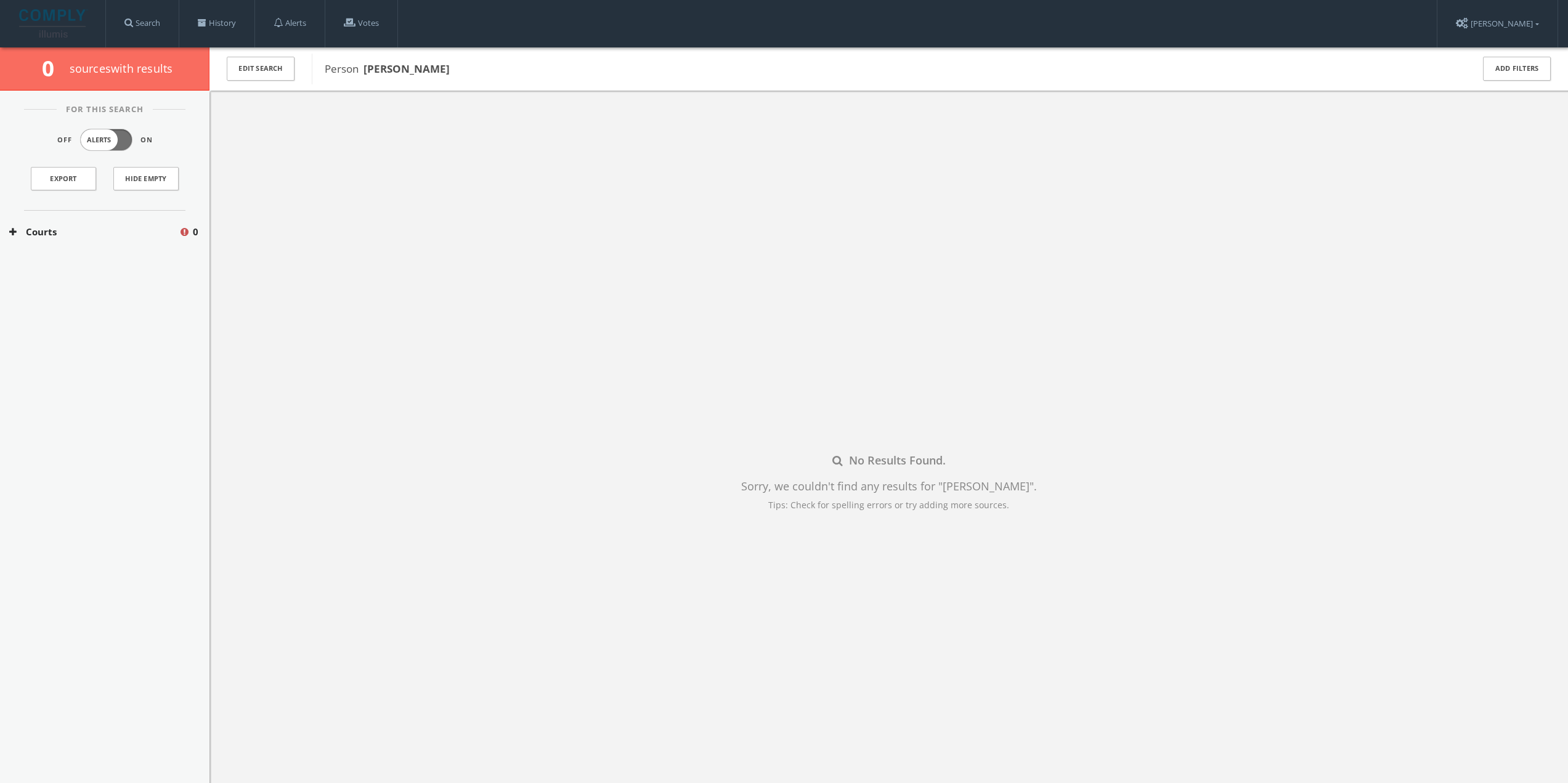
click at [113, 237] on button "Courts" at bounding box center [94, 231] width 170 height 14
click at [90, 270] on button "[US_STATE] Courts" at bounding box center [95, 269] width 172 height 13
click at [253, 61] on button "Edit Search" at bounding box center [260, 68] width 68 height 24
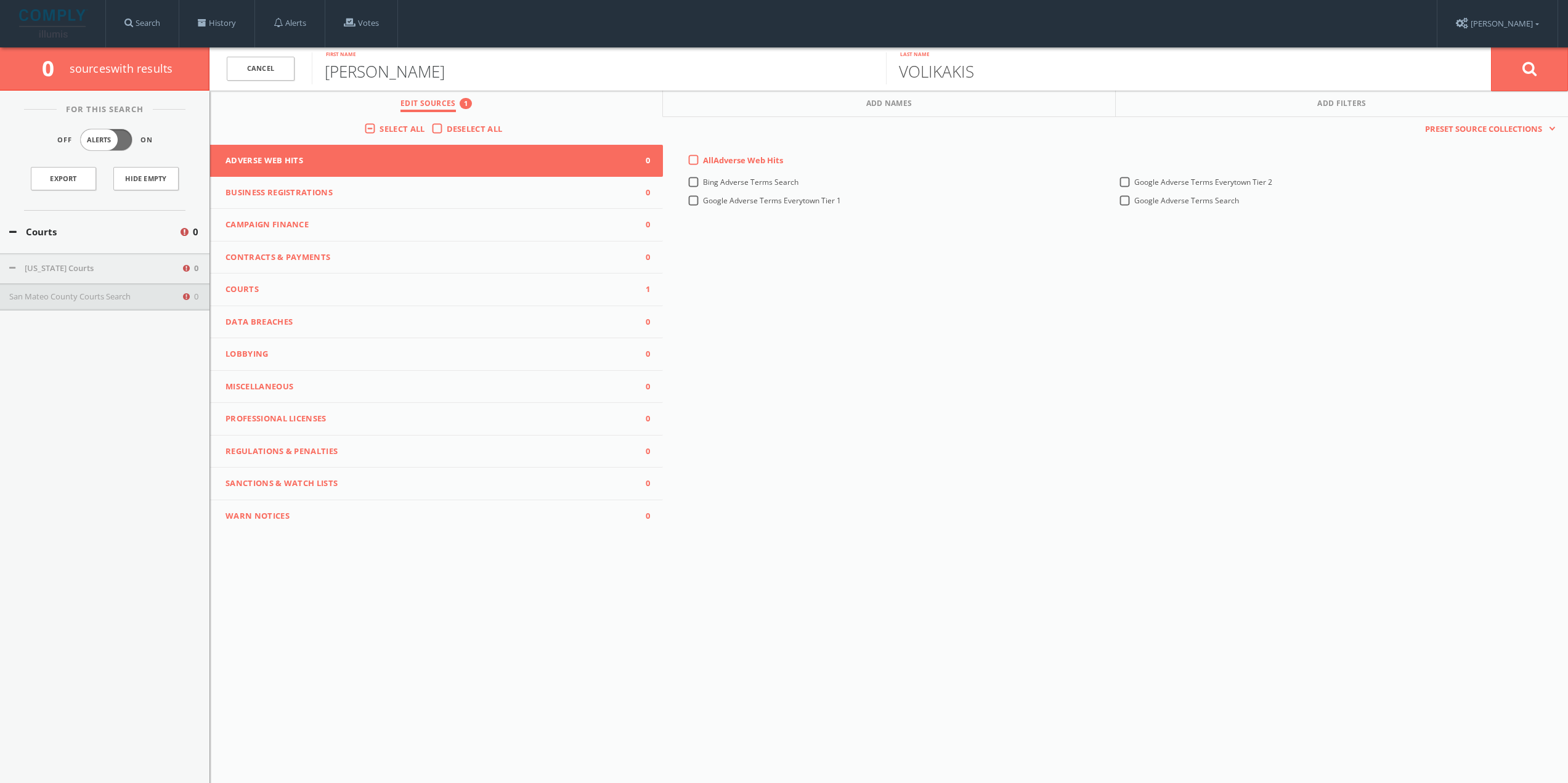
click at [391, 72] on input "[PERSON_NAME]" at bounding box center [599, 68] width 574 height 32
click at [1034, 71] on input "VOLIKAKIS" at bounding box center [1173, 68] width 574 height 32
click at [228, 22] on link "History" at bounding box center [216, 23] width 75 height 46
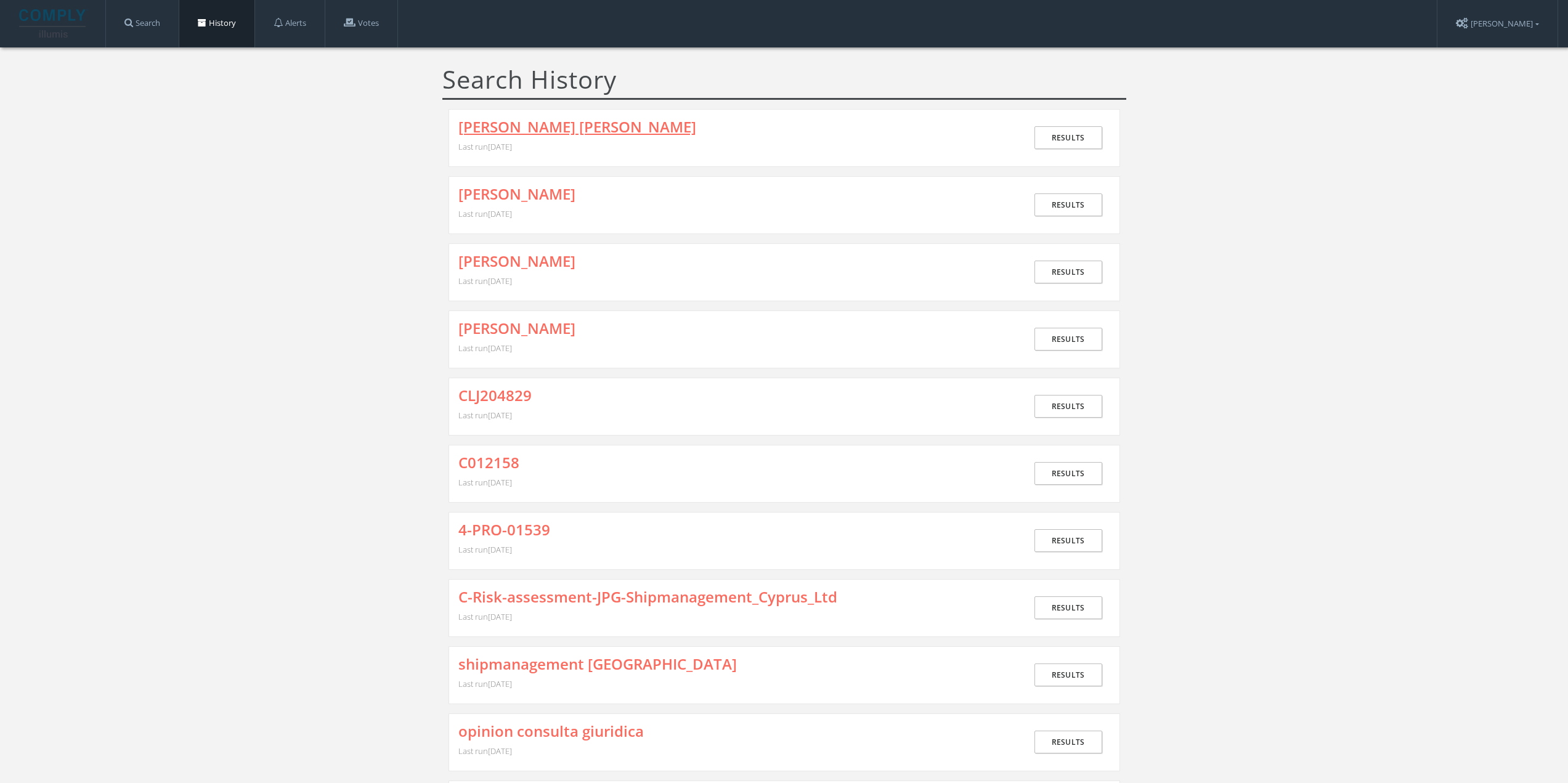
click at [477, 125] on link "[PERSON_NAME] [PERSON_NAME]" at bounding box center [578, 127] width 238 height 16
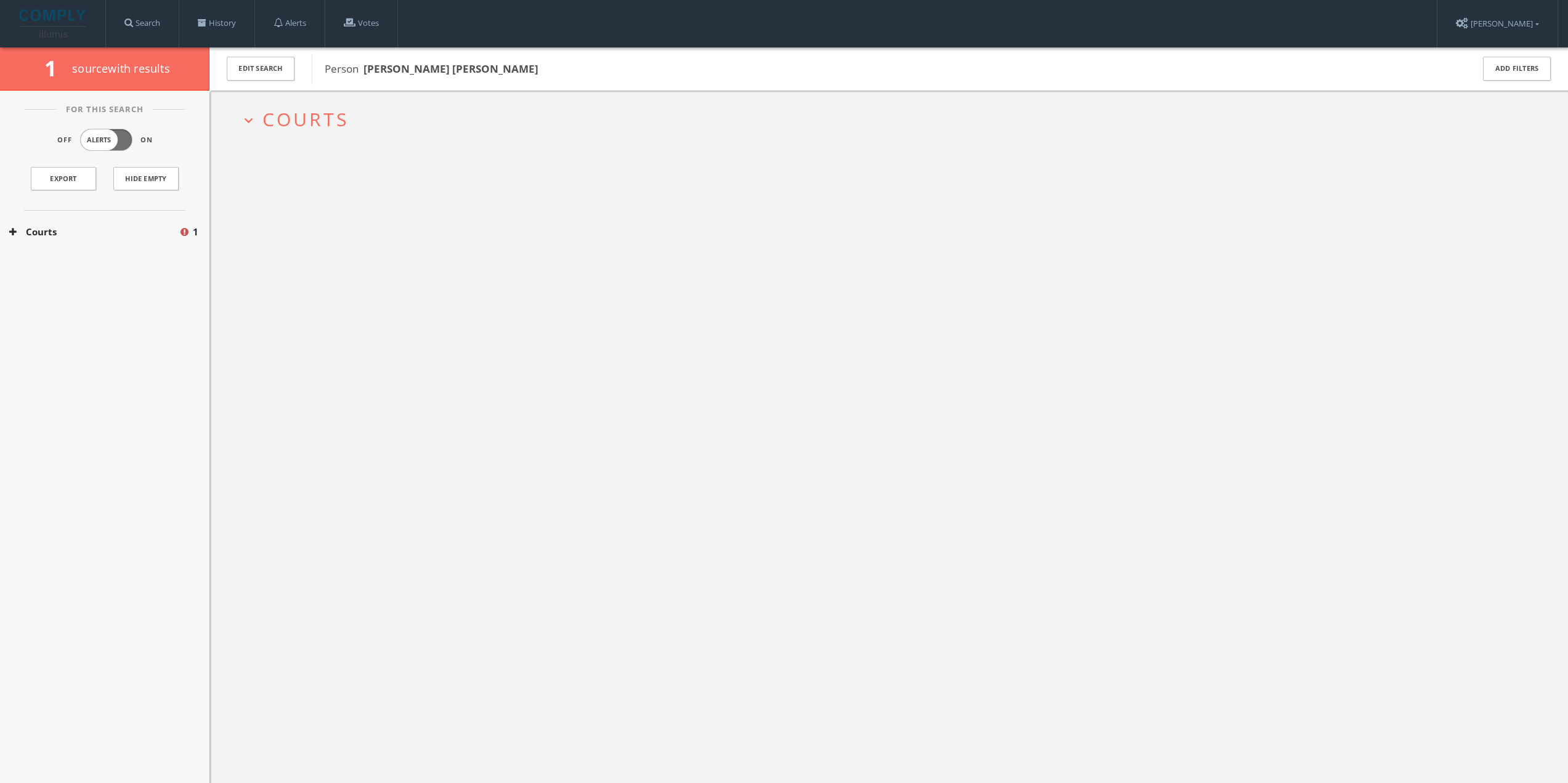
click at [318, 122] on span "Courts" at bounding box center [306, 119] width 86 height 25
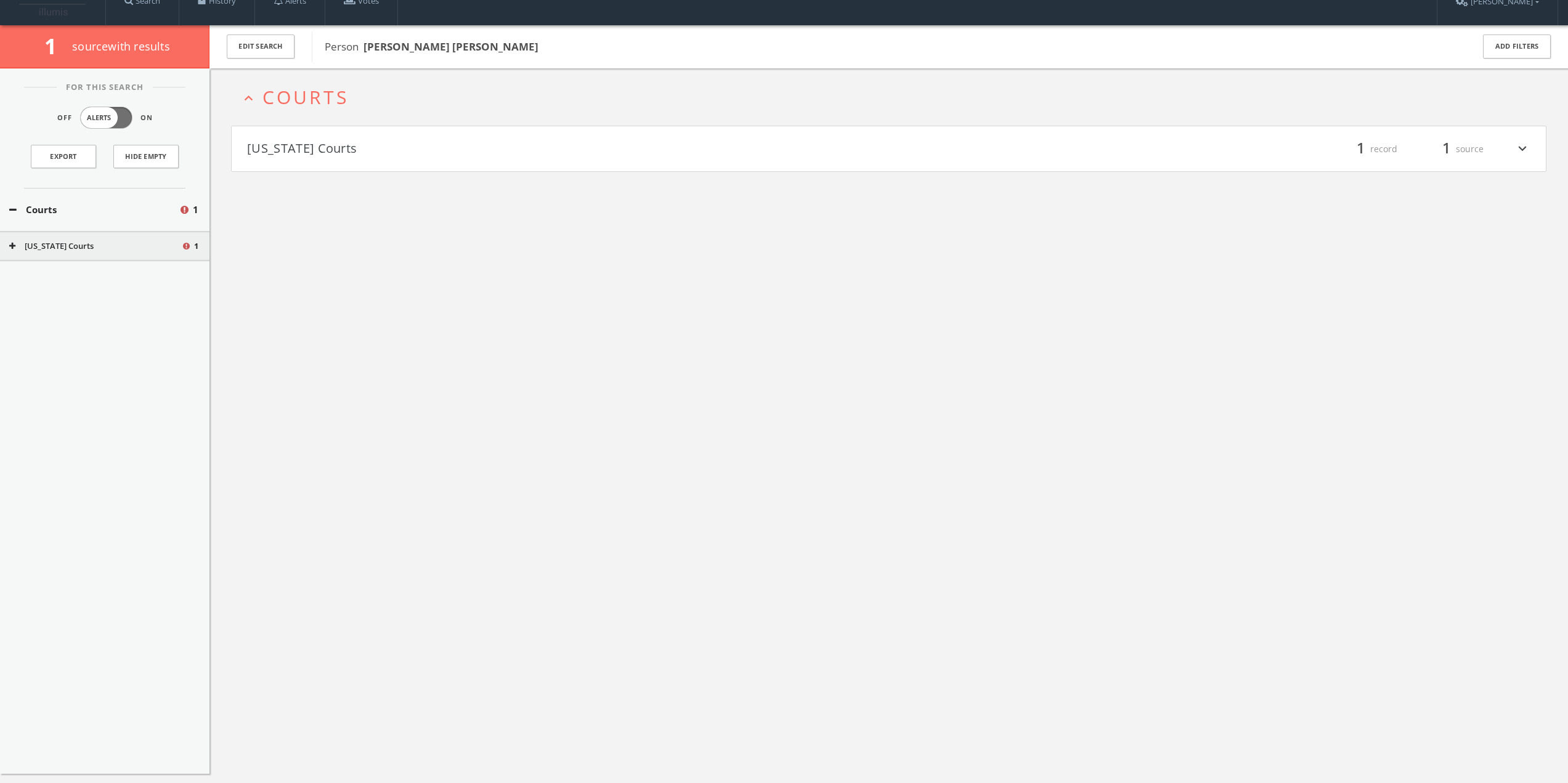
click at [338, 165] on h4 "[US_STATE] Courts filter_list 1 record 1 source expand_more" at bounding box center [889, 150] width 1315 height 46
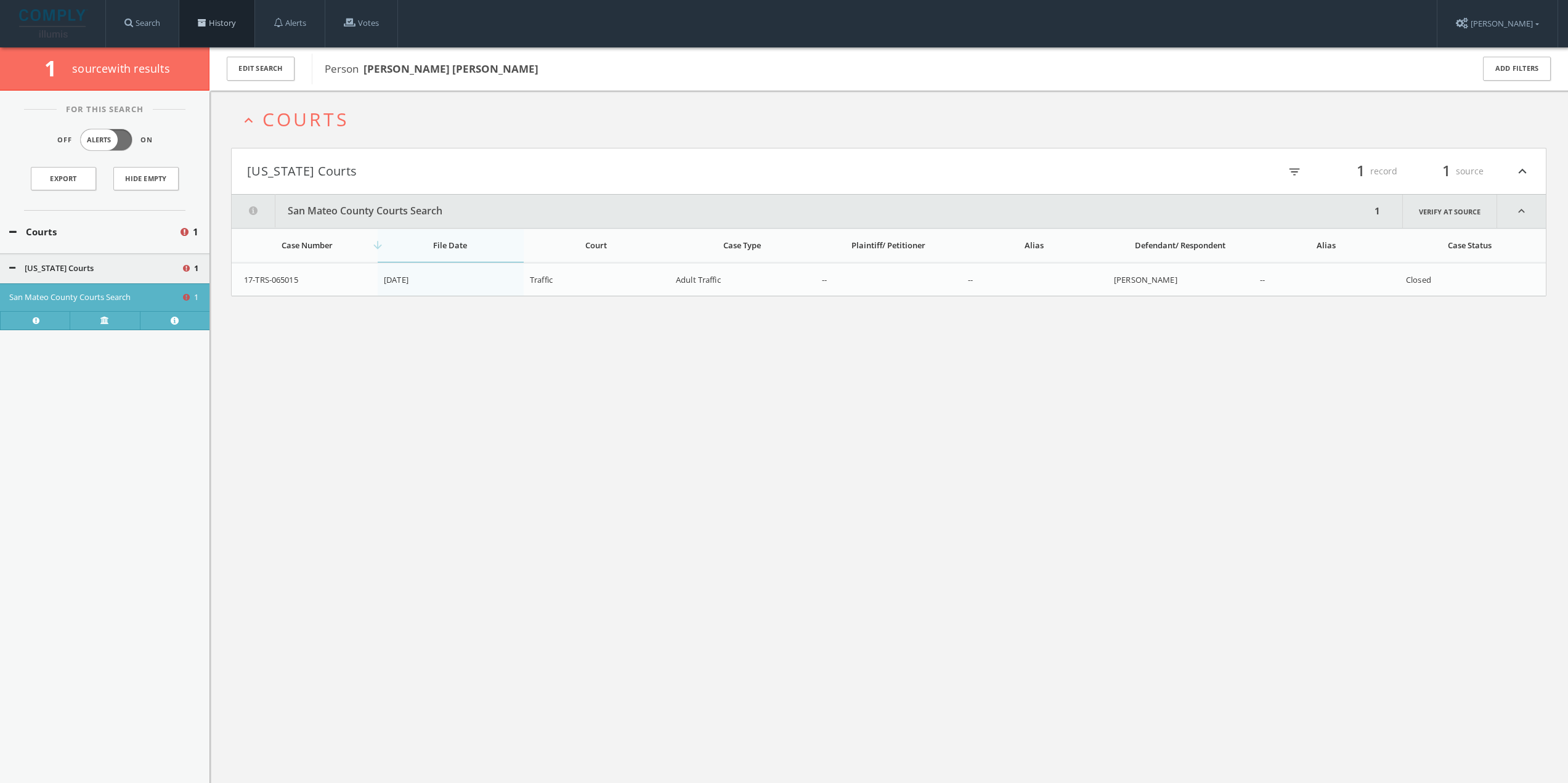
click at [219, 20] on link "History" at bounding box center [216, 23] width 75 height 46
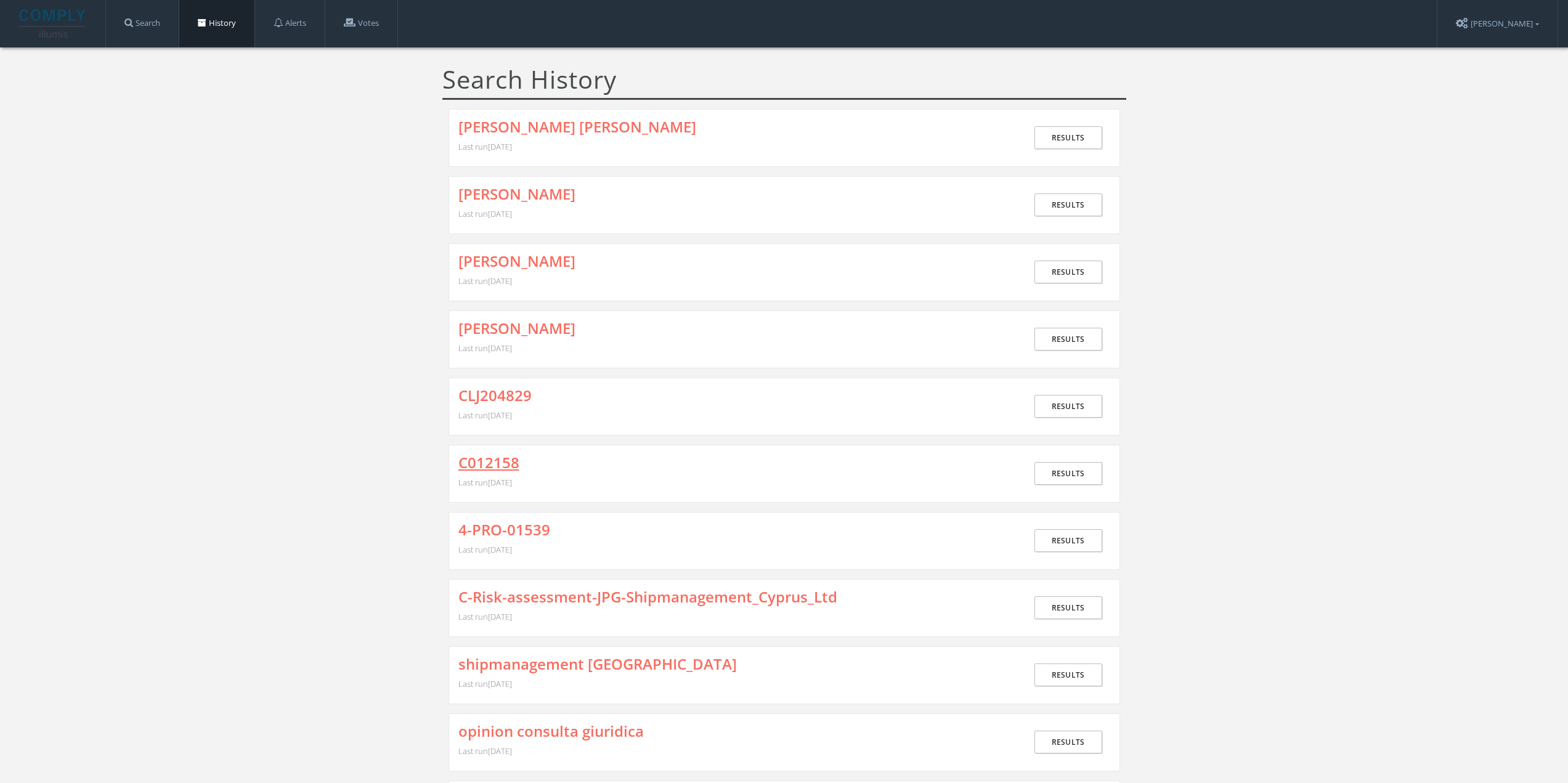
click at [476, 458] on link "C012158" at bounding box center [489, 462] width 61 height 16
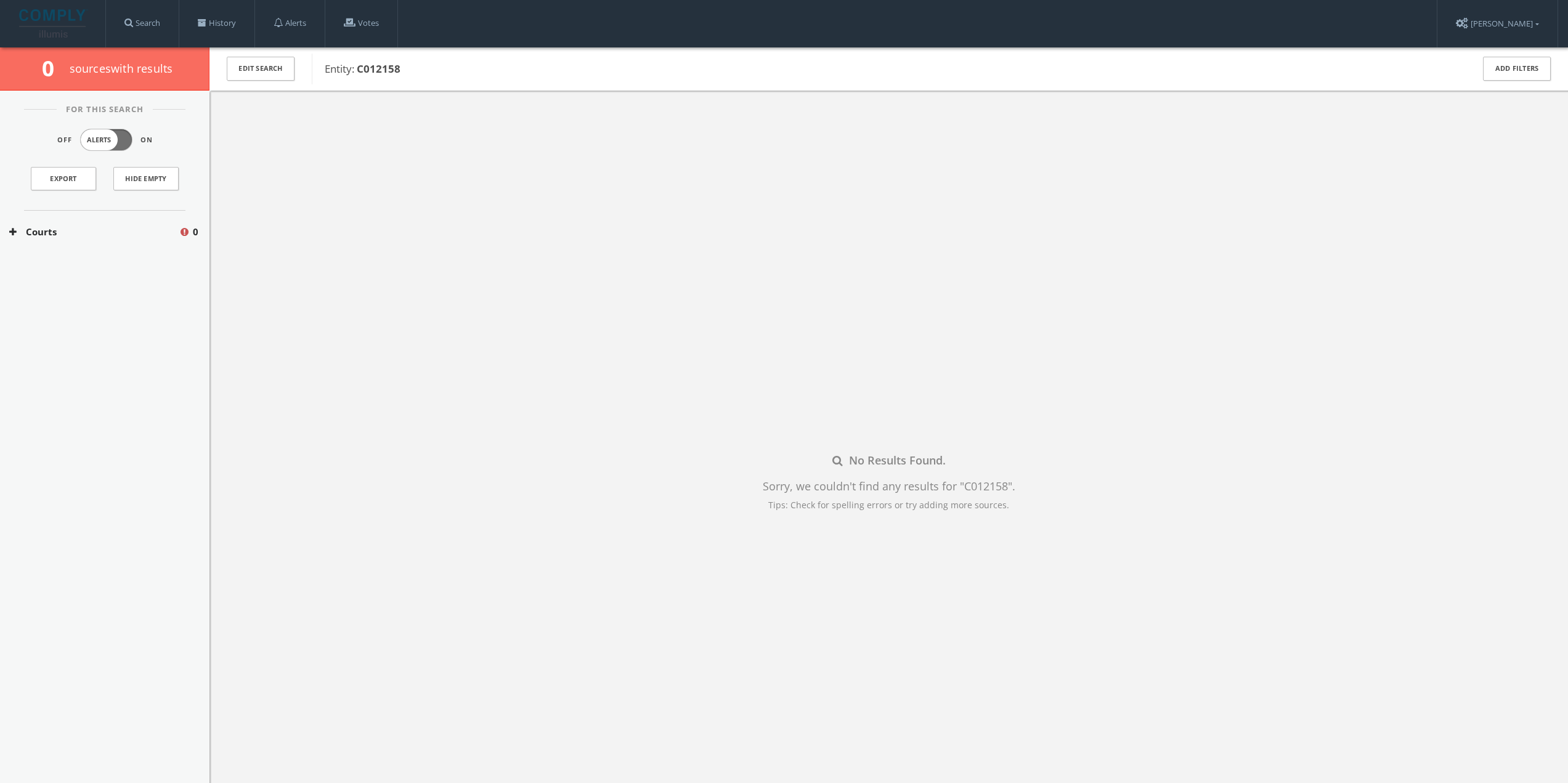
click at [371, 68] on b "C012158" at bounding box center [378, 68] width 44 height 14
copy b "C012158"
click at [217, 30] on link "History" at bounding box center [216, 23] width 75 height 46
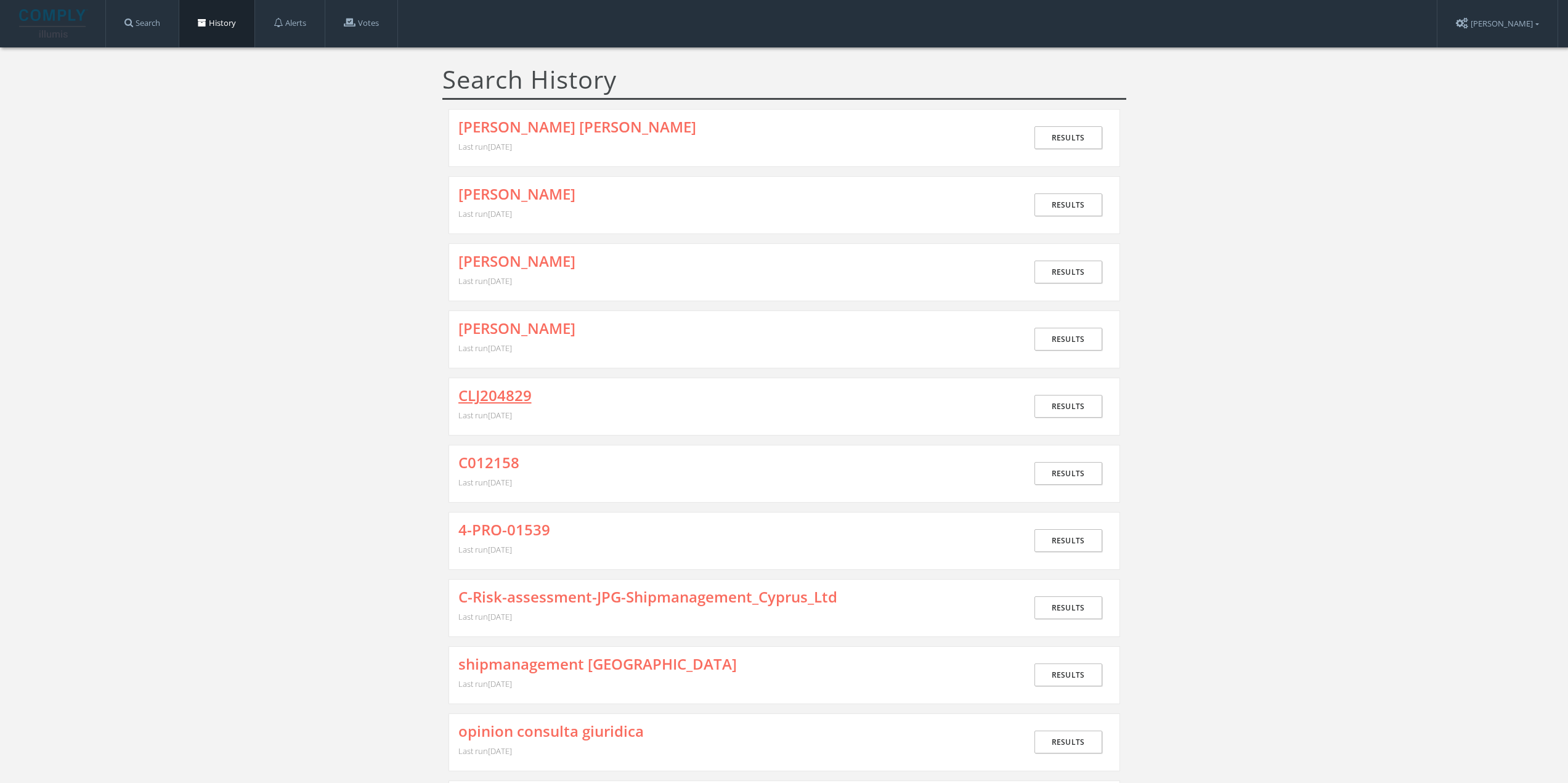
click at [498, 393] on link "CLJ204829" at bounding box center [495, 395] width 74 height 16
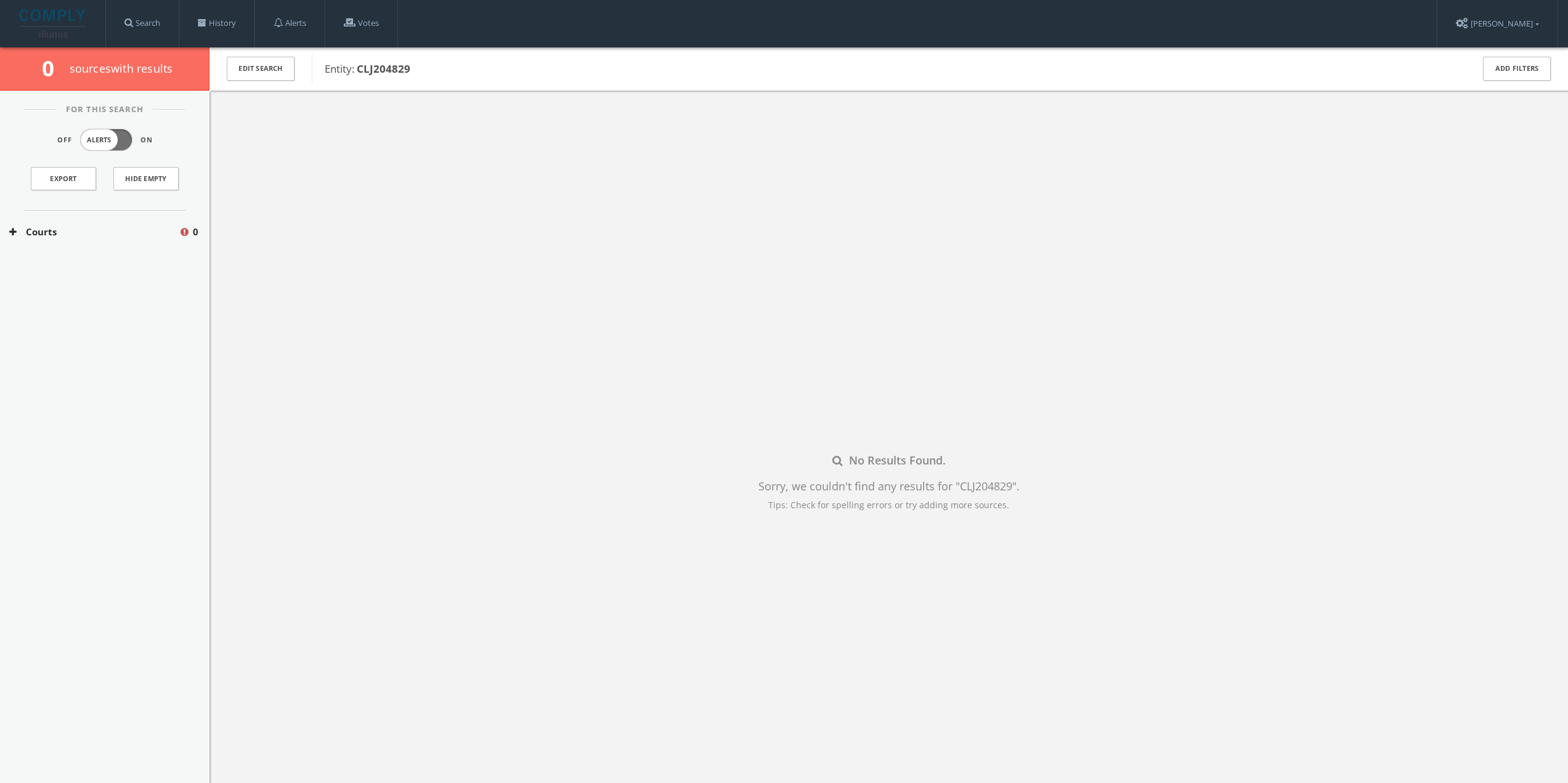
click at [368, 79] on div "Entity: CLJ204829" at bounding box center [884, 68] width 1145 height 30
click at [370, 72] on b "CLJ204829" at bounding box center [383, 68] width 53 height 14
copy b "CLJ204829"
click at [223, 24] on link "History" at bounding box center [216, 23] width 75 height 46
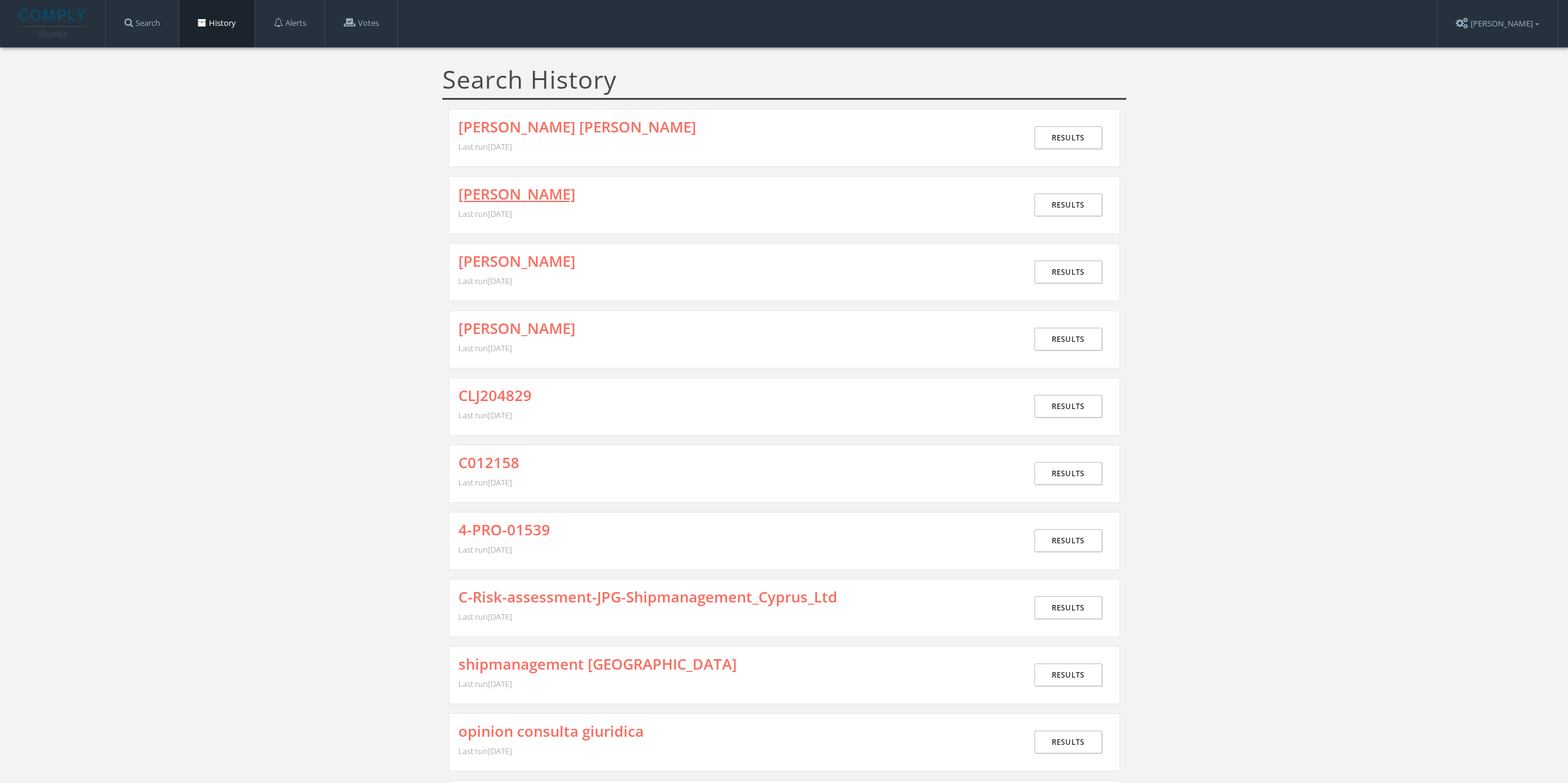
click at [489, 195] on link "[PERSON_NAME]" at bounding box center [517, 193] width 117 height 16
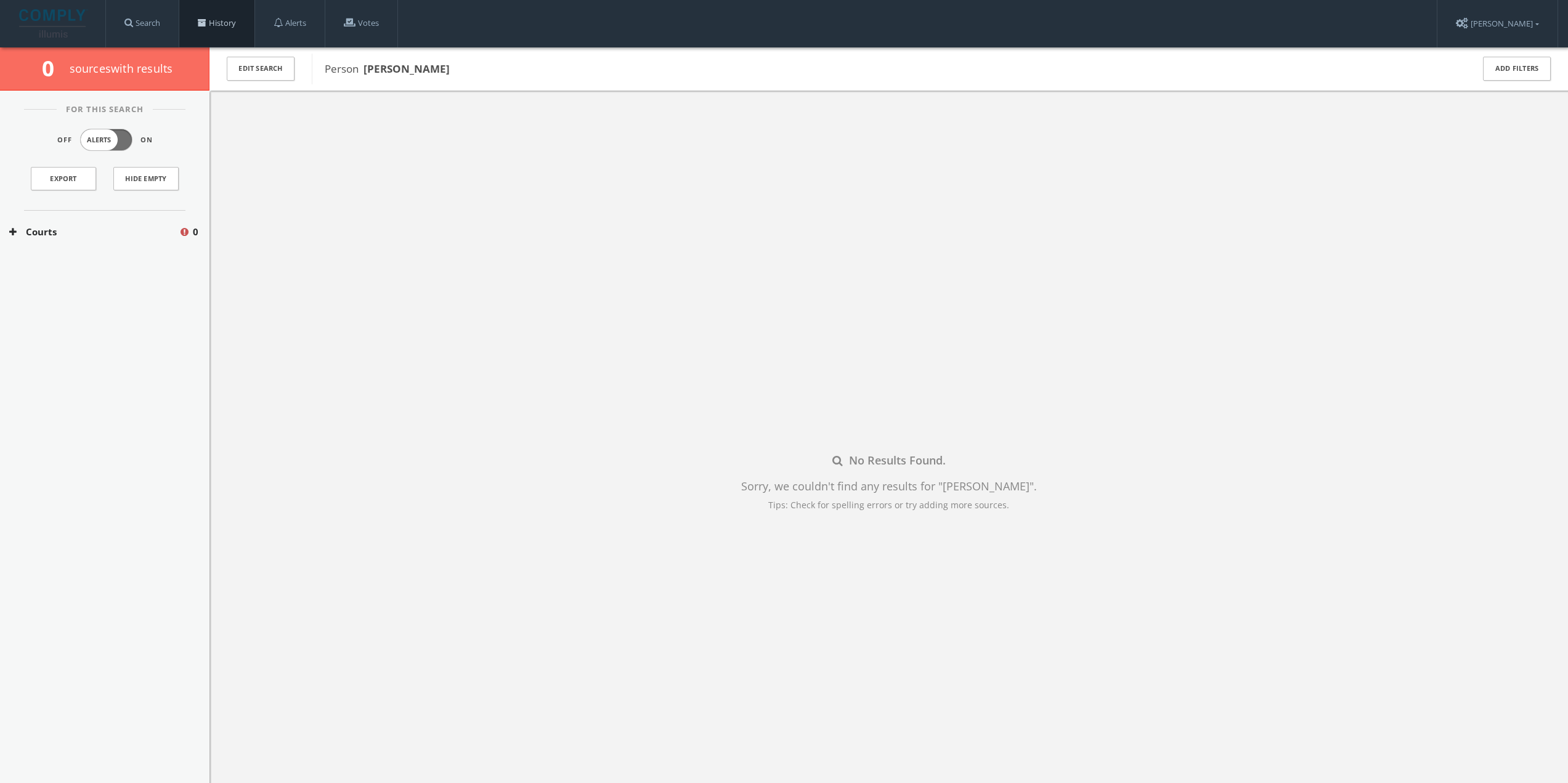
click at [231, 29] on link "History" at bounding box center [216, 23] width 75 height 46
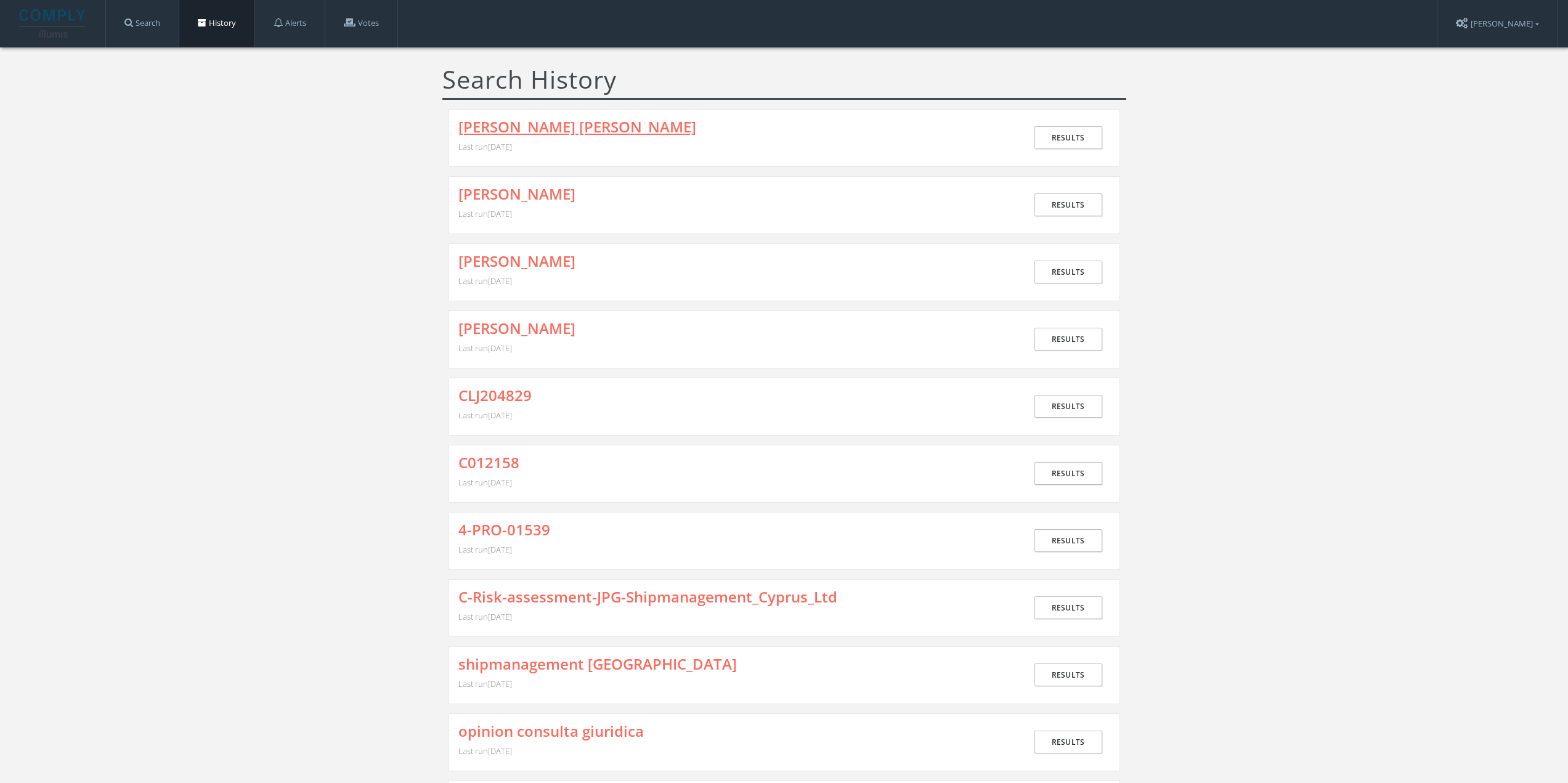
click at [504, 128] on link "[PERSON_NAME] [PERSON_NAME]" at bounding box center [578, 127] width 238 height 16
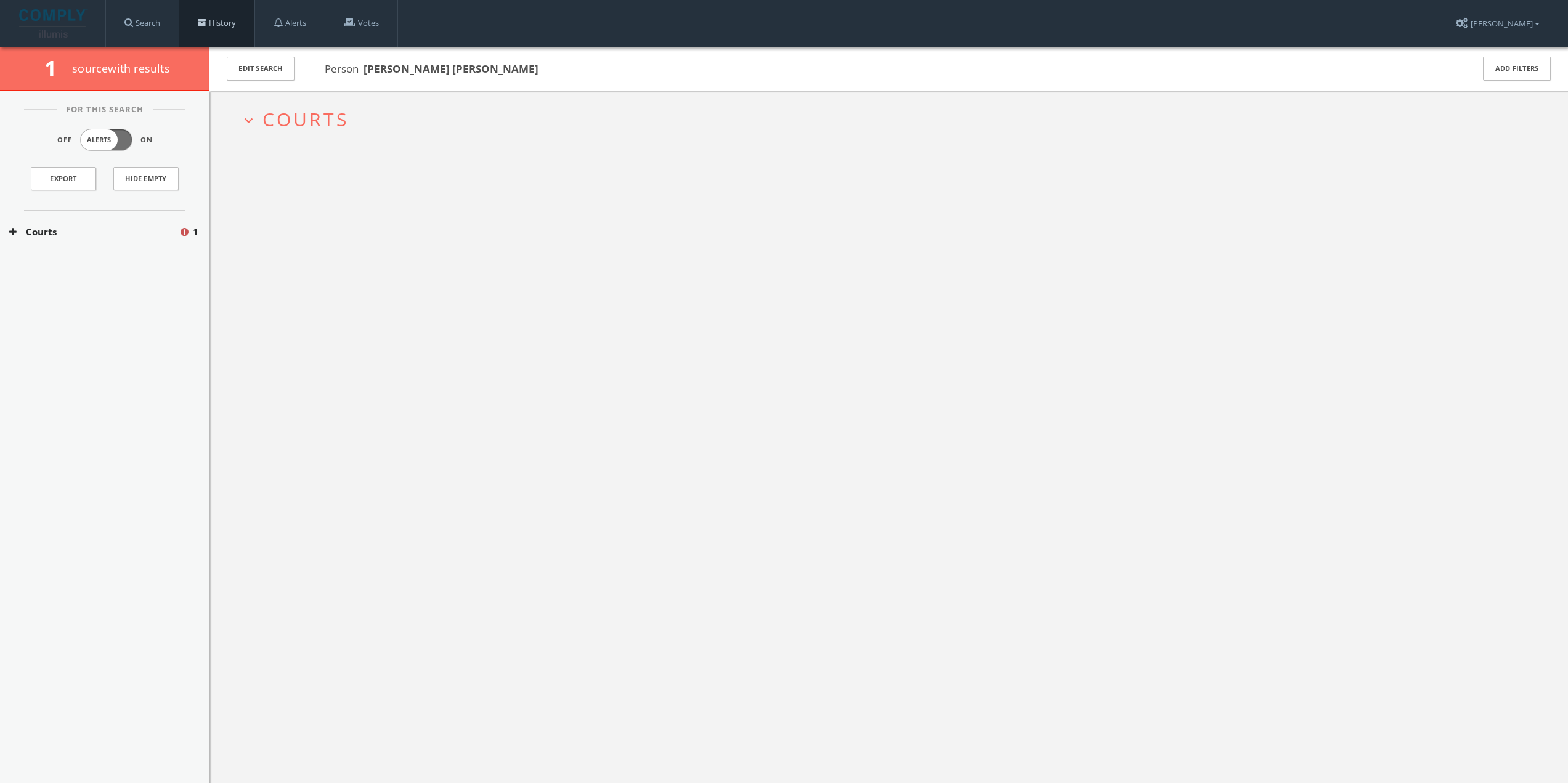
click at [210, 19] on link "History" at bounding box center [216, 23] width 75 height 46
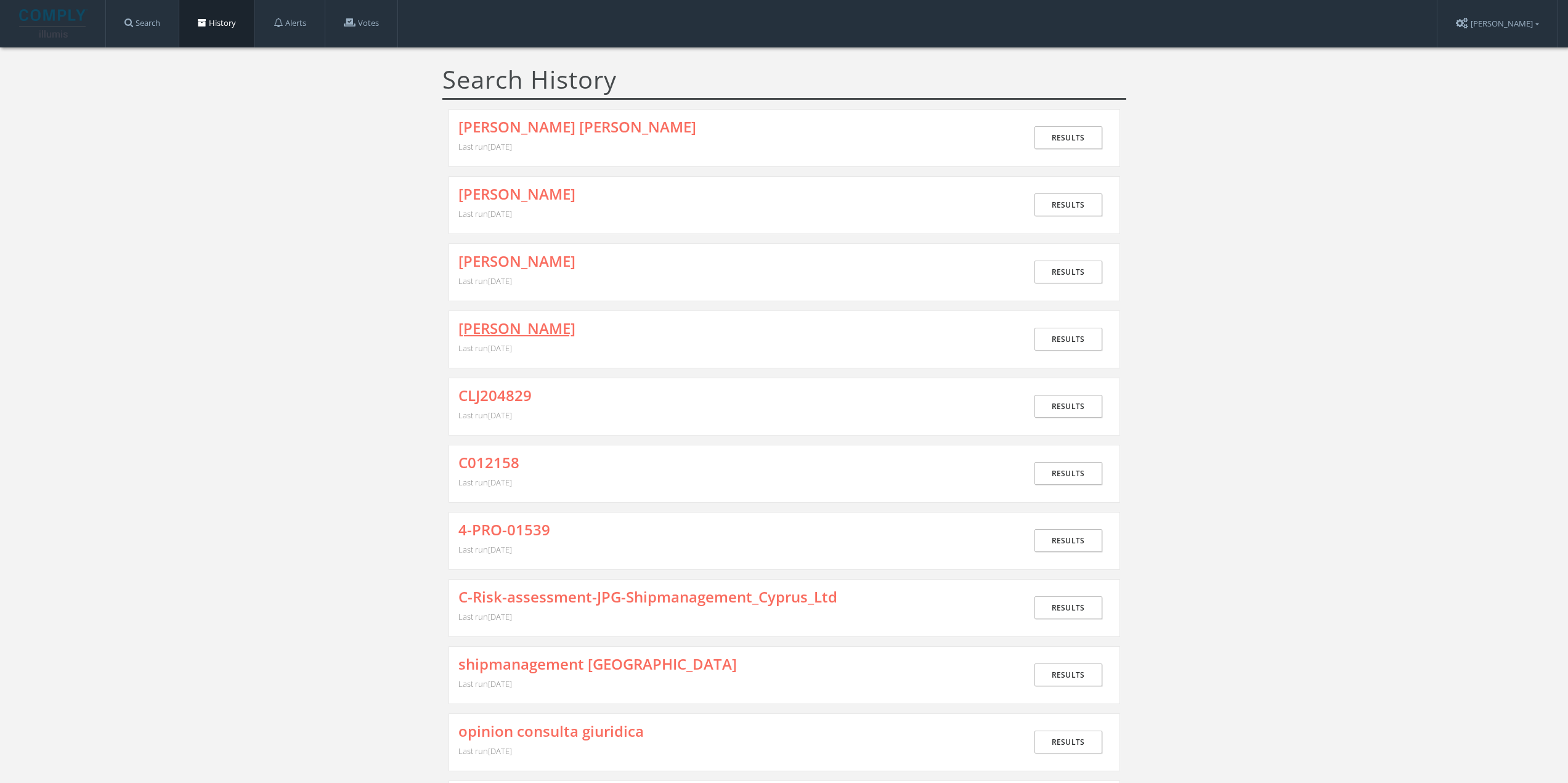
click at [507, 329] on link "[PERSON_NAME]" at bounding box center [517, 328] width 117 height 16
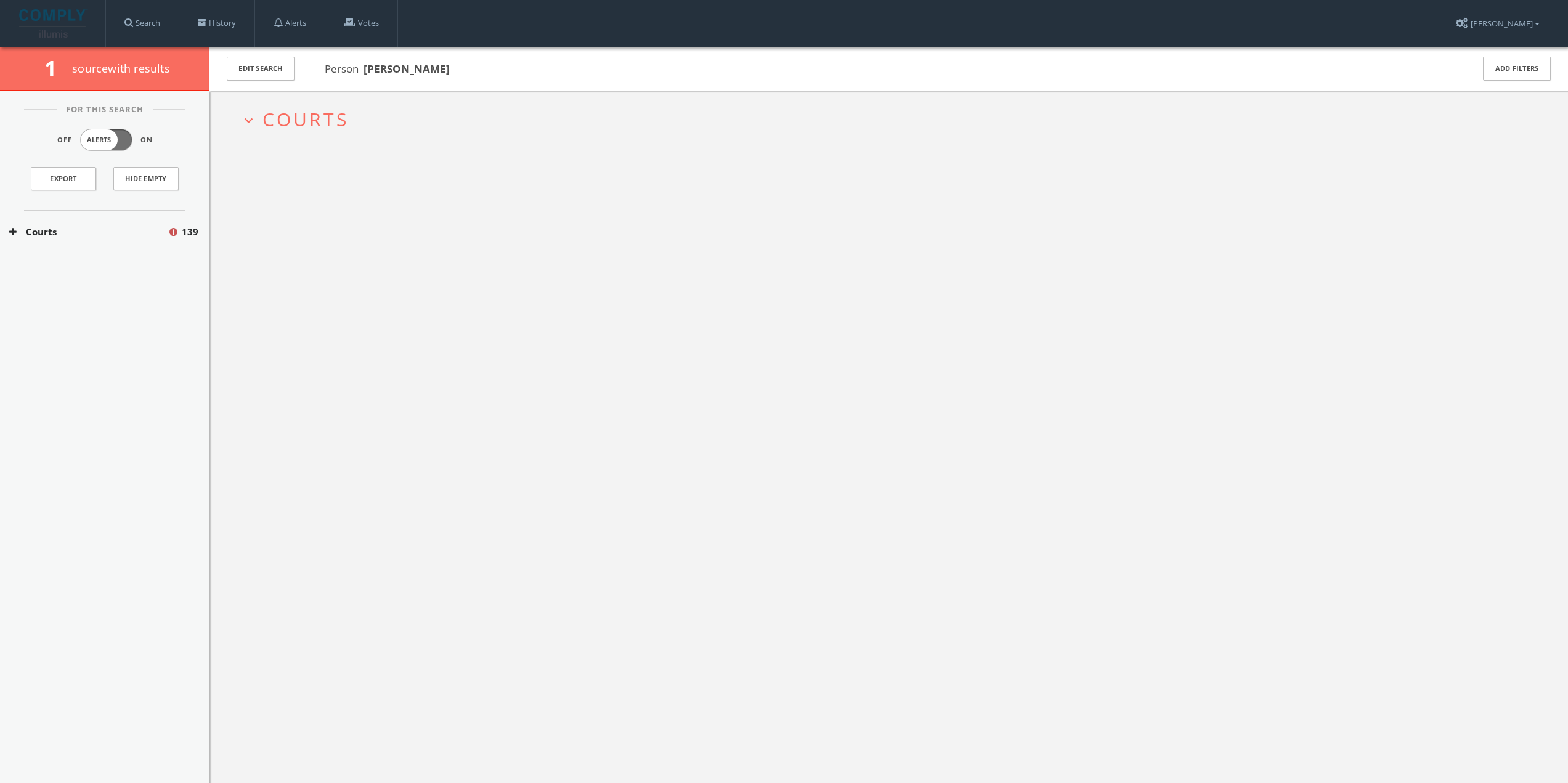
click at [312, 112] on span "Courts" at bounding box center [306, 119] width 86 height 25
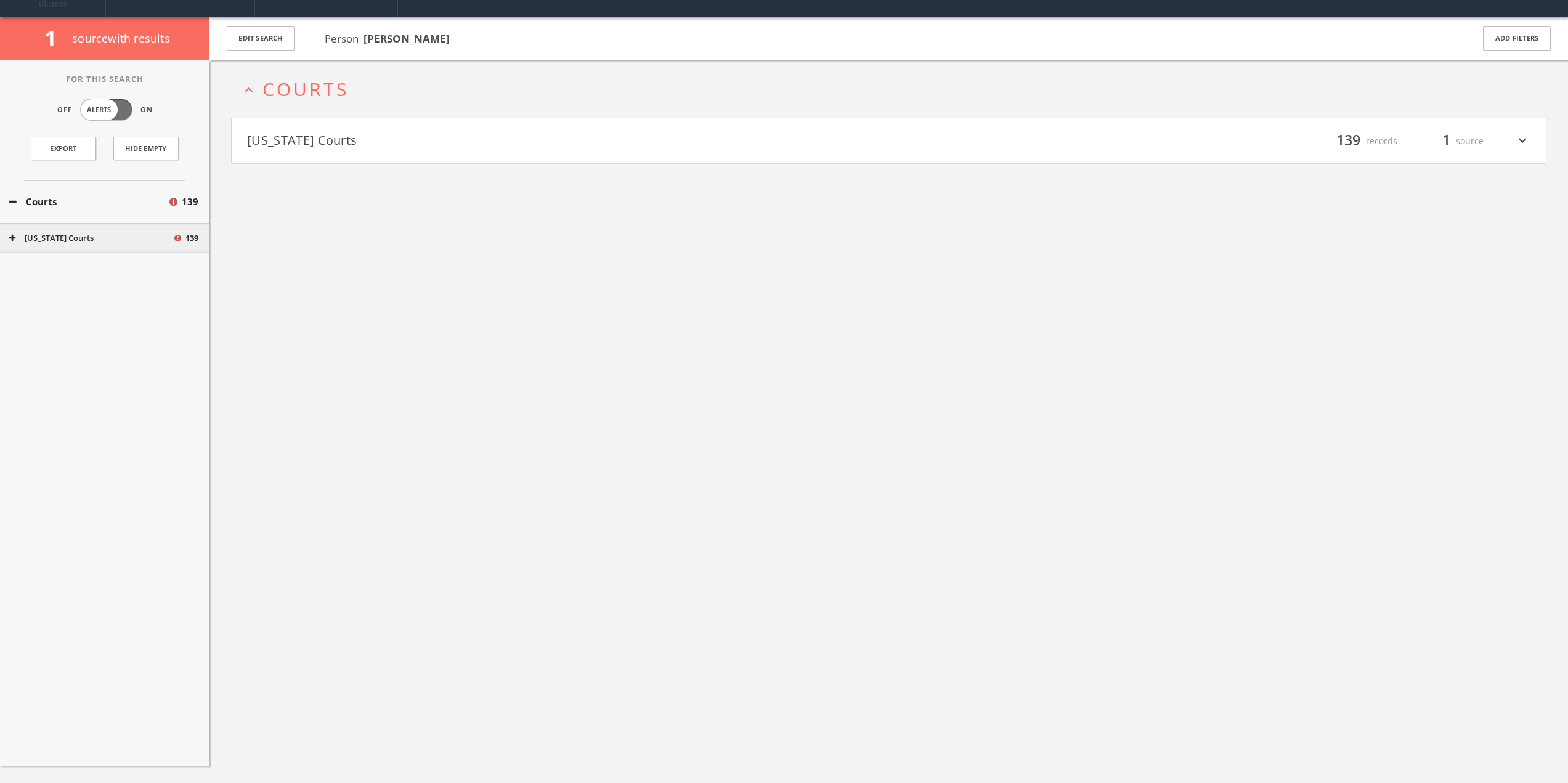
drag, startPoint x: 350, startPoint y: 168, endPoint x: 353, endPoint y: 163, distance: 5.8
click at [351, 167] on div "expand_less Courts [US_STATE] Courts filter_list 139 records 1 source expand_mo…" at bounding box center [889, 451] width 1358 height 783
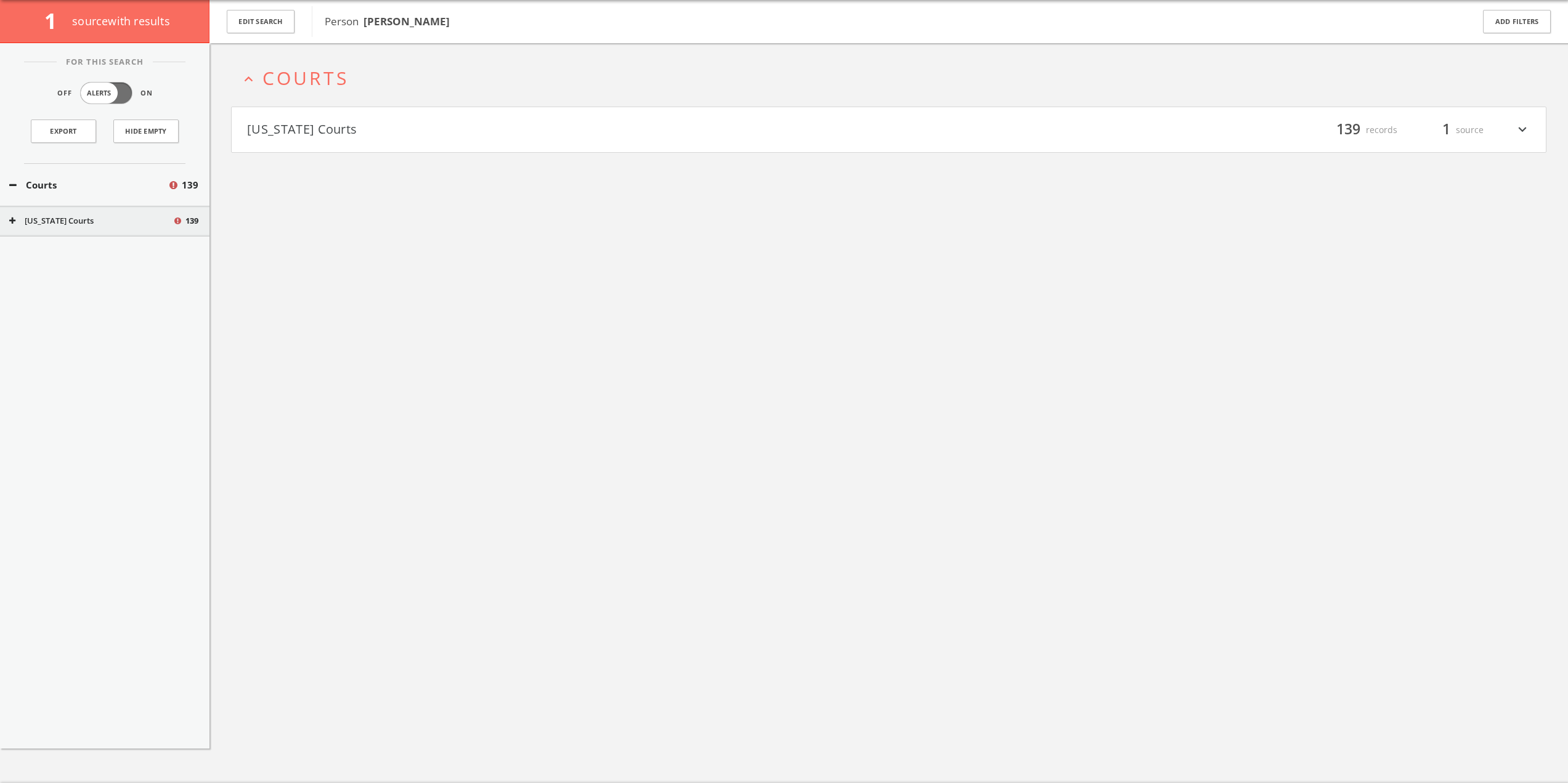
click at [361, 127] on button "[US_STATE] Courts" at bounding box center [569, 130] width 642 height 21
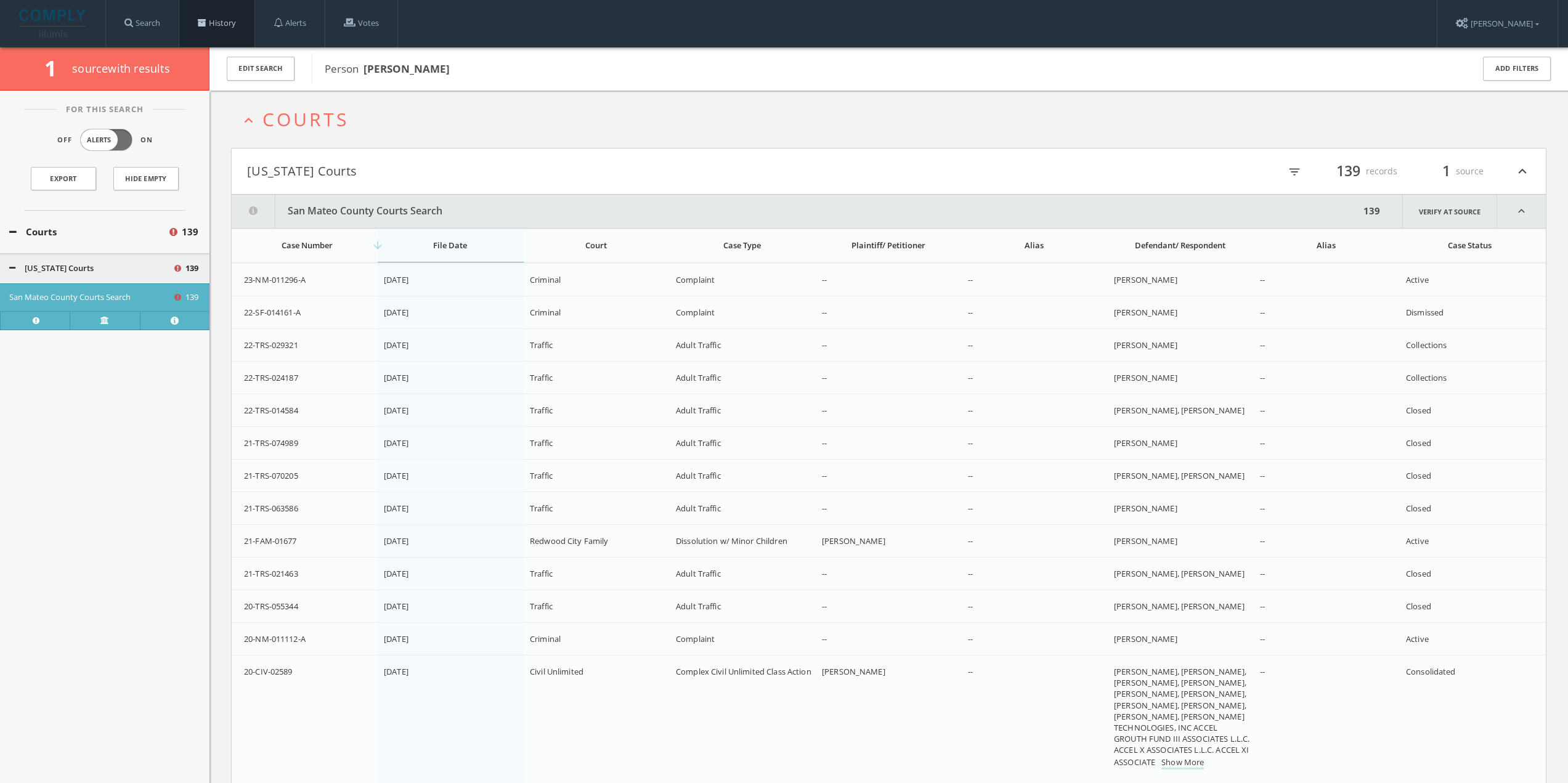
click at [243, 19] on link "History" at bounding box center [216, 23] width 75 height 46
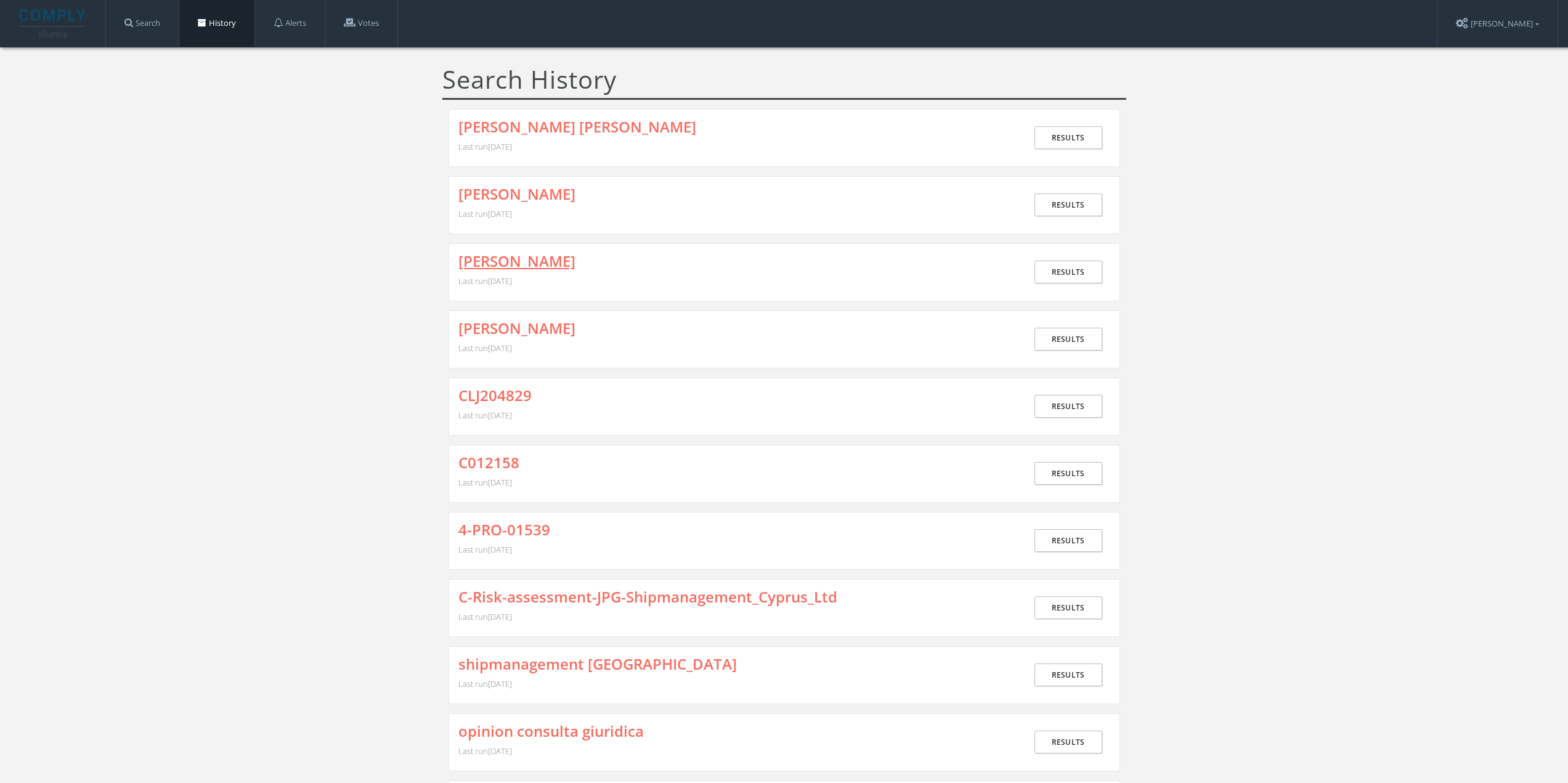
click at [520, 264] on link "[PERSON_NAME]" at bounding box center [517, 261] width 117 height 16
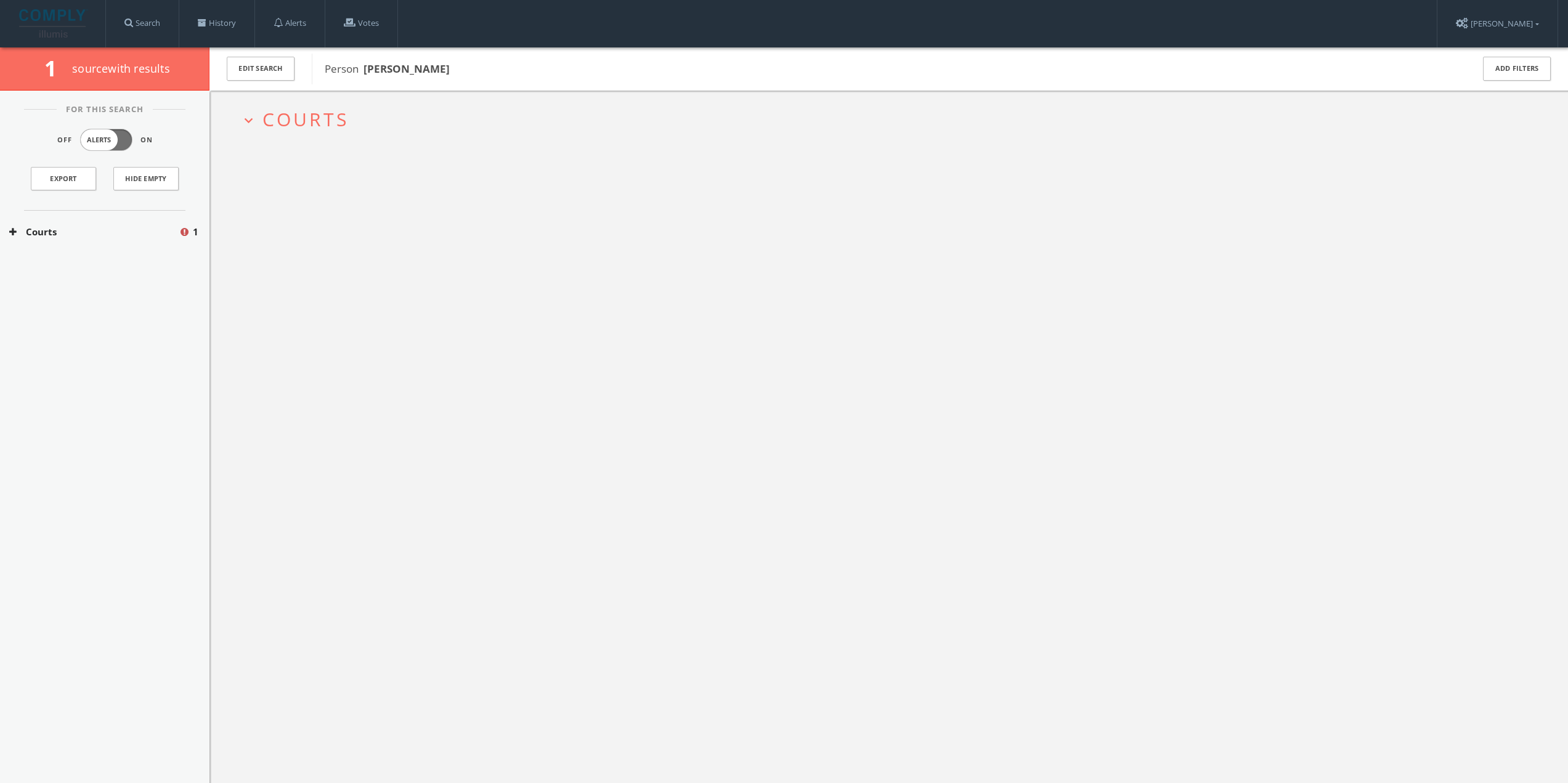
click at [282, 125] on span "Courts" at bounding box center [306, 119] width 86 height 25
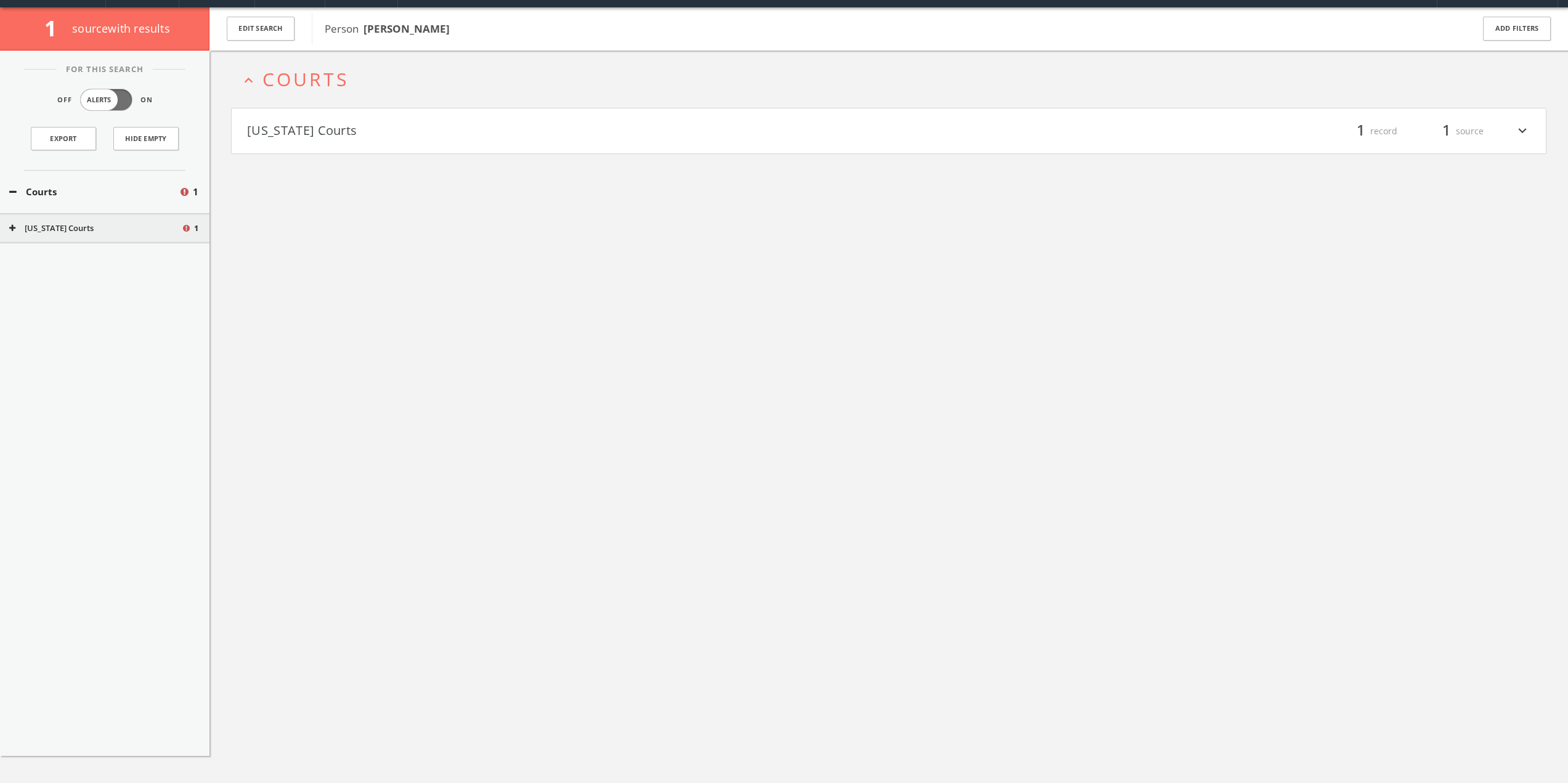
click at [304, 141] on h4 "[US_STATE] Courts filter_list 1 record 1 source expand_more" at bounding box center [889, 131] width 1315 height 46
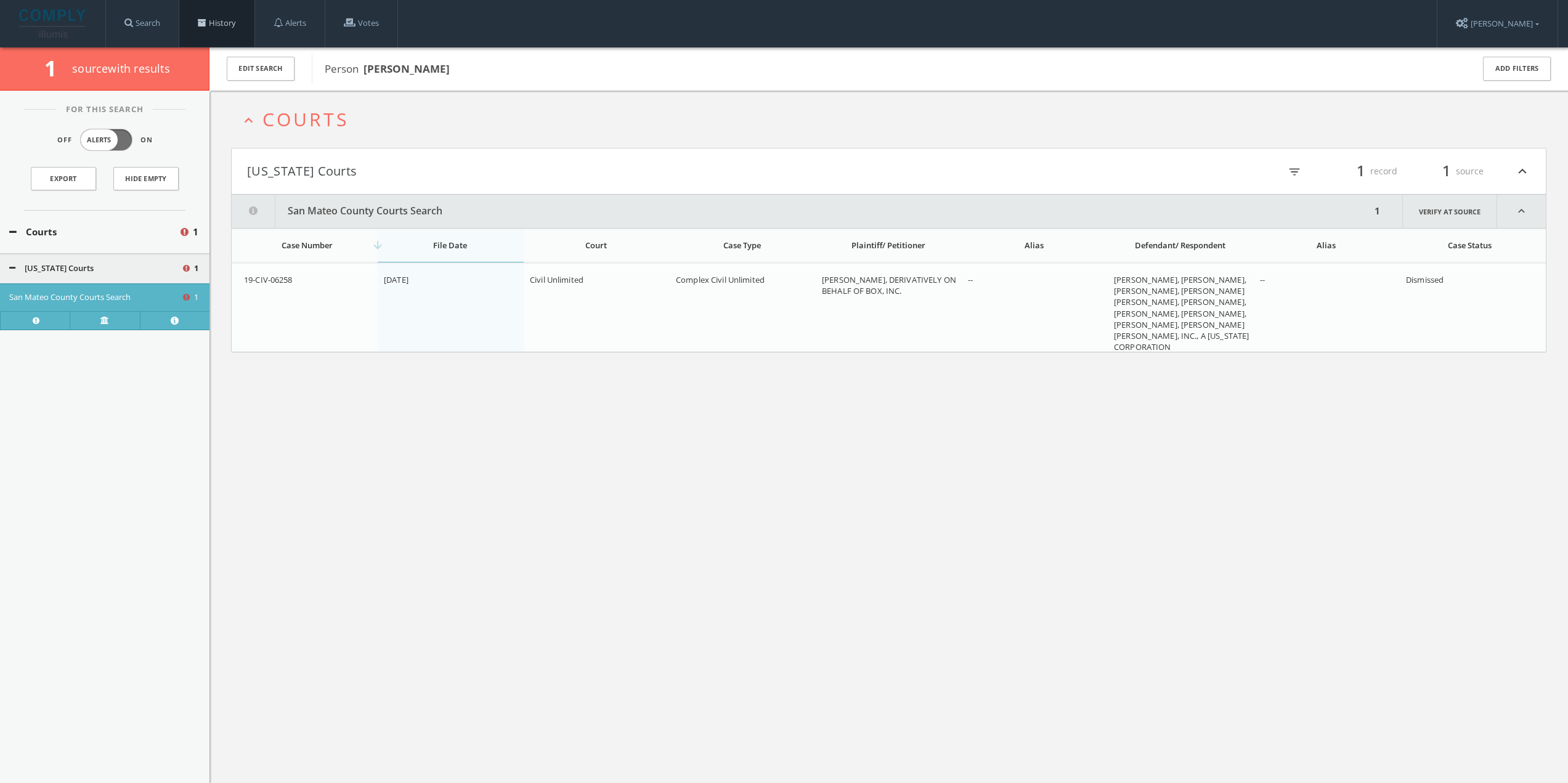
click at [217, 23] on link "History" at bounding box center [216, 23] width 75 height 46
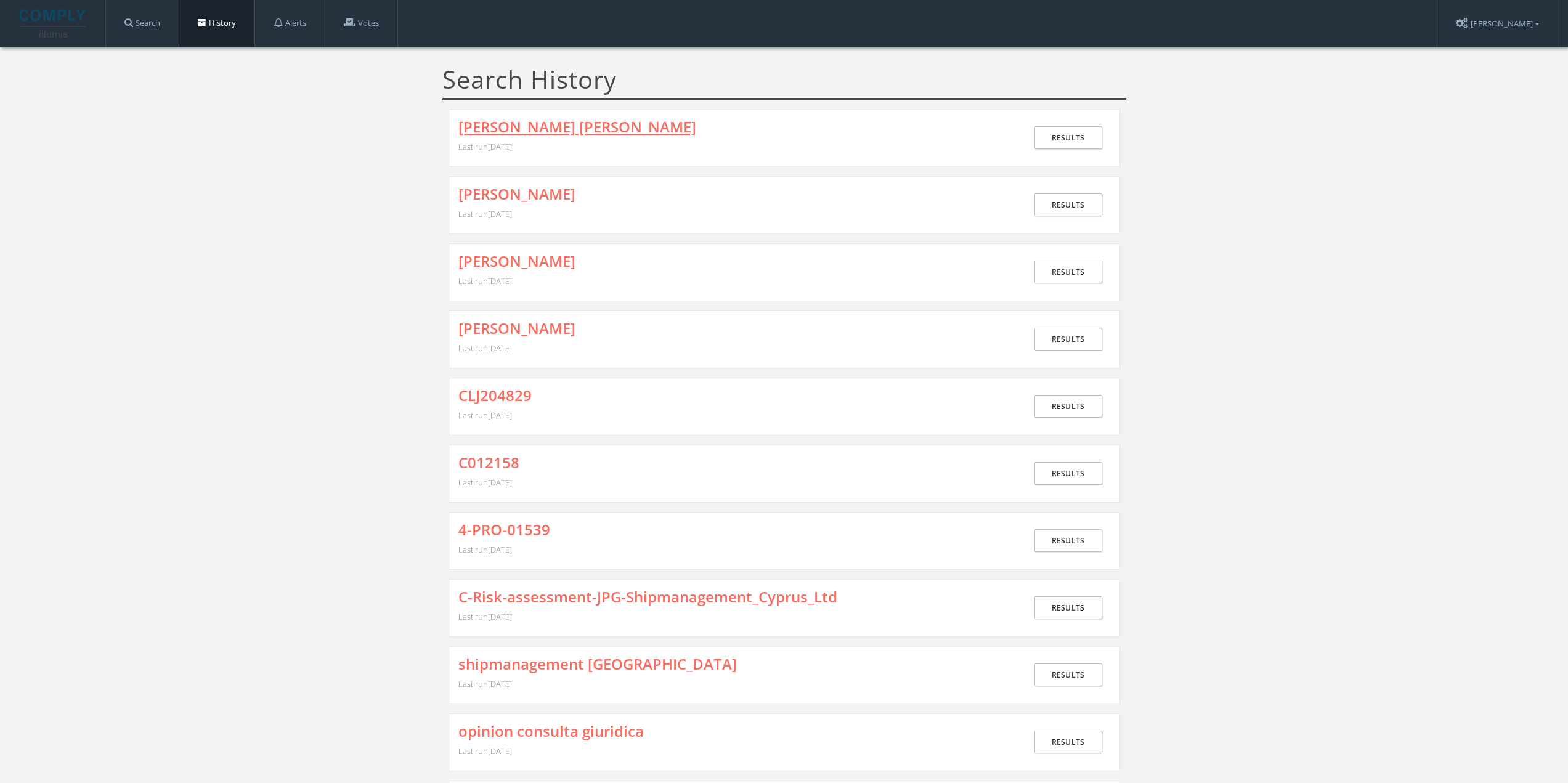
click at [537, 135] on link "[PERSON_NAME] [PERSON_NAME]" at bounding box center [578, 127] width 238 height 16
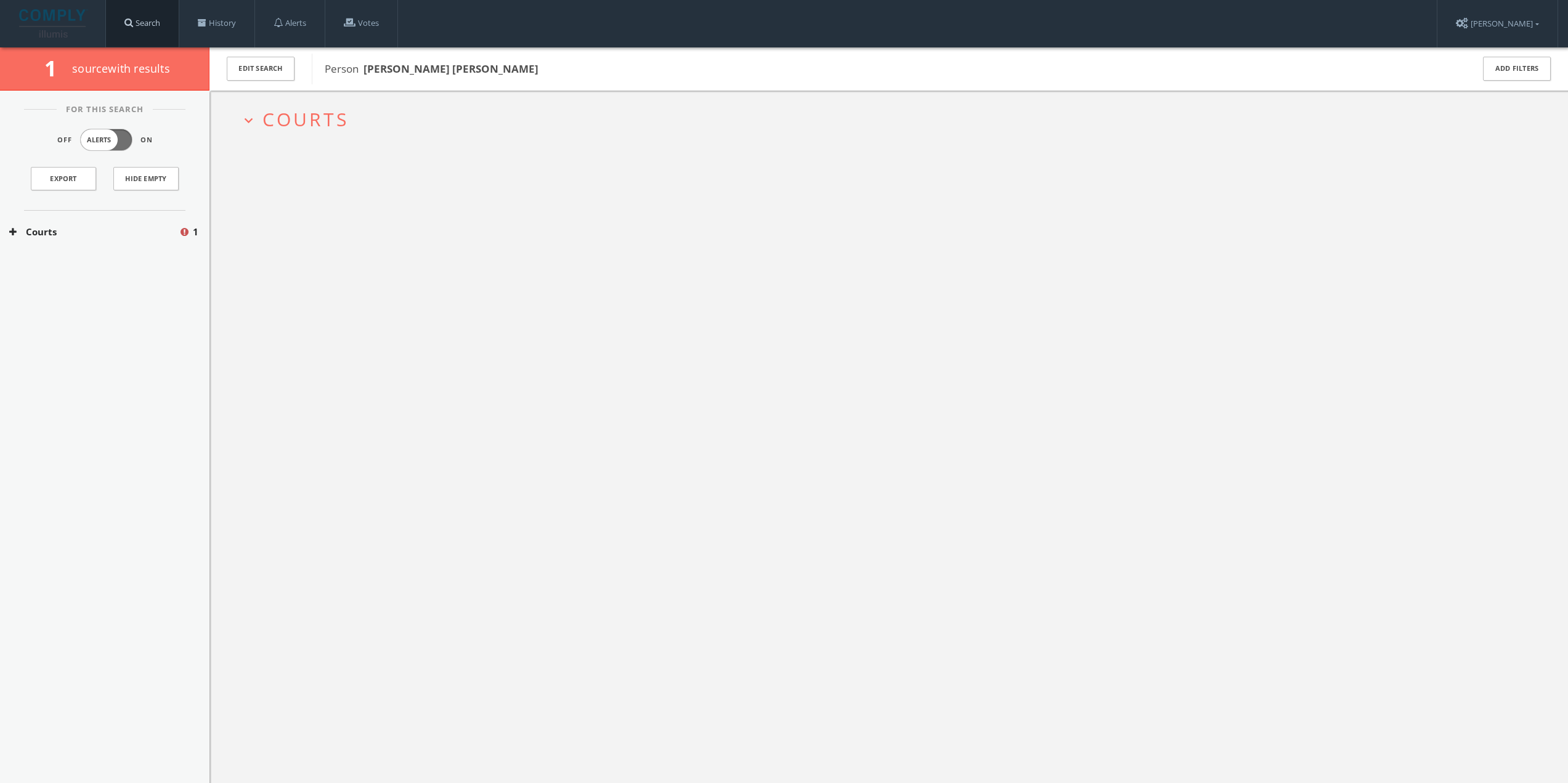
click at [158, 22] on link "Search" at bounding box center [142, 23] width 73 height 46
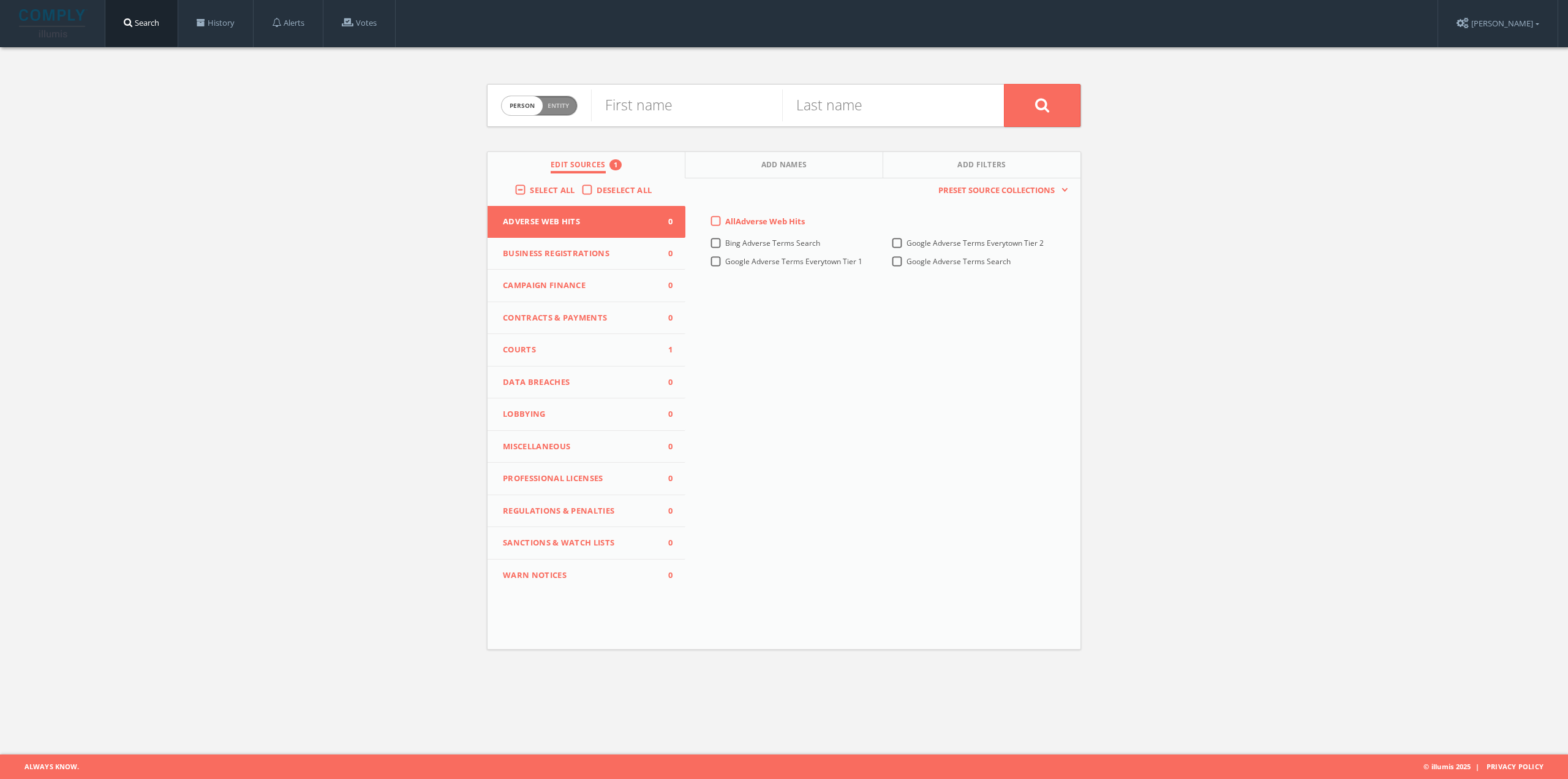
click at [576, 319] on span "Contracts & Payments" at bounding box center [579, 318] width 152 height 13
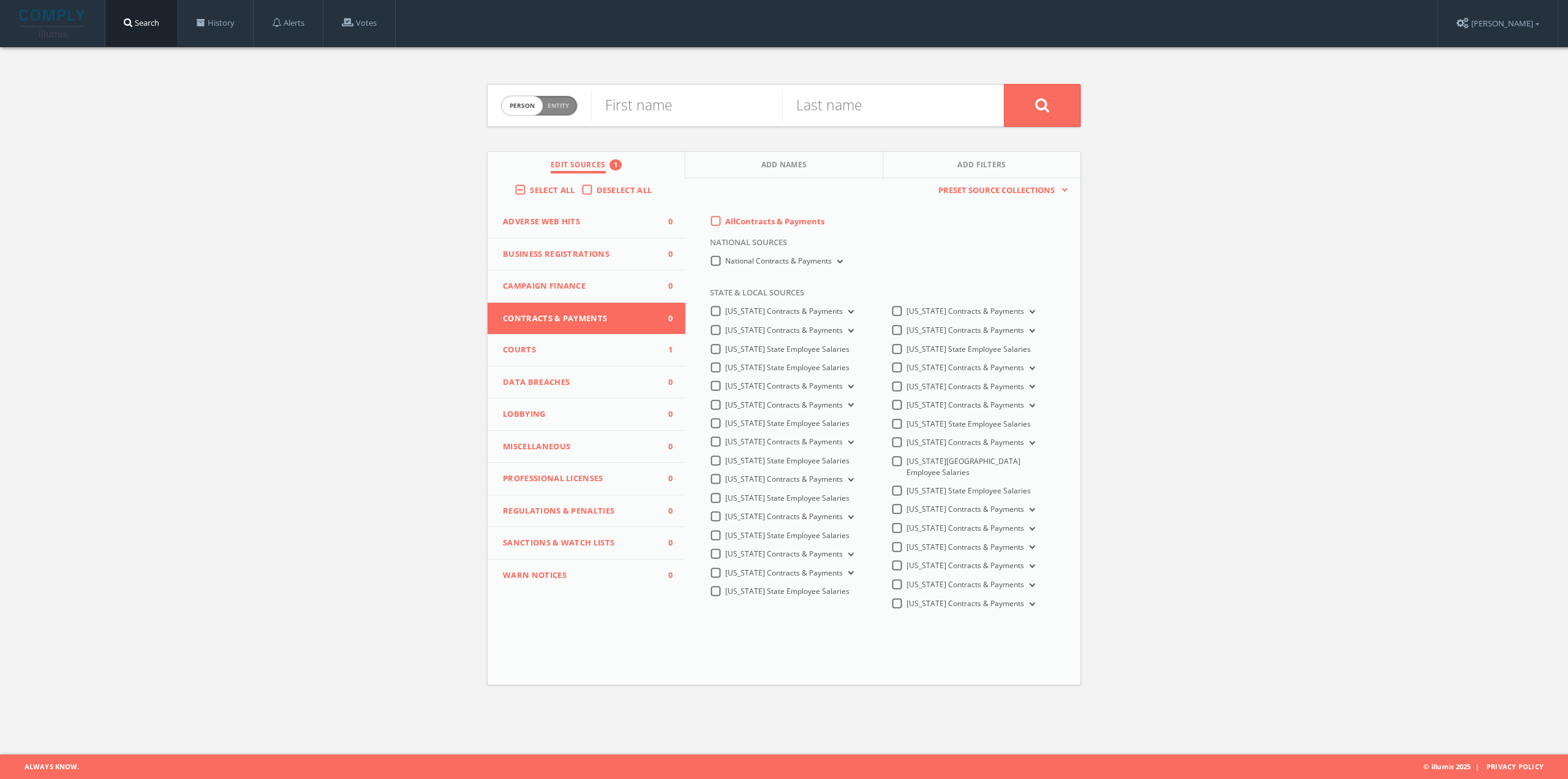
click at [565, 350] on span "Courts" at bounding box center [579, 350] width 152 height 13
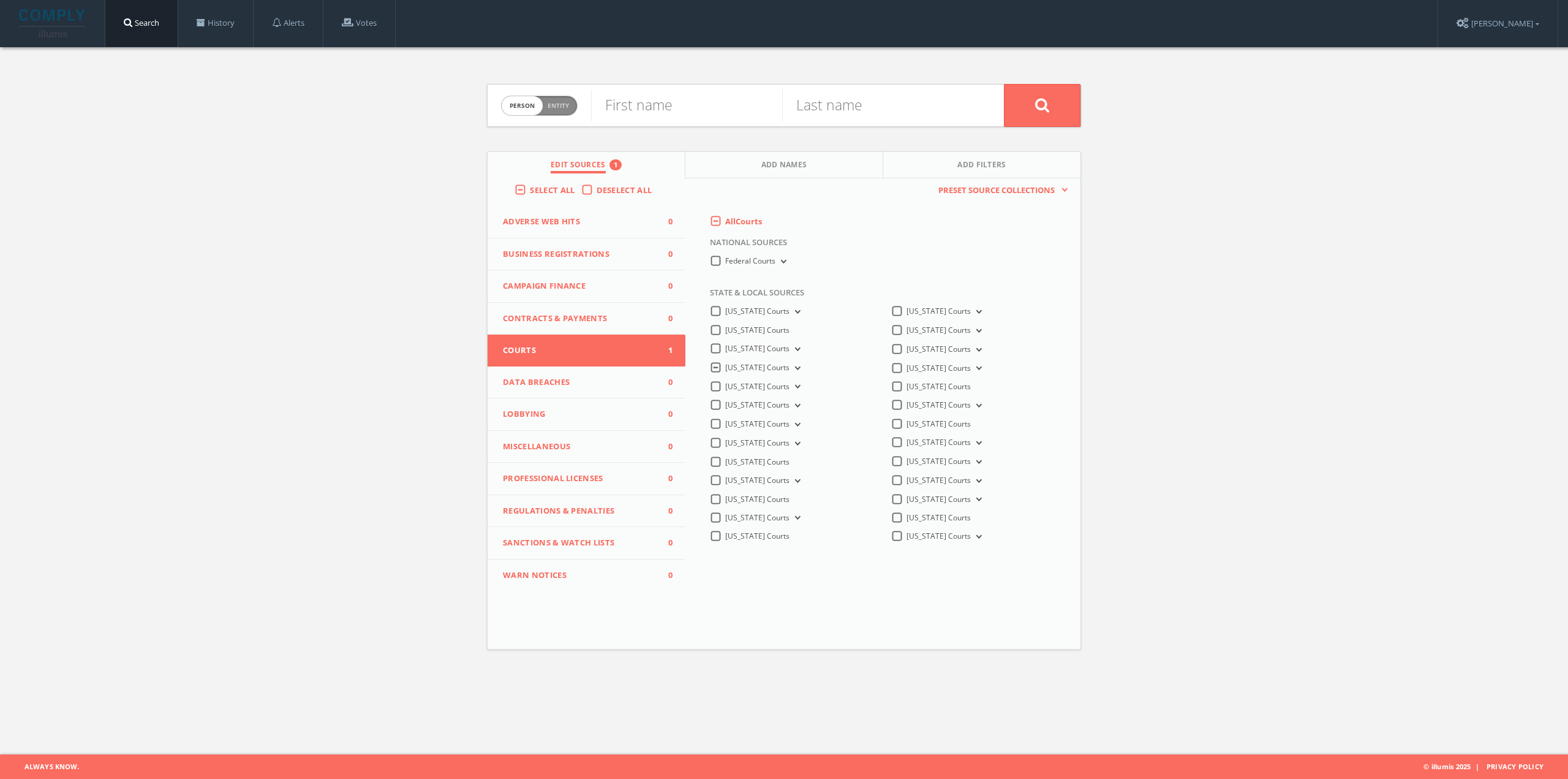
click at [791, 363] on button "[US_STATE] Courts" at bounding box center [796, 368] width 13 height 11
click at [633, 103] on input "text" at bounding box center [687, 106] width 191 height 32
click at [642, 101] on input "text" at bounding box center [687, 106] width 191 height 32
paste input "[PERSON_NAME]"
type input "[PERSON_NAME]"
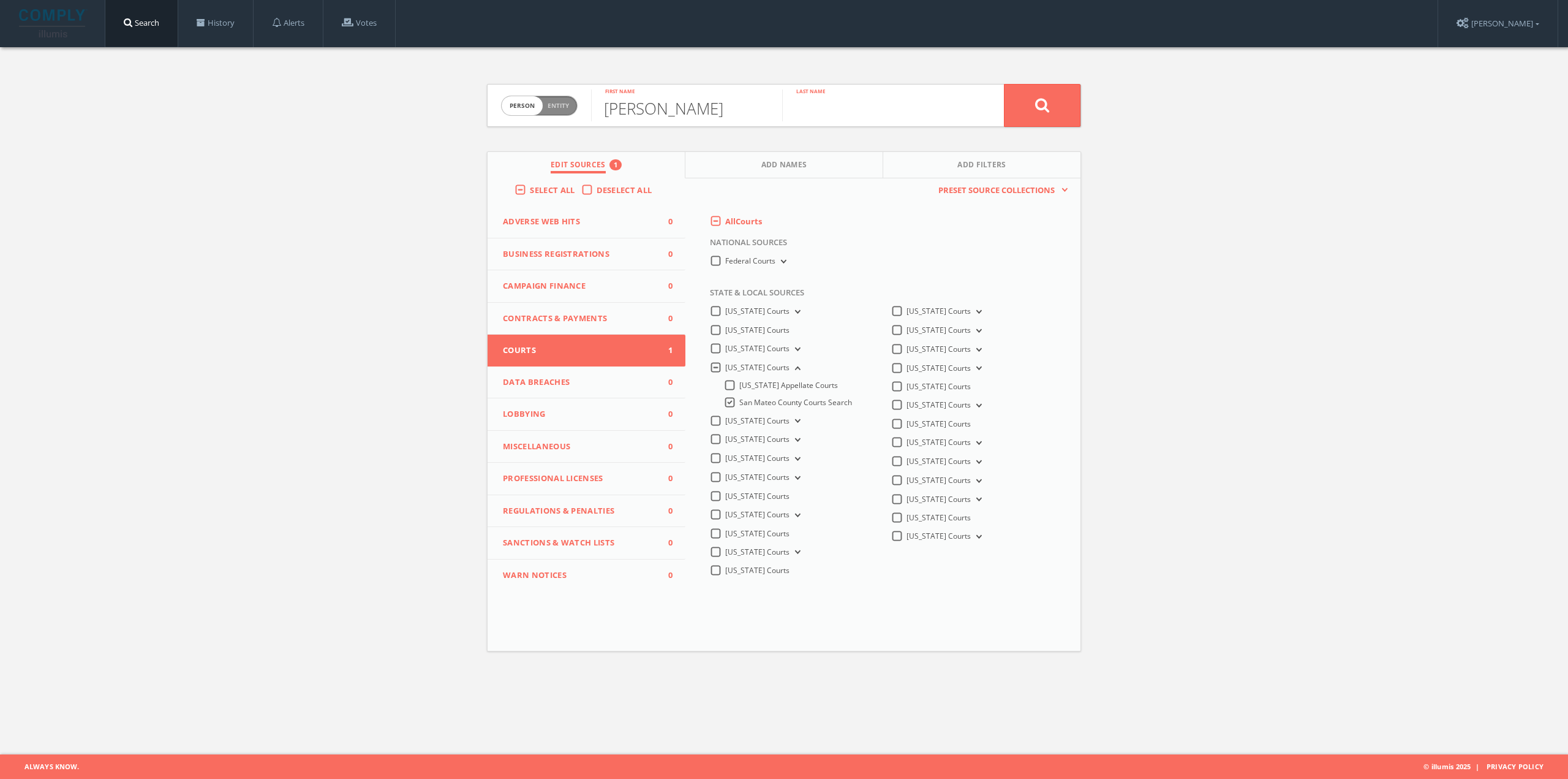
click at [847, 106] on input "text" at bounding box center [878, 106] width 191 height 32
type input "[PERSON_NAME]"
click at [1004, 84] on button at bounding box center [1042, 105] width 76 height 43
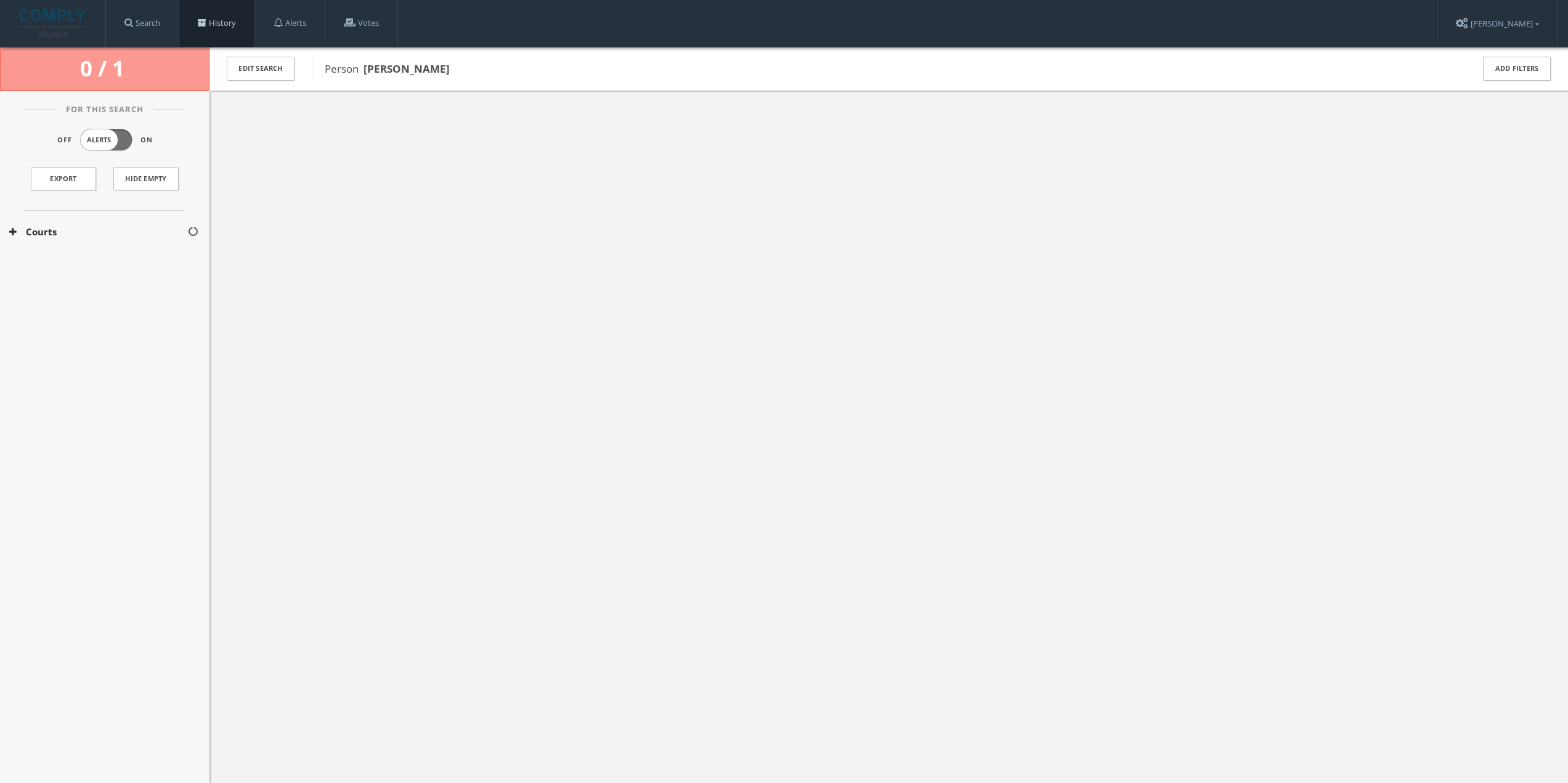
click at [224, 26] on link "History" at bounding box center [216, 23] width 75 height 46
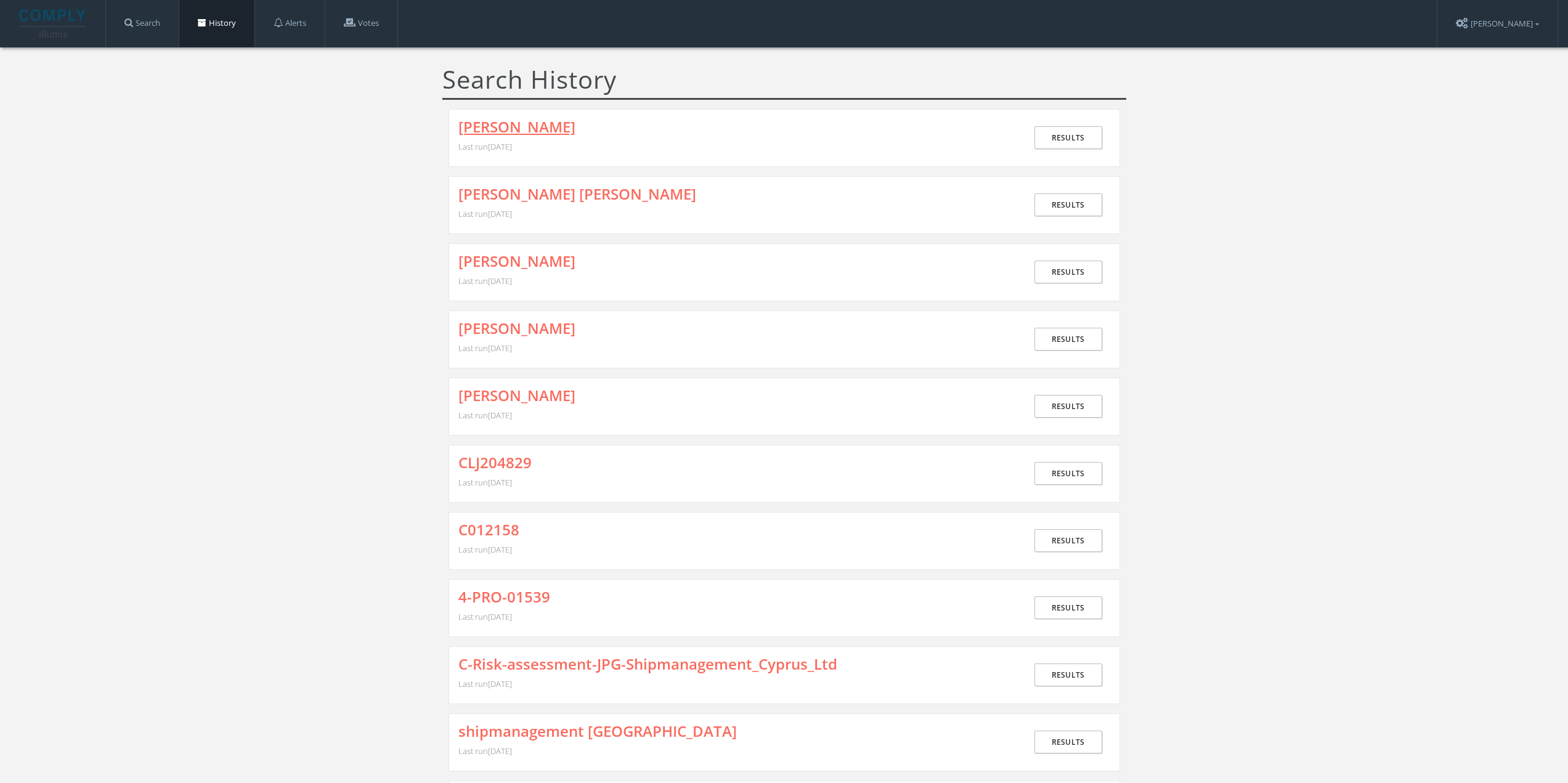
click at [536, 122] on link "[PERSON_NAME]" at bounding box center [517, 127] width 117 height 16
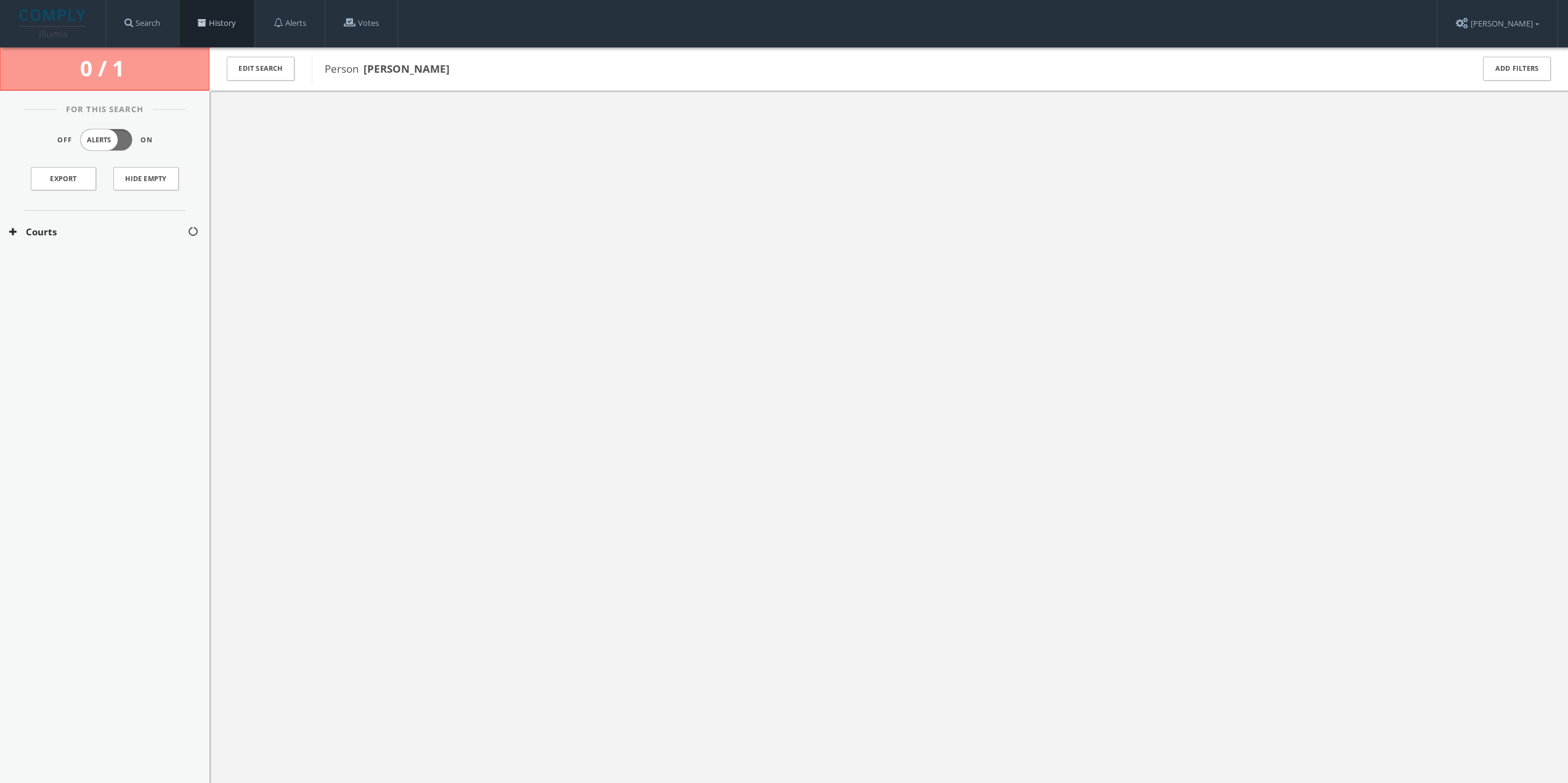
click at [217, 22] on link "History" at bounding box center [216, 23] width 75 height 46
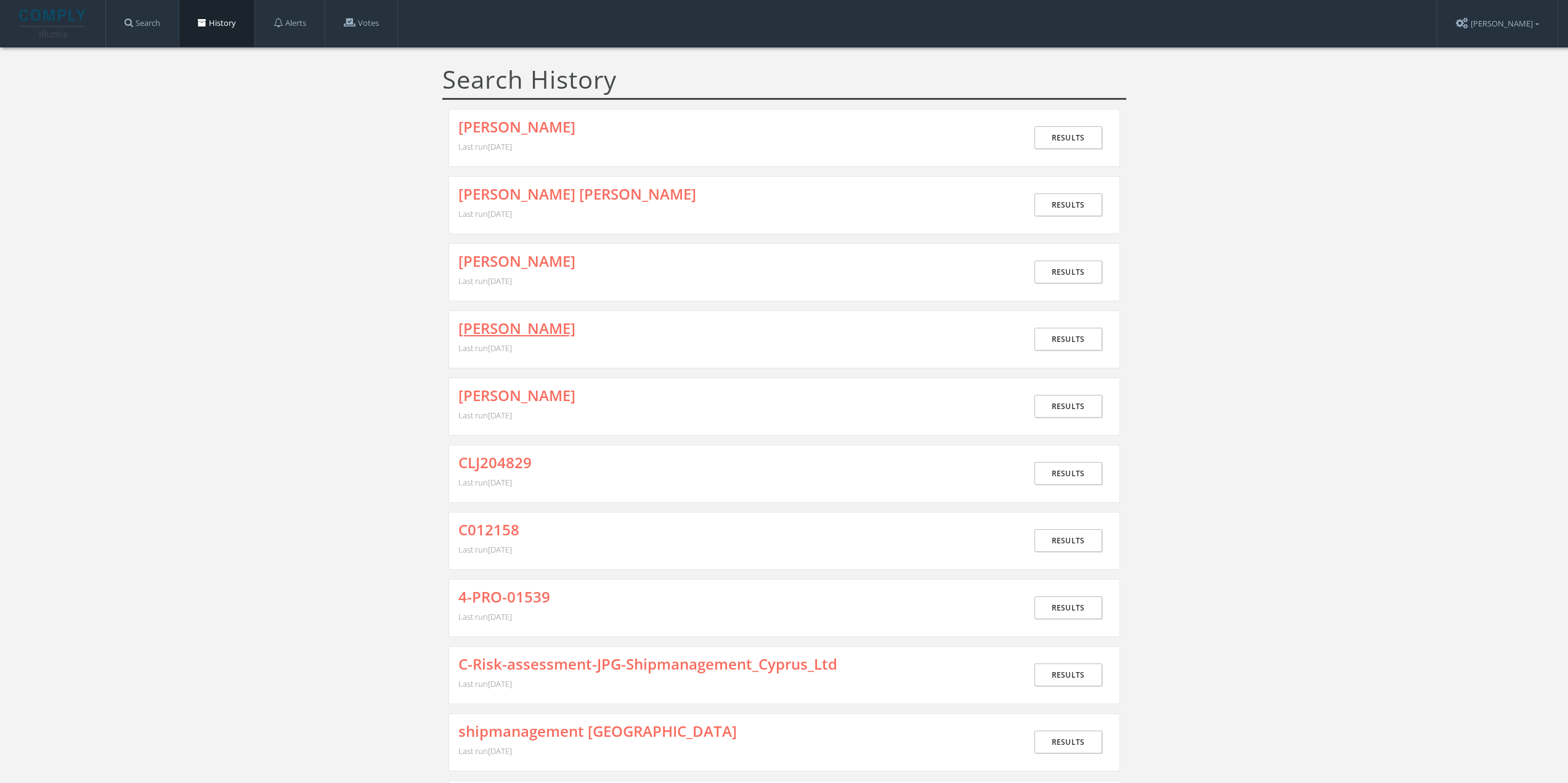
click at [531, 324] on link "[PERSON_NAME]" at bounding box center [517, 328] width 117 height 16
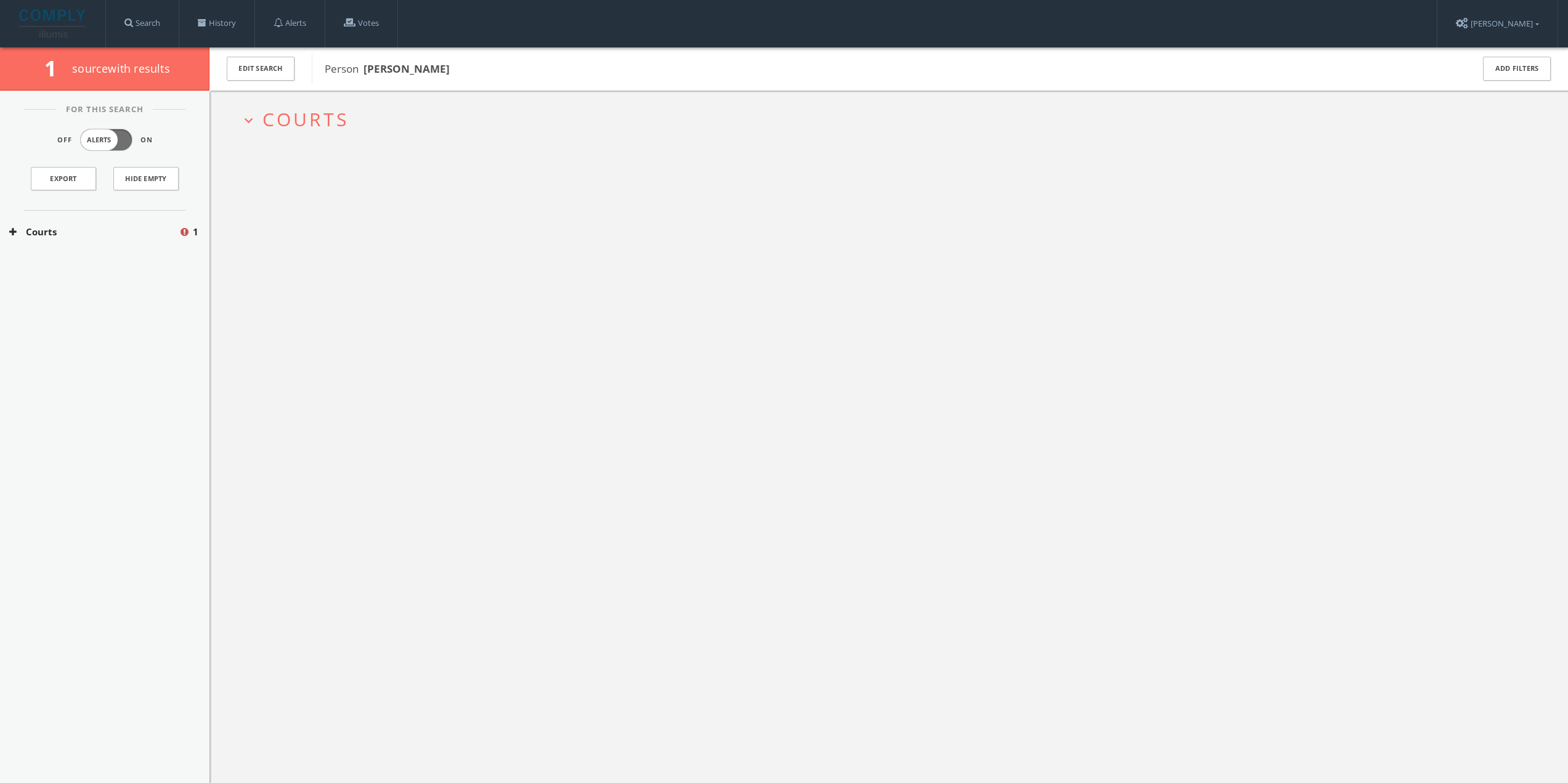
click at [326, 127] on span "Courts" at bounding box center [306, 119] width 86 height 25
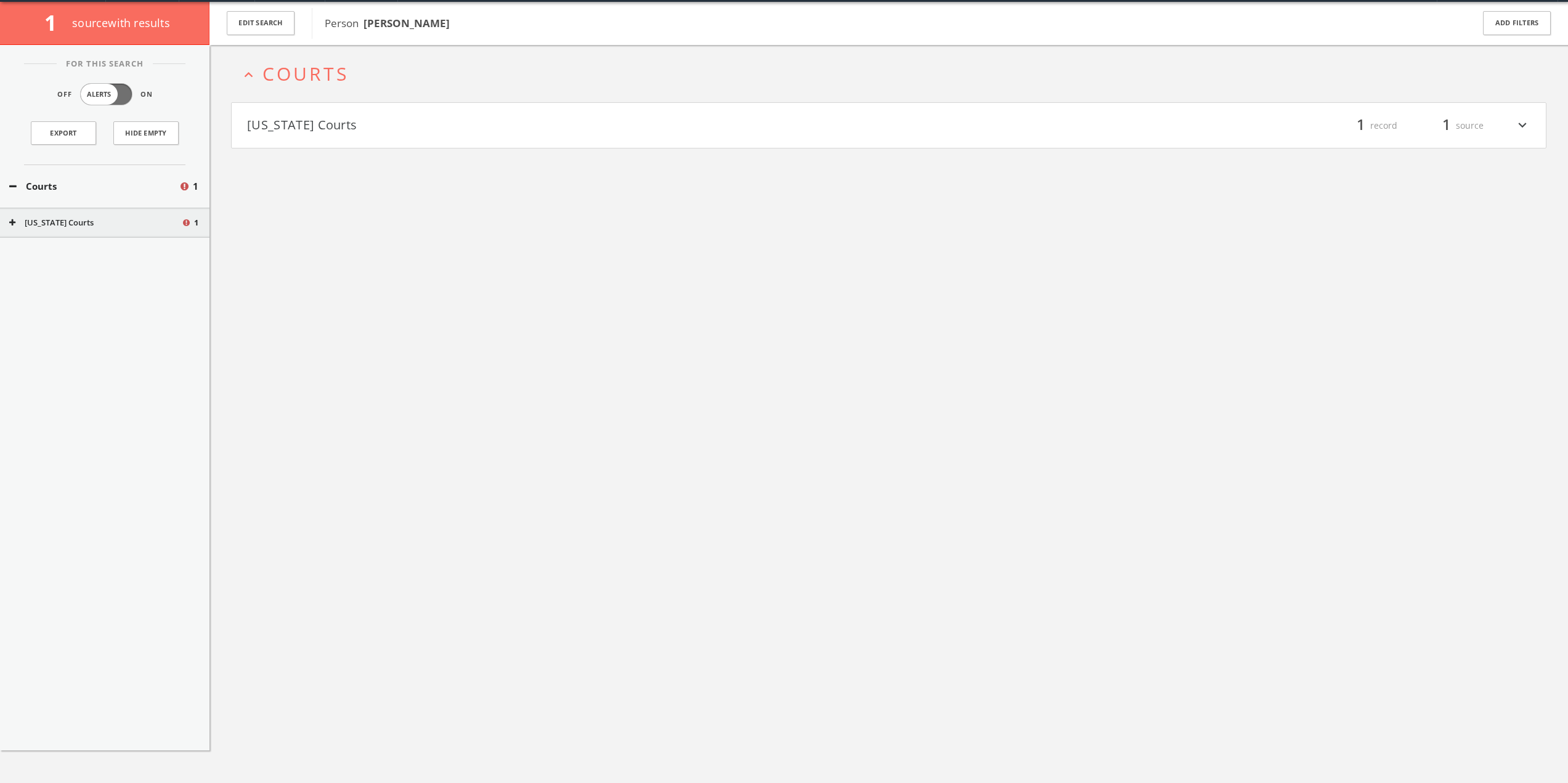
scroll to position [47, 0]
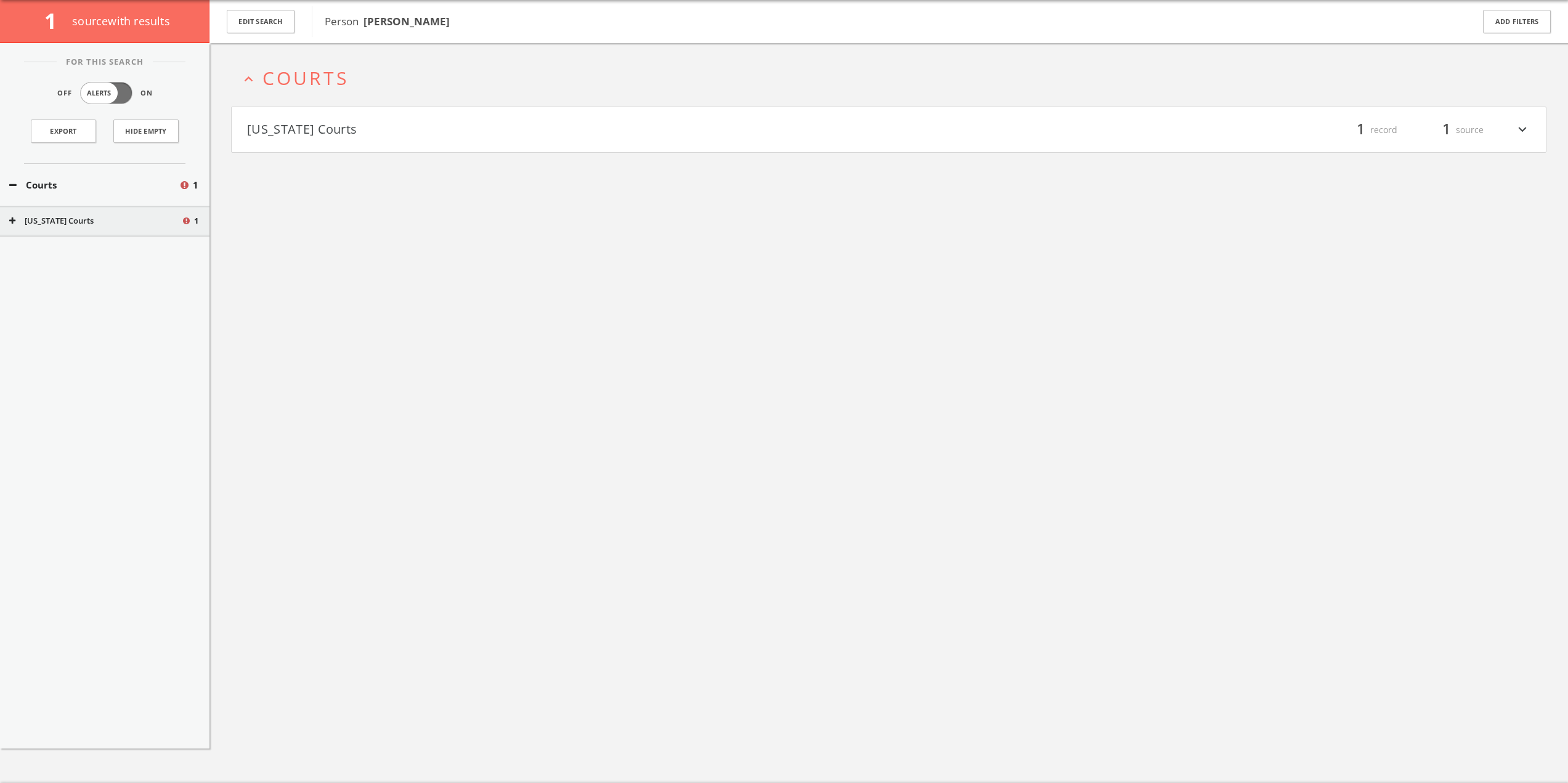
click at [295, 128] on button "[US_STATE] Courts" at bounding box center [569, 130] width 642 height 21
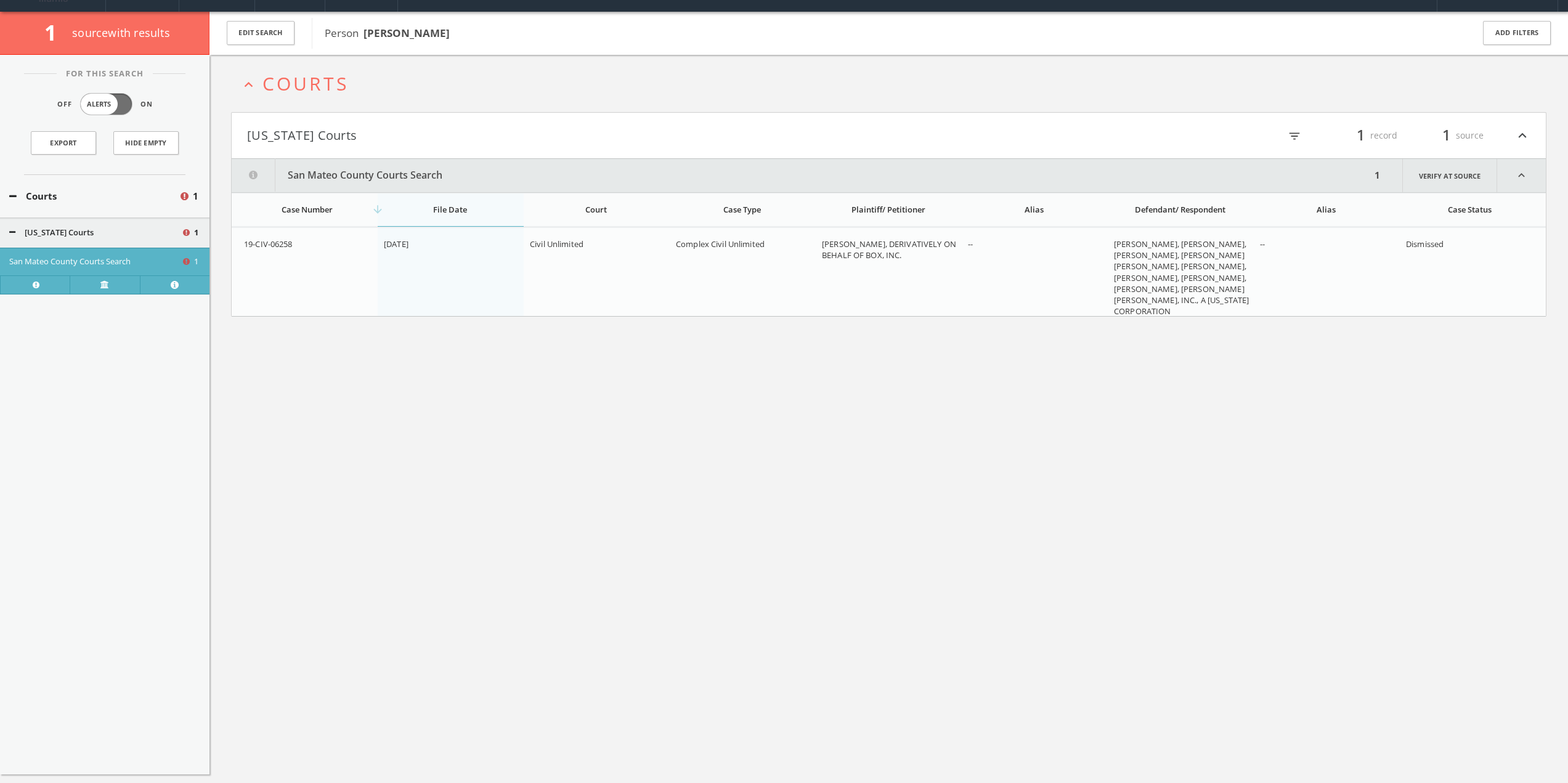
scroll to position [0, 0]
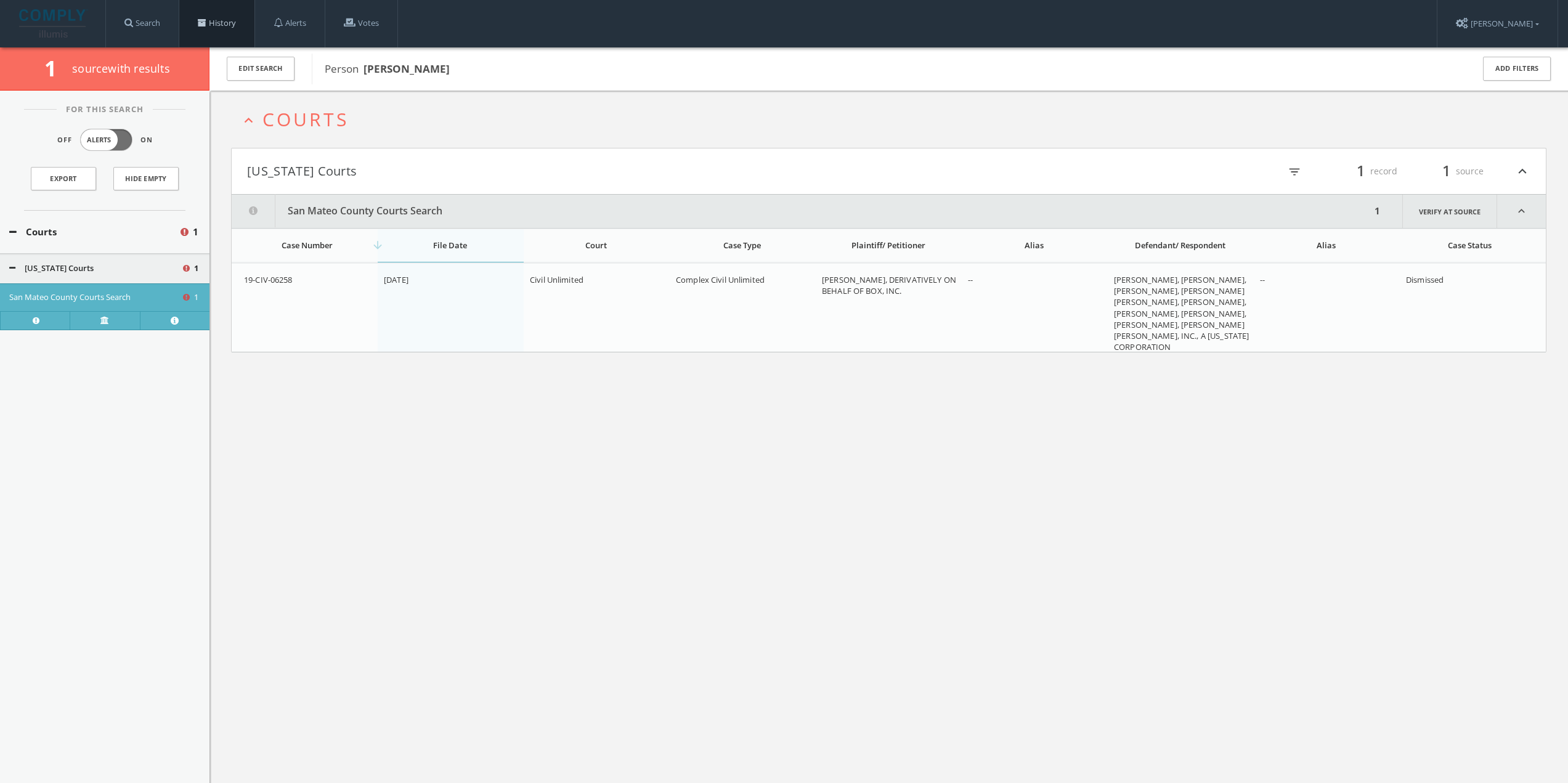
click at [248, 27] on link "History" at bounding box center [216, 23] width 75 height 46
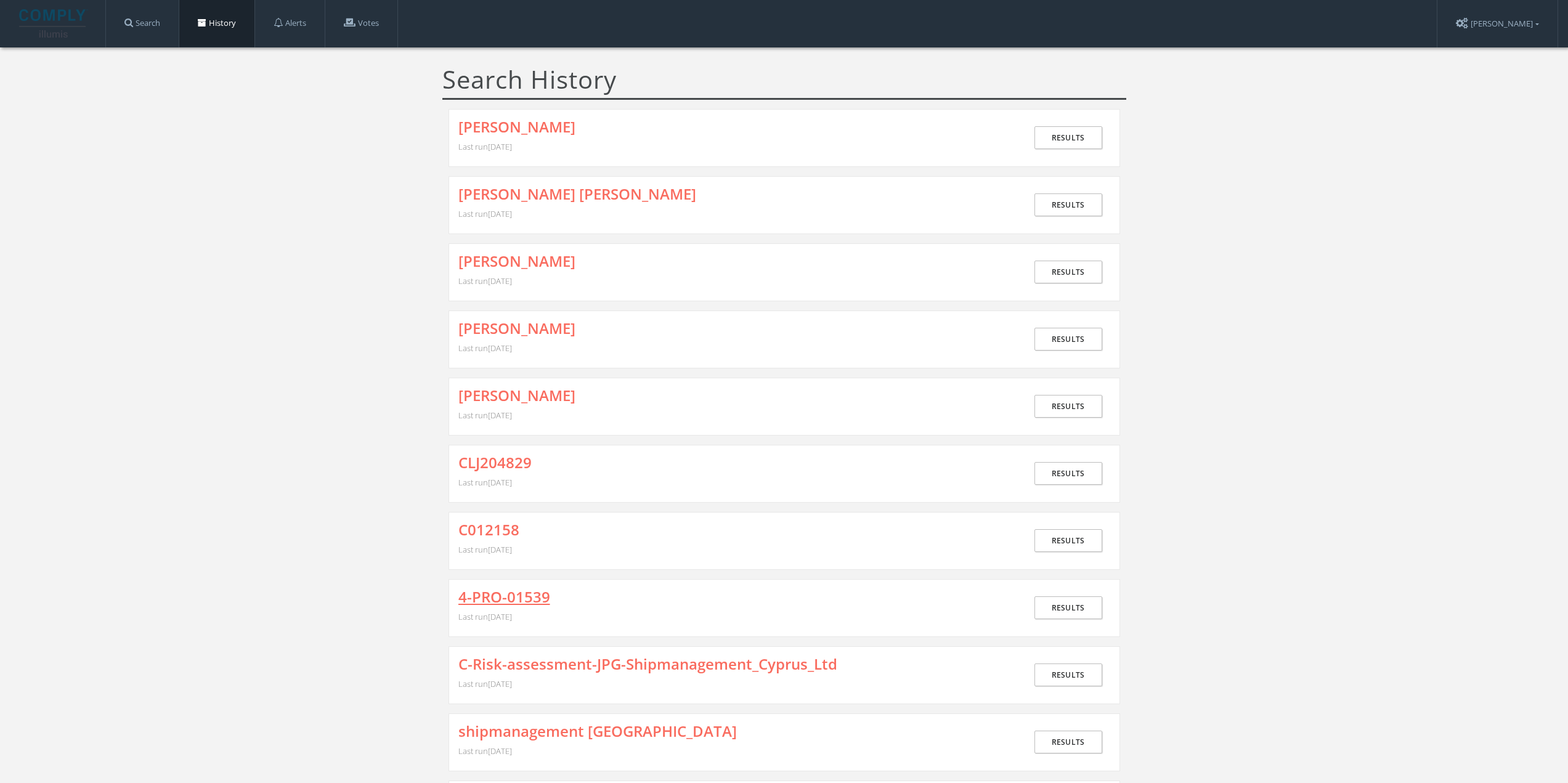
click at [509, 595] on link "4-PRO-01539" at bounding box center [504, 596] width 92 height 16
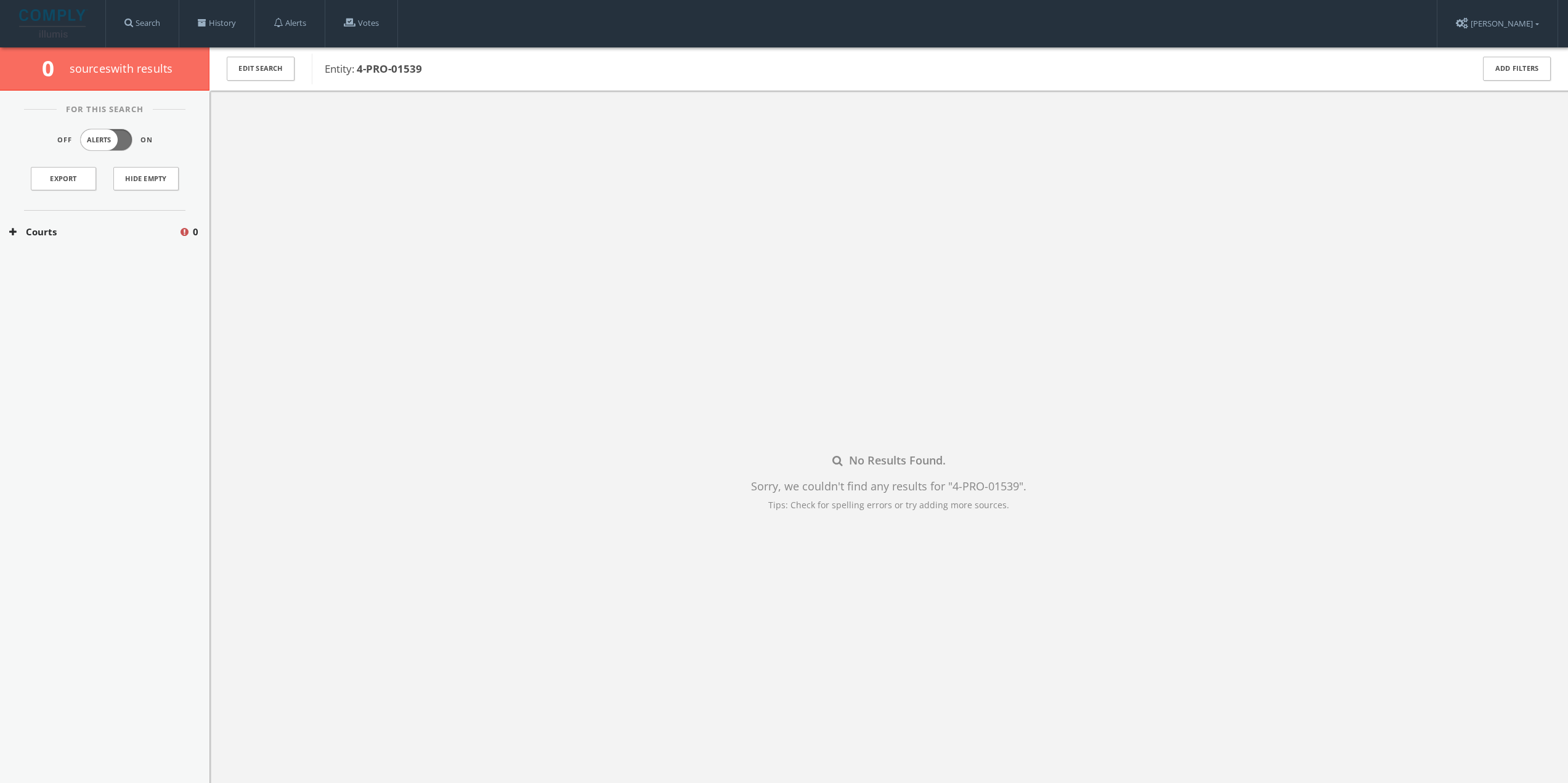
click at [373, 70] on b "4-PRO-01539" at bounding box center [389, 68] width 65 height 14
drag, startPoint x: 359, startPoint y: 65, endPoint x: 427, endPoint y: 68, distance: 68.1
click at [427, 68] on span "Entity: 4-PRO-01539" at bounding box center [890, 68] width 1132 height 16
copy b "4-PRO-01539"
click at [229, 18] on link "History" at bounding box center [216, 23] width 75 height 46
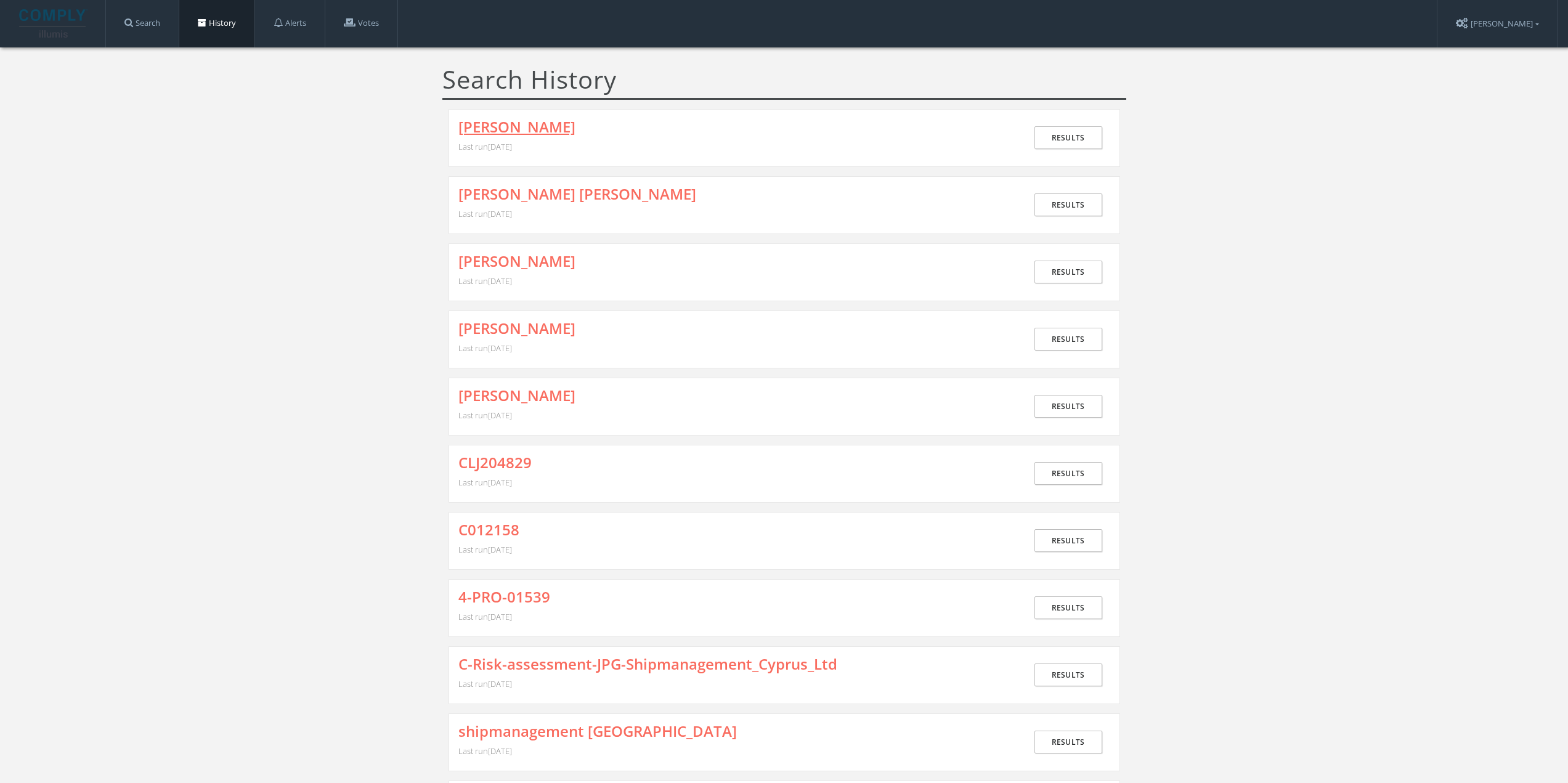
click at [519, 133] on link "[PERSON_NAME]" at bounding box center [517, 127] width 117 height 16
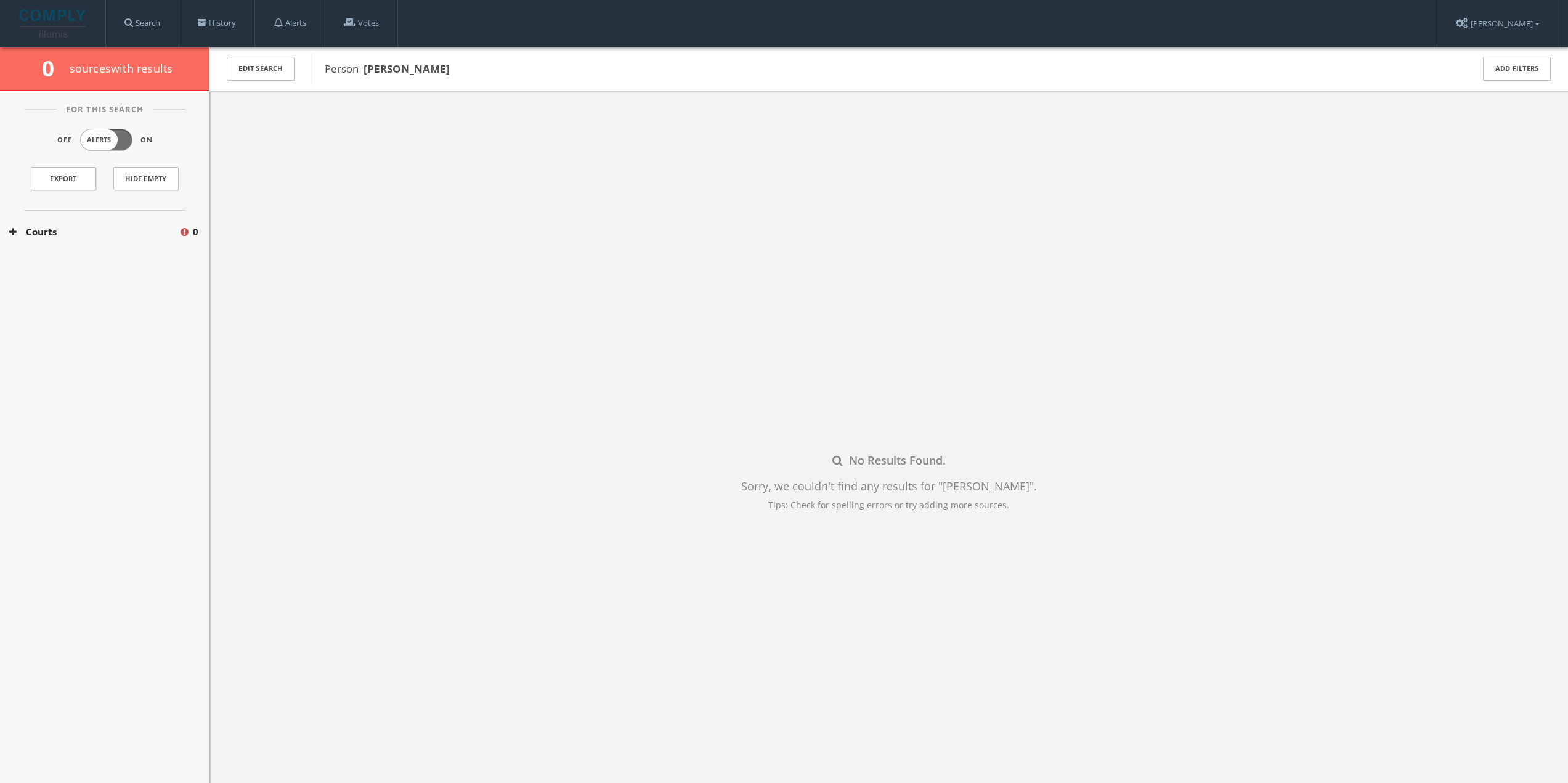
click at [86, 226] on button "Courts" at bounding box center [94, 231] width 170 height 14
click at [51, 269] on button "[US_STATE] Courts" at bounding box center [95, 269] width 172 height 13
click at [213, 24] on link "History" at bounding box center [216, 23] width 75 height 46
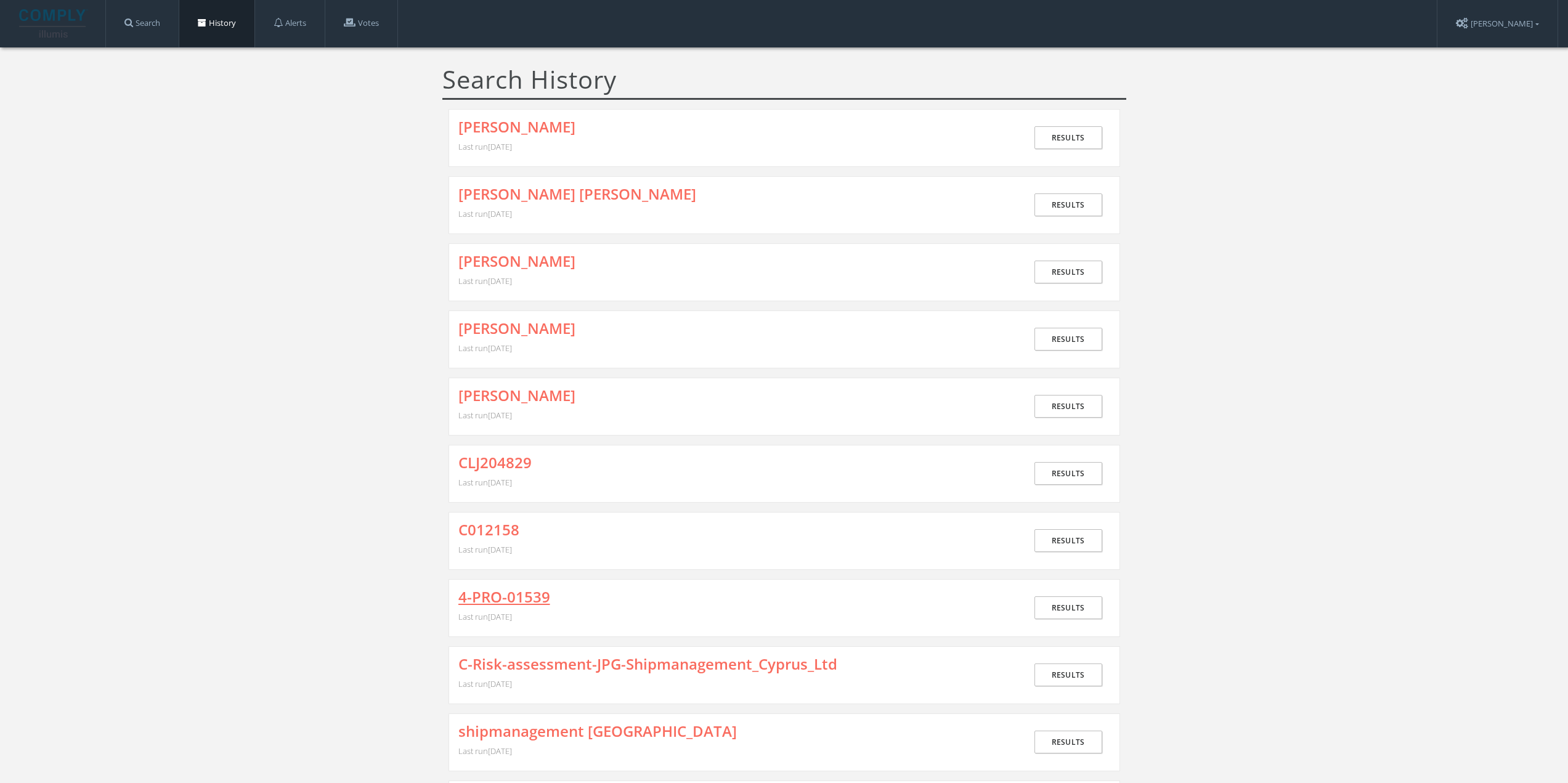
click at [495, 593] on link "4-PRO-01539" at bounding box center [504, 596] width 92 height 16
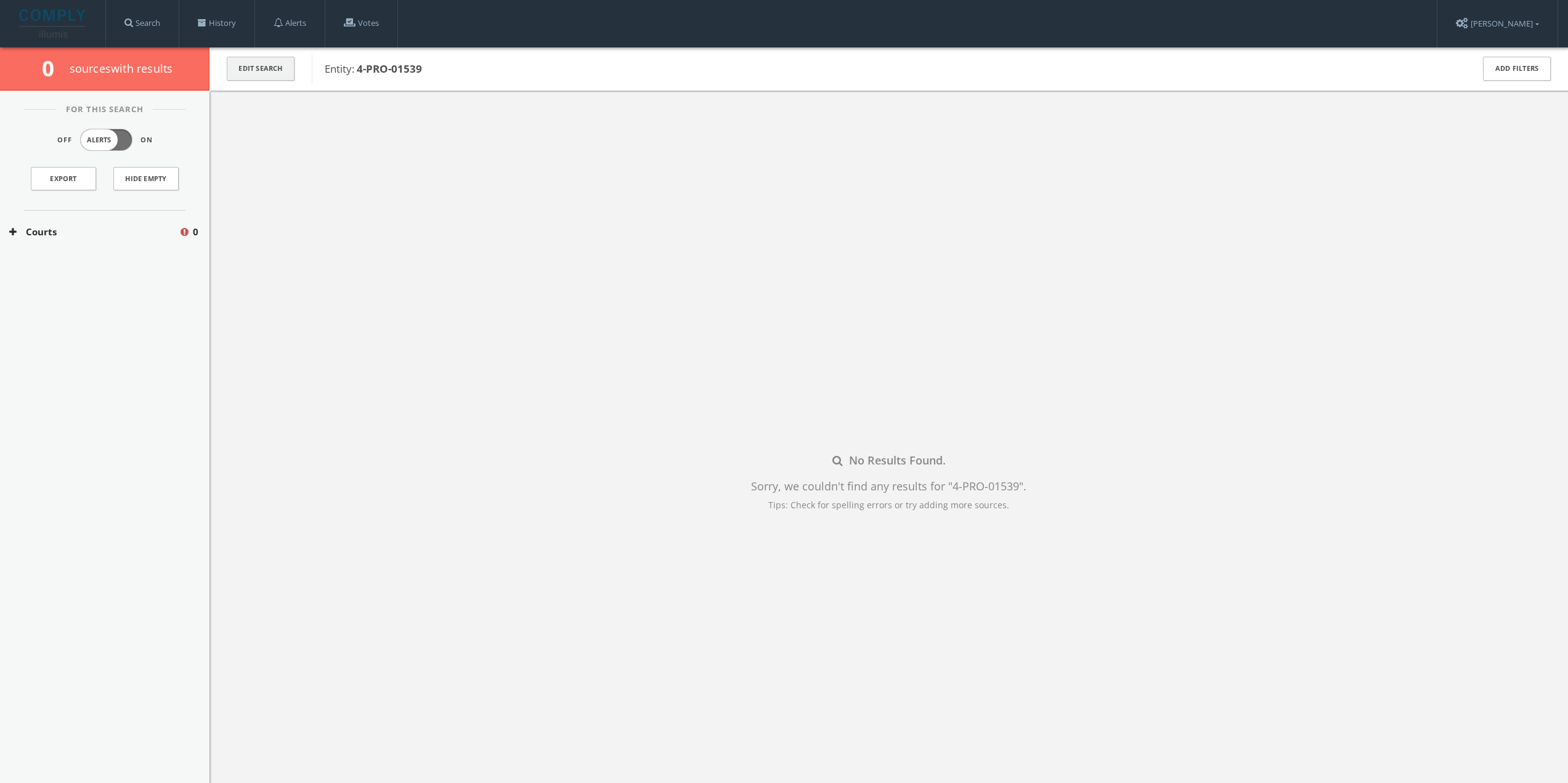
click at [275, 68] on button "Edit Search" at bounding box center [260, 68] width 68 height 24
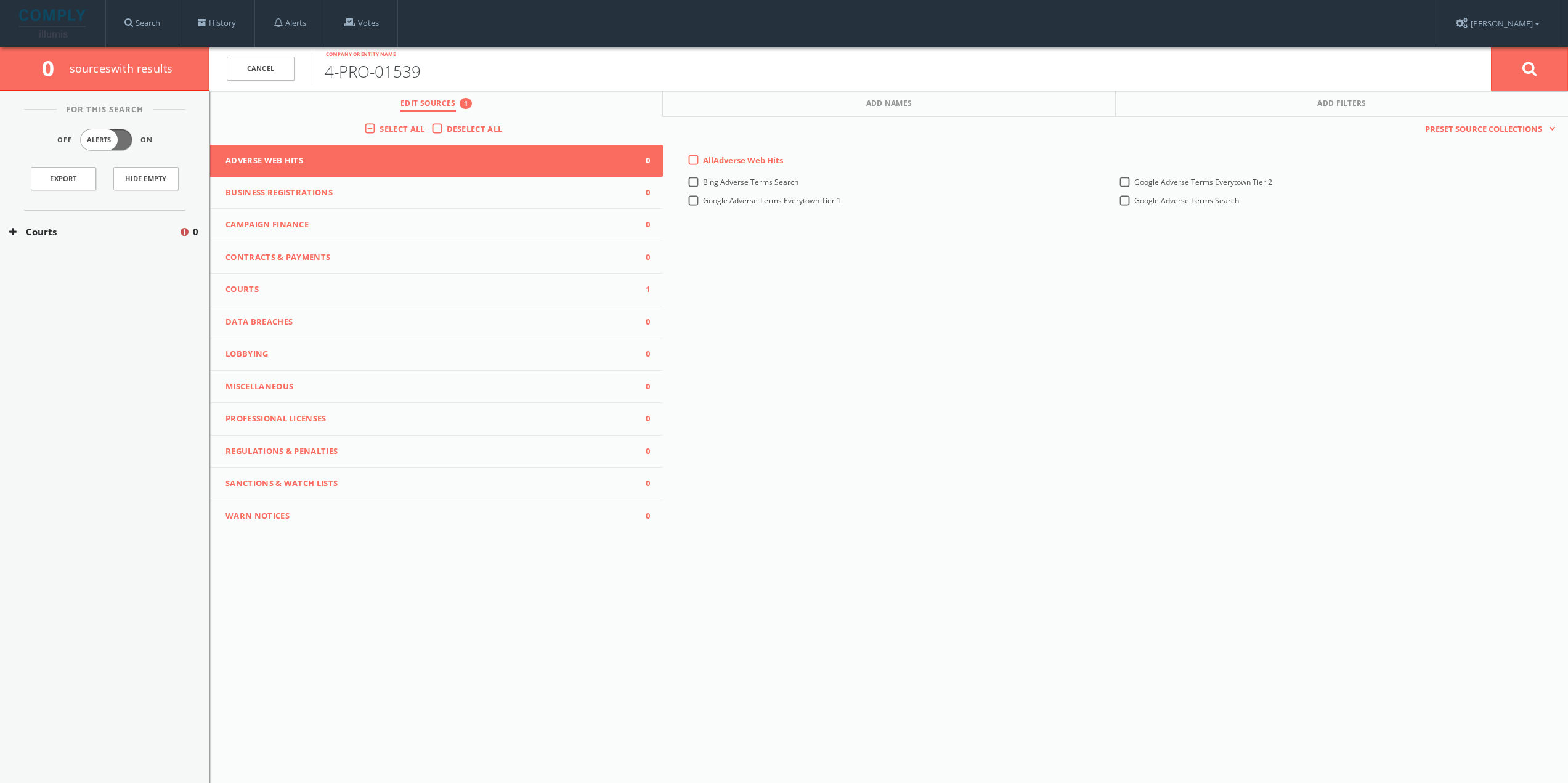
drag, startPoint x: 324, startPoint y: 75, endPoint x: 500, endPoint y: 91, distance: 176.7
click at [500, 90] on div "Cancel 4-PRO-01539 Company or entity name Cancel Edit Sources 1 Add Names Add F…" at bounding box center [889, 68] width 1358 height 43
paste input "24-PRO-01539"
type input "24-PRO-01539"
click at [1516, 72] on button at bounding box center [1529, 68] width 77 height 45
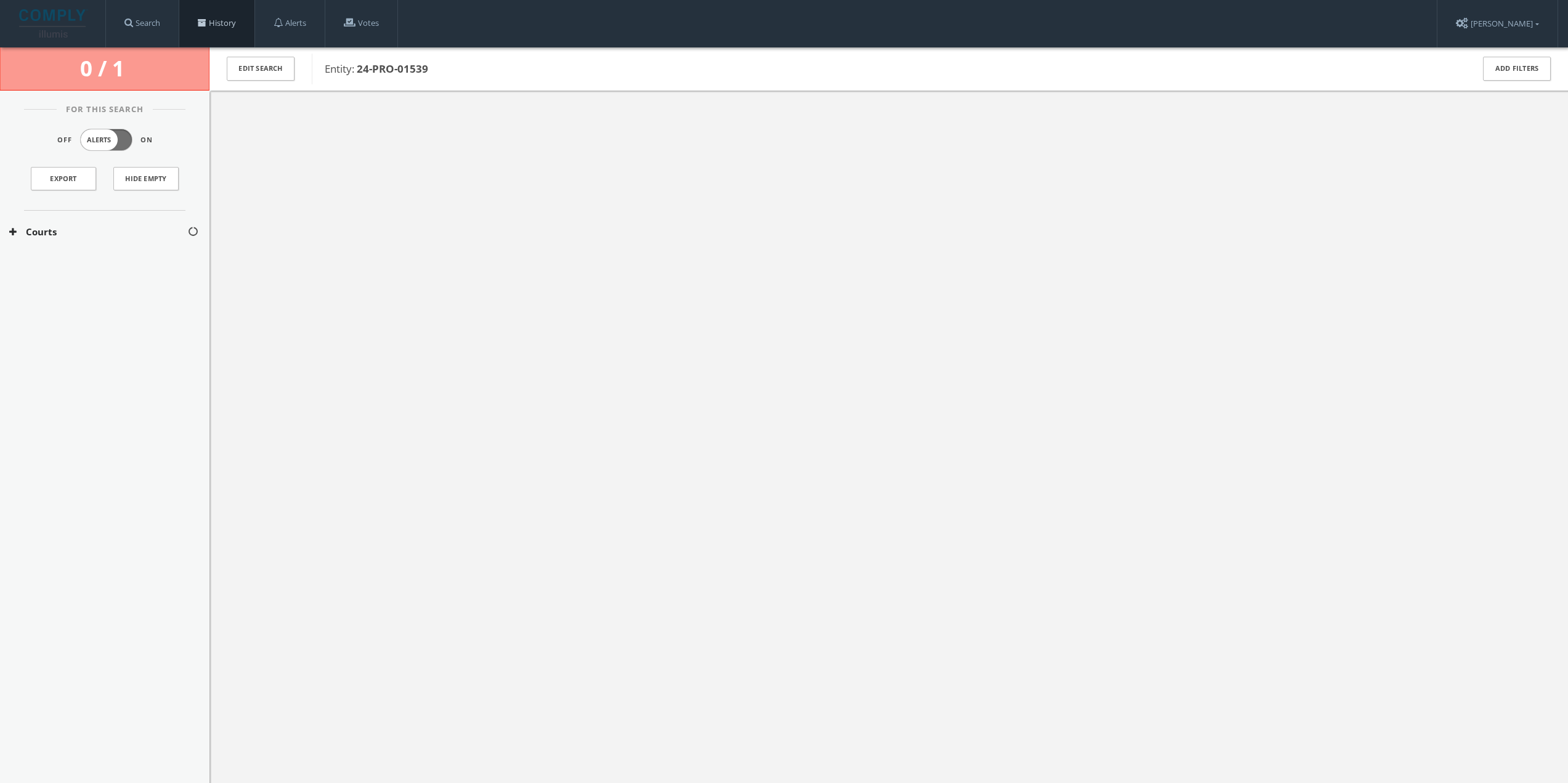
click at [242, 27] on link "History" at bounding box center [216, 23] width 75 height 46
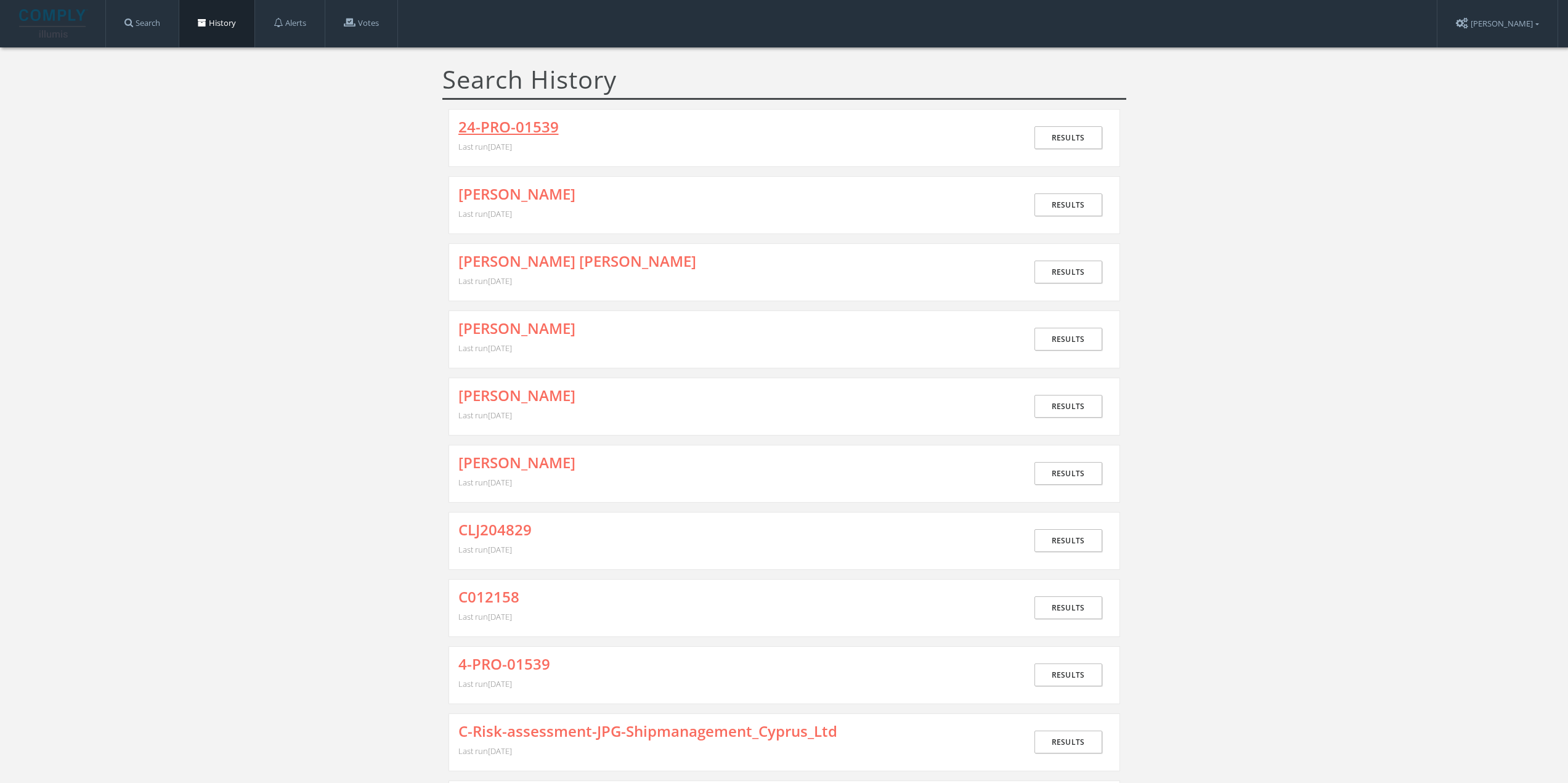
click at [491, 122] on link "24-PRO-01539" at bounding box center [509, 127] width 101 height 16
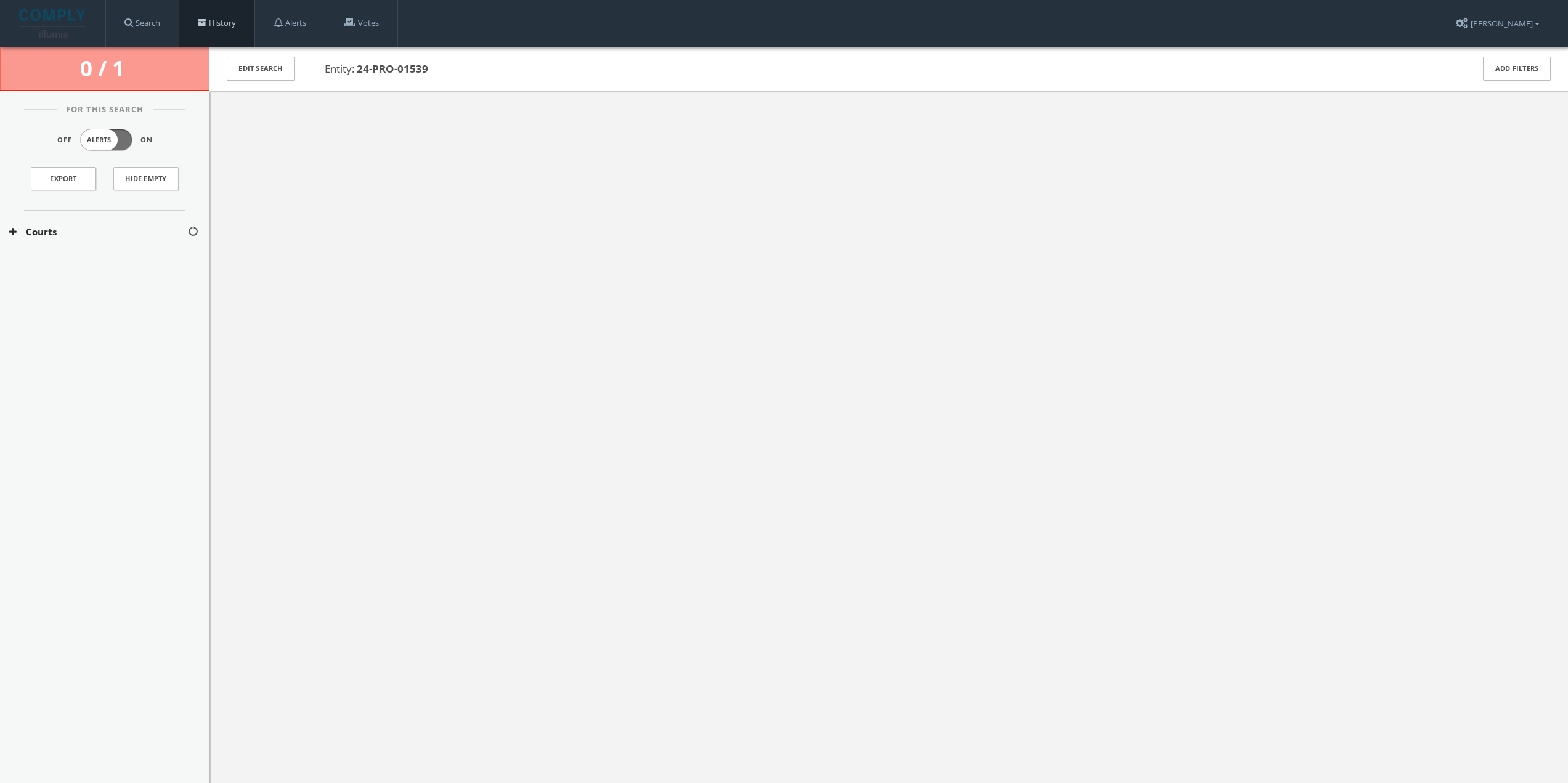
click at [217, 22] on link "History" at bounding box center [216, 23] width 75 height 46
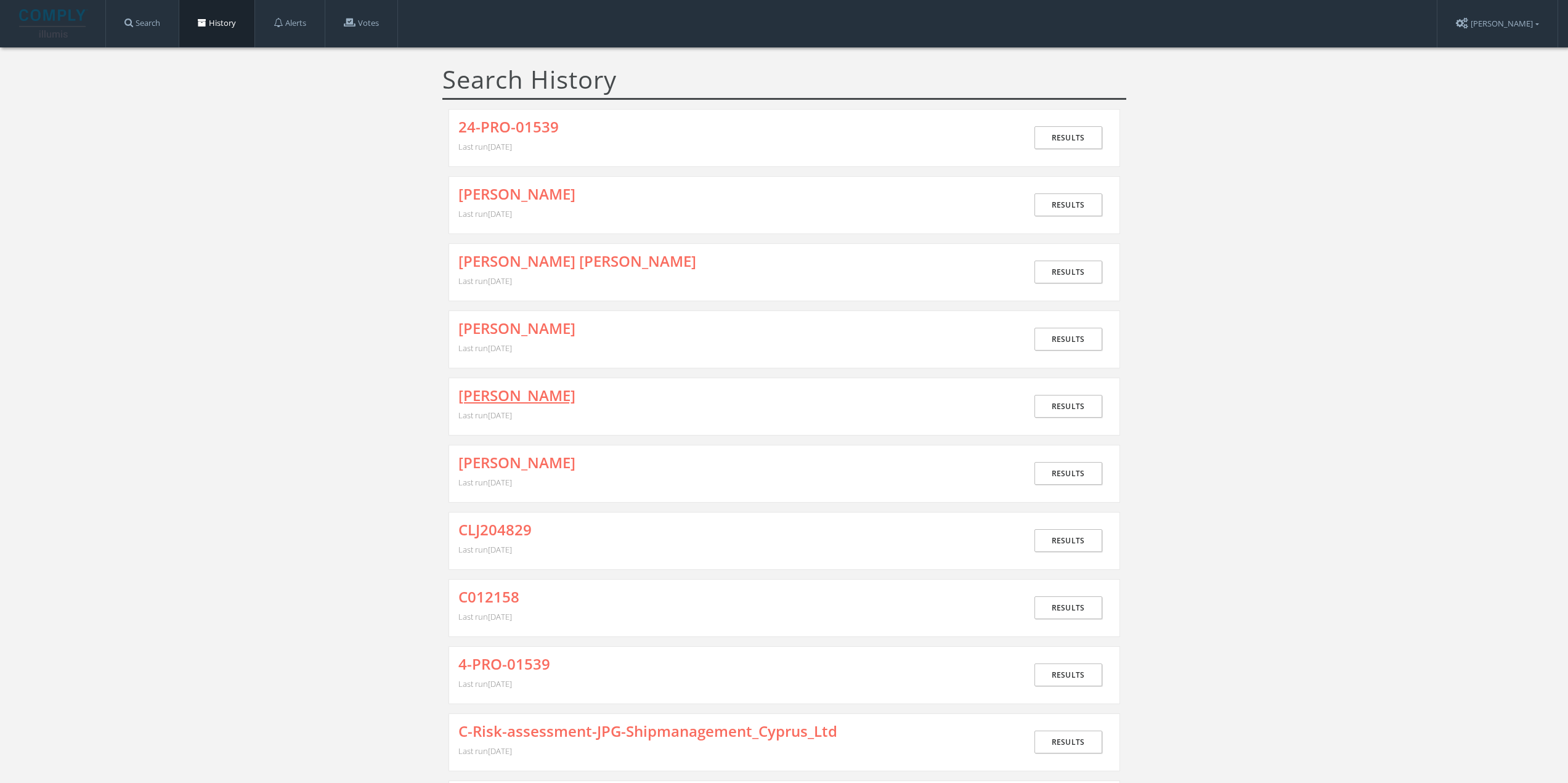
click at [513, 400] on link "[PERSON_NAME]" at bounding box center [517, 395] width 117 height 16
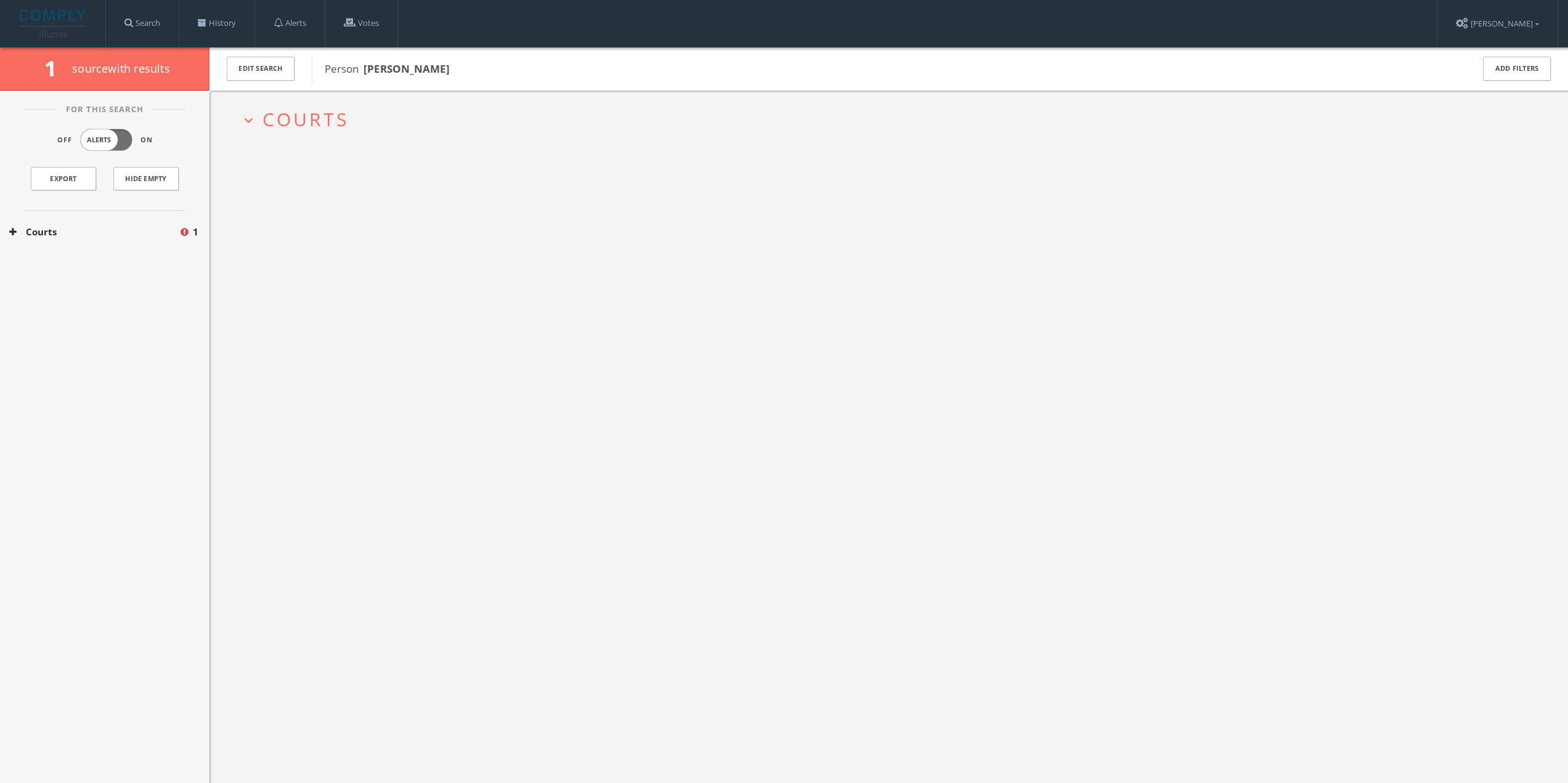
click at [299, 123] on span "Courts" at bounding box center [306, 119] width 86 height 25
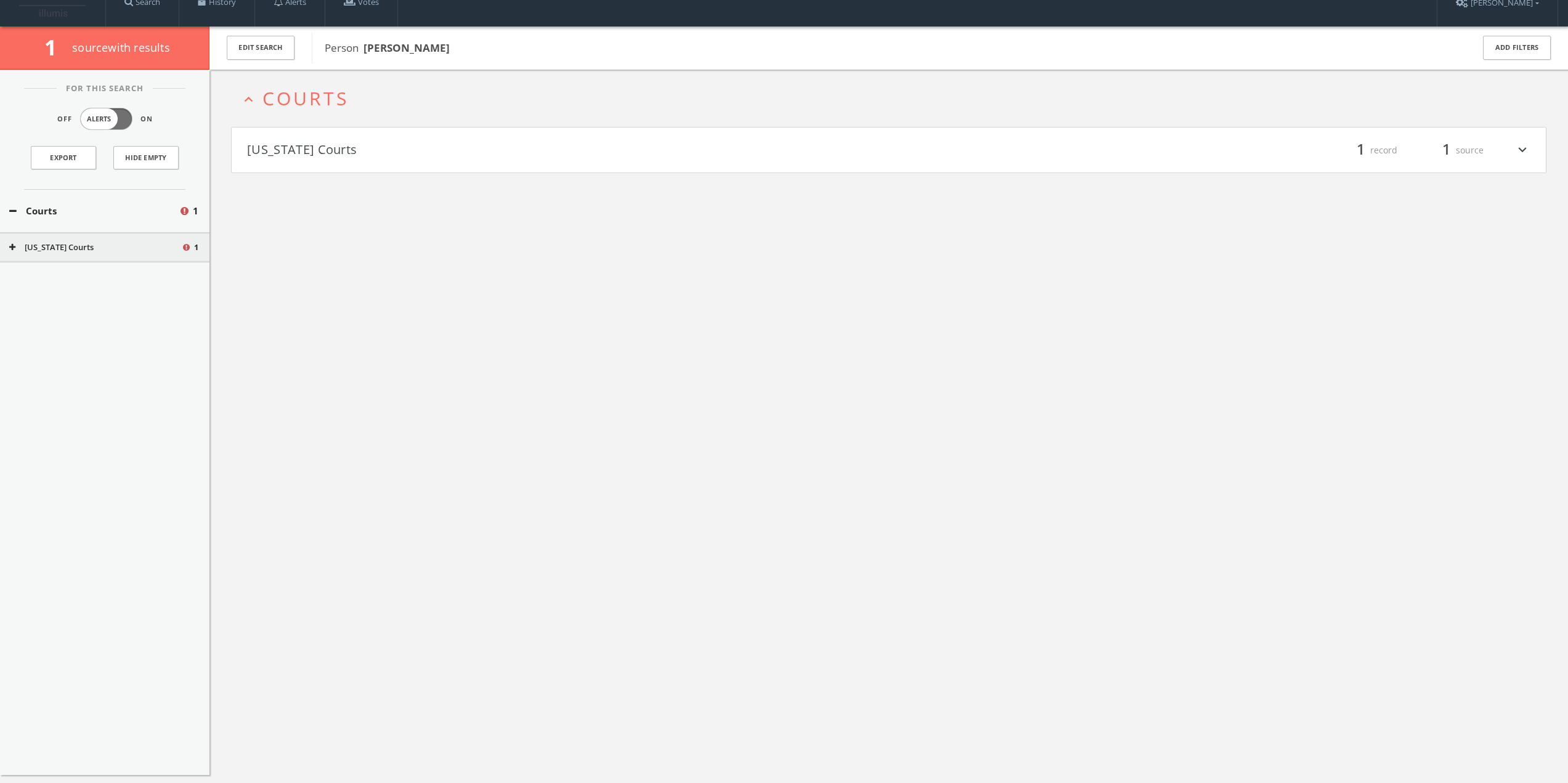
click at [302, 146] on button "[US_STATE] Courts" at bounding box center [569, 150] width 642 height 21
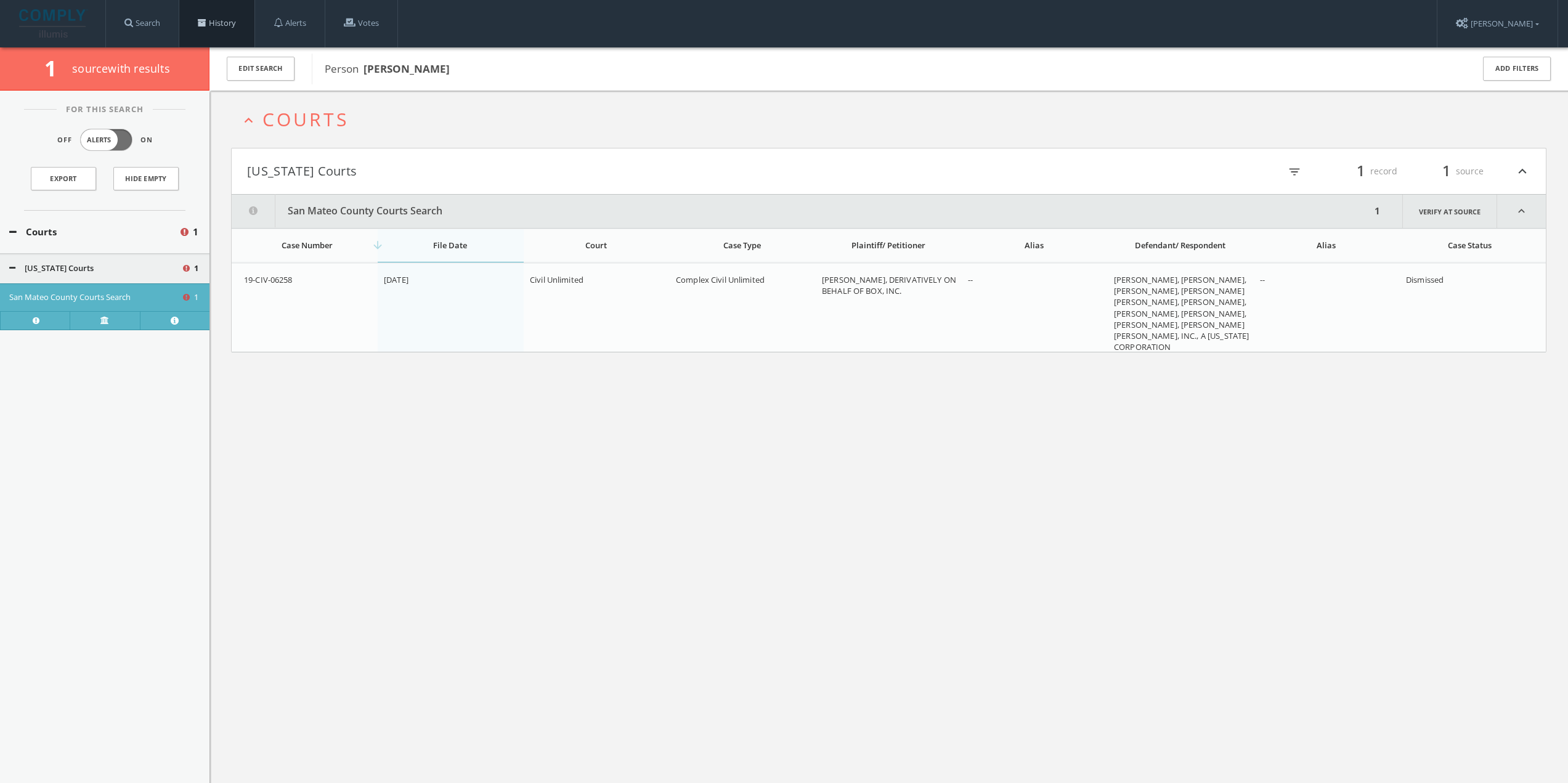
click at [230, 22] on link "History" at bounding box center [216, 23] width 75 height 46
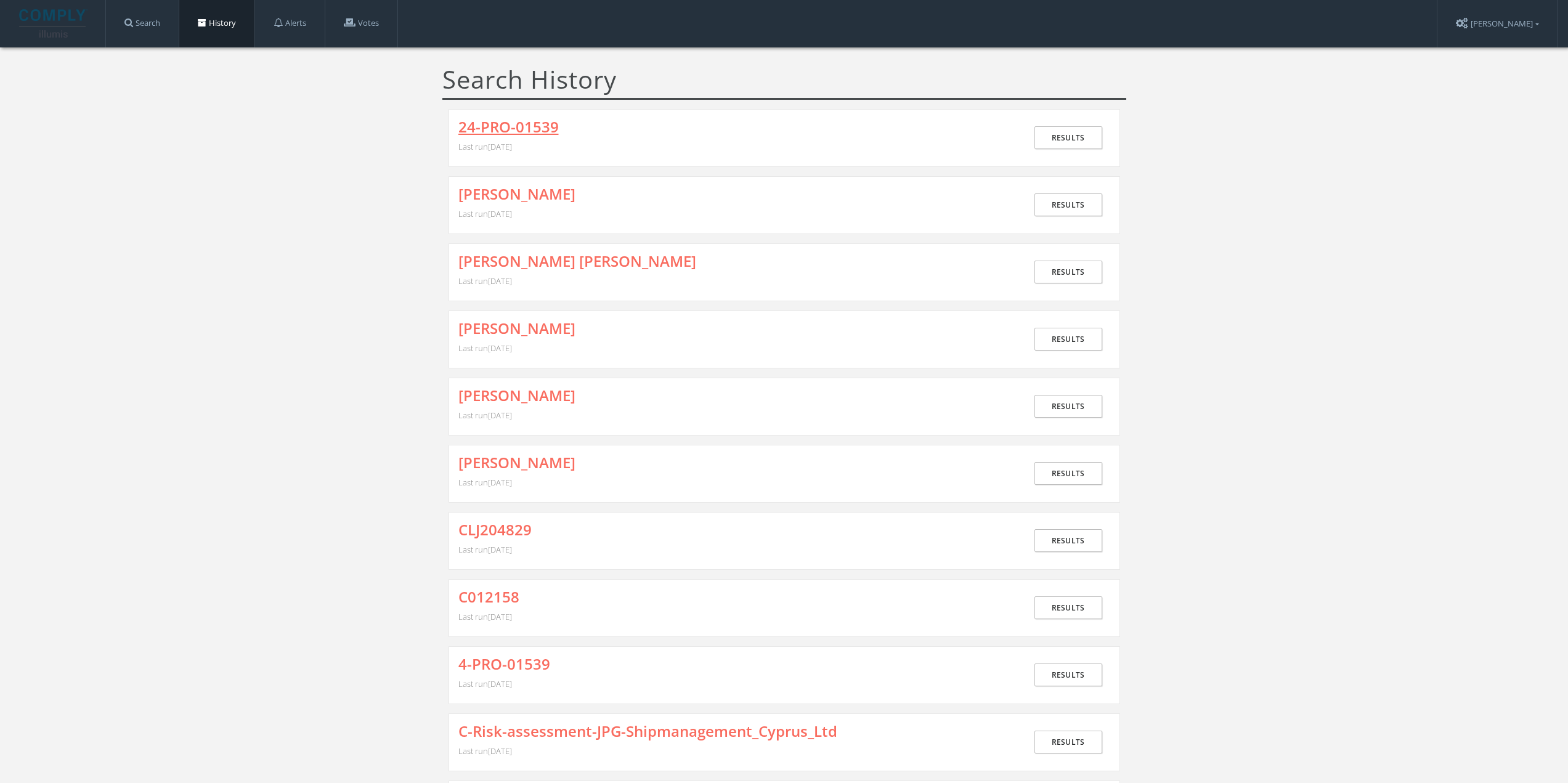
click at [502, 127] on link "24-PRO-01539" at bounding box center [509, 127] width 101 height 16
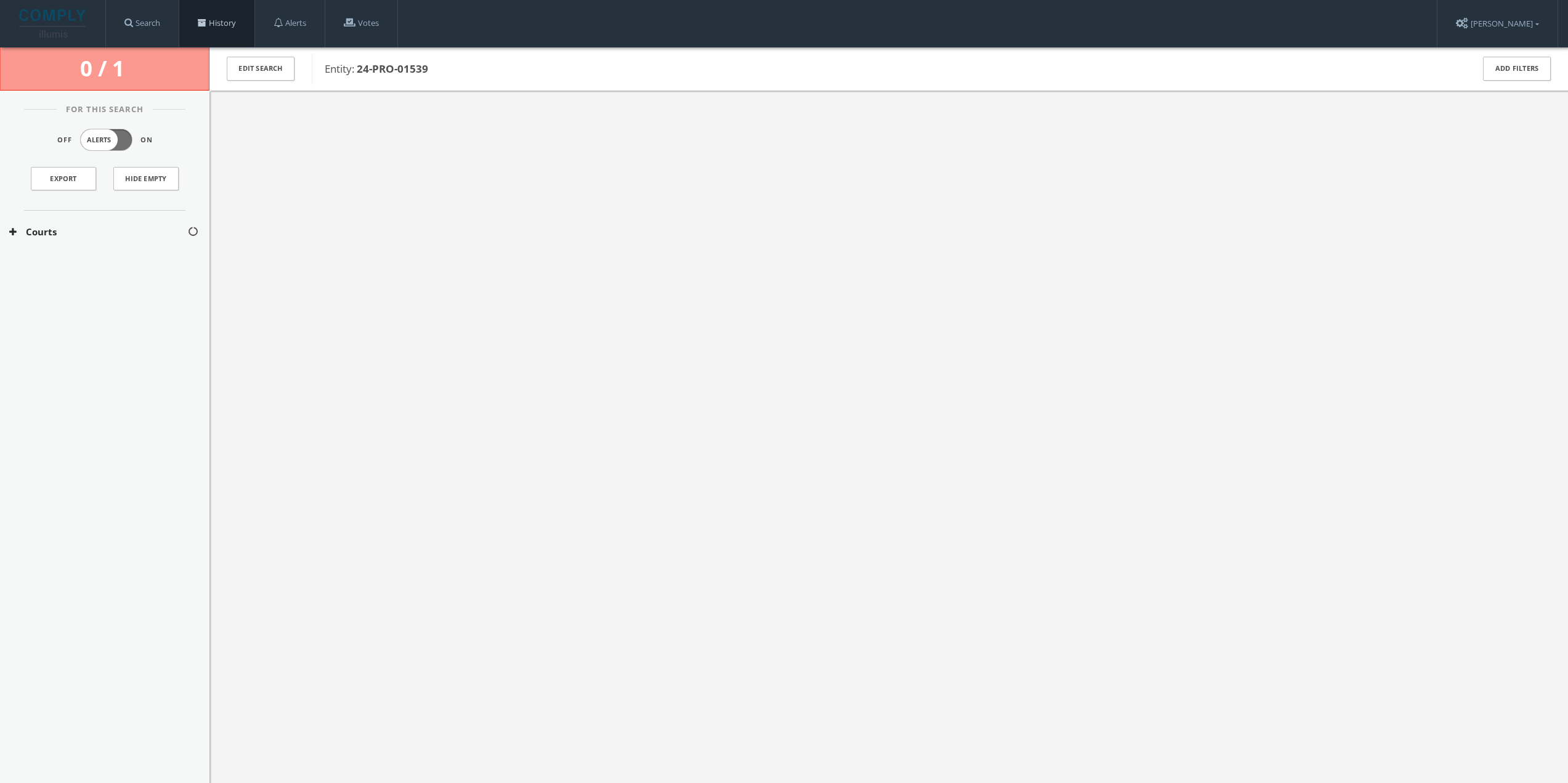
click at [204, 22] on span at bounding box center [202, 23] width 8 height 8
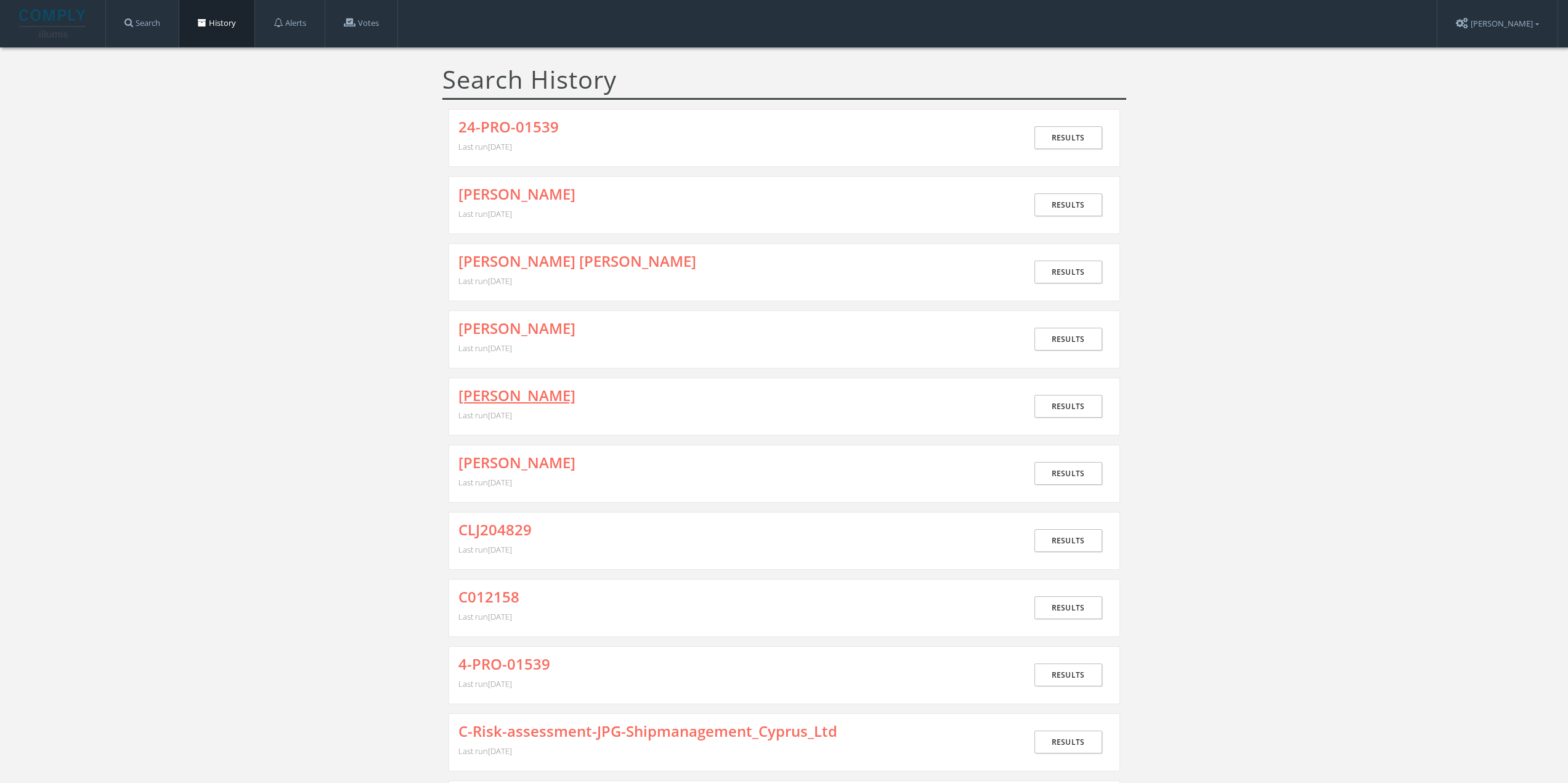
click at [481, 396] on link "[PERSON_NAME]" at bounding box center [517, 395] width 117 height 16
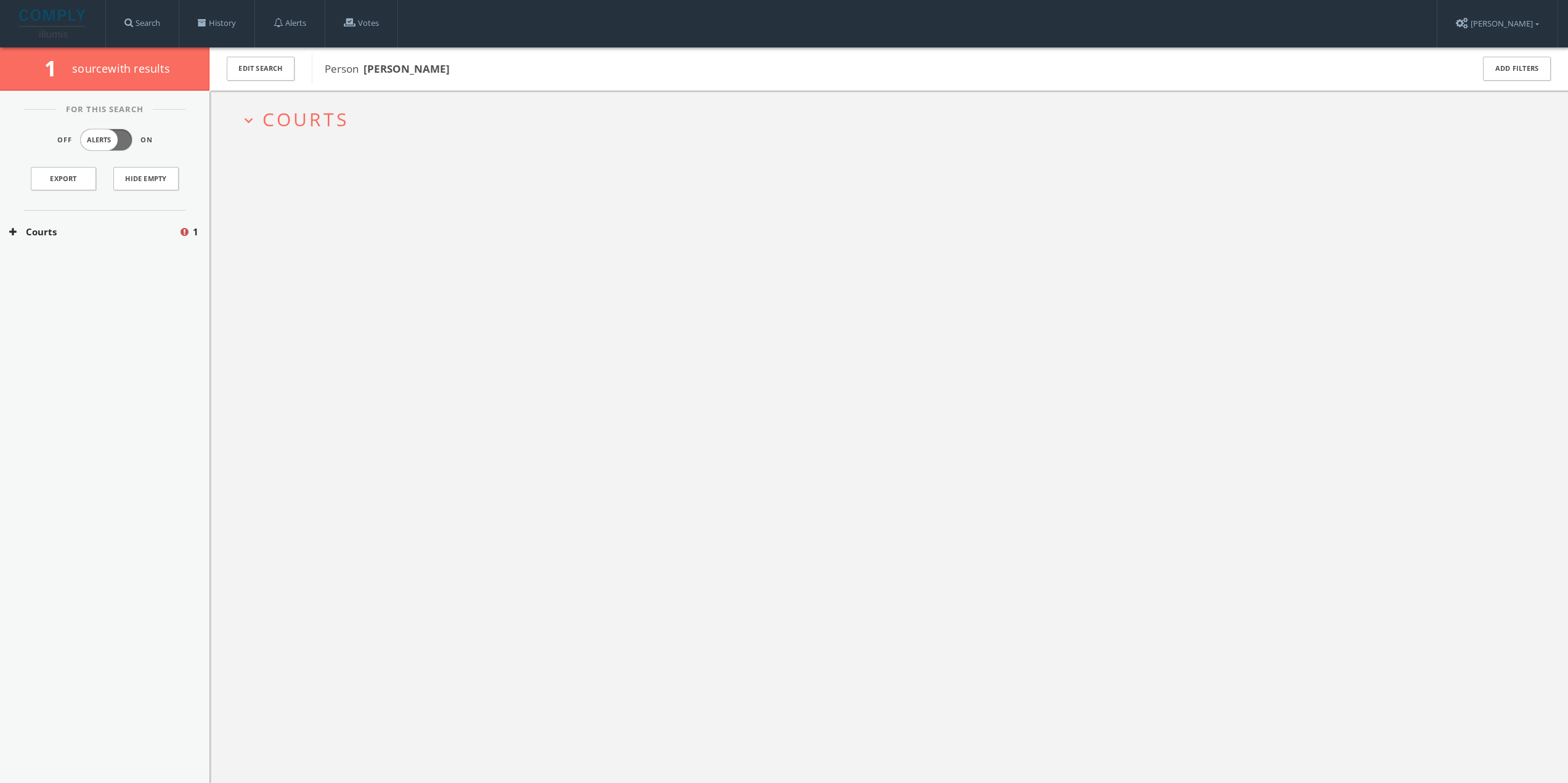
click at [121, 219] on div "Courts 1" at bounding box center [105, 231] width 210 height 42
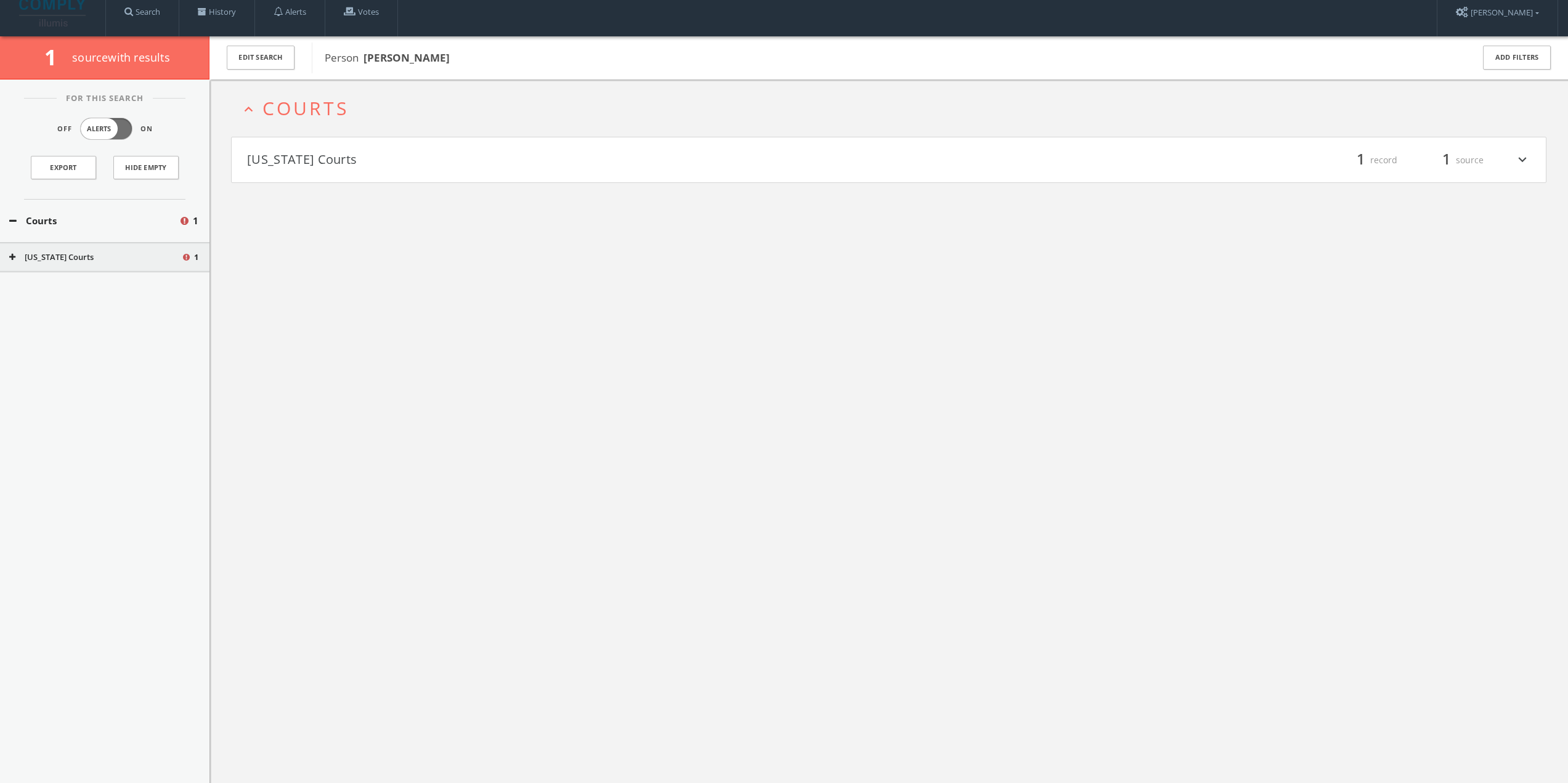
click at [120, 226] on button "Courts" at bounding box center [94, 220] width 170 height 14
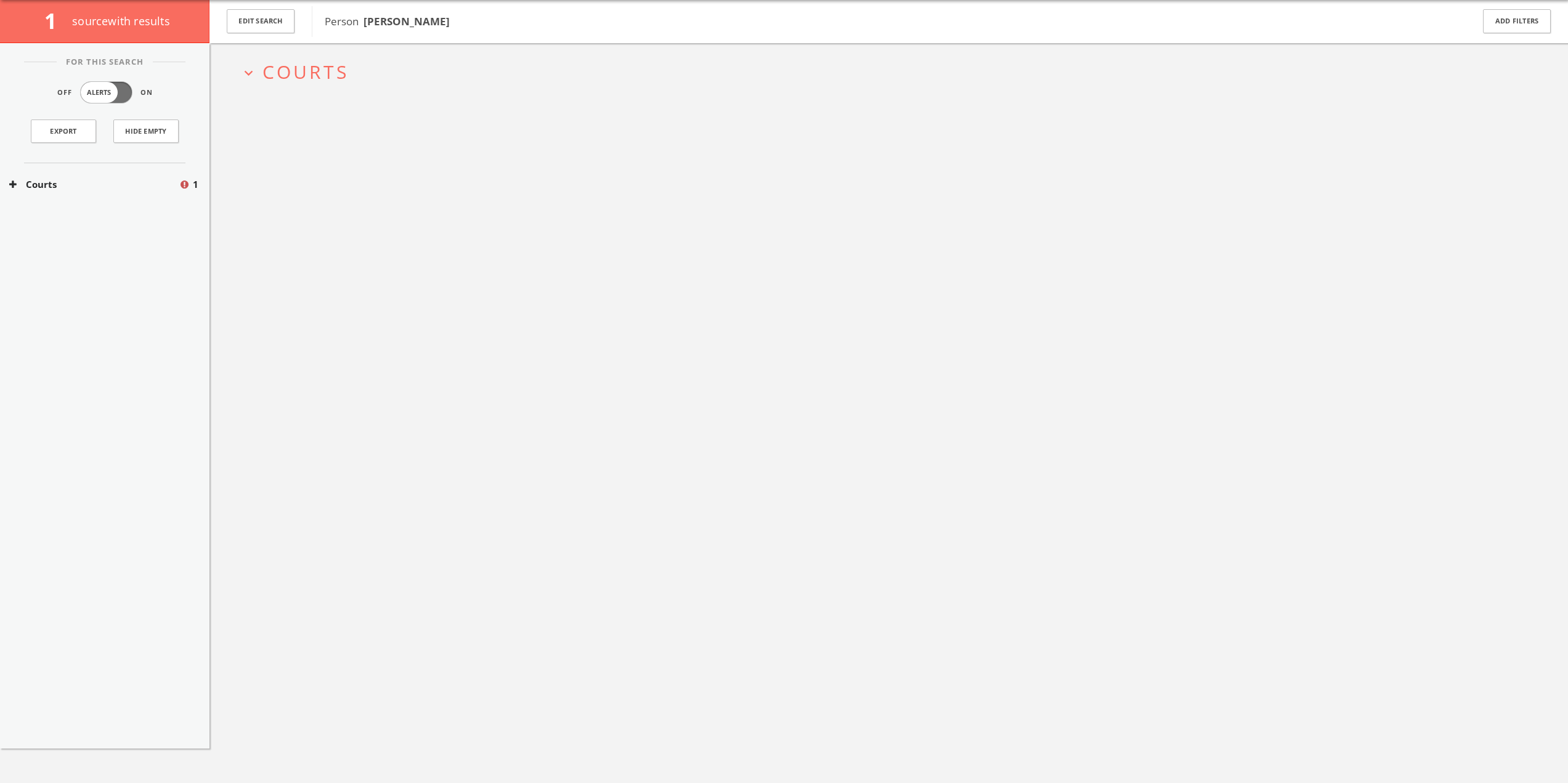
click at [115, 182] on button "Courts" at bounding box center [94, 184] width 170 height 14
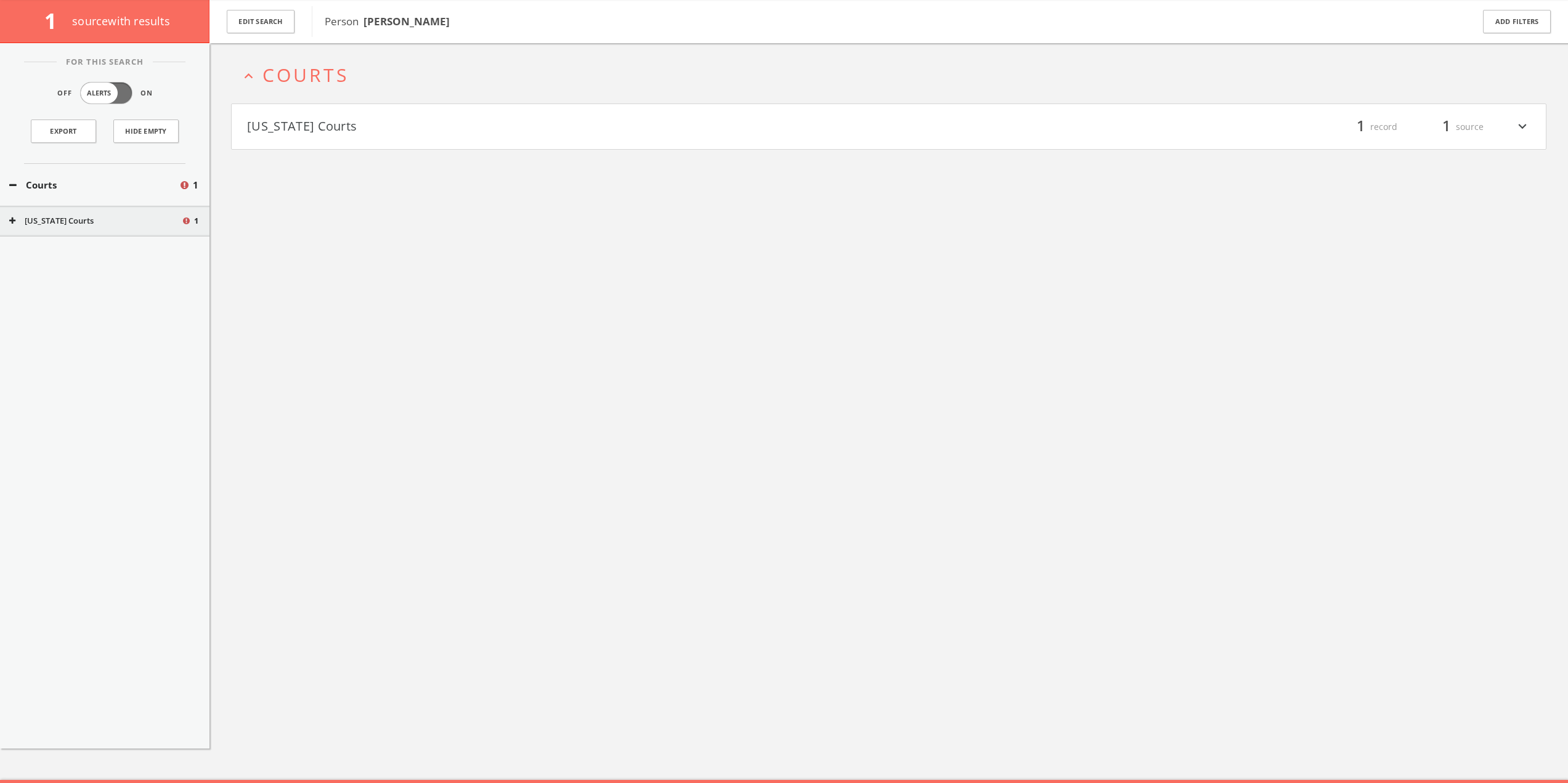
click at [103, 226] on button "[US_STATE] Courts" at bounding box center [95, 221] width 172 height 13
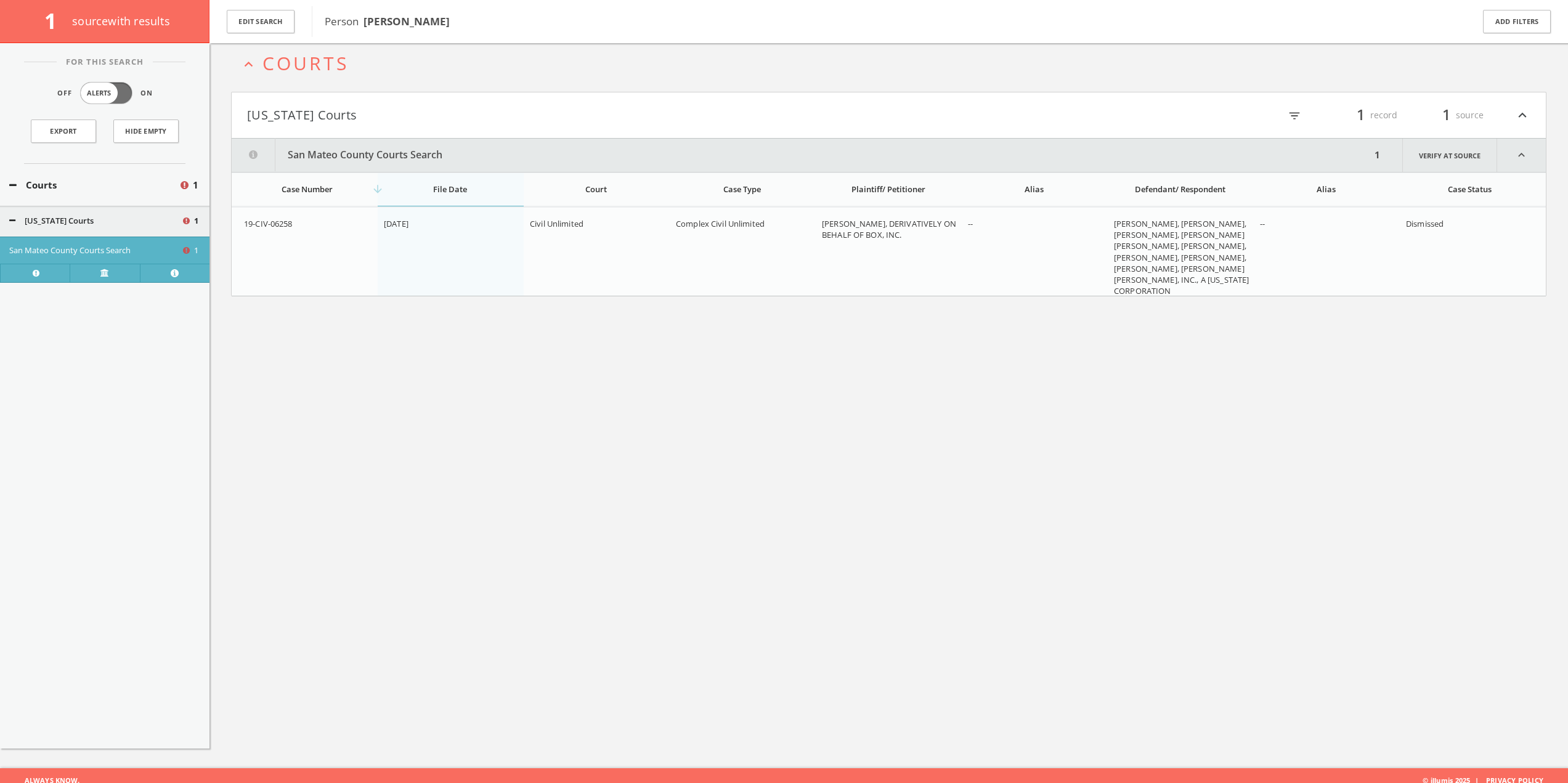
scroll to position [72, 0]
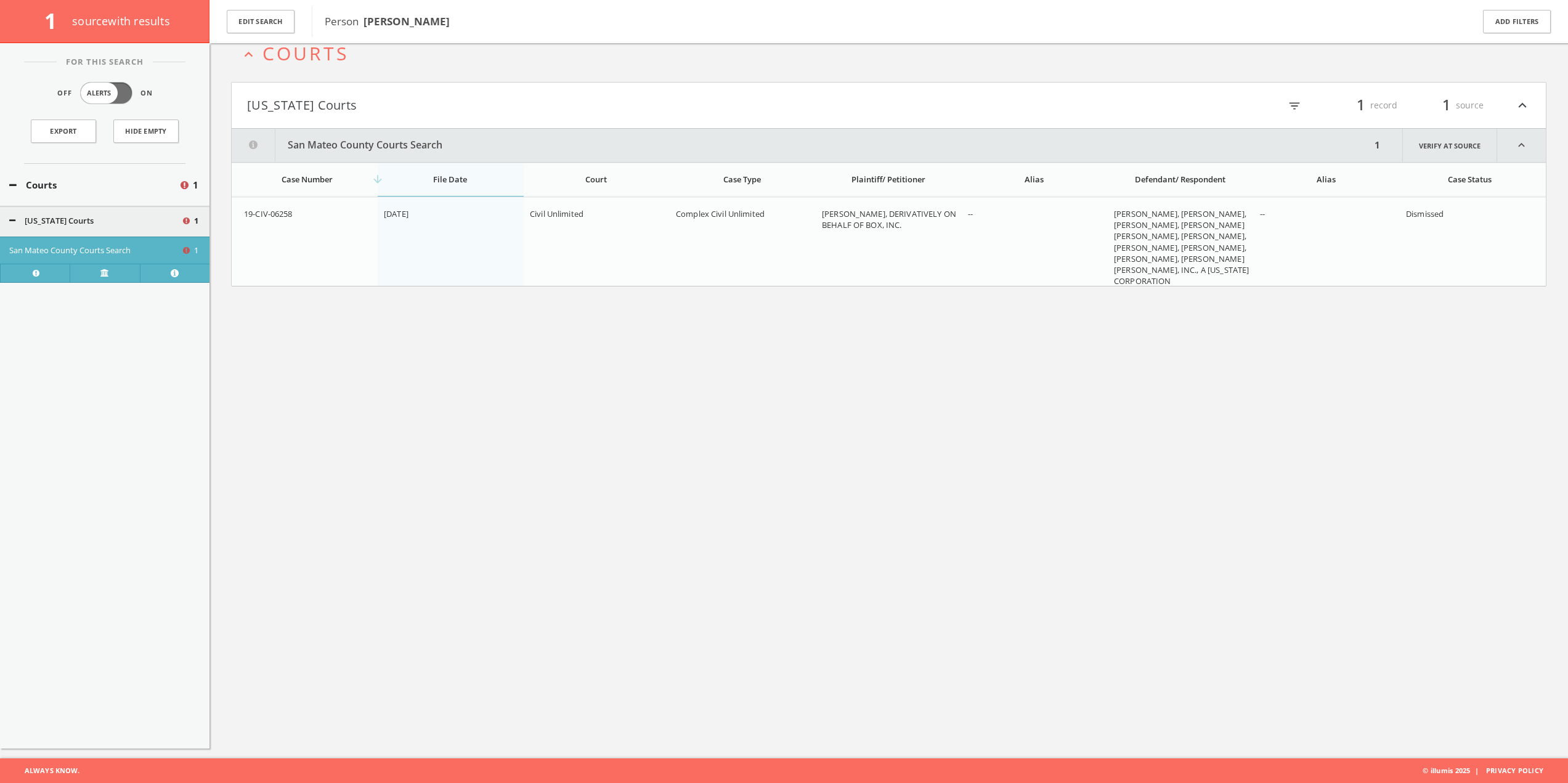
click at [242, 306] on div "expand_less Courts California Courts filter_list 1 record 1 source expand_less …" at bounding box center [889, 367] width 1358 height 783
click at [183, 279] on div at bounding box center [175, 273] width 69 height 19
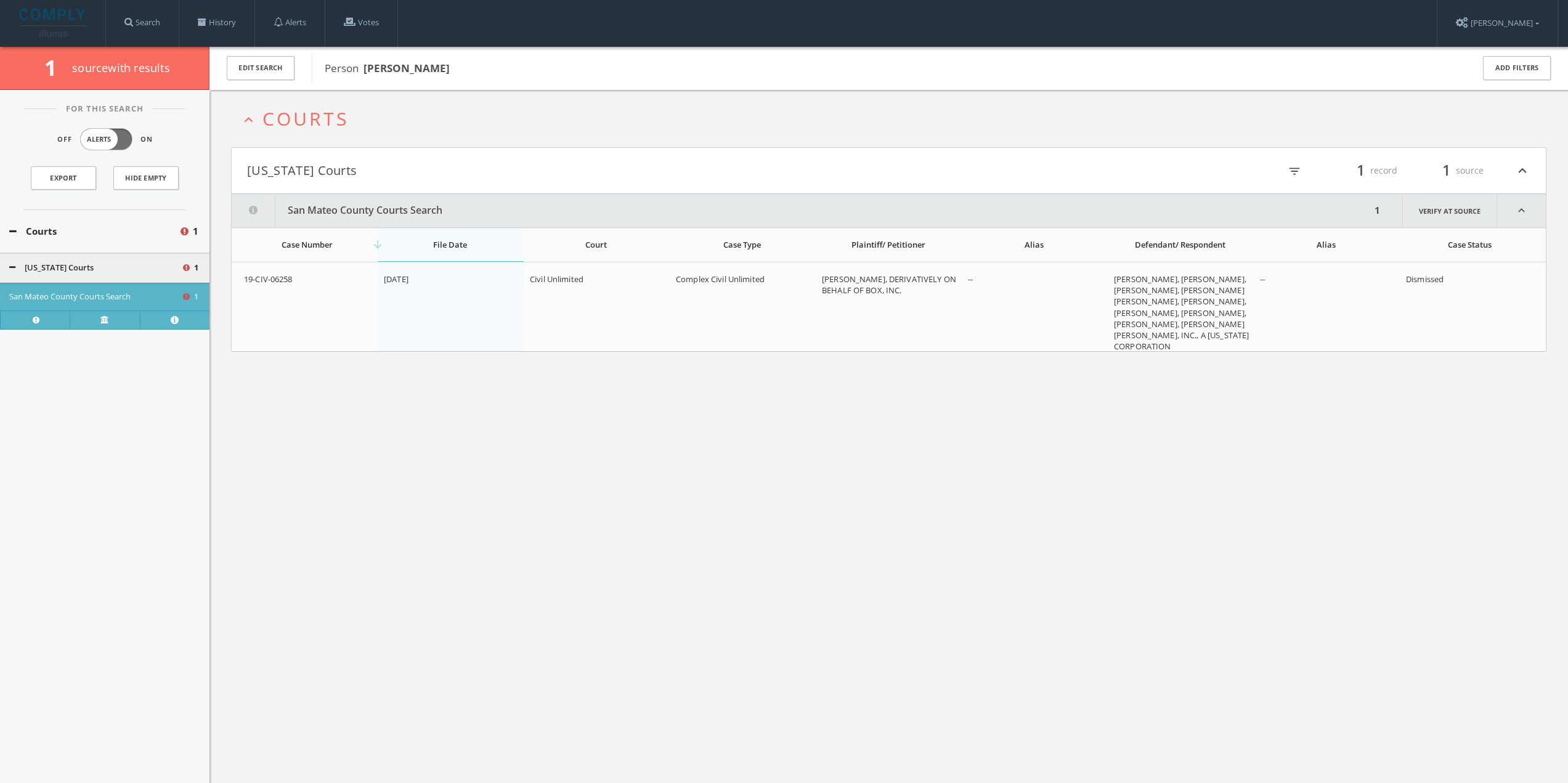
scroll to position [0, 0]
click at [214, 20] on link "History" at bounding box center [216, 23] width 75 height 46
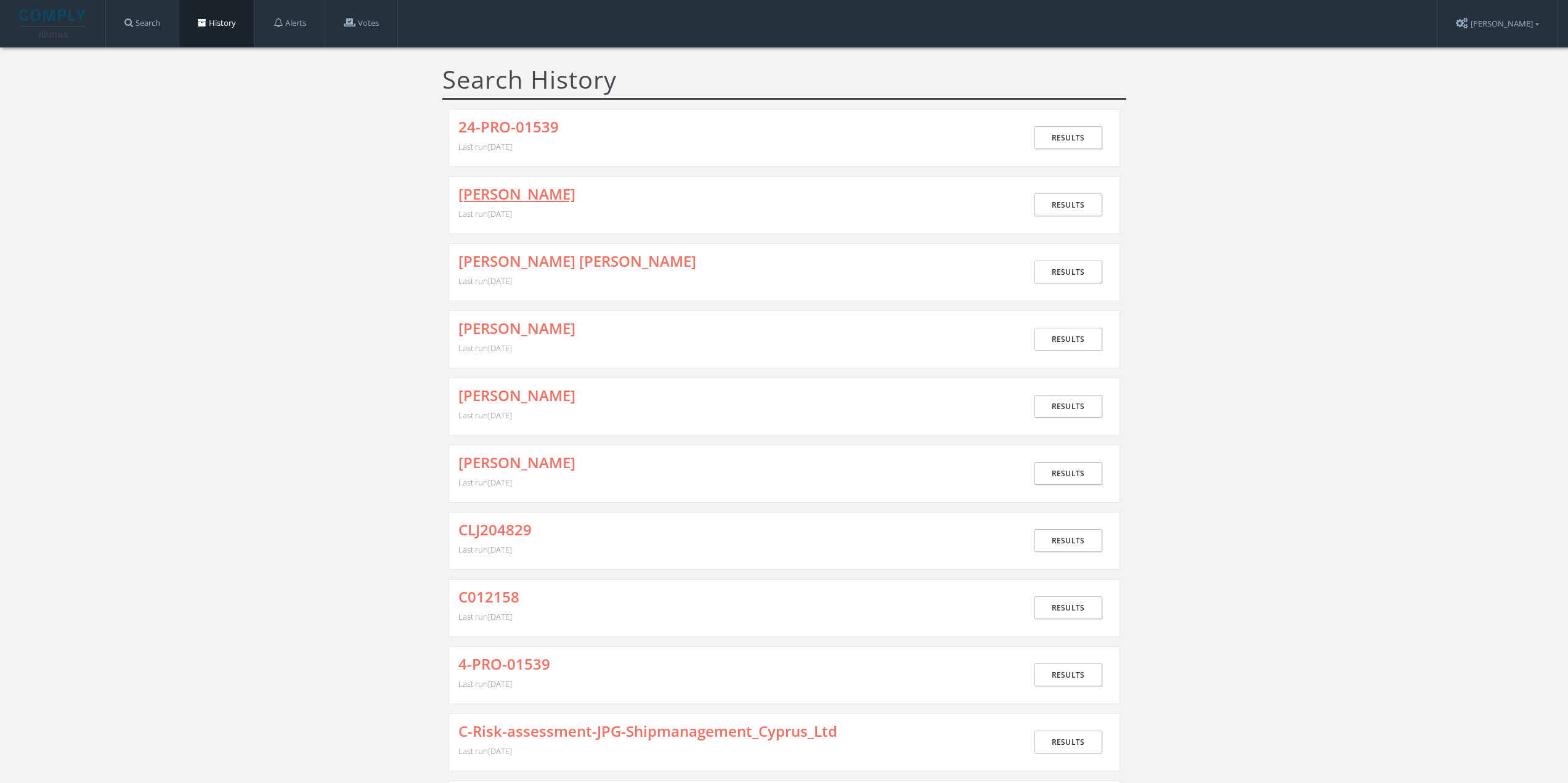
click at [498, 195] on link "[PERSON_NAME]" at bounding box center [517, 193] width 117 height 16
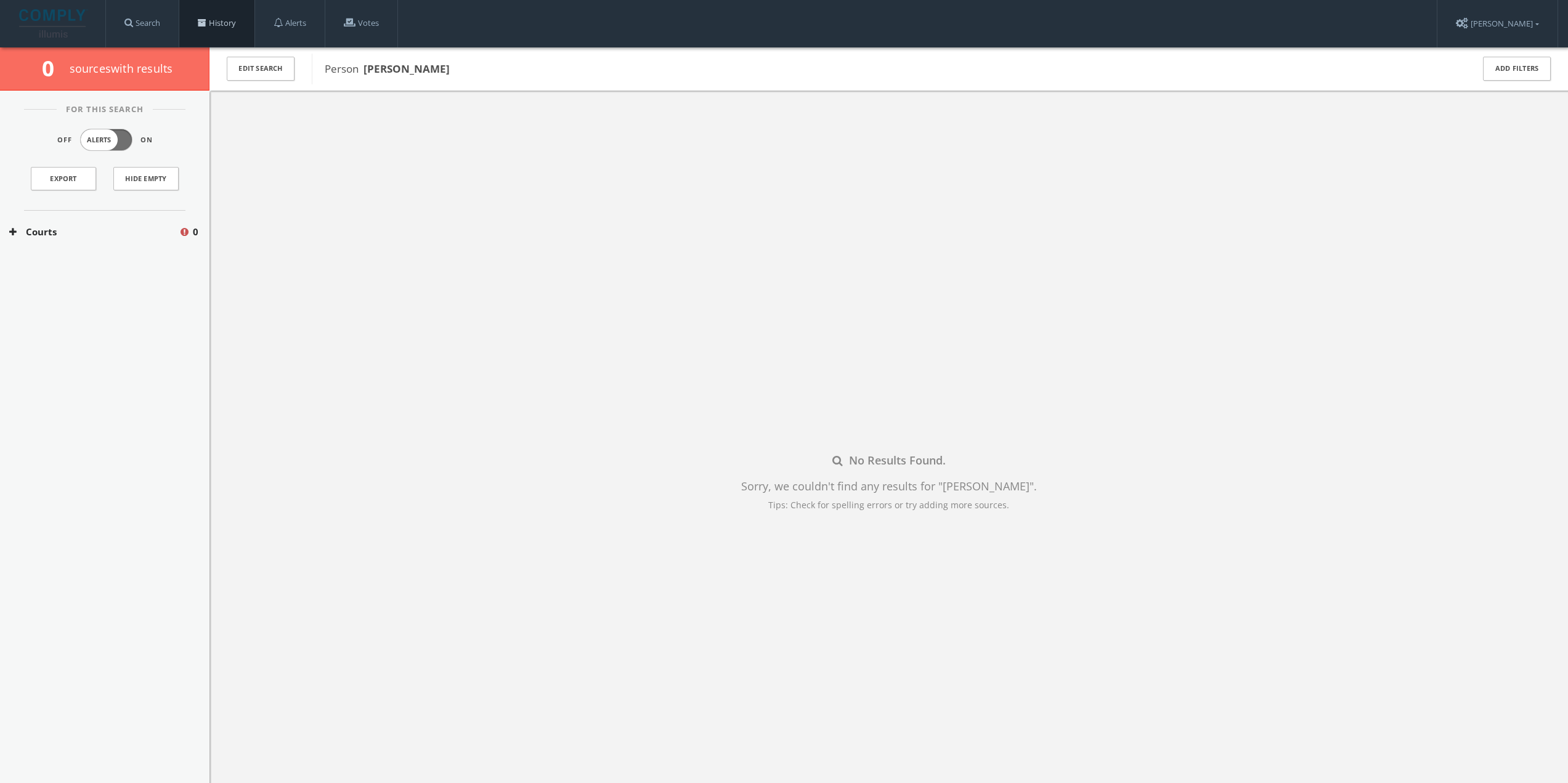
click at [239, 18] on link "History" at bounding box center [216, 23] width 75 height 46
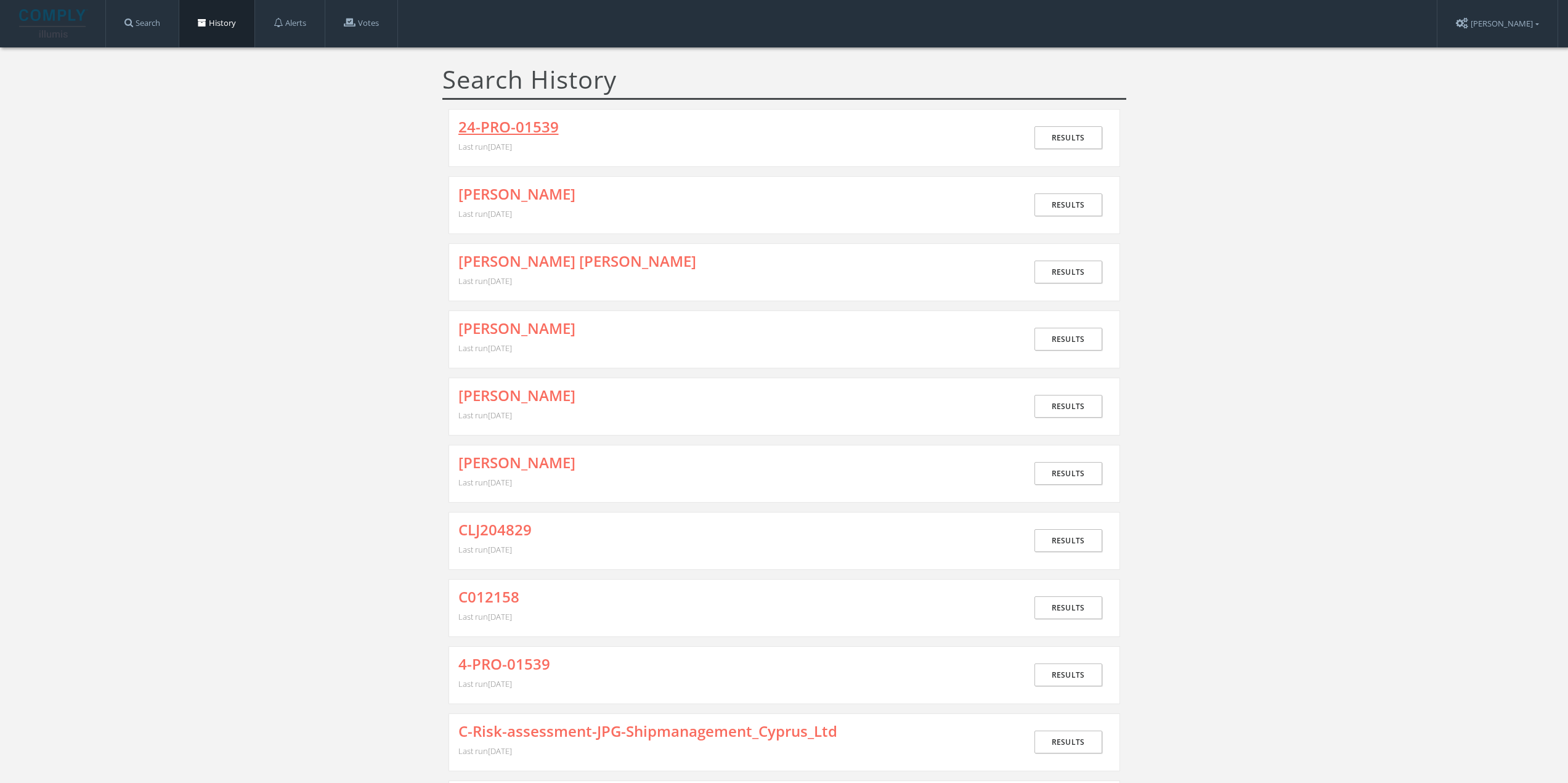
click at [480, 121] on link "24-PRO-01539" at bounding box center [509, 127] width 101 height 16
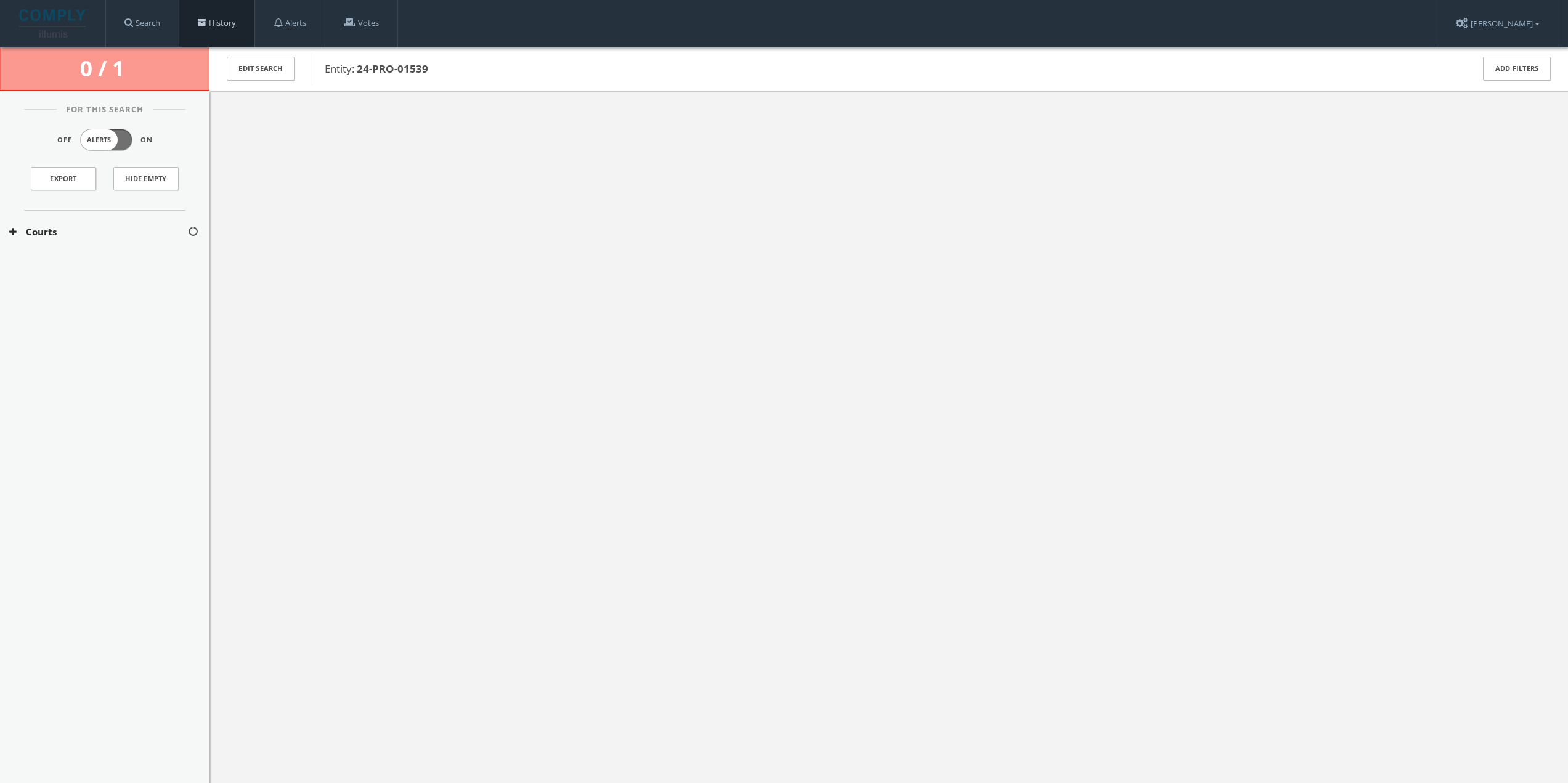
click at [210, 15] on link "History" at bounding box center [216, 23] width 75 height 46
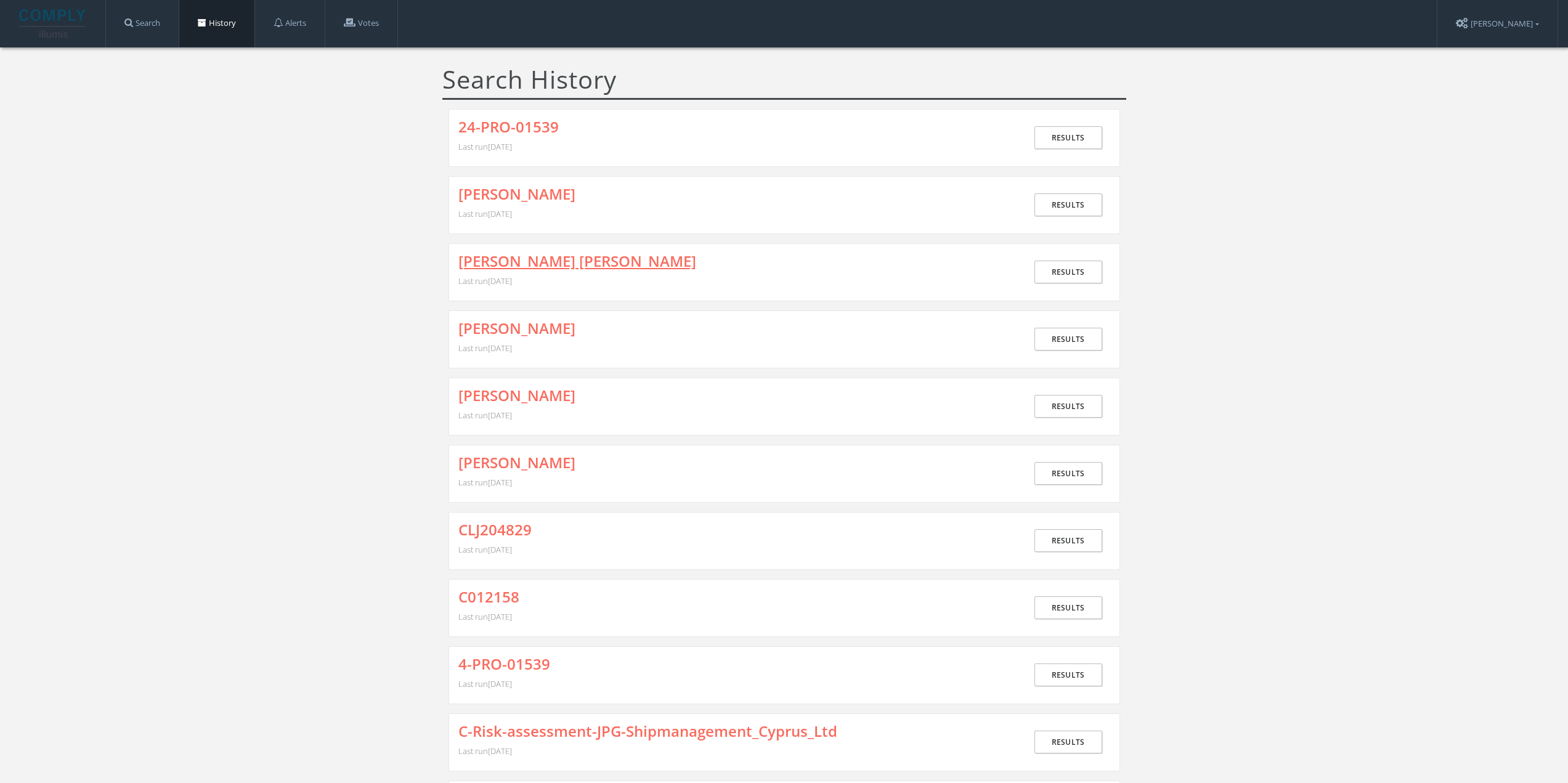
click at [558, 261] on link "[PERSON_NAME] [PERSON_NAME]" at bounding box center [578, 261] width 238 height 16
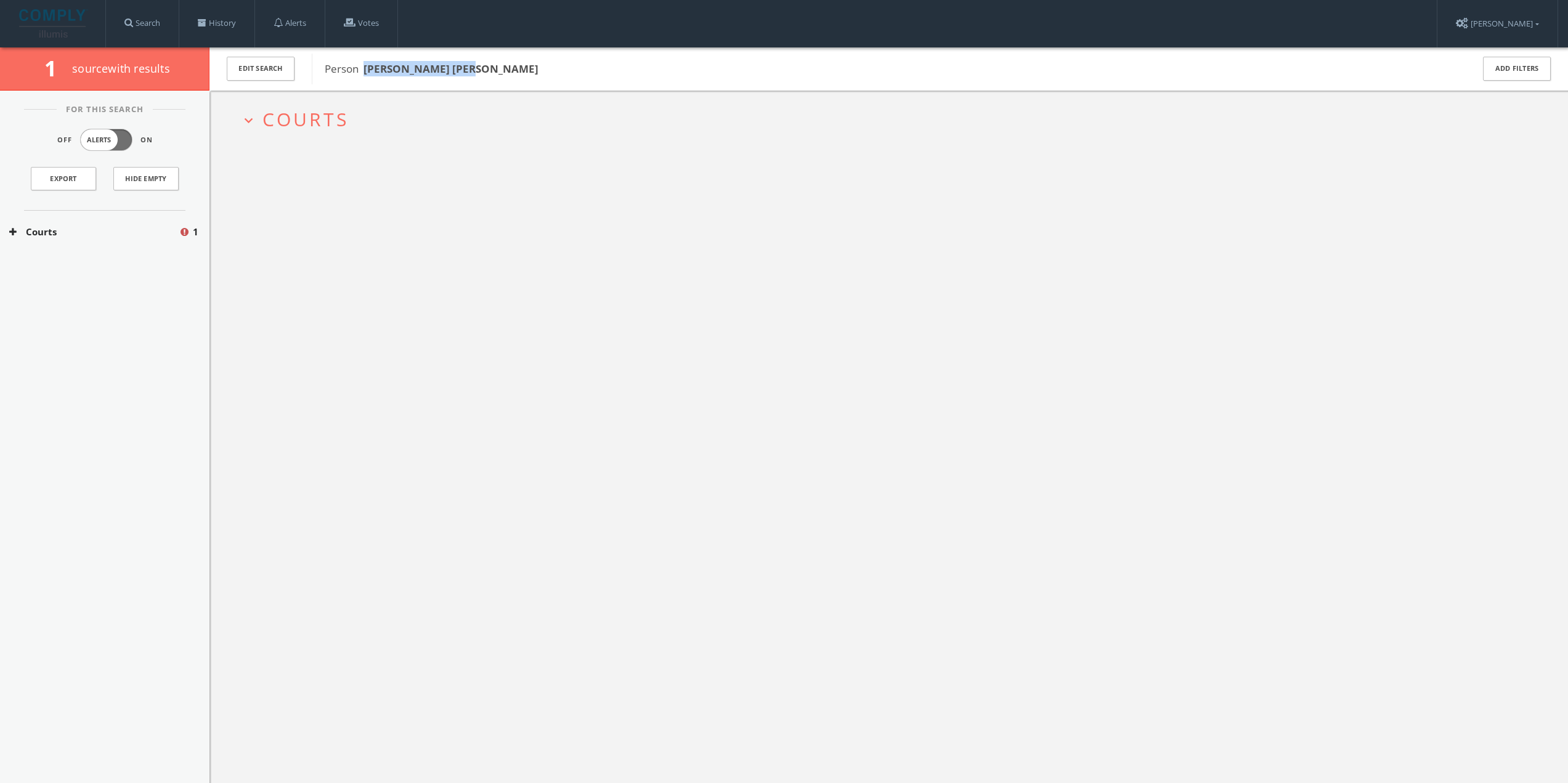
drag, startPoint x: 363, startPoint y: 68, endPoint x: 498, endPoint y: 72, distance: 135.1
click at [501, 72] on span "Person PAOLA YANIRA RAMOS" at bounding box center [890, 68] width 1132 height 16
copy b "[PERSON_NAME] [PERSON_NAME]"
click at [206, 22] on span at bounding box center [202, 23] width 8 height 8
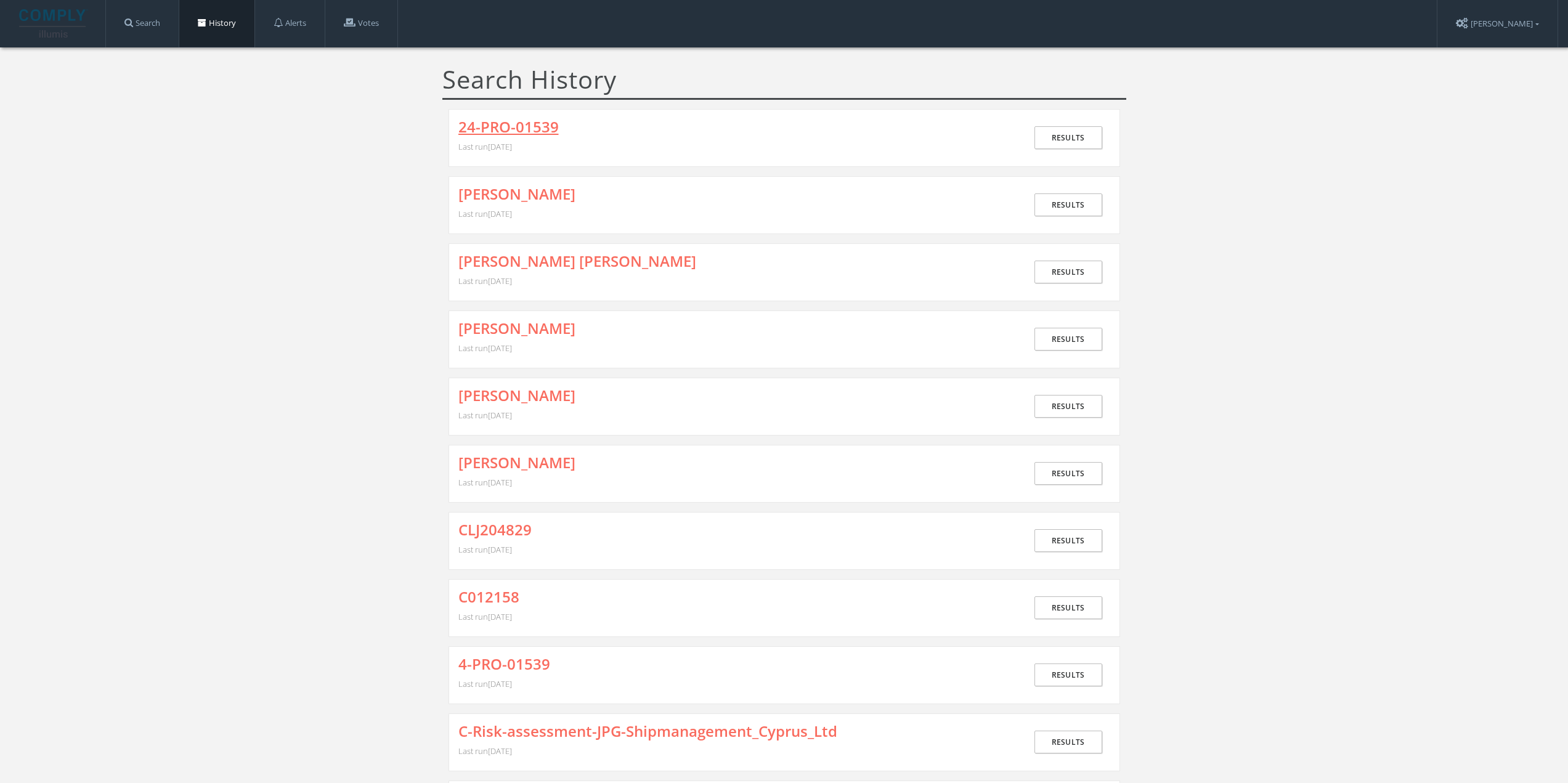
click at [503, 124] on link "24-PRO-01539" at bounding box center [509, 127] width 101 height 16
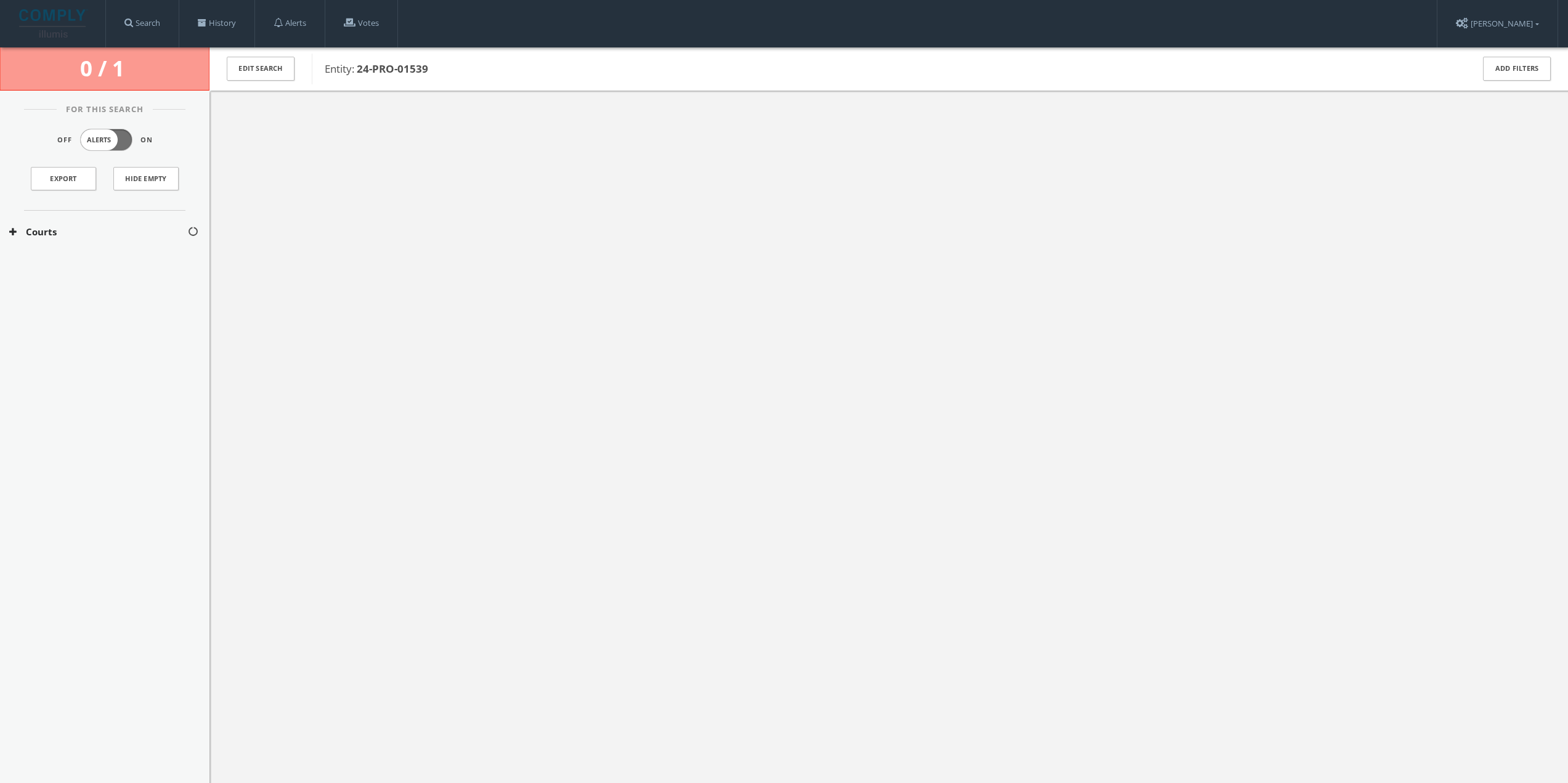
click at [81, 229] on button "Courts" at bounding box center [98, 231] width 178 height 14
click at [84, 270] on button "[US_STATE] Courts" at bounding box center [99, 269] width 179 height 13
click at [247, 24] on link "History" at bounding box center [216, 23] width 75 height 46
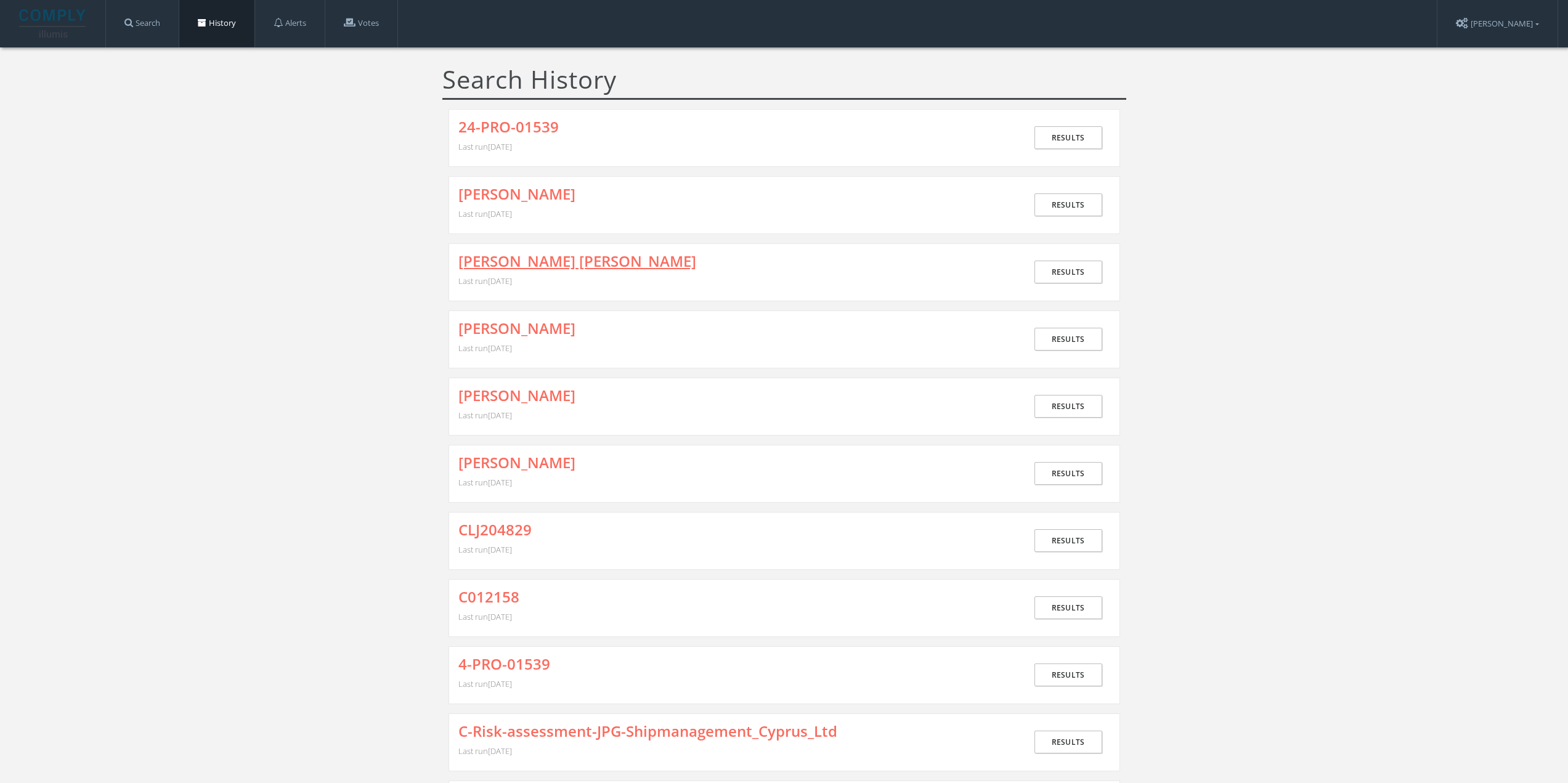
click at [526, 262] on link "[PERSON_NAME] [PERSON_NAME]" at bounding box center [578, 261] width 238 height 16
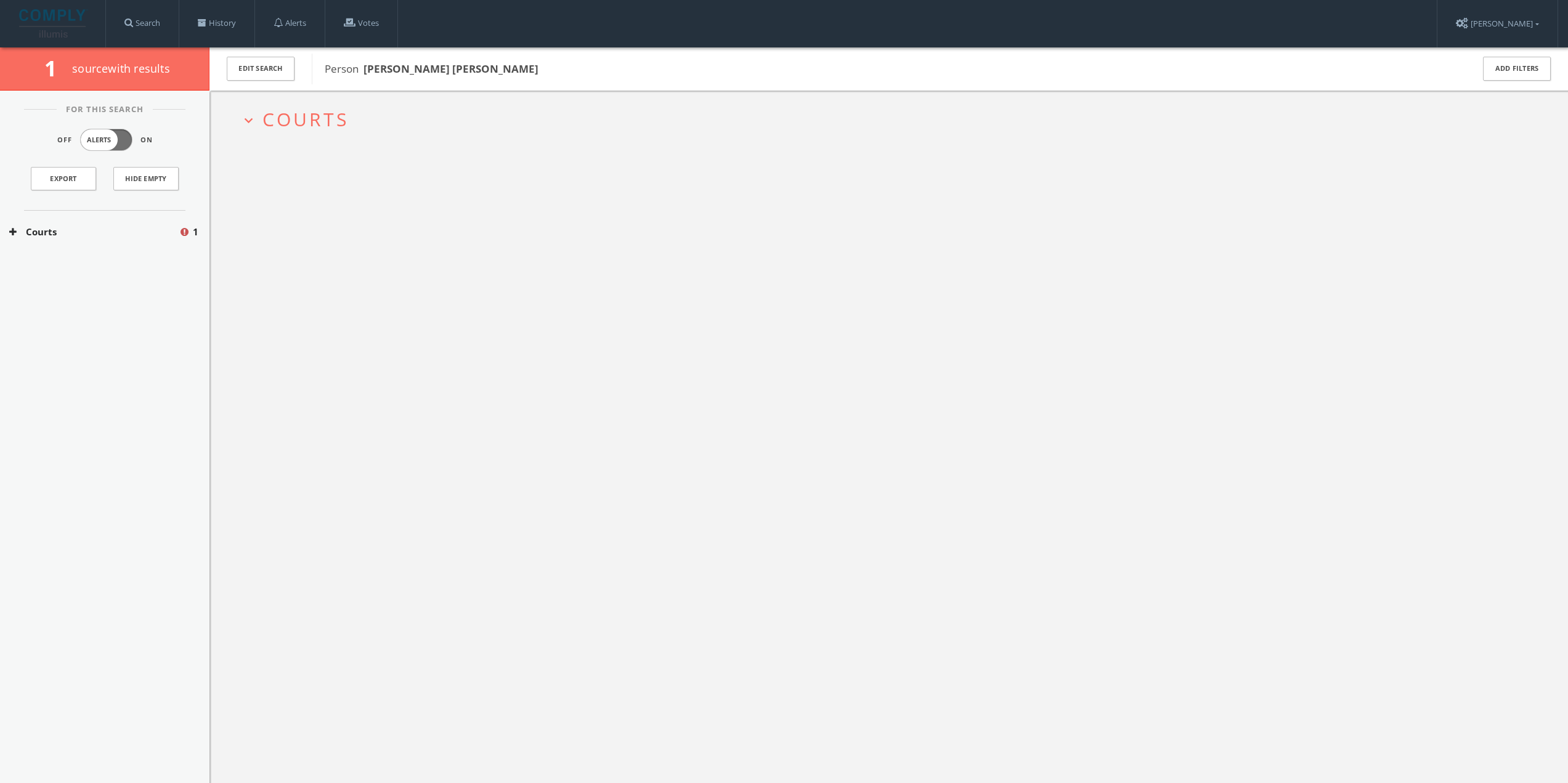
click at [76, 226] on button "Courts" at bounding box center [94, 231] width 170 height 14
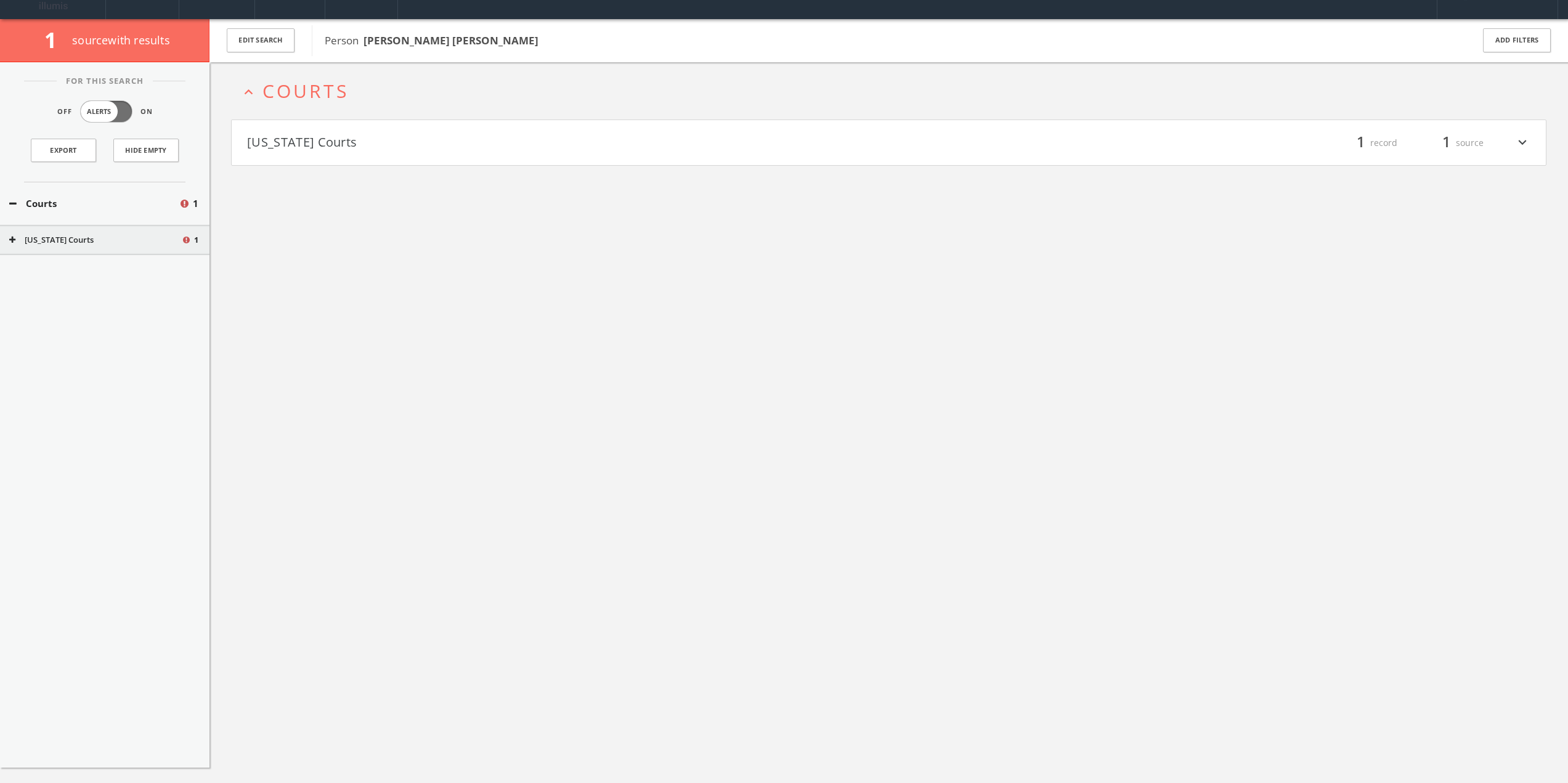
click at [68, 256] on div "For This Search Off Alerts On Export Hide Empty Courts 1 California Courts 1" at bounding box center [105, 415] width 210 height 705
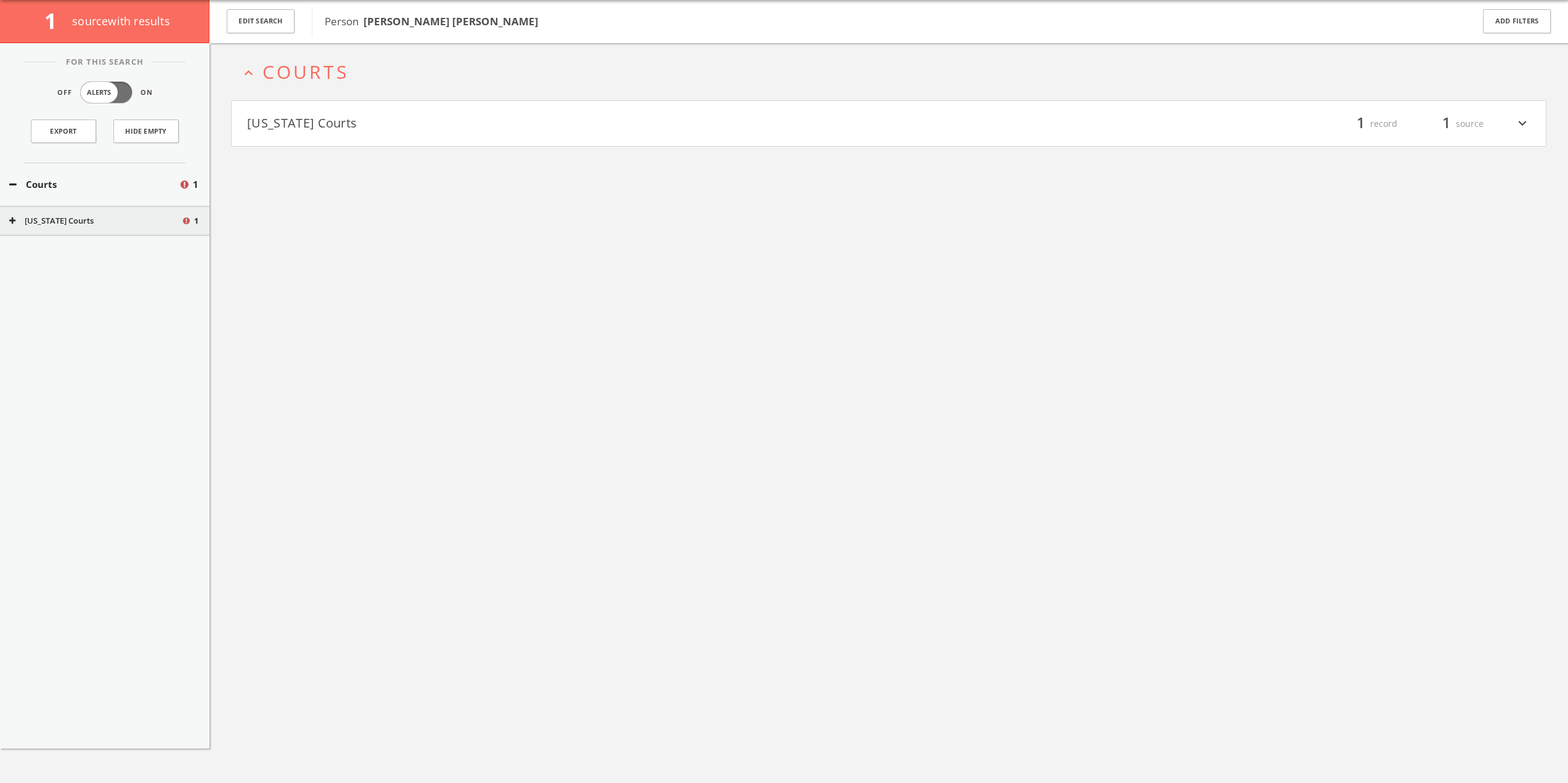
click at [74, 225] on button "[US_STATE] Courts" at bounding box center [95, 221] width 172 height 13
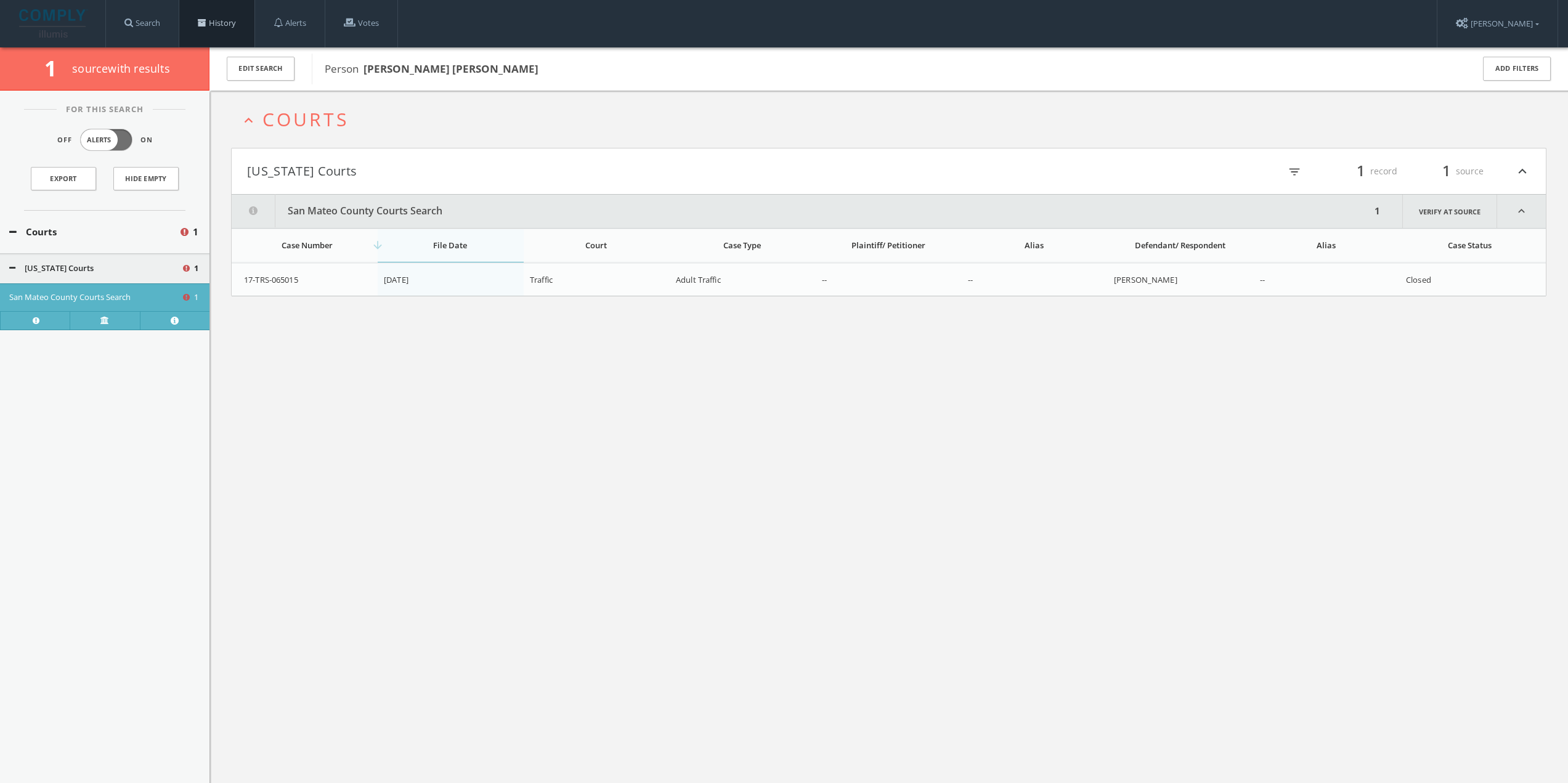
click at [236, 22] on link "History" at bounding box center [216, 23] width 75 height 46
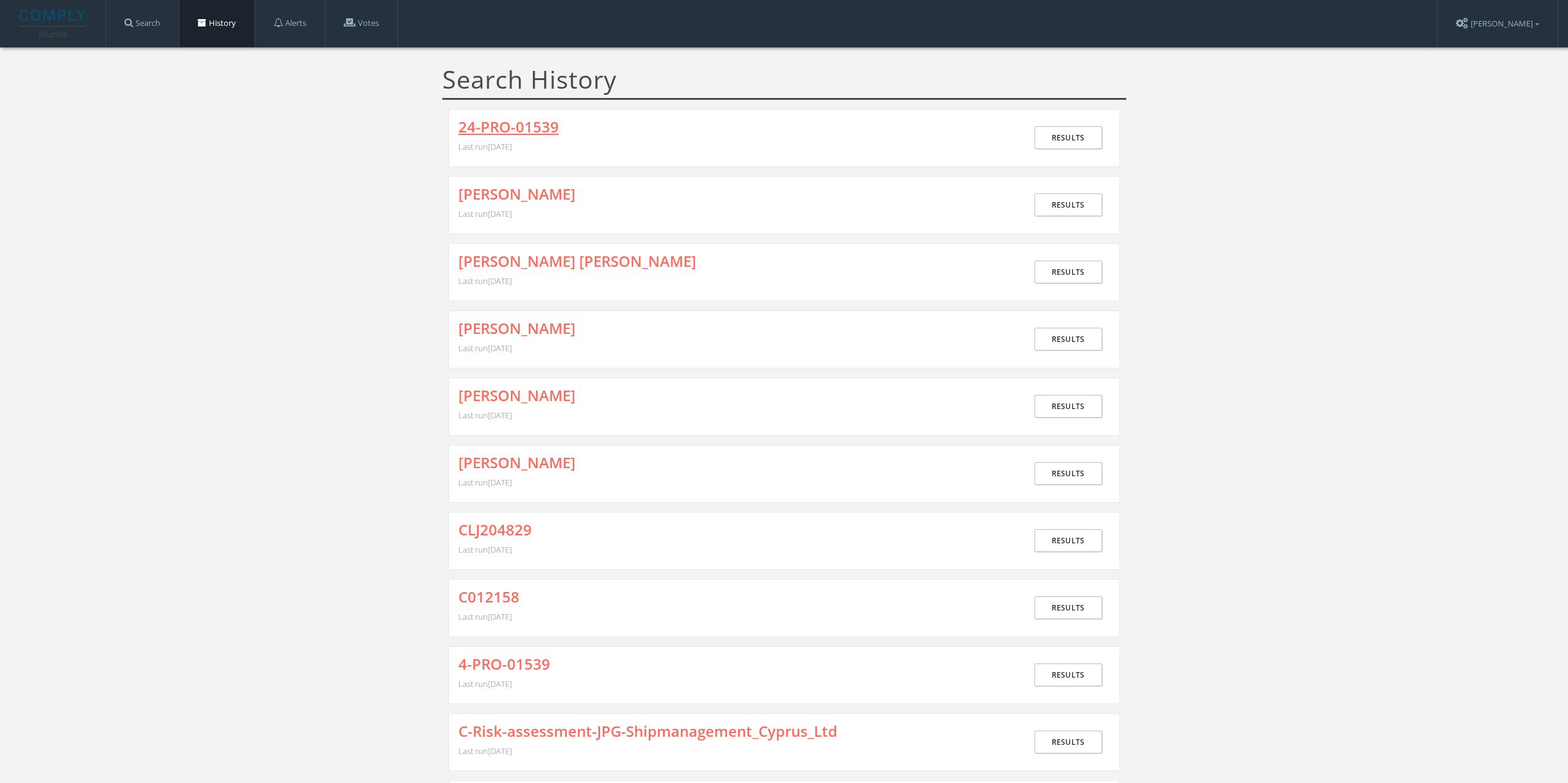
click at [505, 131] on link "24-PRO-01539" at bounding box center [509, 127] width 101 height 16
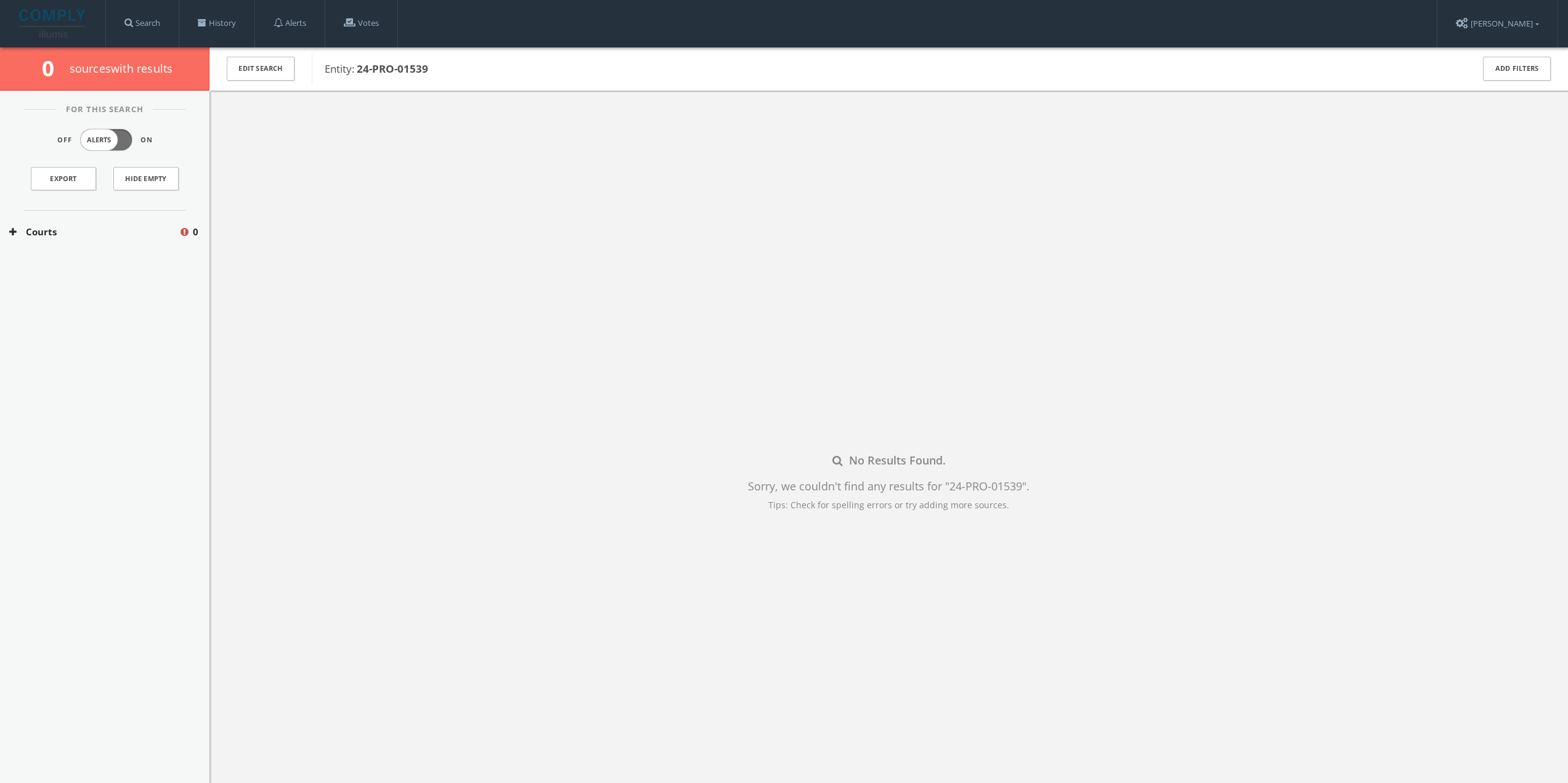
drag, startPoint x: 87, startPoint y: 236, endPoint x: 68, endPoint y: 247, distance: 22.0
click at [87, 236] on button "Courts" at bounding box center [94, 231] width 170 height 14
click at [57, 259] on div "[US_STATE] Courts 0" at bounding box center [105, 269] width 210 height 30
click at [247, 19] on link "History" at bounding box center [216, 23] width 75 height 46
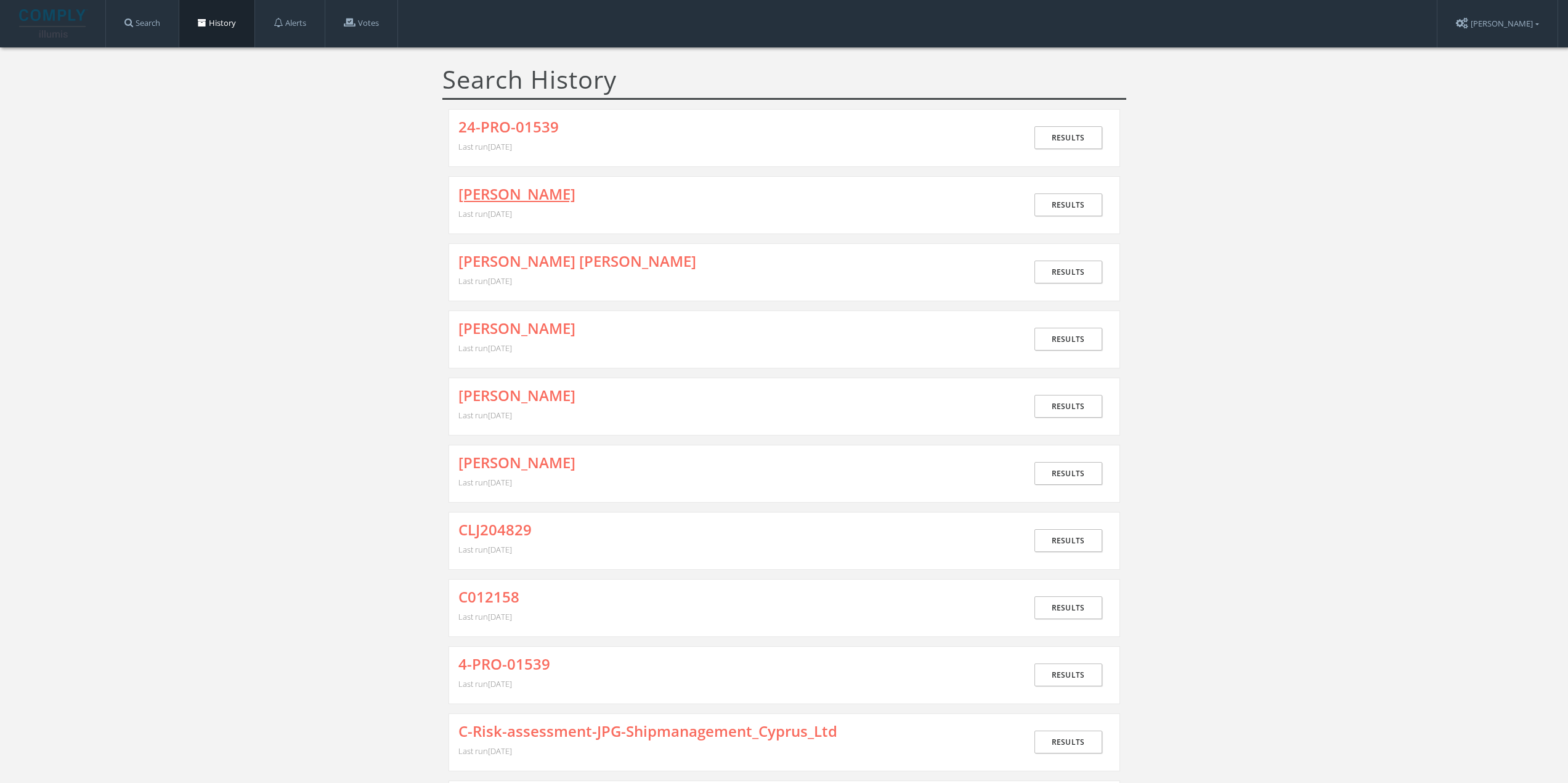
click at [504, 188] on link "[PERSON_NAME]" at bounding box center [517, 193] width 117 height 16
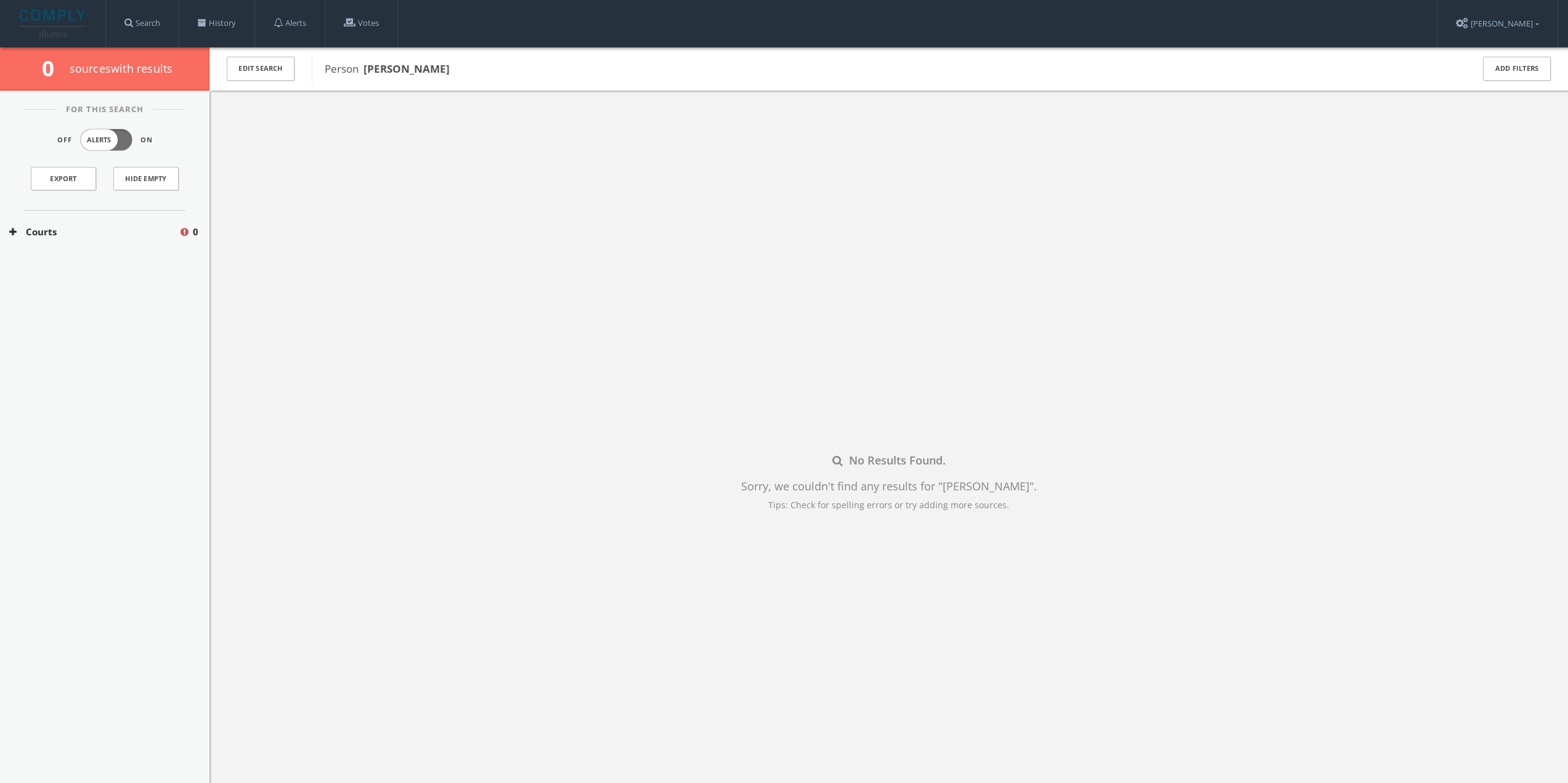
click at [92, 234] on button "Courts" at bounding box center [94, 231] width 170 height 14
click at [82, 264] on button "[US_STATE] Courts" at bounding box center [95, 269] width 172 height 13
click at [90, 302] on button "San Mateo County Courts Search" at bounding box center [95, 296] width 172 height 13
